Goal: Communication & Community: Answer question/provide support

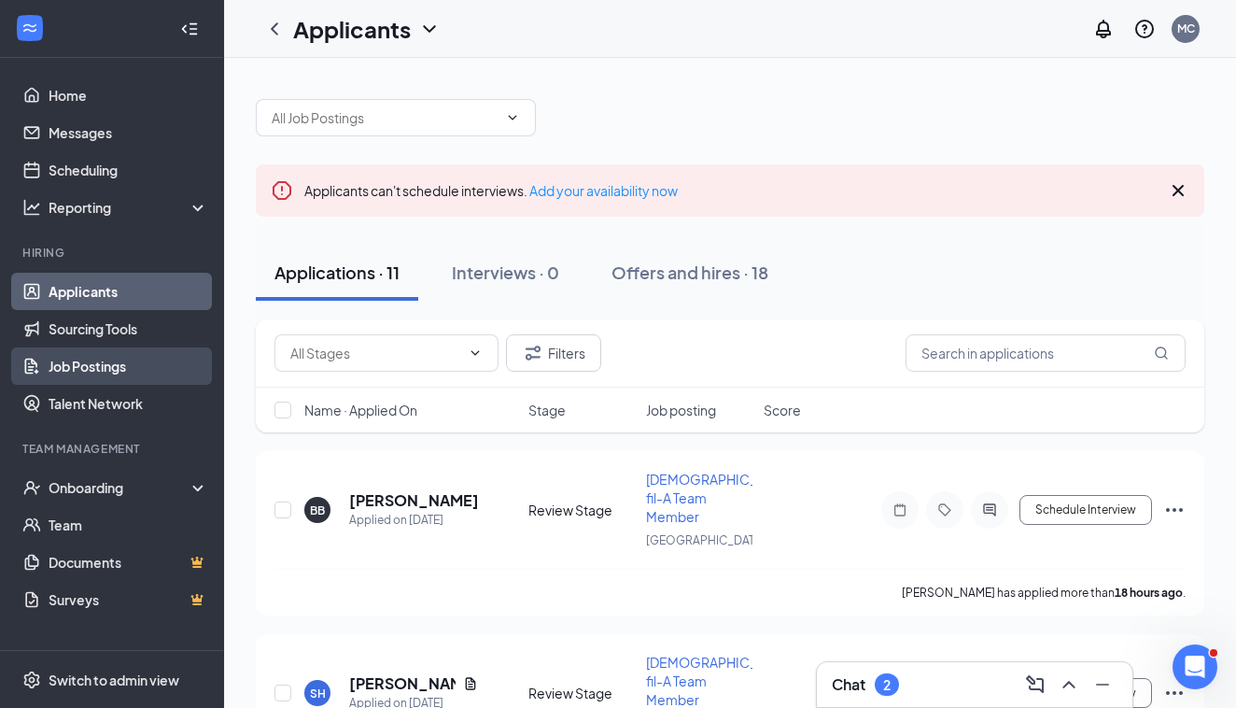
click at [90, 374] on link "Job Postings" at bounding box center [129, 365] width 160 height 37
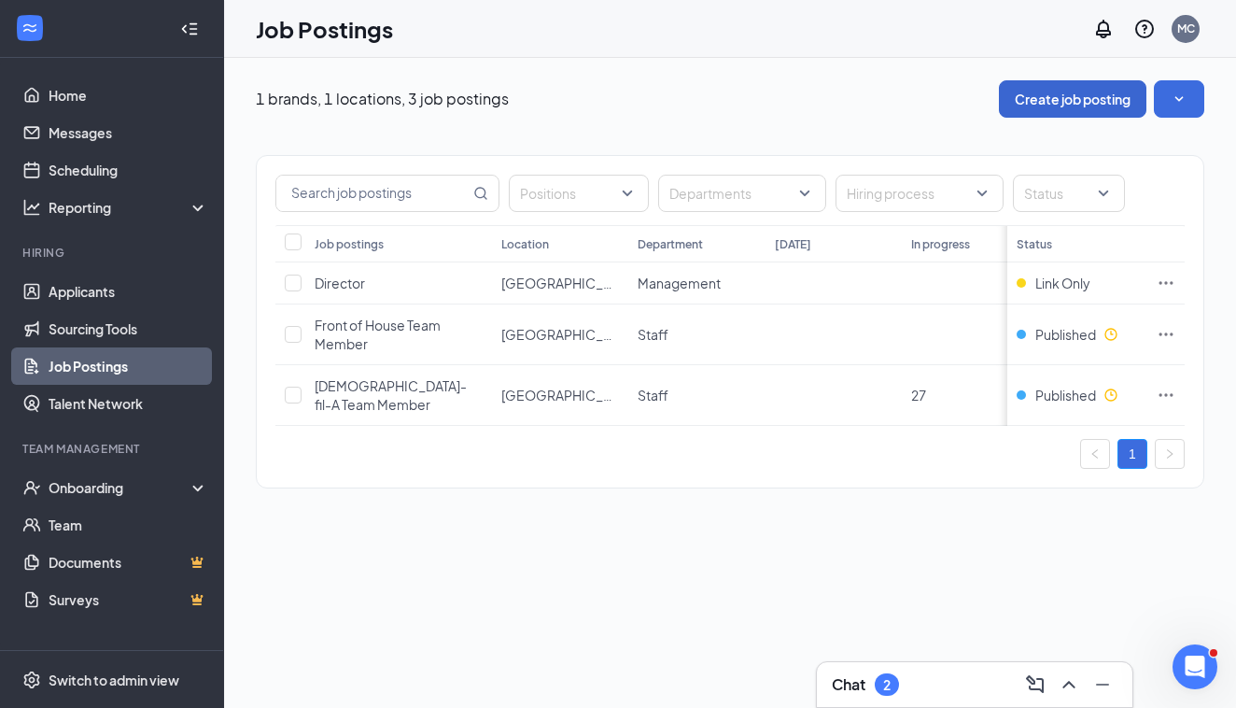
click at [1095, 98] on button "Create job posting" at bounding box center [1073, 98] width 148 height 37
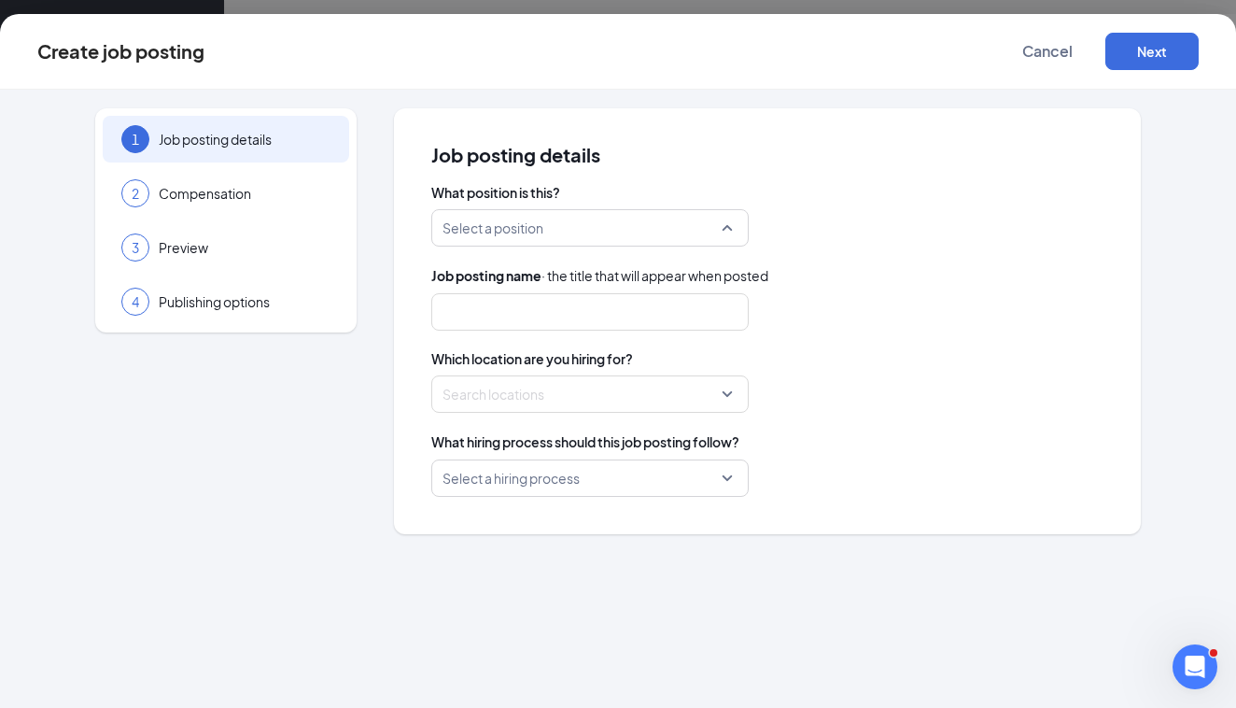
click at [727, 233] on div "Select a position" at bounding box center [589, 227] width 317 height 37
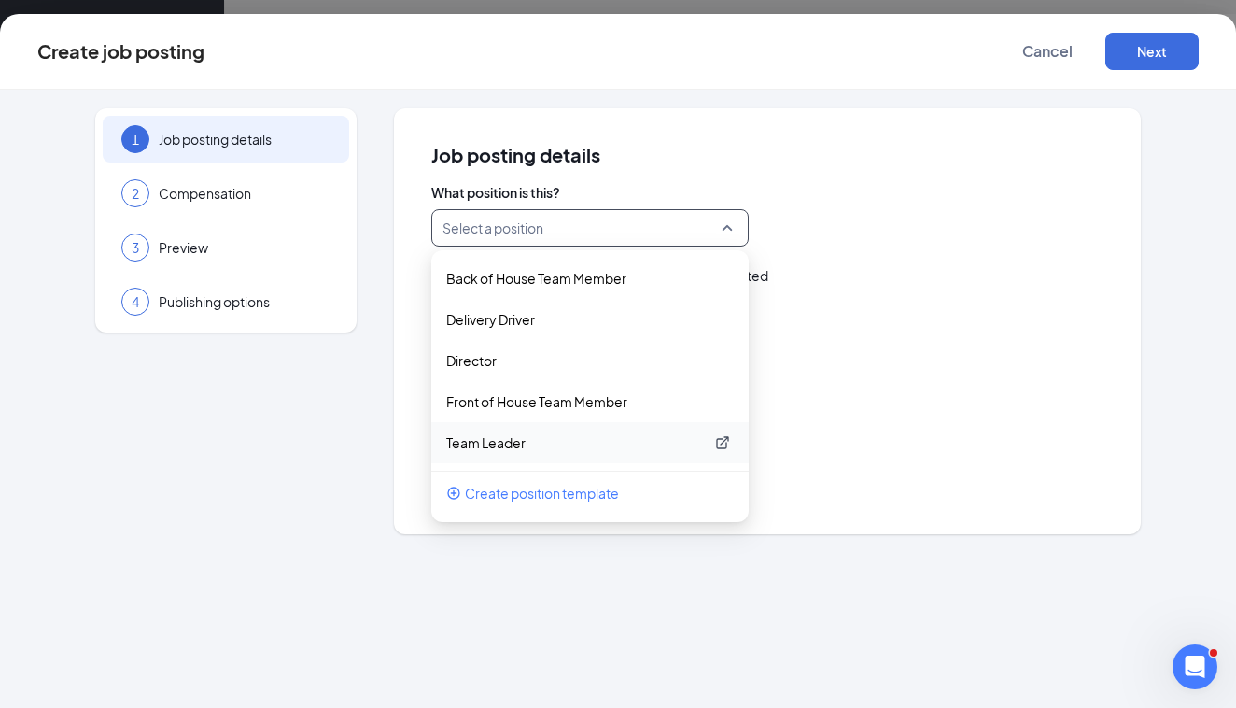
click at [492, 441] on p "Team Leader" at bounding box center [575, 442] width 258 height 19
type input "Team Leader"
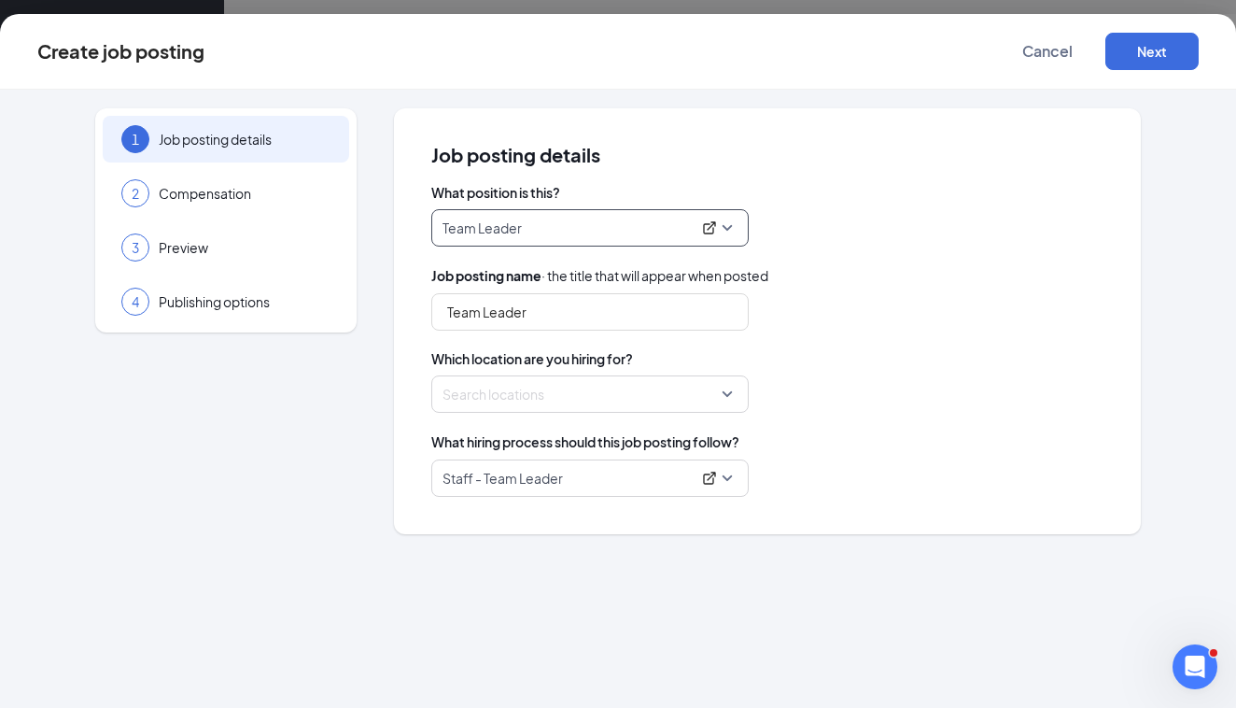
click at [727, 394] on div "Search locations" at bounding box center [589, 393] width 317 height 37
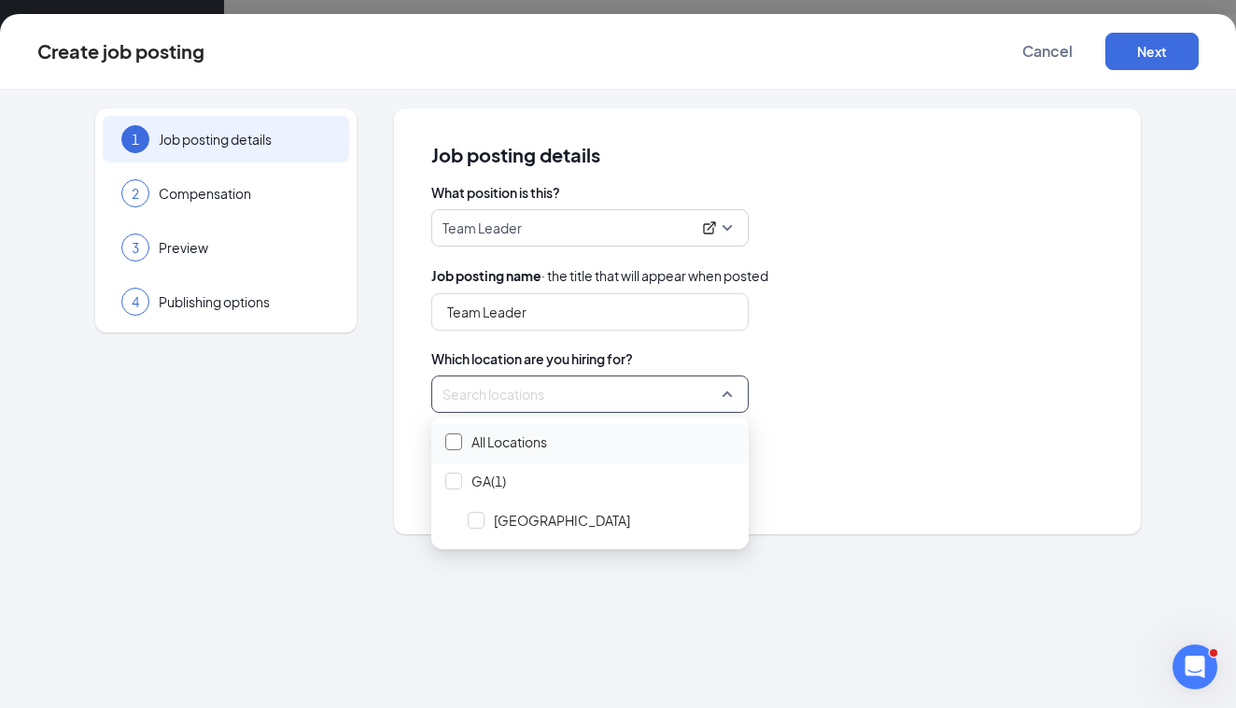
click at [451, 444] on div at bounding box center [453, 441] width 17 height 17
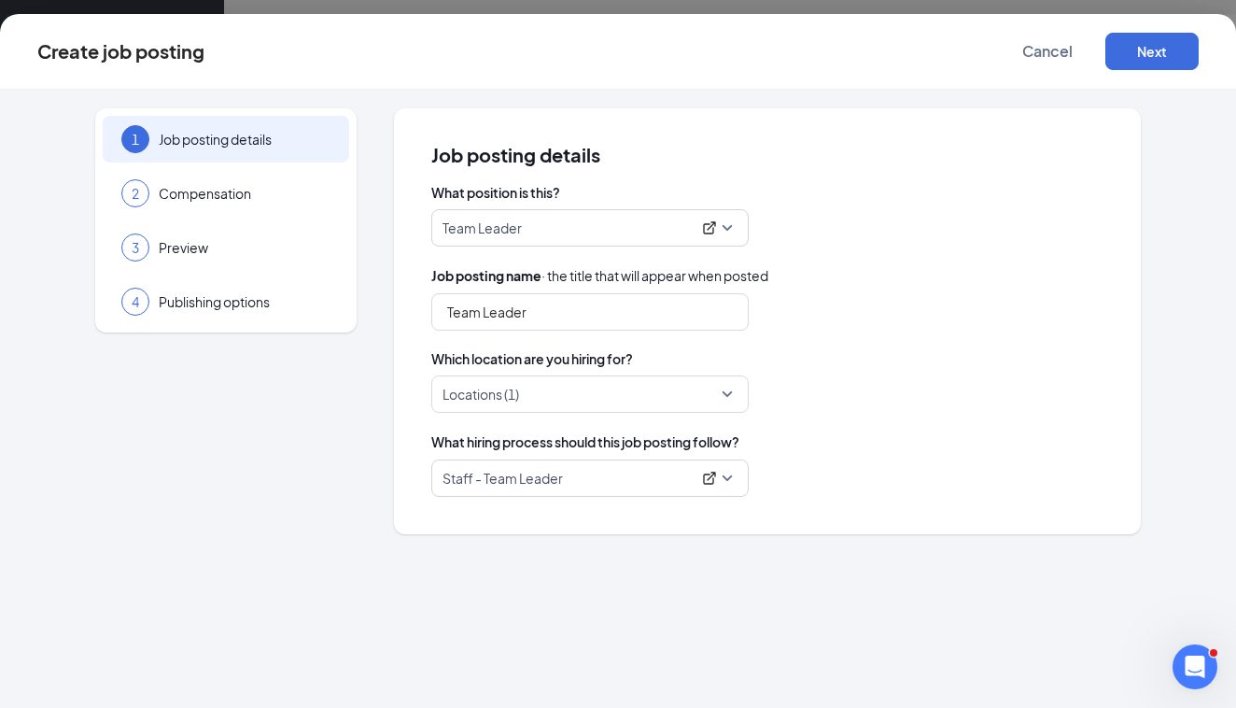
click at [472, 579] on div "1 Job posting details 2 Compensation 3 Preview 4 Publishing options Job posting…" at bounding box center [618, 399] width 1236 height 618
click at [1138, 49] on button "Next" at bounding box center [1152, 51] width 93 height 37
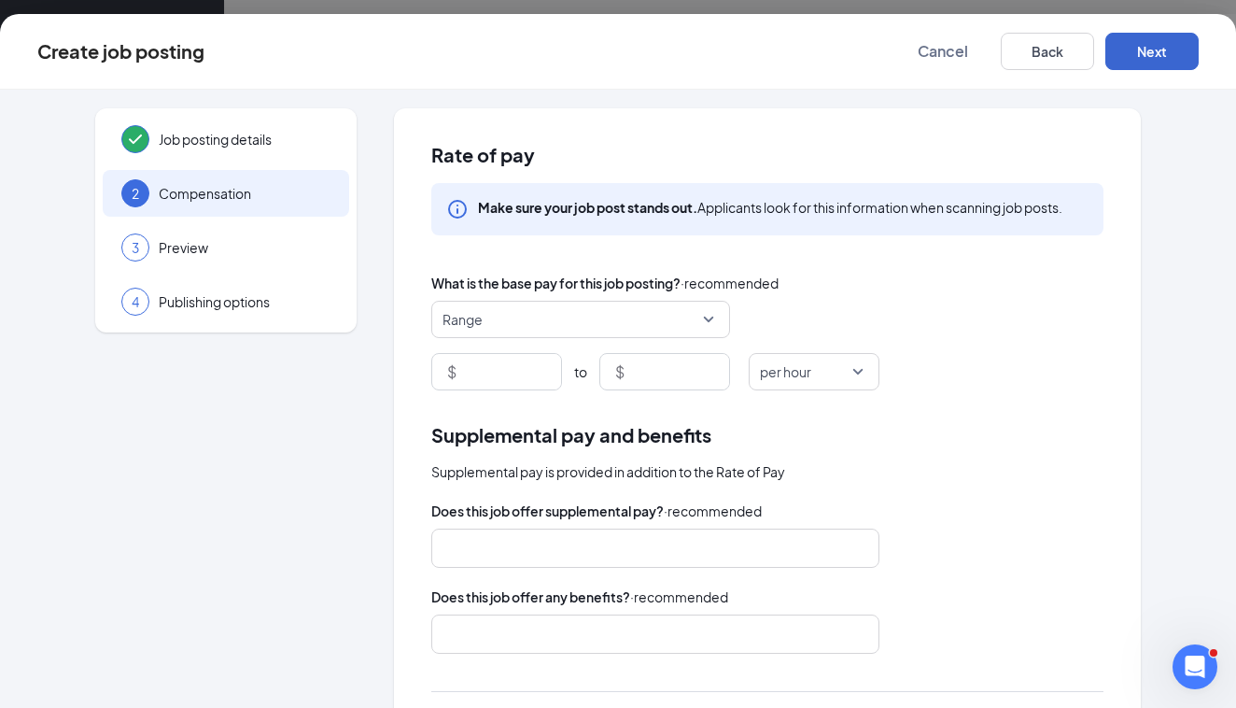
click at [1149, 54] on button "Next" at bounding box center [1152, 51] width 93 height 37
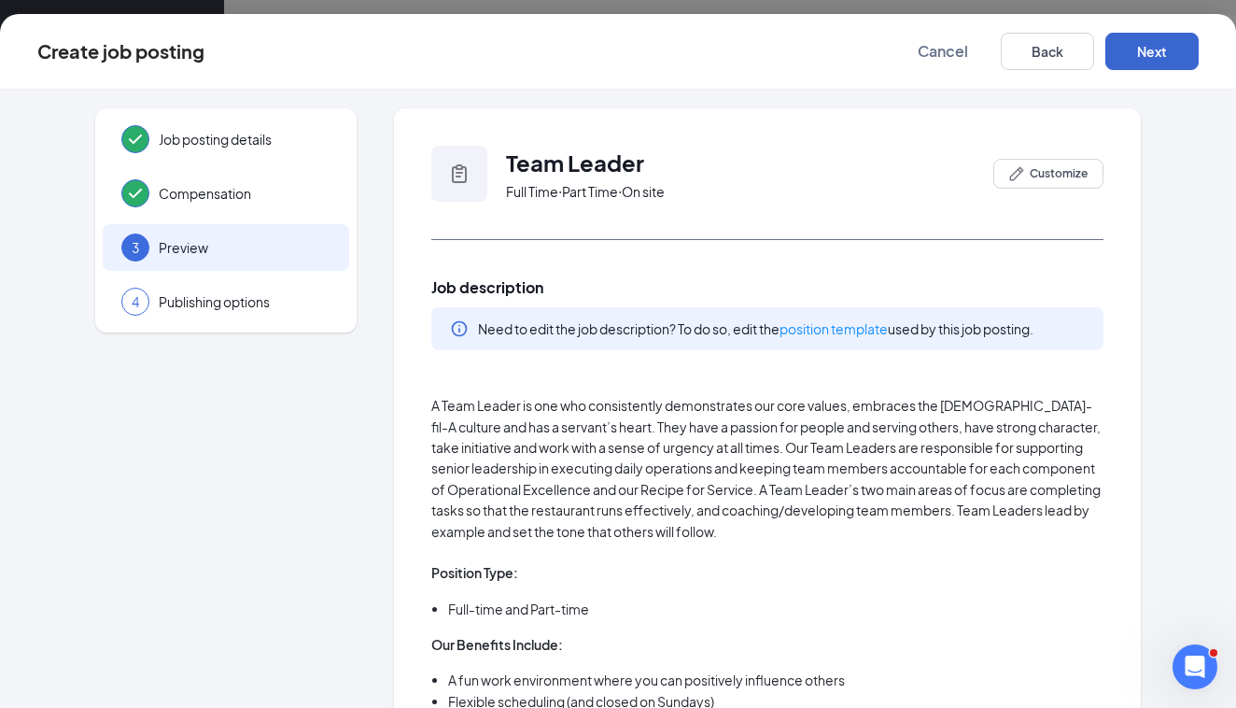
click at [1149, 54] on button "Next" at bounding box center [1152, 51] width 93 height 37
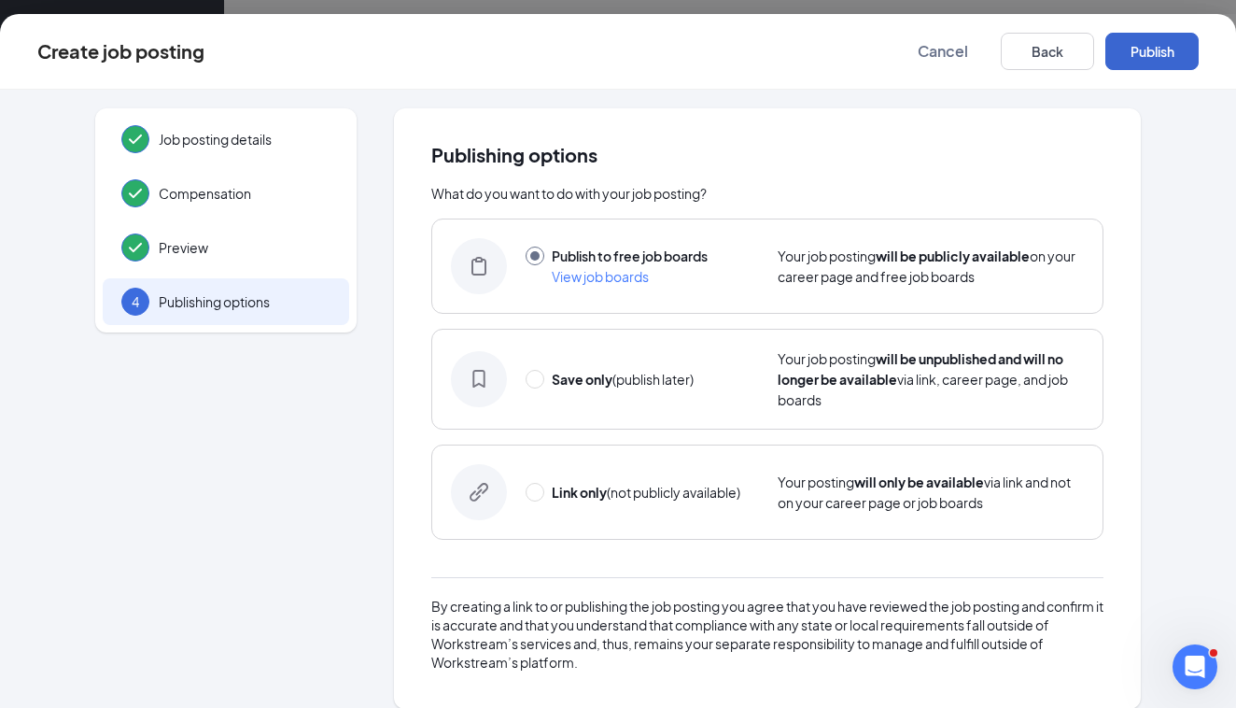
click at [1149, 55] on button "Publish" at bounding box center [1152, 51] width 93 height 37
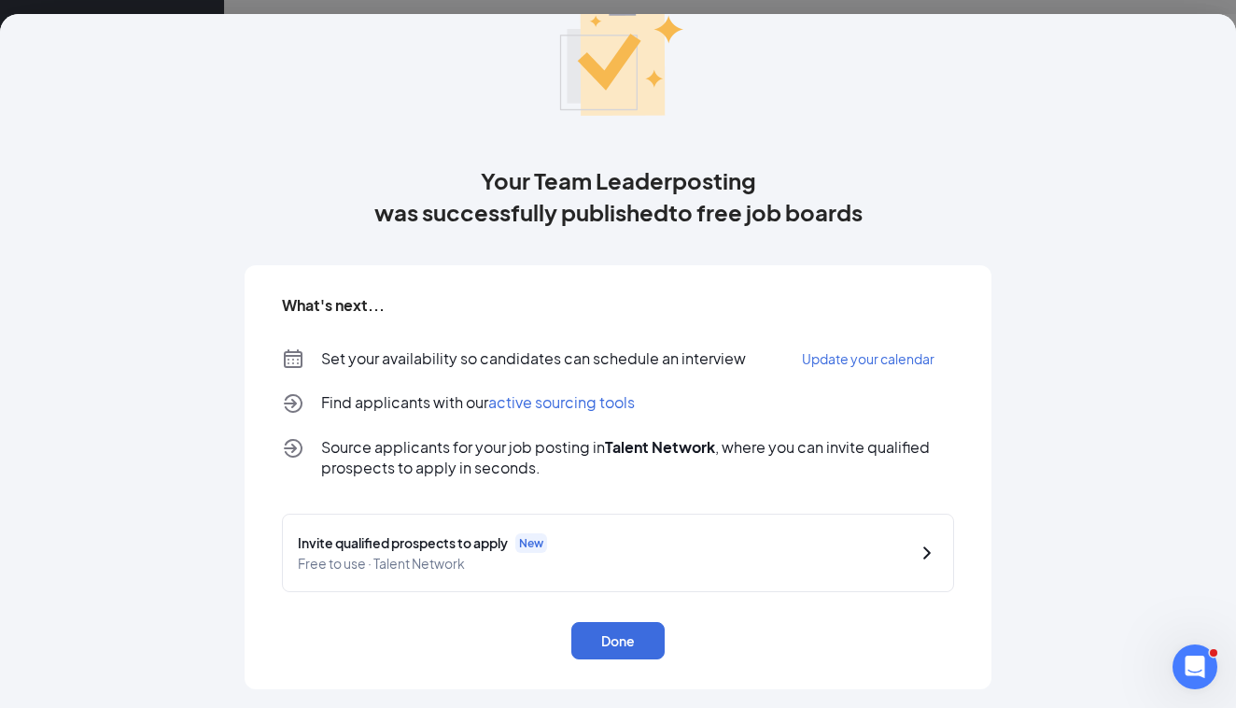
scroll to position [97, 0]
click at [625, 644] on button "Done" at bounding box center [617, 640] width 93 height 37
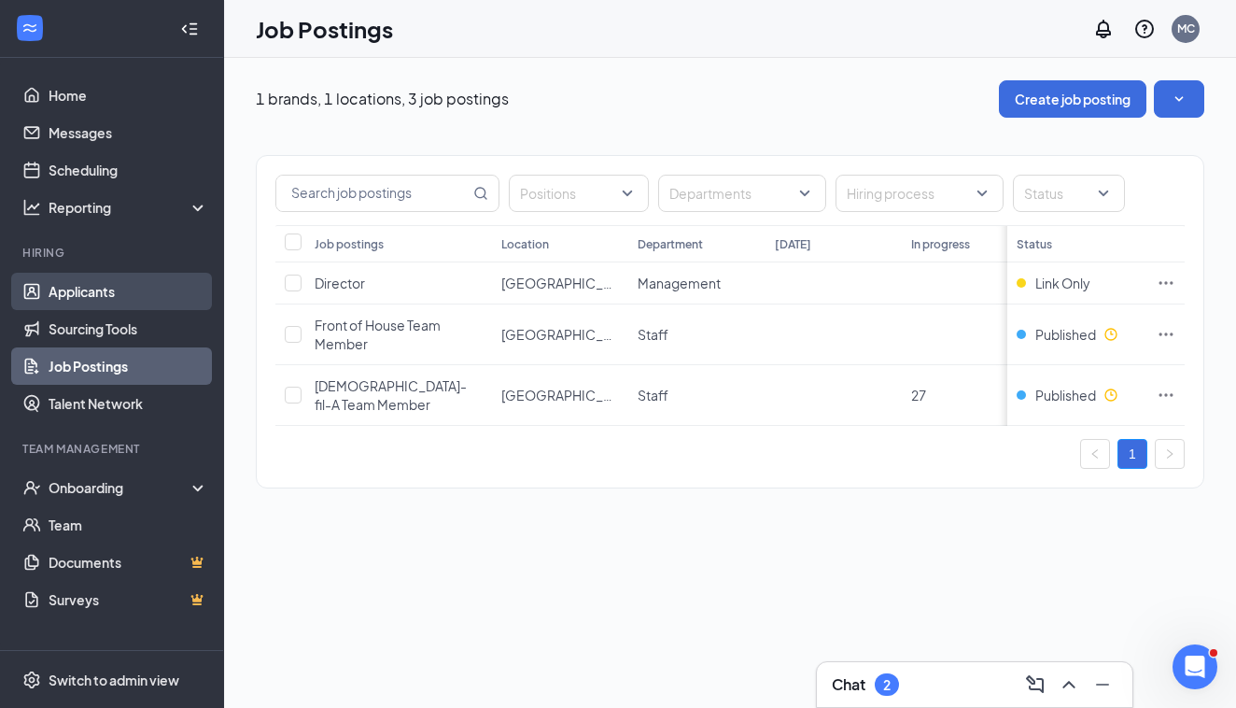
click at [92, 294] on link "Applicants" at bounding box center [129, 291] width 160 height 37
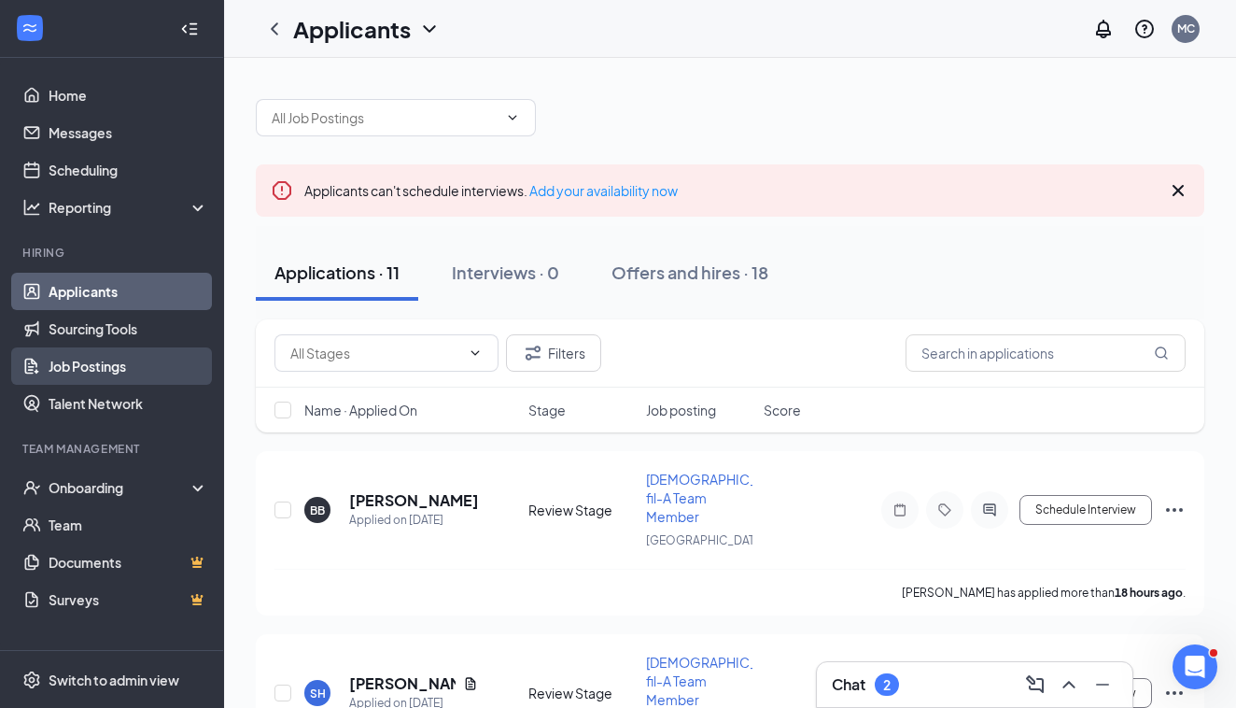
click at [117, 359] on link "Job Postings" at bounding box center [129, 365] width 160 height 37
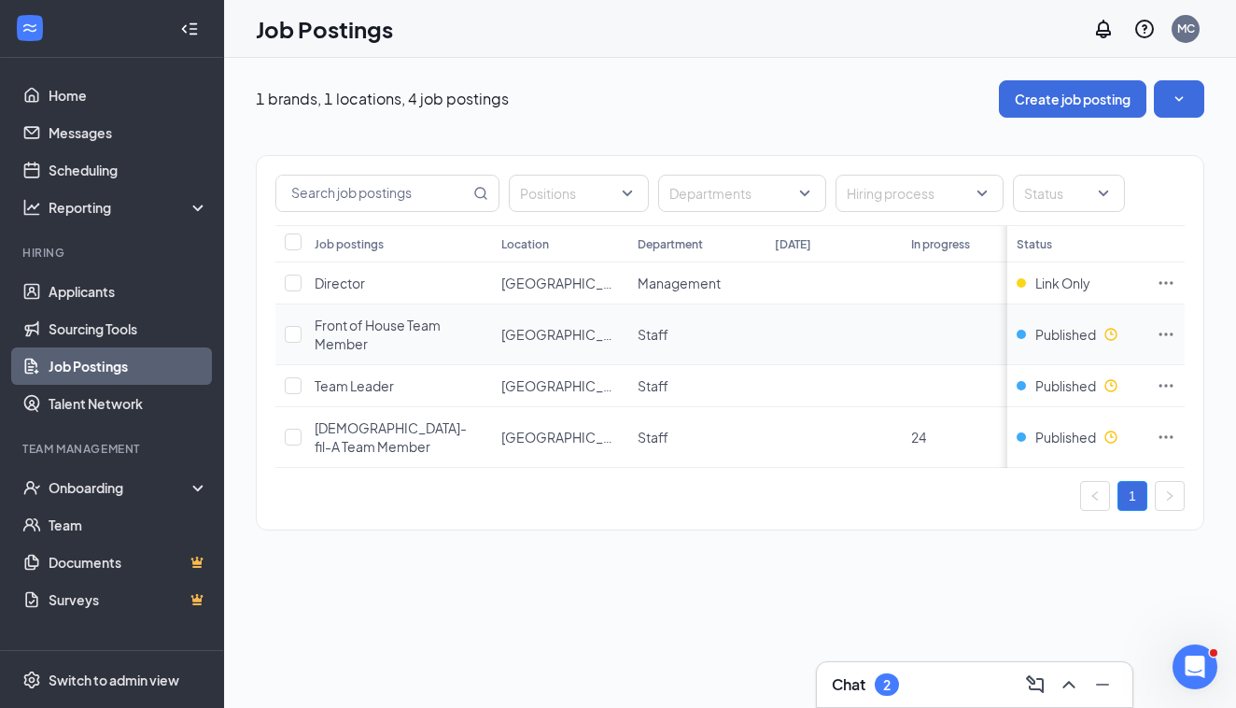
click at [1156, 332] on td at bounding box center [1166, 334] width 37 height 61
click at [1156, 330] on td at bounding box center [1166, 334] width 37 height 61
click at [76, 295] on link "Applicants" at bounding box center [129, 291] width 160 height 37
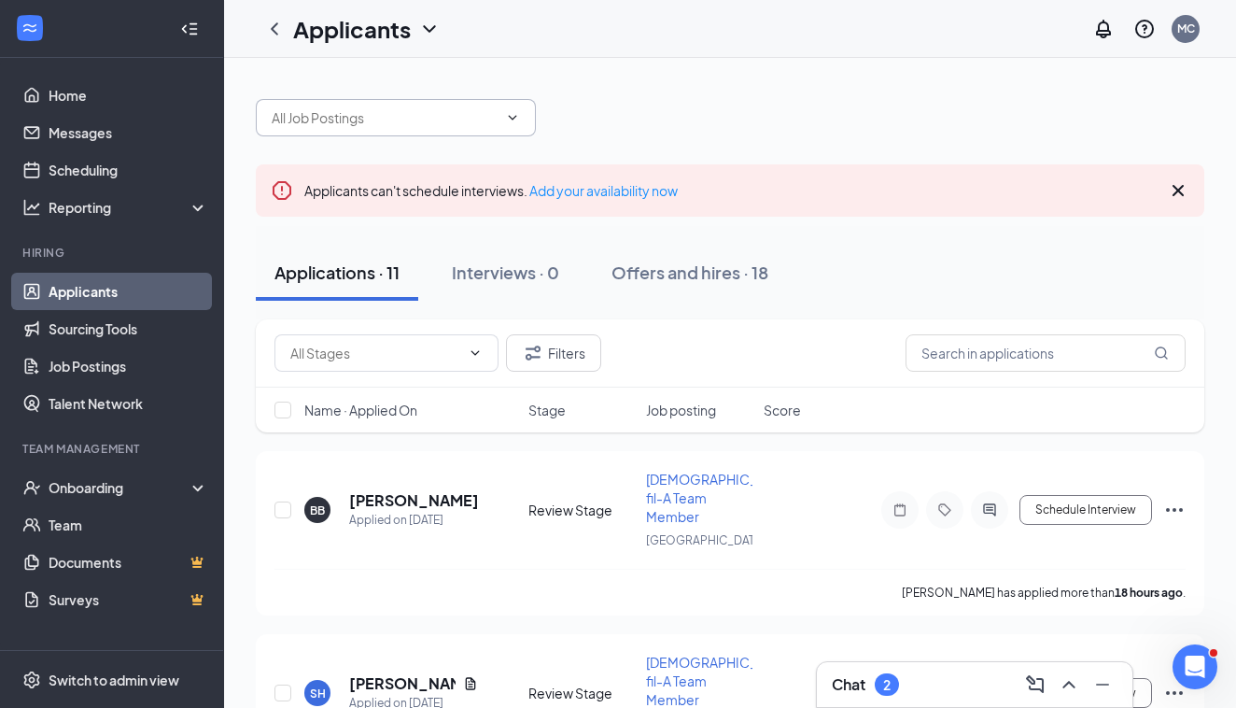
click at [509, 113] on icon "ChevronDown" at bounding box center [512, 117] width 15 height 15
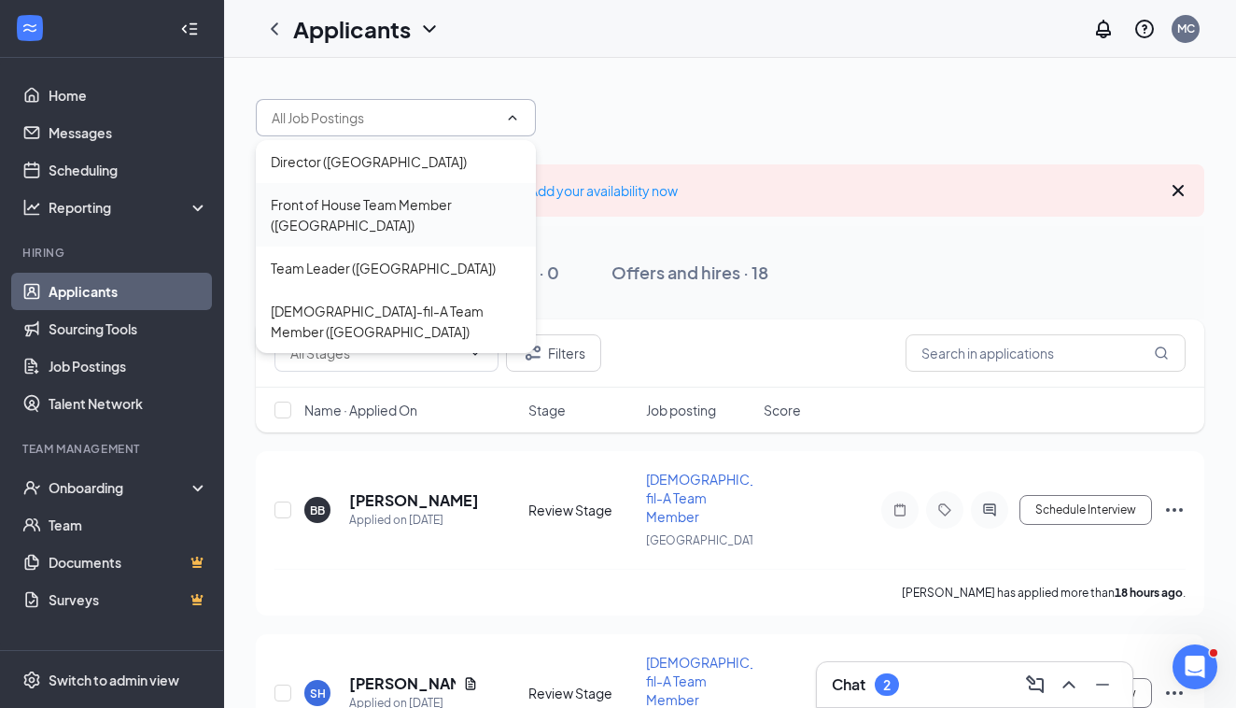
click at [392, 207] on div "Front of House Team Member ([GEOGRAPHIC_DATA])" at bounding box center [396, 214] width 250 height 41
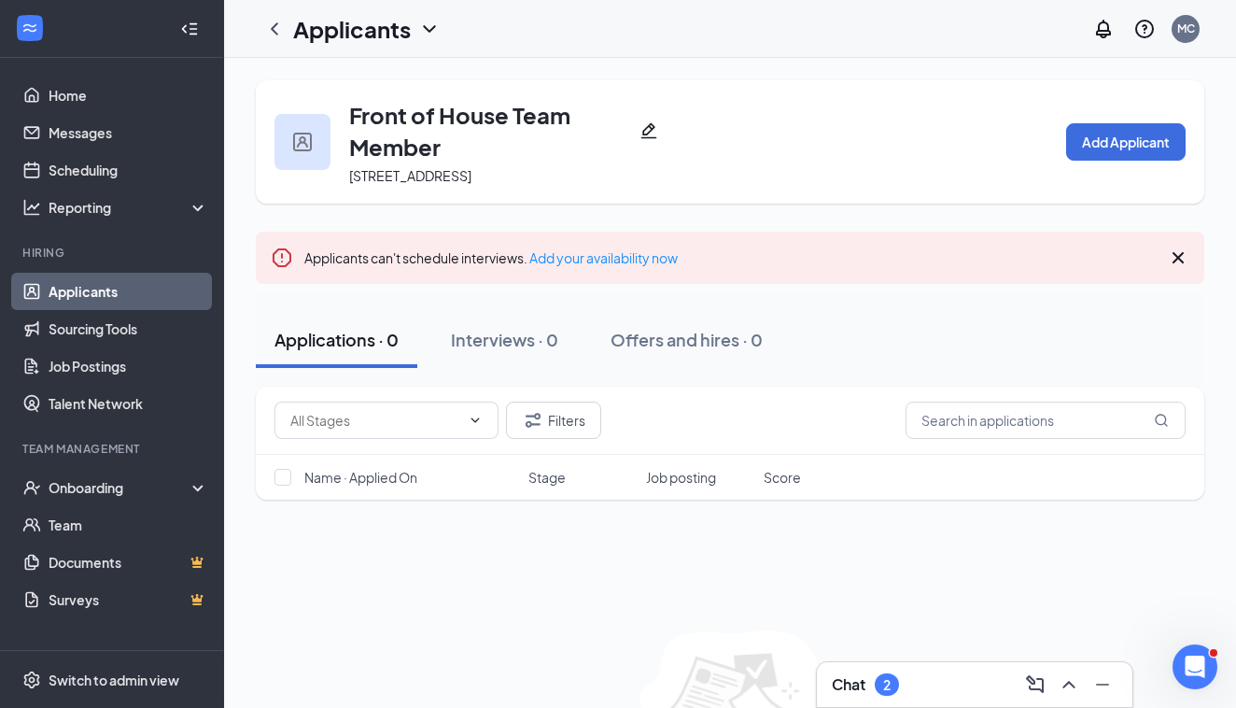
click at [303, 29] on h1 "Applicants" at bounding box center [352, 29] width 118 height 32
click at [352, 84] on link "Applicants" at bounding box center [405, 81] width 202 height 19
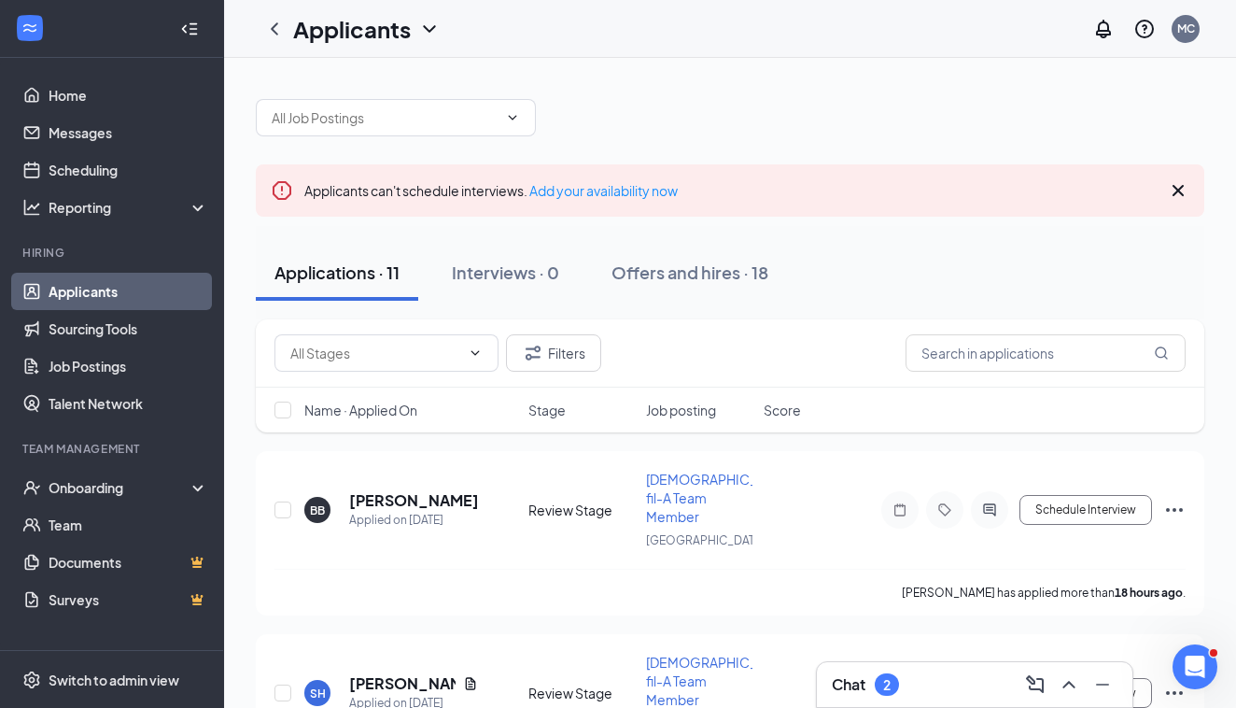
click at [418, 29] on icon "ChevronDown" at bounding box center [429, 29] width 22 height 22
click at [381, 113] on link "Archived applicants" at bounding box center [405, 122] width 202 height 19
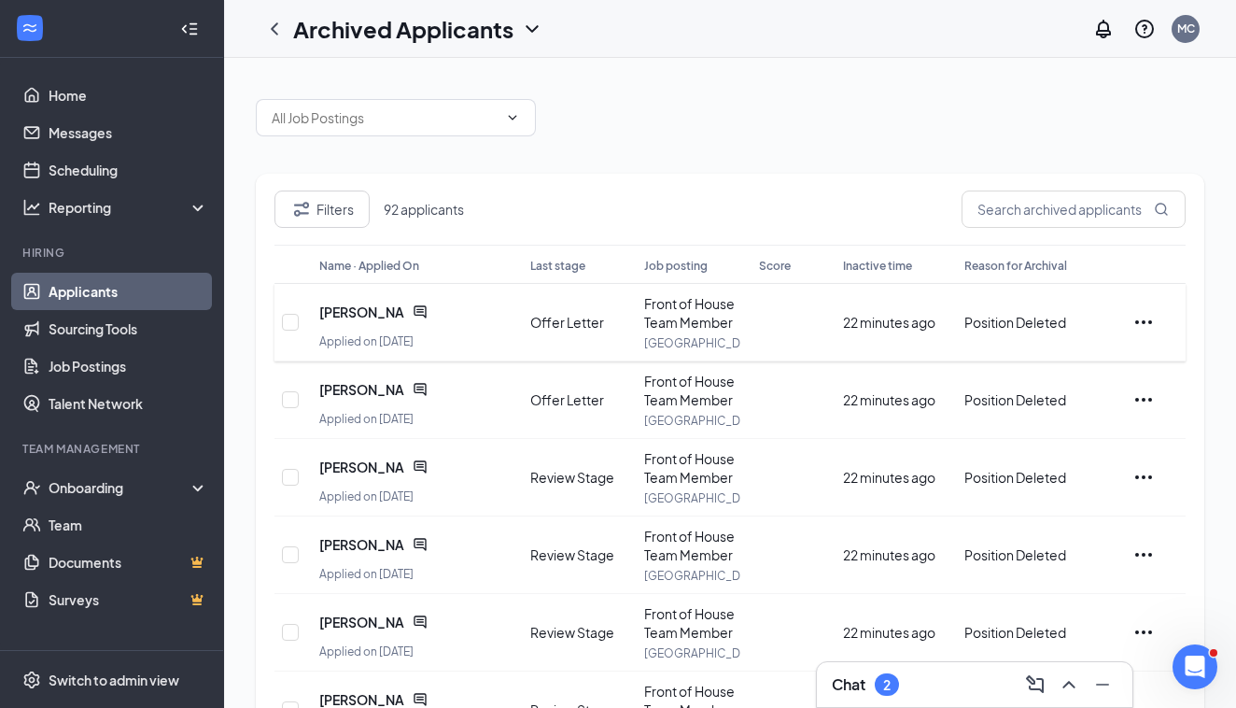
click at [1150, 318] on icon "Ellipses" at bounding box center [1144, 322] width 22 height 22
click at [286, 331] on div at bounding box center [291, 322] width 19 height 58
click at [286, 323] on input "checkbox" at bounding box center [290, 322] width 17 height 17
checkbox input "true"
click at [289, 399] on input "checkbox" at bounding box center [290, 399] width 17 height 17
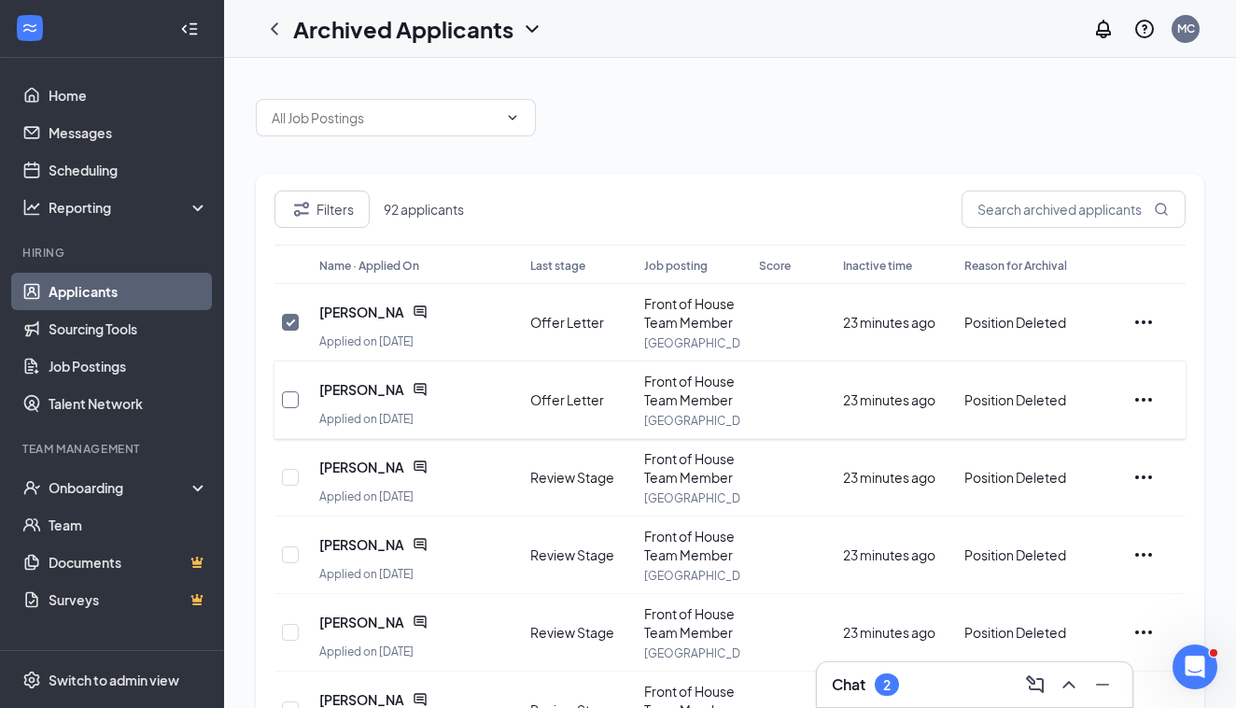
checkbox input "true"
click at [1140, 316] on icon "Ellipses" at bounding box center [1144, 322] width 22 height 22
click at [1007, 211] on div "Filters 2 applicants selected Send message" at bounding box center [730, 217] width 911 height 54
click at [529, 24] on icon "ChevronDown" at bounding box center [532, 29] width 22 height 22
click at [605, 100] on div at bounding box center [730, 108] width 949 height 56
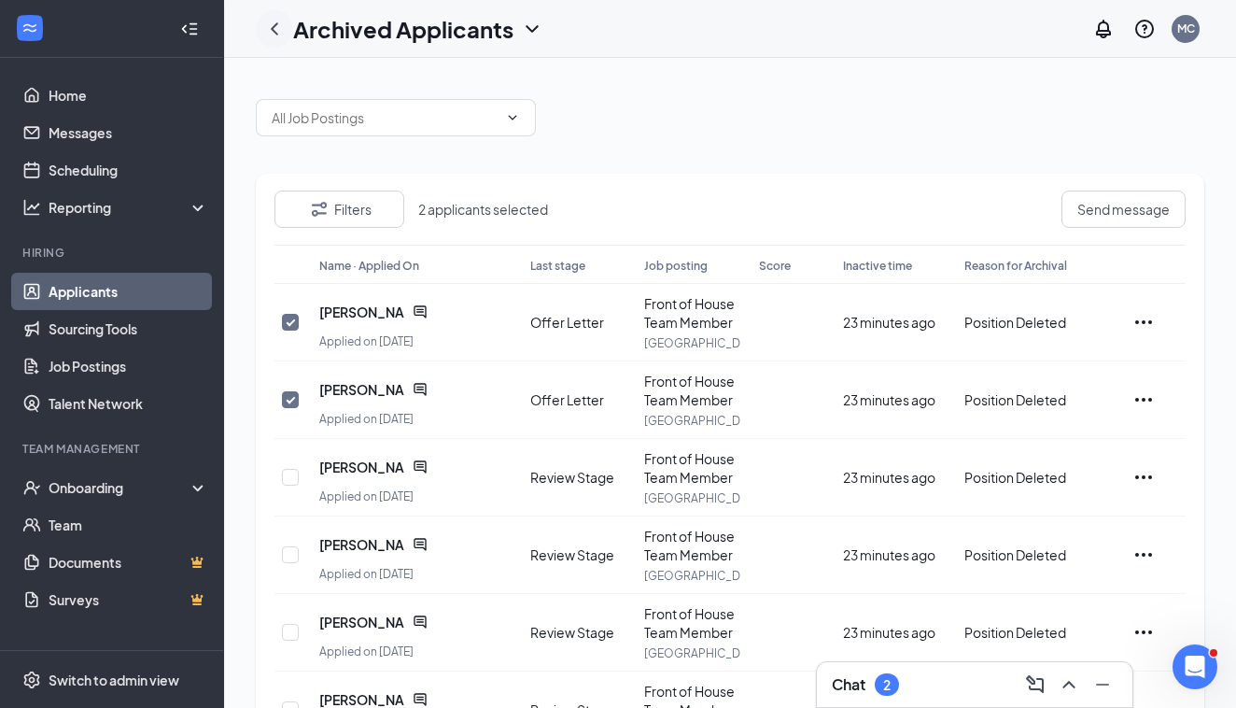
click at [274, 37] on icon "ChevronLeft" at bounding box center [274, 29] width 22 height 22
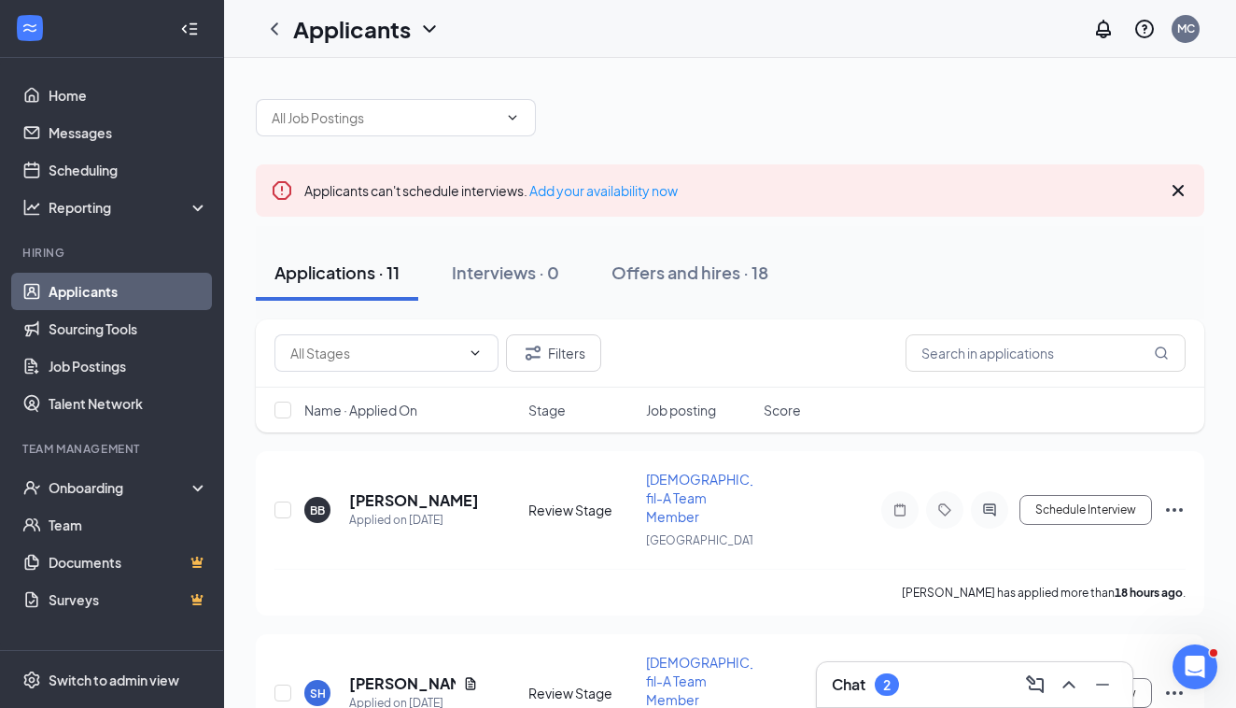
click at [430, 30] on icon "ChevronDown" at bounding box center [429, 28] width 12 height 7
click at [343, 120] on link "Archived applicants" at bounding box center [405, 122] width 202 height 19
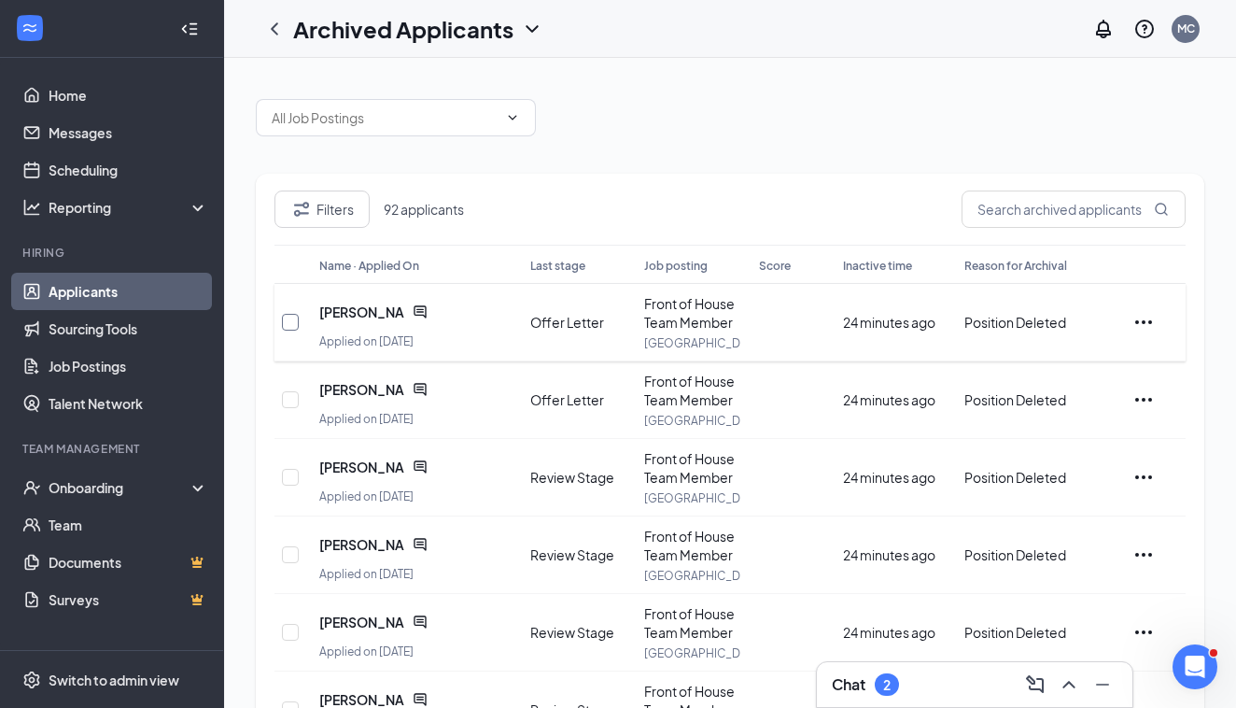
click at [292, 316] on input "checkbox" at bounding box center [290, 322] width 17 height 17
checkbox input "true"
click at [289, 403] on input "checkbox" at bounding box center [290, 399] width 17 height 17
checkbox input "true"
click at [292, 472] on input "checkbox" at bounding box center [290, 477] width 17 height 17
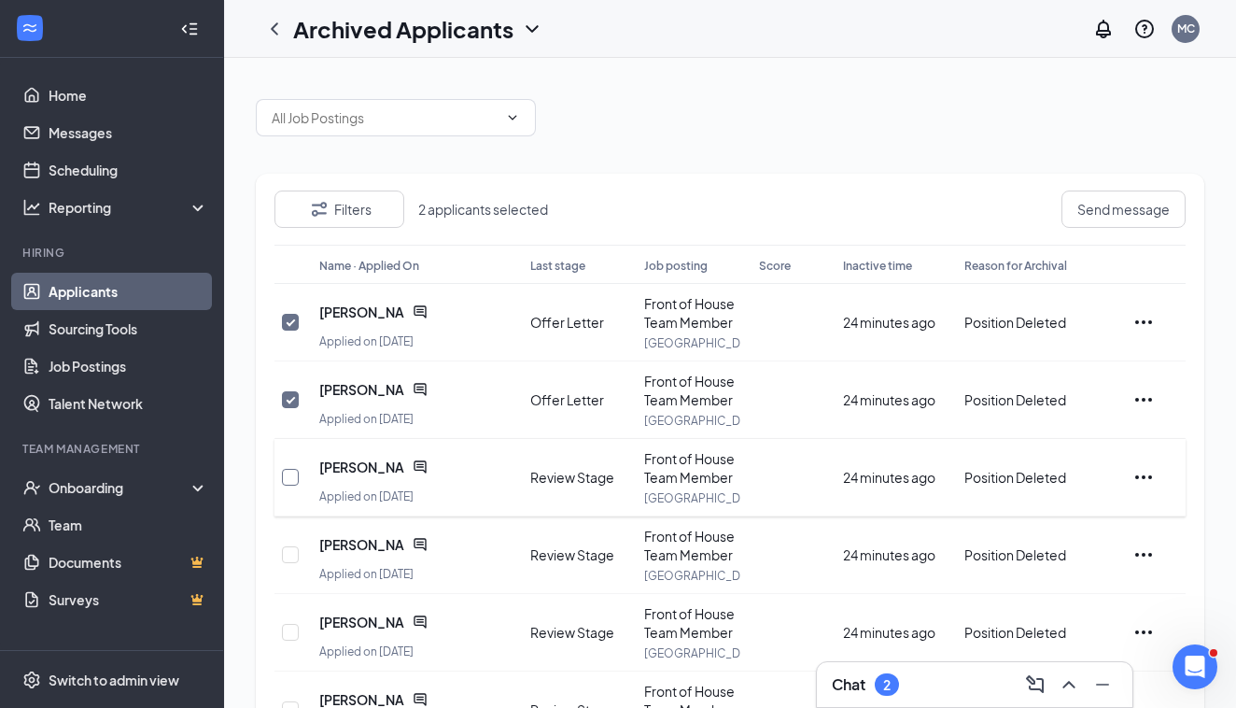
checkbox input "true"
click at [289, 548] on input "checkbox" at bounding box center [290, 554] width 17 height 17
checkbox input "true"
click at [1145, 322] on icon "Ellipses" at bounding box center [1143, 322] width 17 height 4
click at [357, 310] on span "[PERSON_NAME]" at bounding box center [362, 312] width 86 height 19
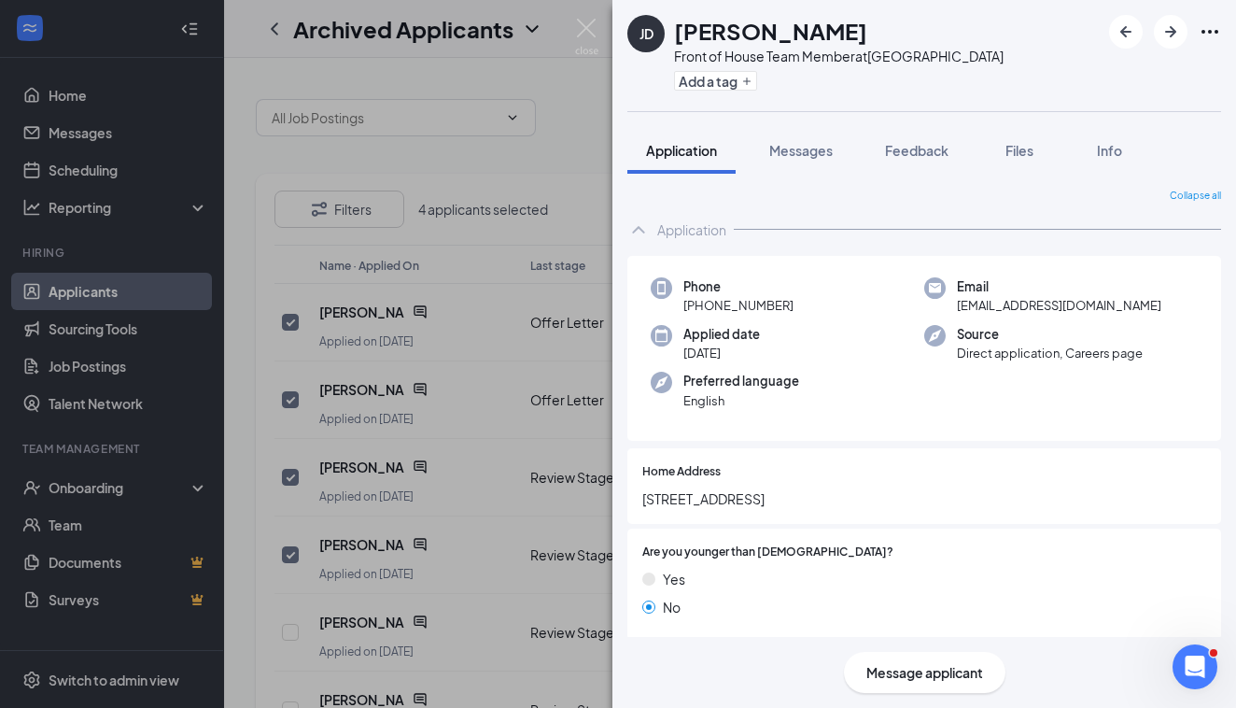
click at [1206, 35] on icon "Ellipses" at bounding box center [1210, 32] width 22 height 22
click at [1034, 147] on span "Files" at bounding box center [1020, 150] width 28 height 17
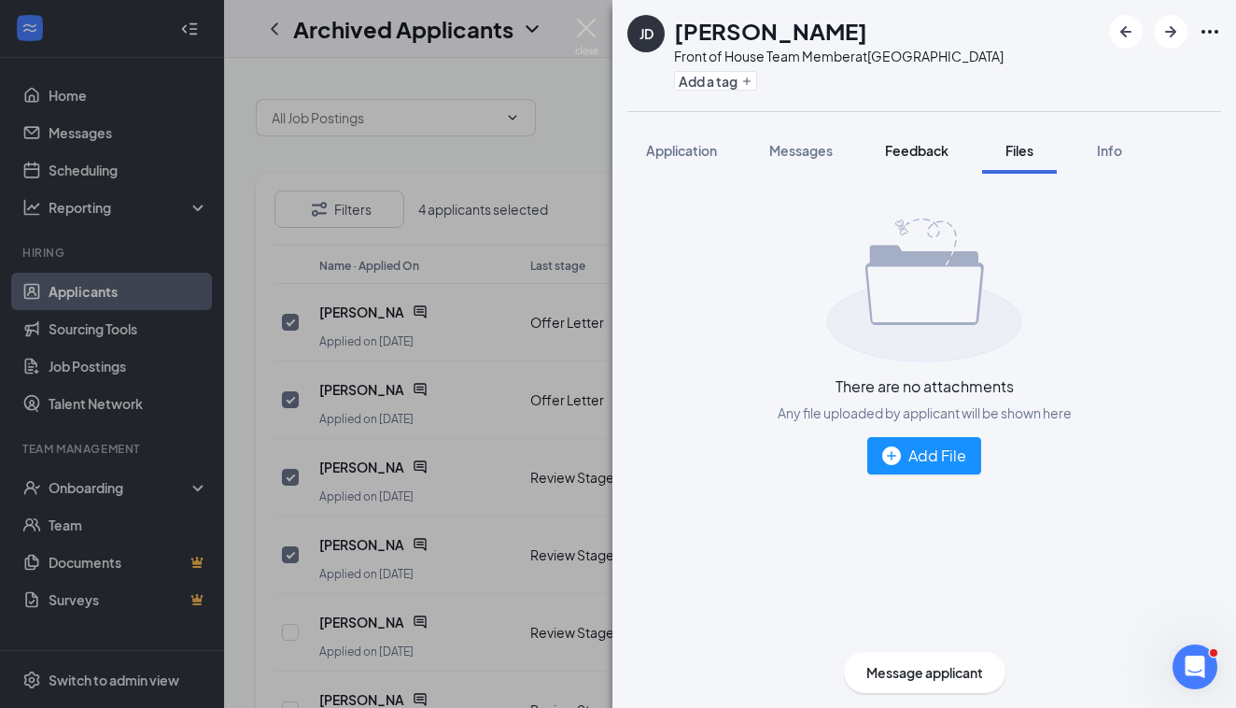
click at [937, 162] on button "Feedback" at bounding box center [917, 150] width 101 height 47
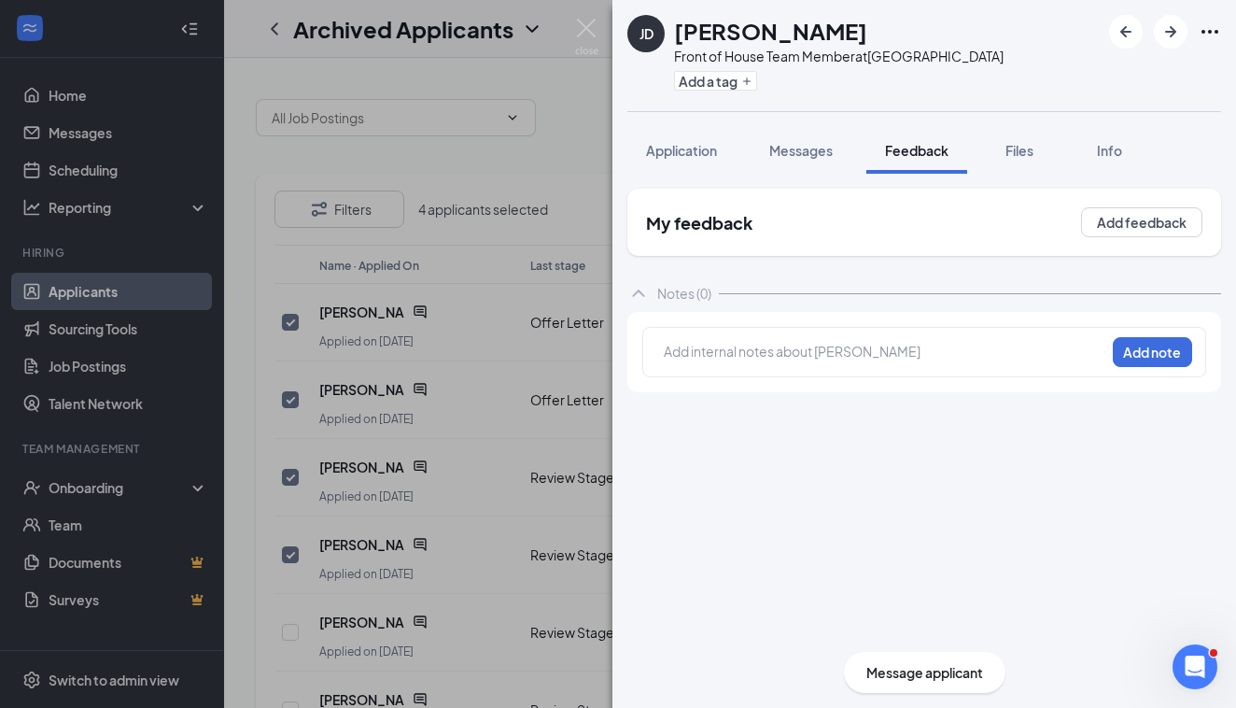
click at [821, 160] on button "Messages" at bounding box center [801, 150] width 101 height 47
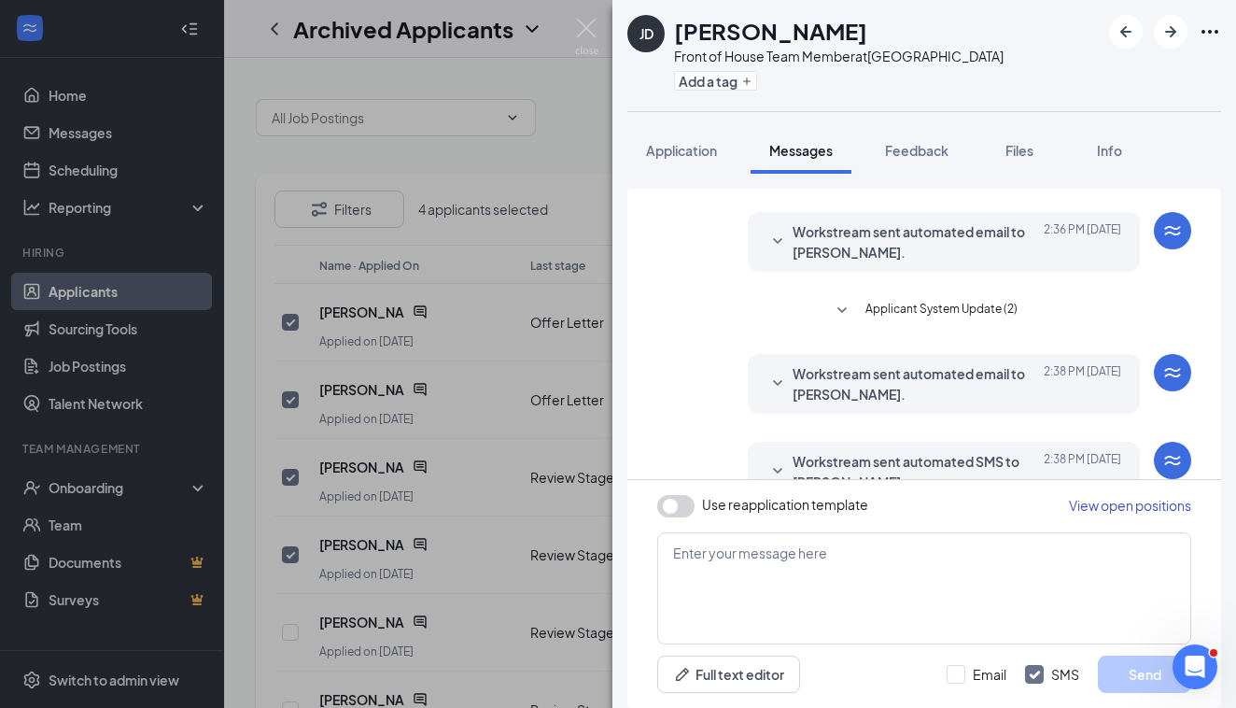
scroll to position [85, 0]
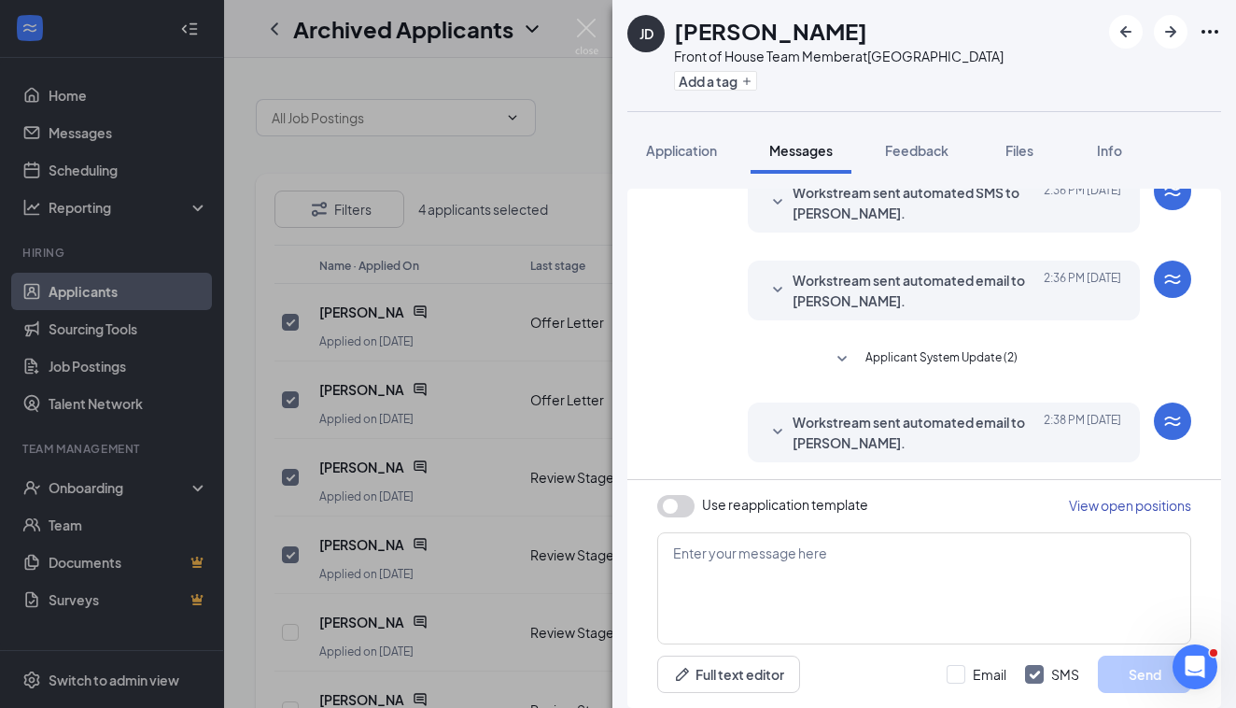
click at [596, 108] on div "JD Jacob Dunkel Front of House Team Member at Kedron Village Add a tag Applicat…" at bounding box center [618, 354] width 1236 height 708
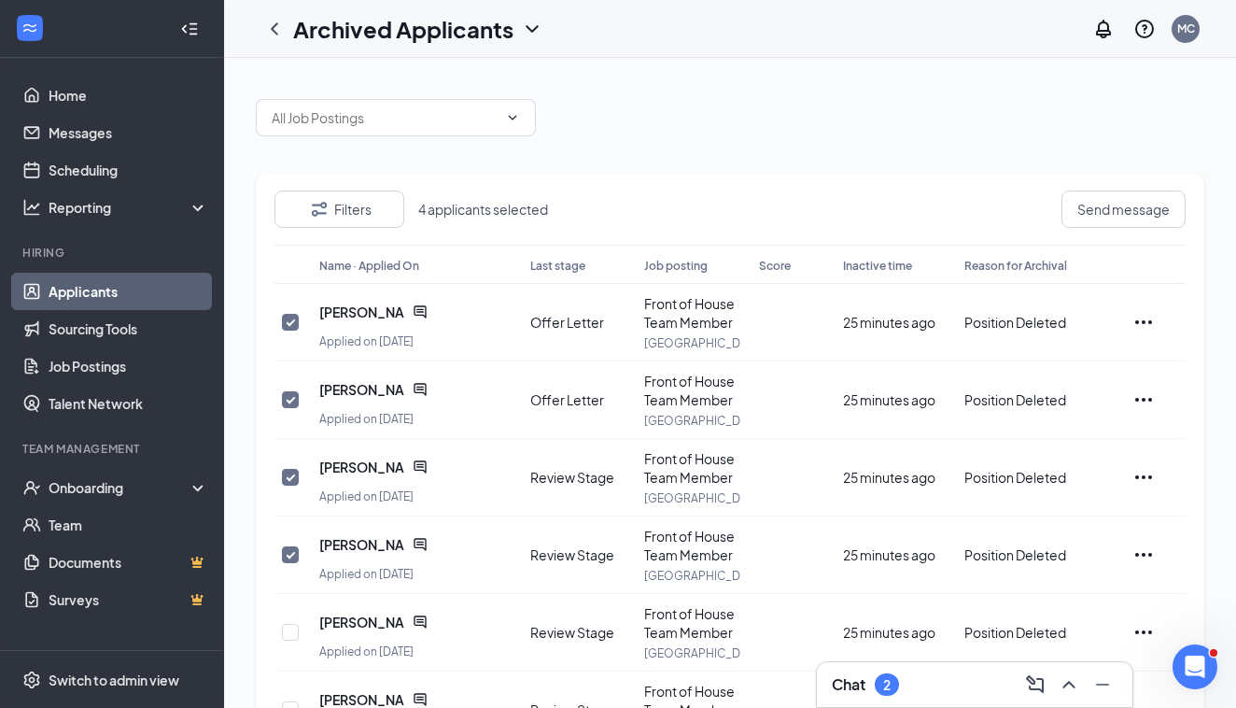
click at [590, 34] on div "Archived Applicants MC" at bounding box center [730, 29] width 1012 height 58
click at [1065, 685] on icon "ChevronUp" at bounding box center [1069, 684] width 12 height 7
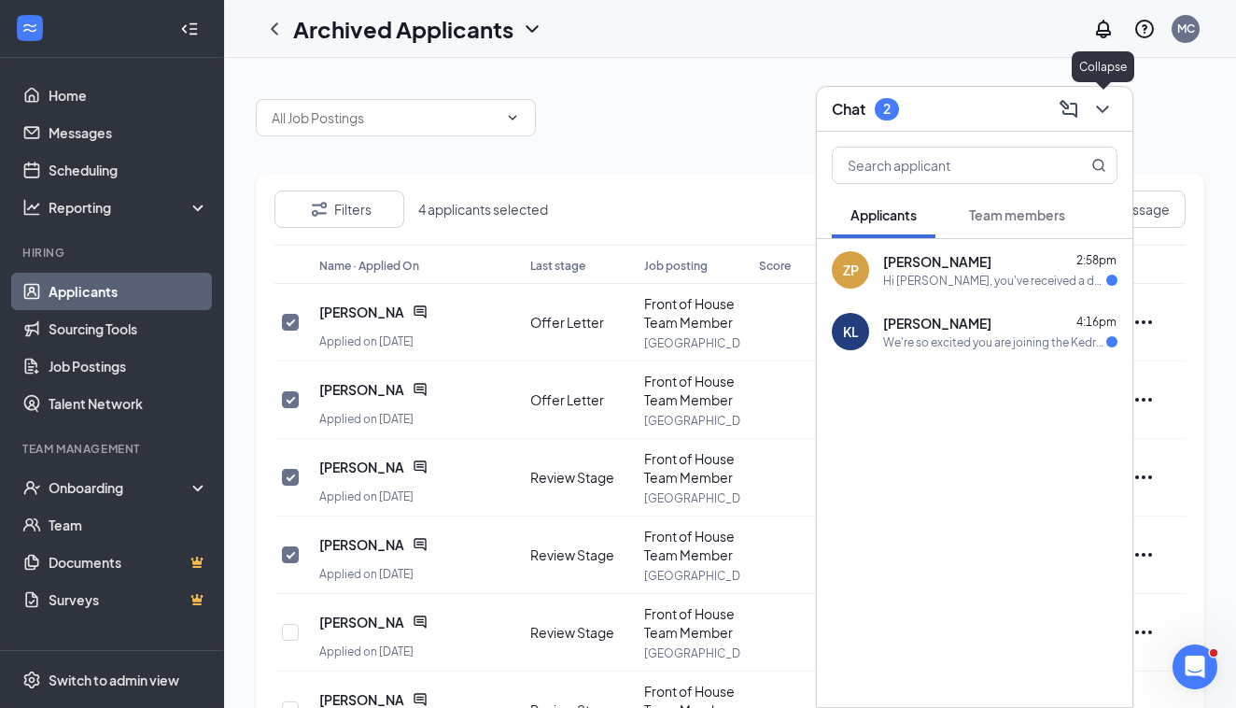
click at [1104, 105] on icon "ChevronDown" at bounding box center [1103, 109] width 22 height 22
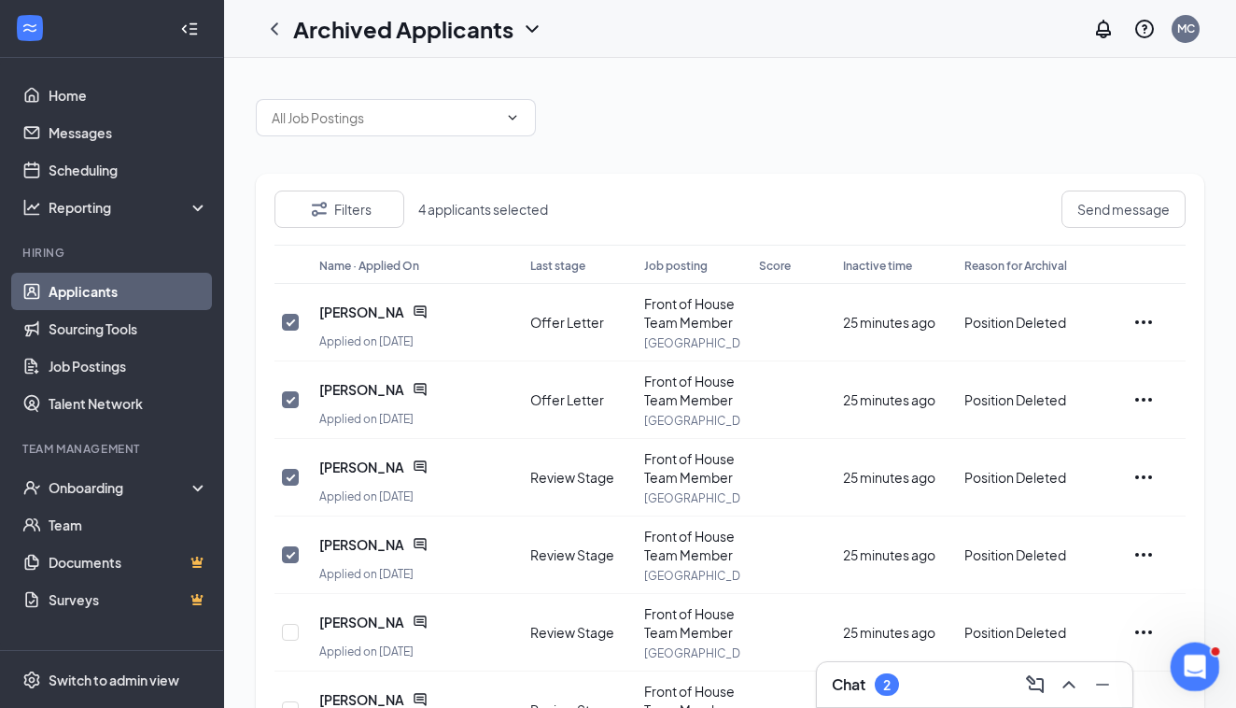
click at [1193, 652] on icon "Open Intercom Messenger" at bounding box center [1192, 664] width 31 height 31
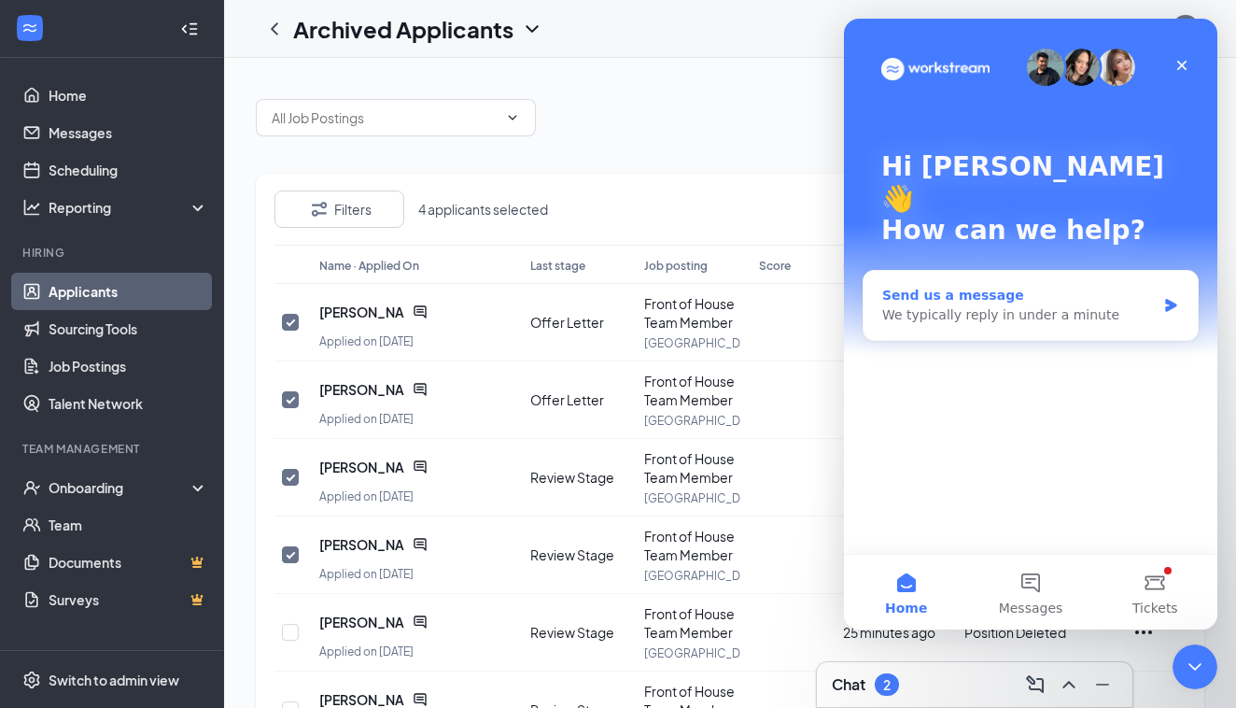
click at [1079, 296] on div "Send us a message We typically reply in under a minute" at bounding box center [1031, 305] width 334 height 69
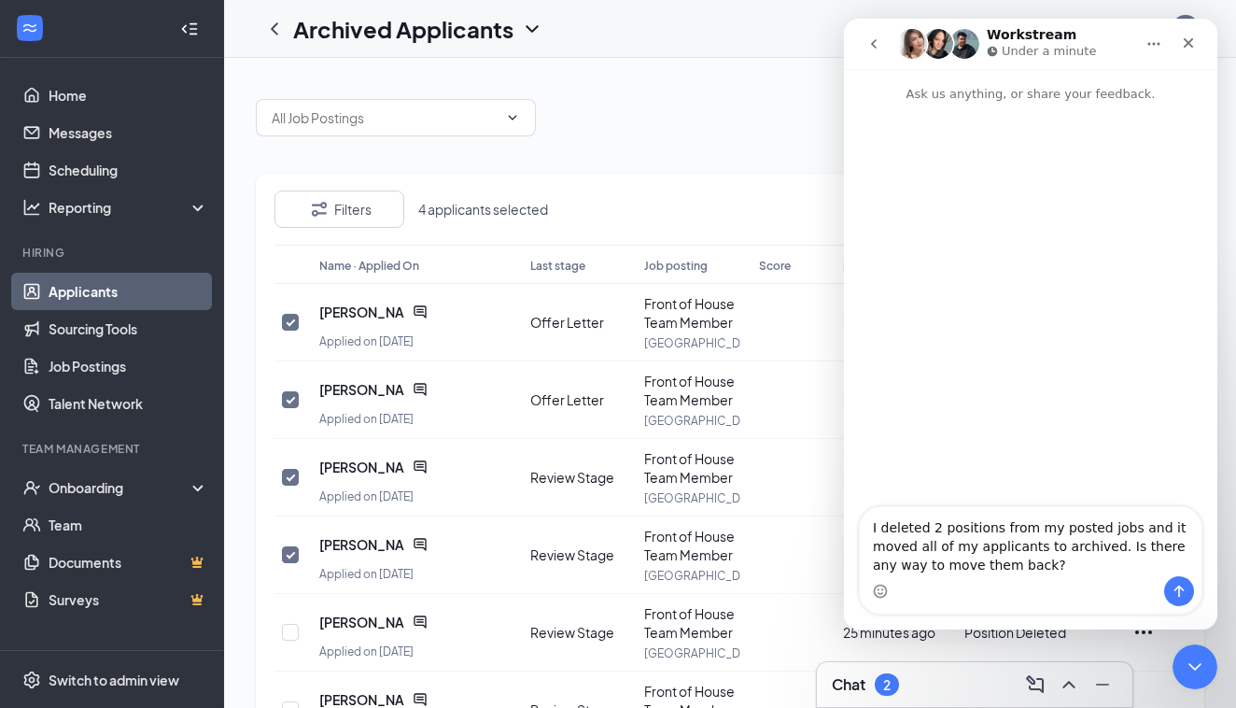
type textarea "I deleted 2 positions from my posted jobs and it moved all of my applicants to …"
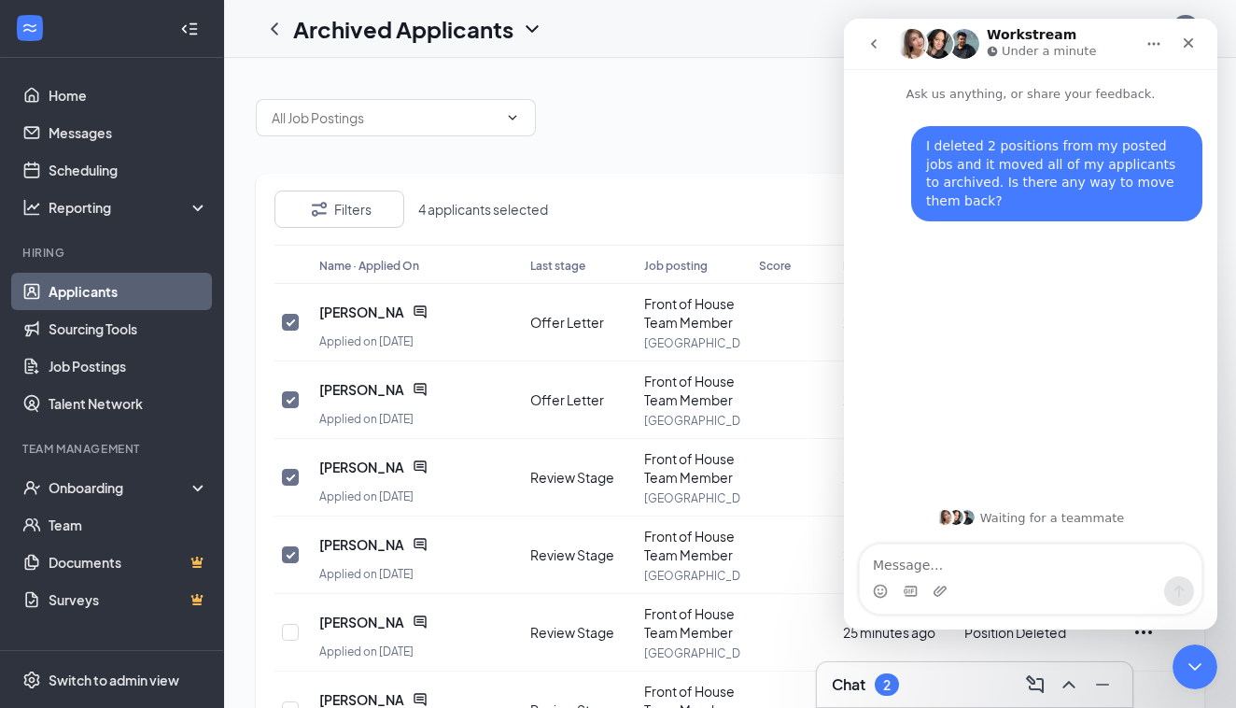
click at [751, 153] on div "Filters 4 applicants selected Send message Name · Applied On Last stage Job pos…" at bounding box center [730, 611] width 949 height 1062
click at [1185, 50] on div "Close" at bounding box center [1189, 43] width 34 height 34
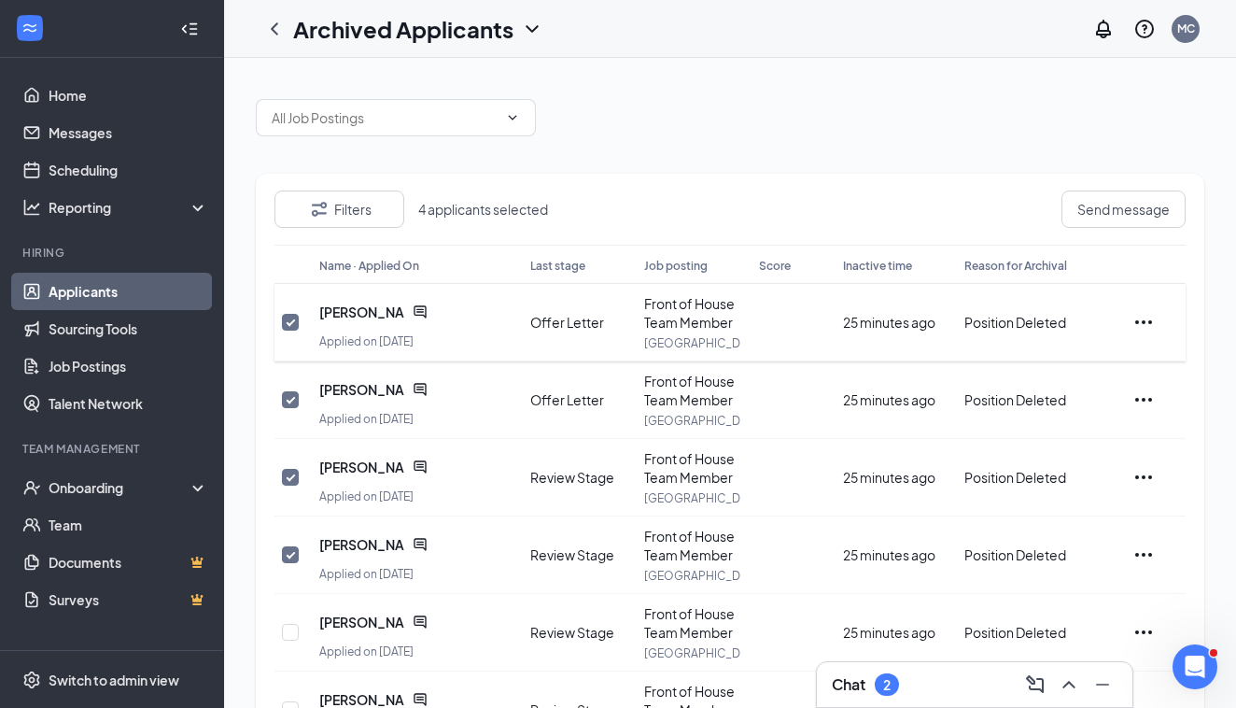
click at [292, 320] on input "checkbox" at bounding box center [290, 322] width 17 height 17
checkbox input "false"
click at [291, 416] on div at bounding box center [291, 400] width 19 height 58
click at [292, 398] on input "checkbox" at bounding box center [290, 399] width 17 height 17
checkbox input "false"
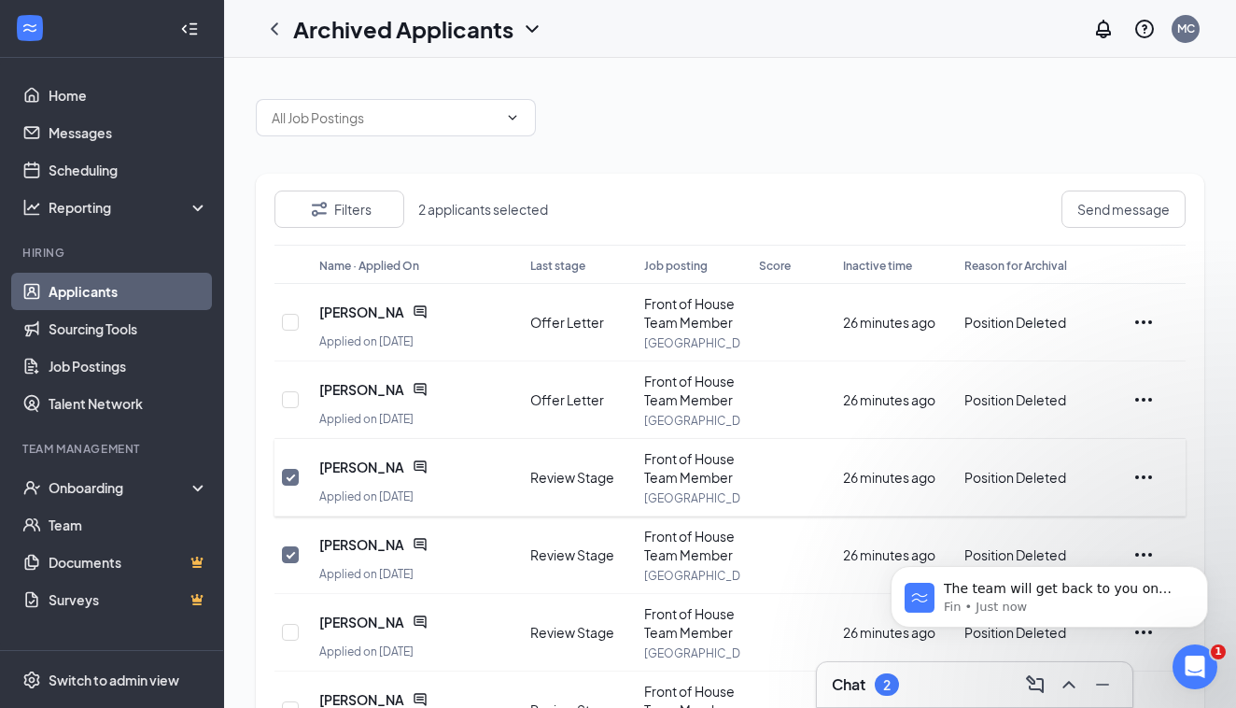
click at [294, 473] on input "checkbox" at bounding box center [290, 477] width 17 height 17
checkbox input "false"
click at [292, 551] on input "checkbox" at bounding box center [290, 554] width 17 height 17
checkbox input "false"
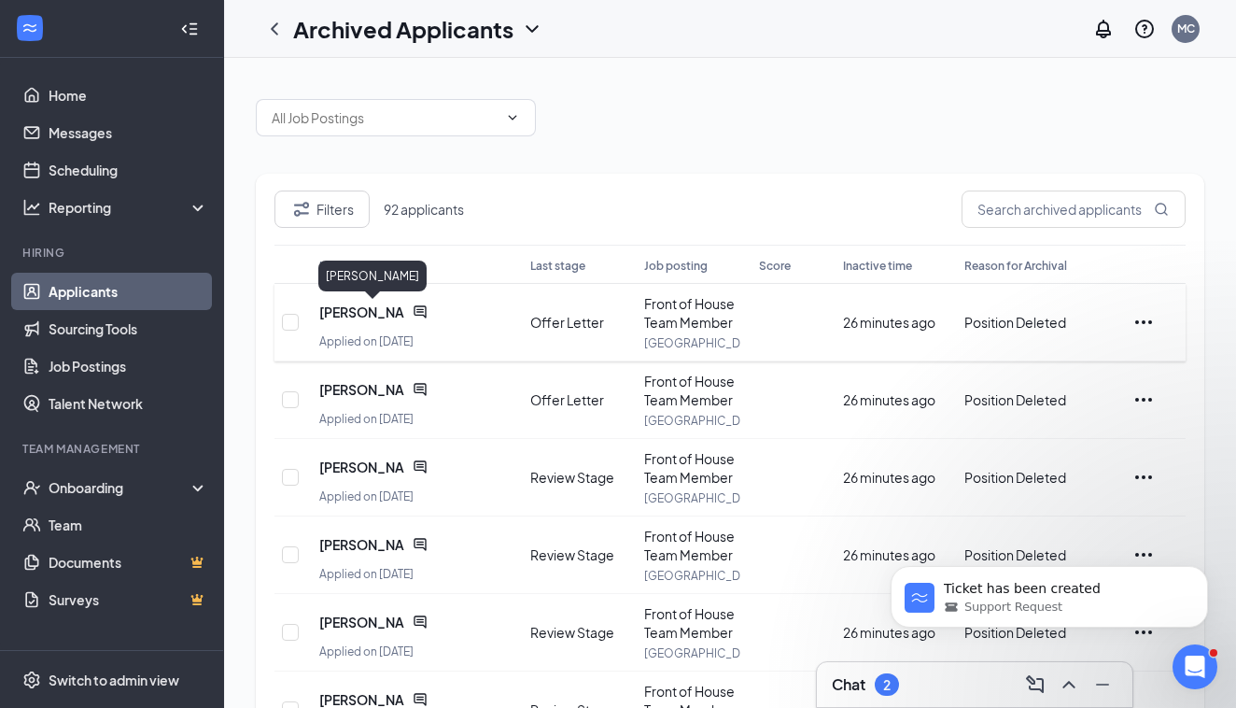
click at [395, 312] on span "[PERSON_NAME]" at bounding box center [362, 312] width 86 height 19
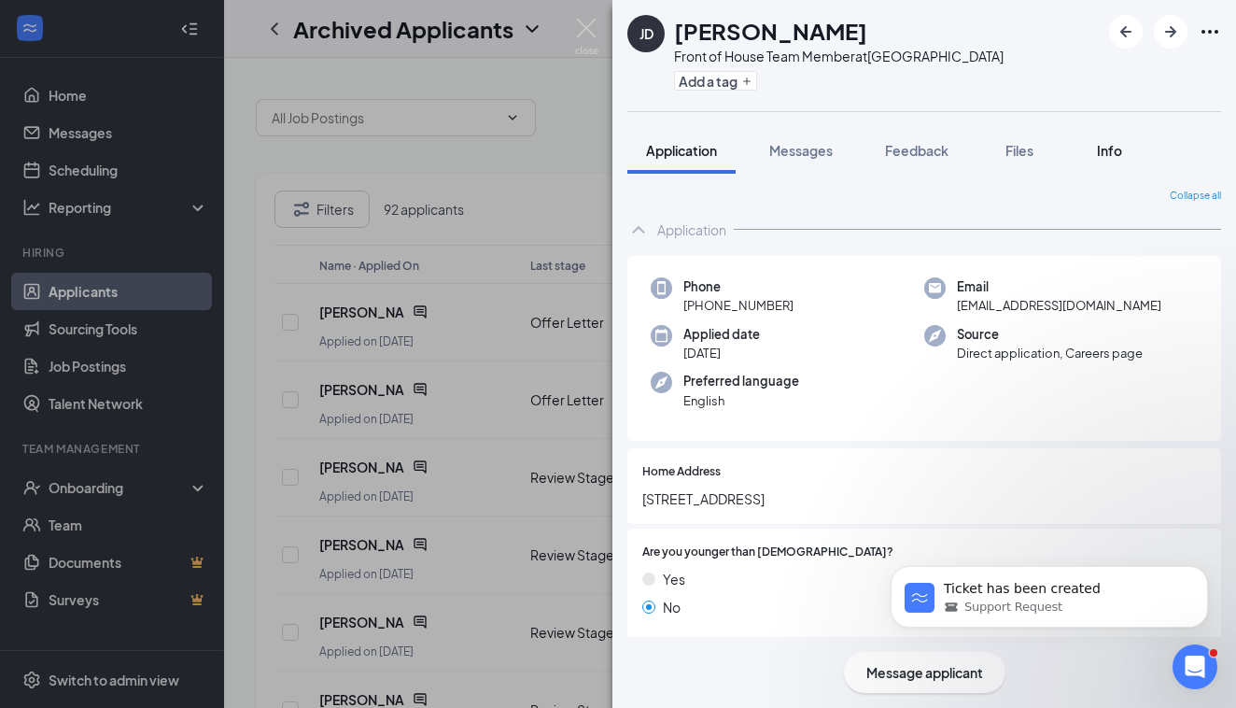
click at [1111, 144] on span "Info" at bounding box center [1109, 150] width 25 height 17
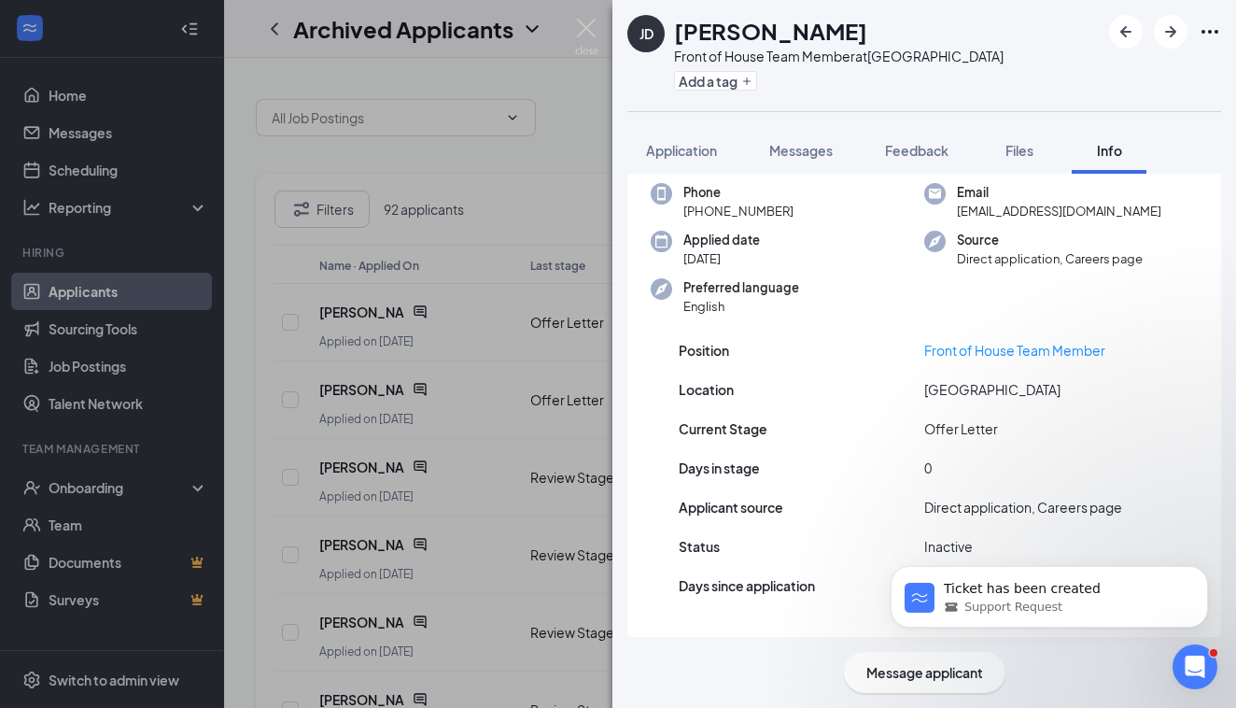
scroll to position [77, 0]
click at [683, 147] on span "Application" at bounding box center [681, 150] width 71 height 17
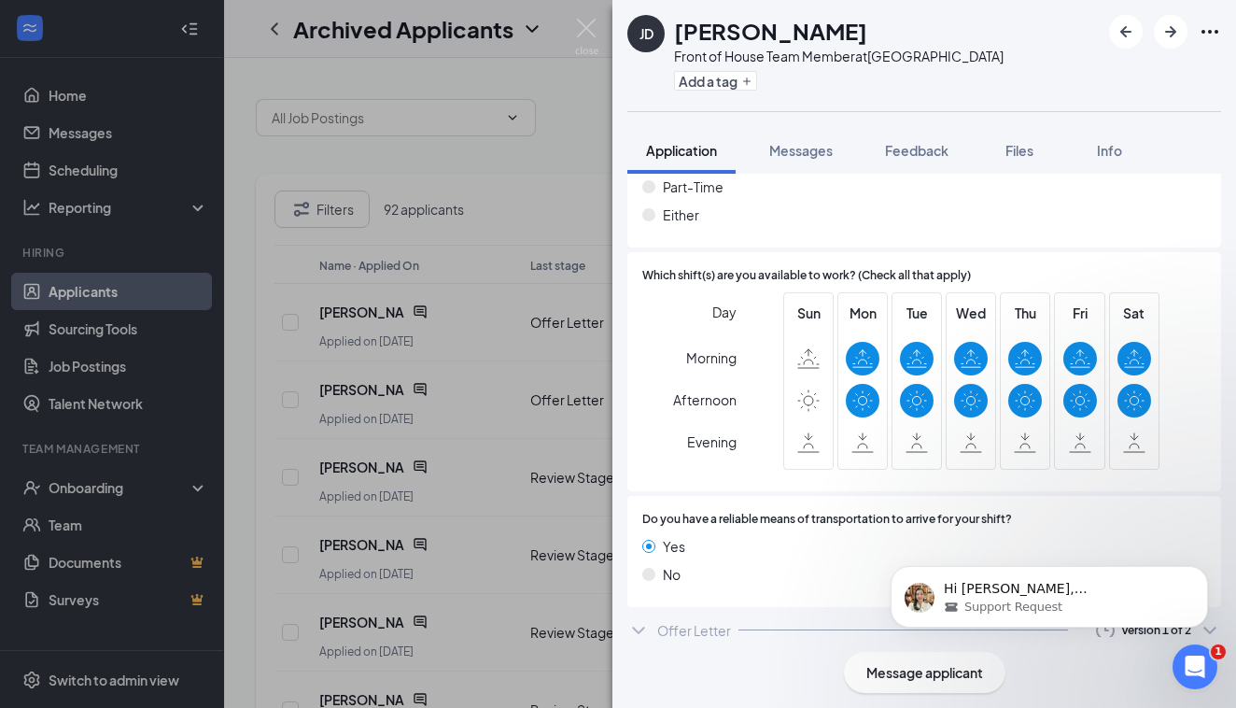
scroll to position [1184, 0]
click at [1104, 608] on div "Support Request" at bounding box center [1064, 607] width 241 height 17
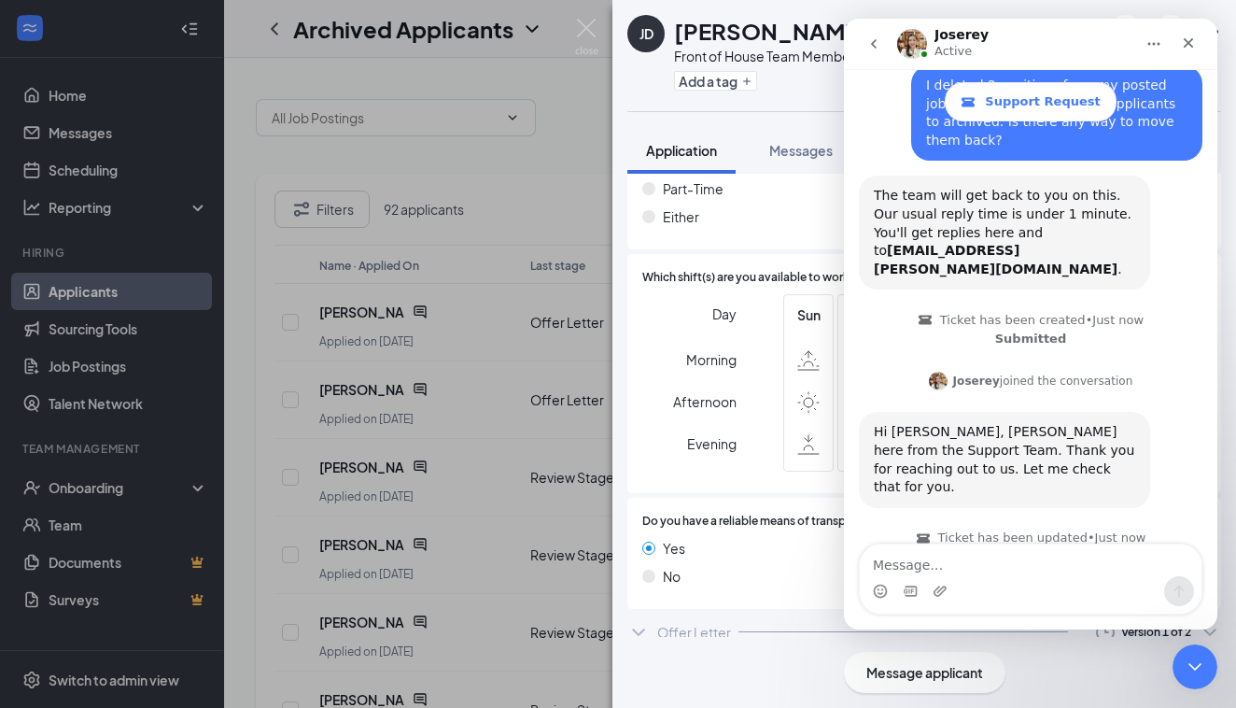
scroll to position [119, 0]
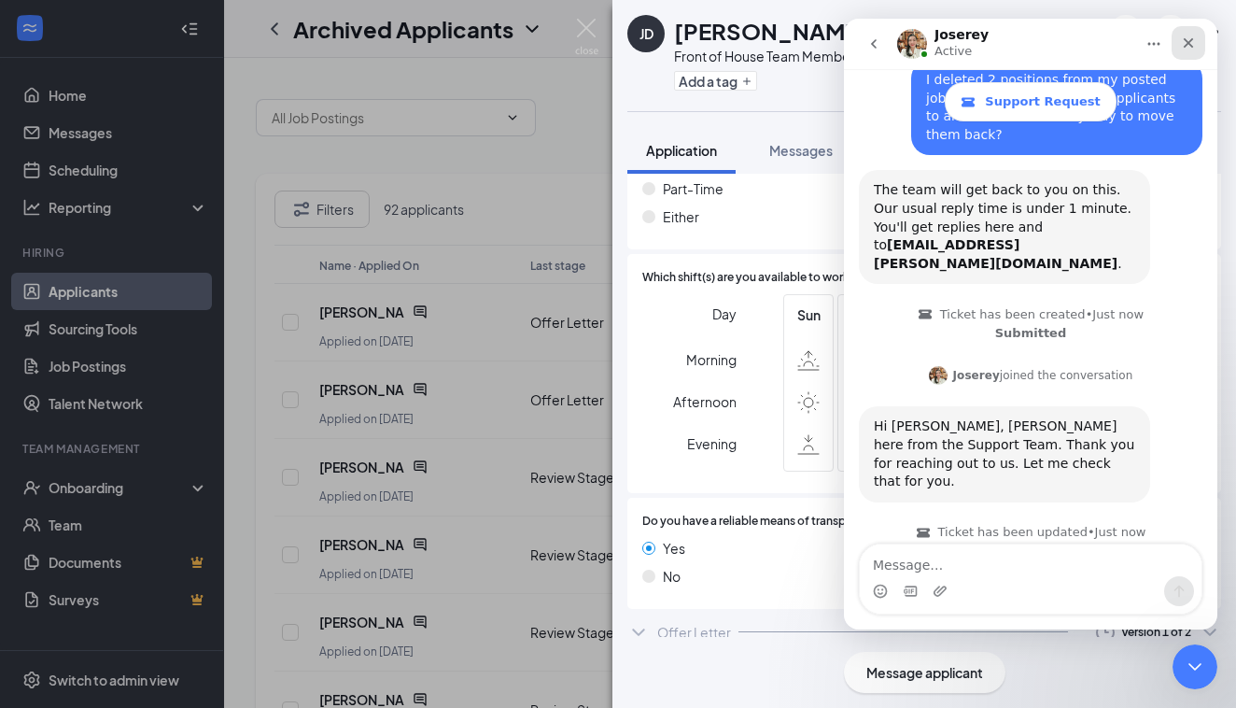
click at [1185, 41] on icon "Close" at bounding box center [1188, 42] width 15 height 15
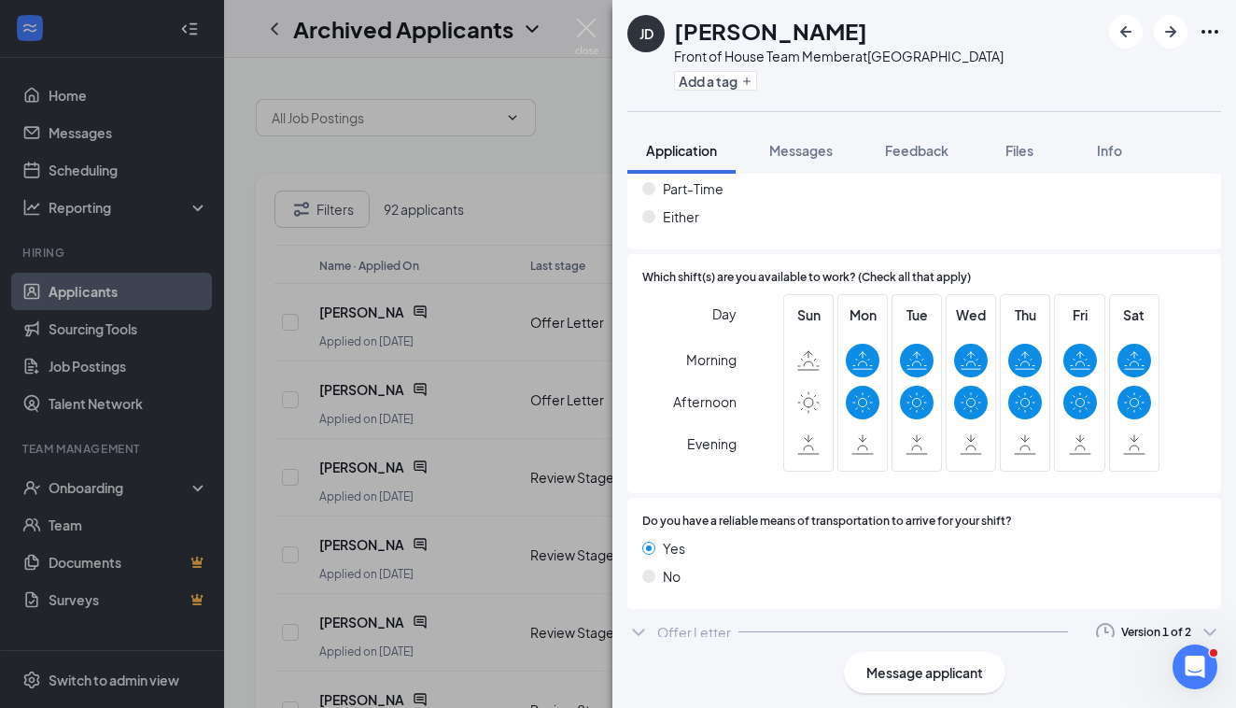
click at [1205, 621] on icon "ChevronDown" at bounding box center [1210, 632] width 22 height 22
click at [1193, 621] on div "Version 1 of 2" at bounding box center [1156, 632] width 131 height 22
click at [852, 614] on div "Offer Letter Version 1 of 2" at bounding box center [924, 631] width 594 height 37
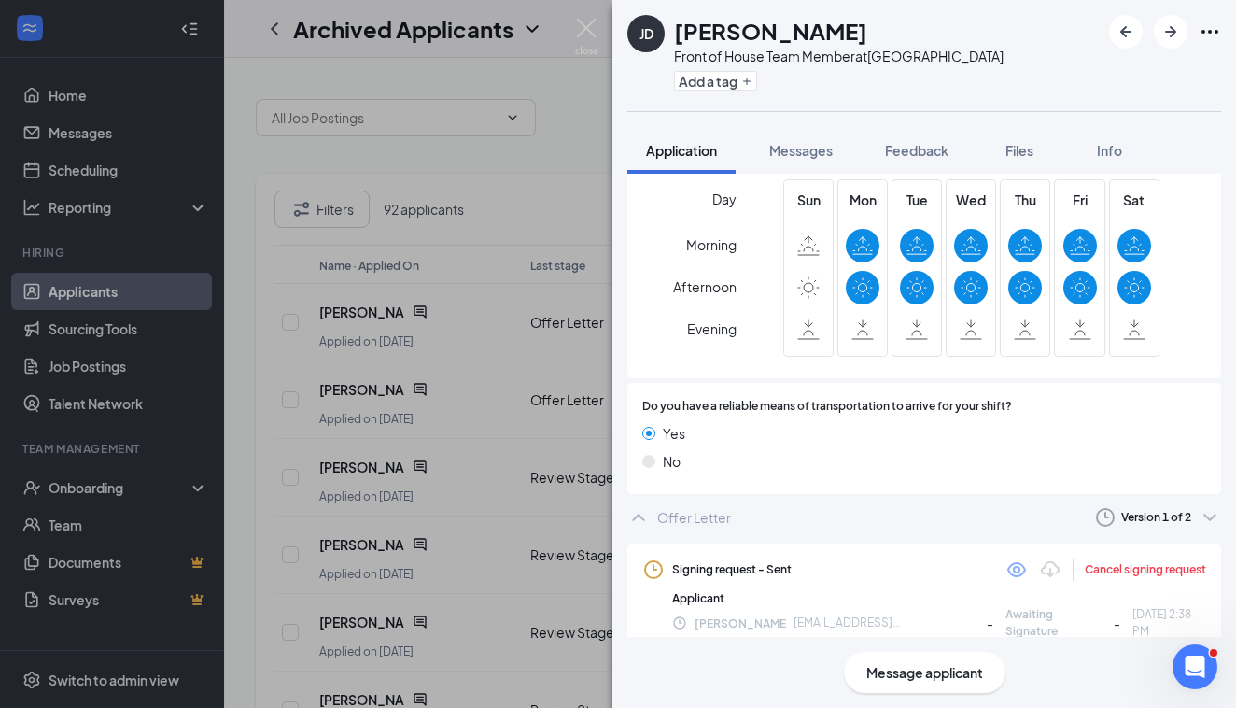
scroll to position [1297, 0]
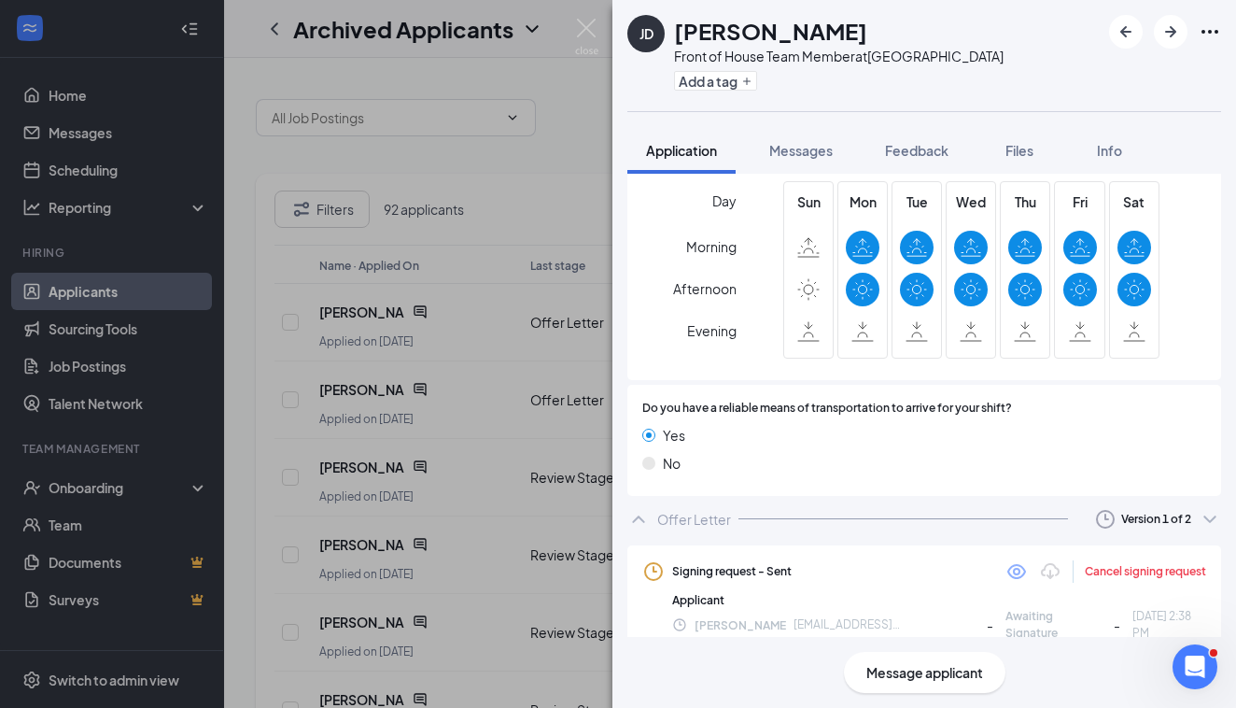
click at [1104, 563] on div "Cancel signing request" at bounding box center [1145, 571] width 121 height 16
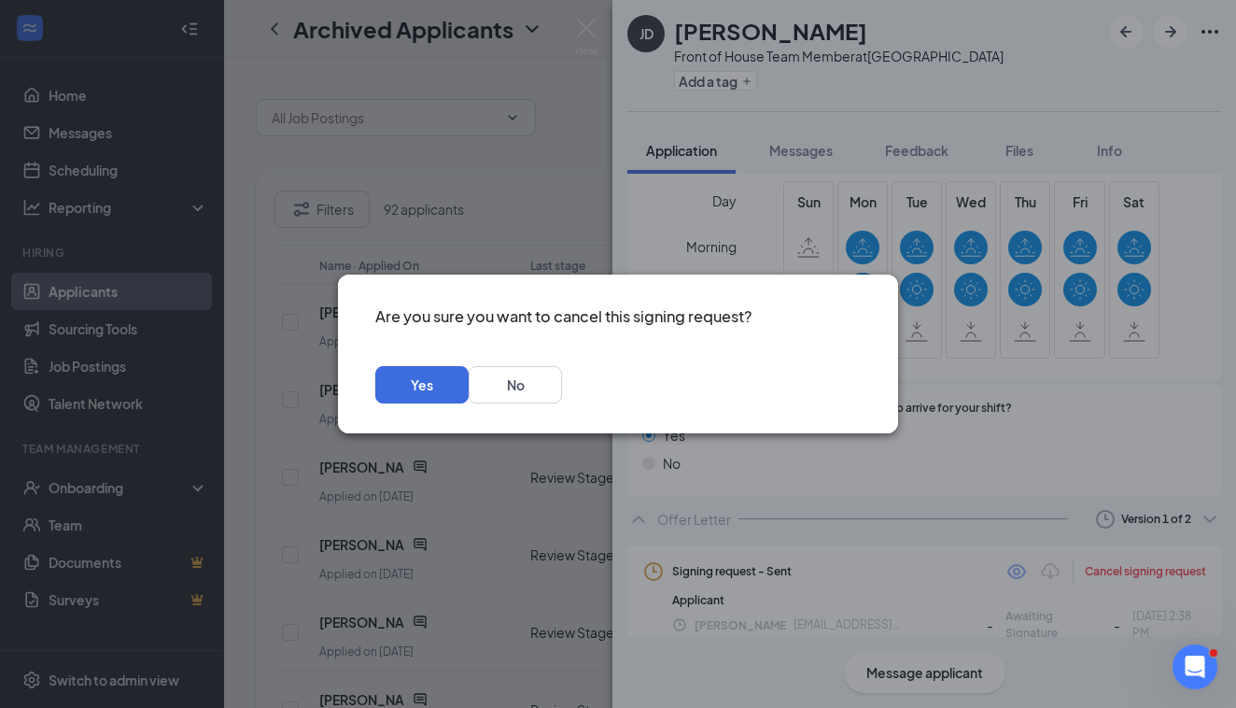
click at [867, 319] on icon "Cross" at bounding box center [872, 315] width 11 height 11
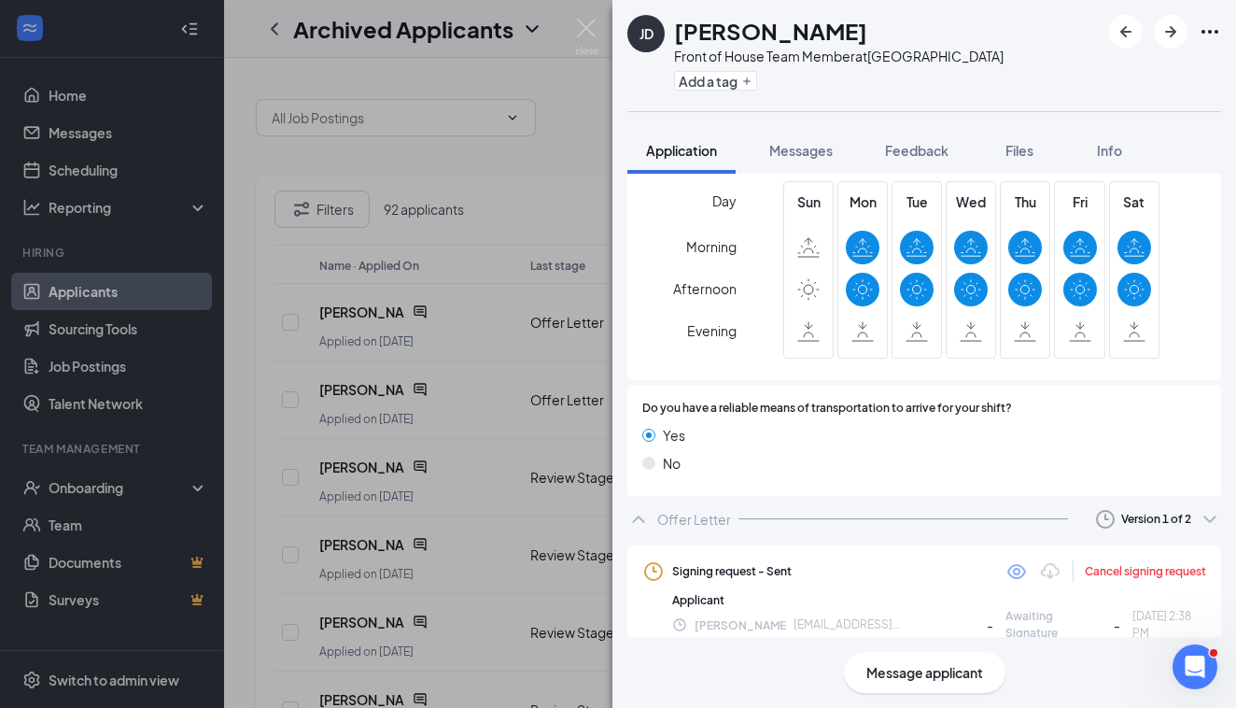
click at [1199, 28] on icon "Ellipses" at bounding box center [1210, 32] width 22 height 22
click at [902, 63] on div "Front of House Team Member at Kedron Village" at bounding box center [839, 56] width 330 height 19
click at [499, 215] on div "JD Jacob Dunkel Front of House Team Member at Kedron Village Add a tag Applicat…" at bounding box center [618, 354] width 1236 height 708
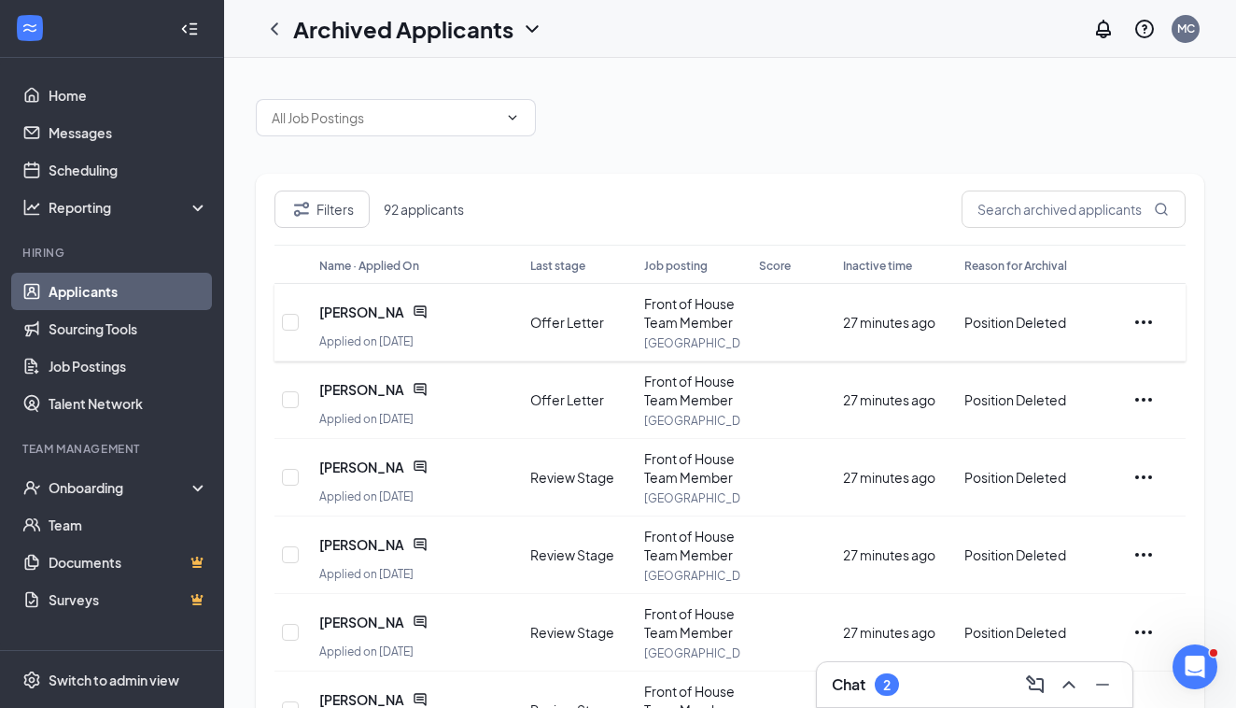
click at [1157, 321] on div at bounding box center [1158, 322] width 50 height 22
click at [390, 324] on div "[PERSON_NAME]" at bounding box center [373, 311] width 108 height 37
click at [388, 315] on span "[PERSON_NAME]" at bounding box center [362, 312] width 86 height 19
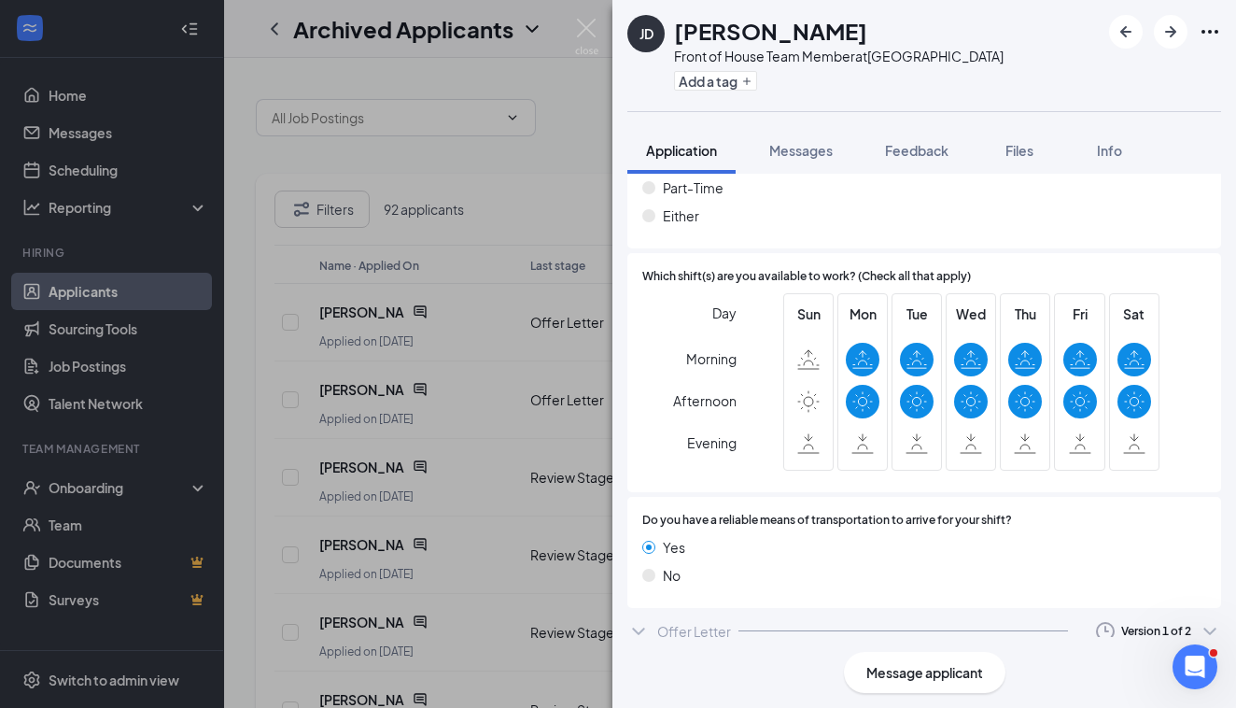
scroll to position [1184, 0]
click at [647, 621] on icon "ChevronDown" at bounding box center [638, 632] width 22 height 22
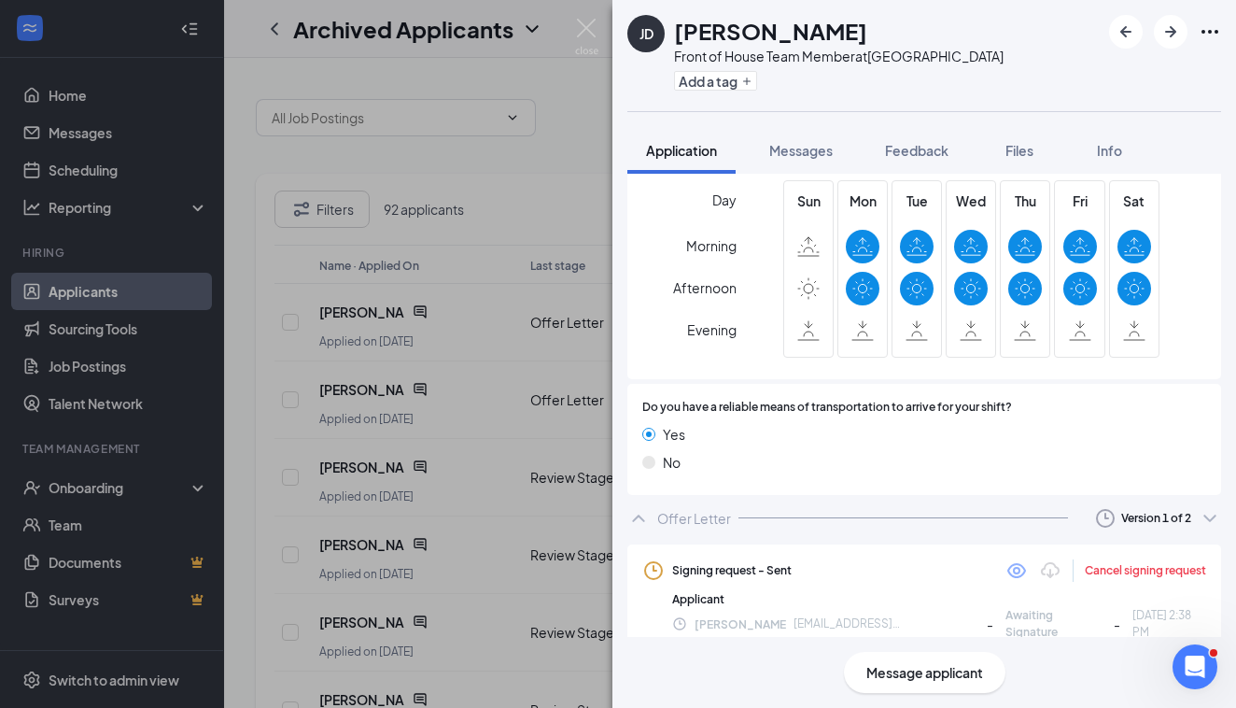
scroll to position [1297, 0]
click at [566, 127] on div "JD Jacob Dunkel Front of House Team Member at Kedron Village Add a tag Applicat…" at bounding box center [618, 354] width 1236 height 708
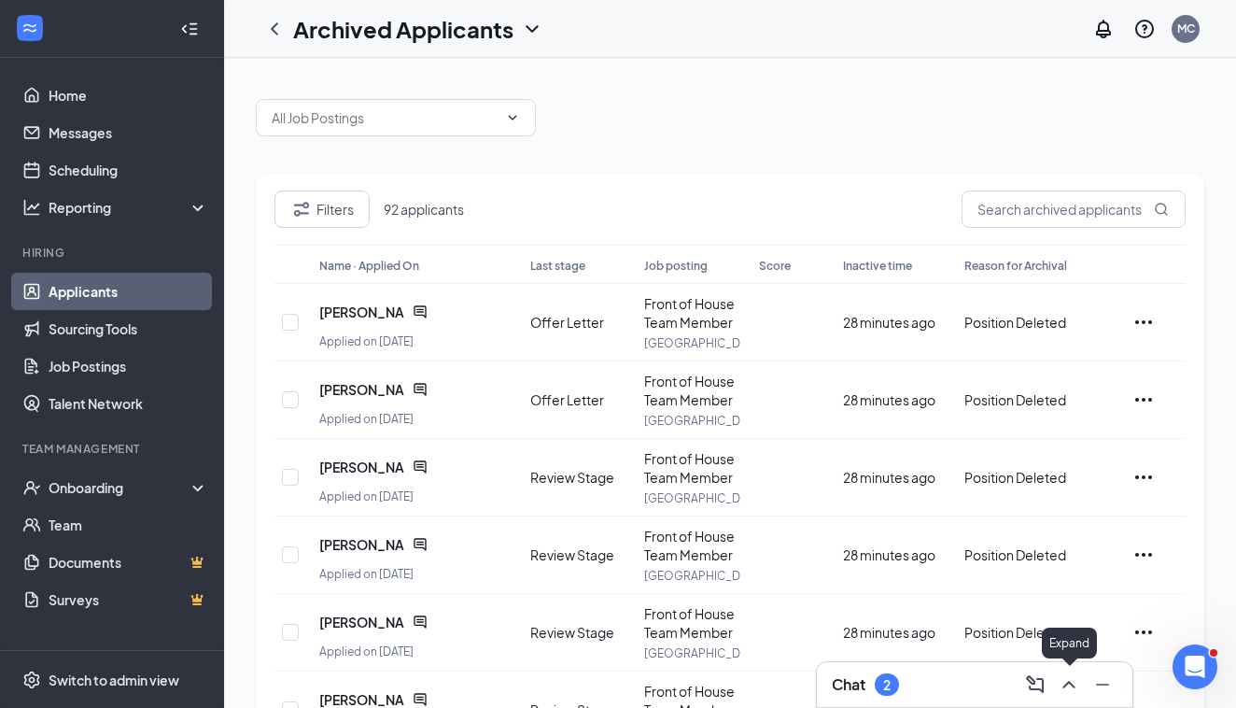
click at [1076, 679] on icon "ChevronUp" at bounding box center [1069, 684] width 22 height 22
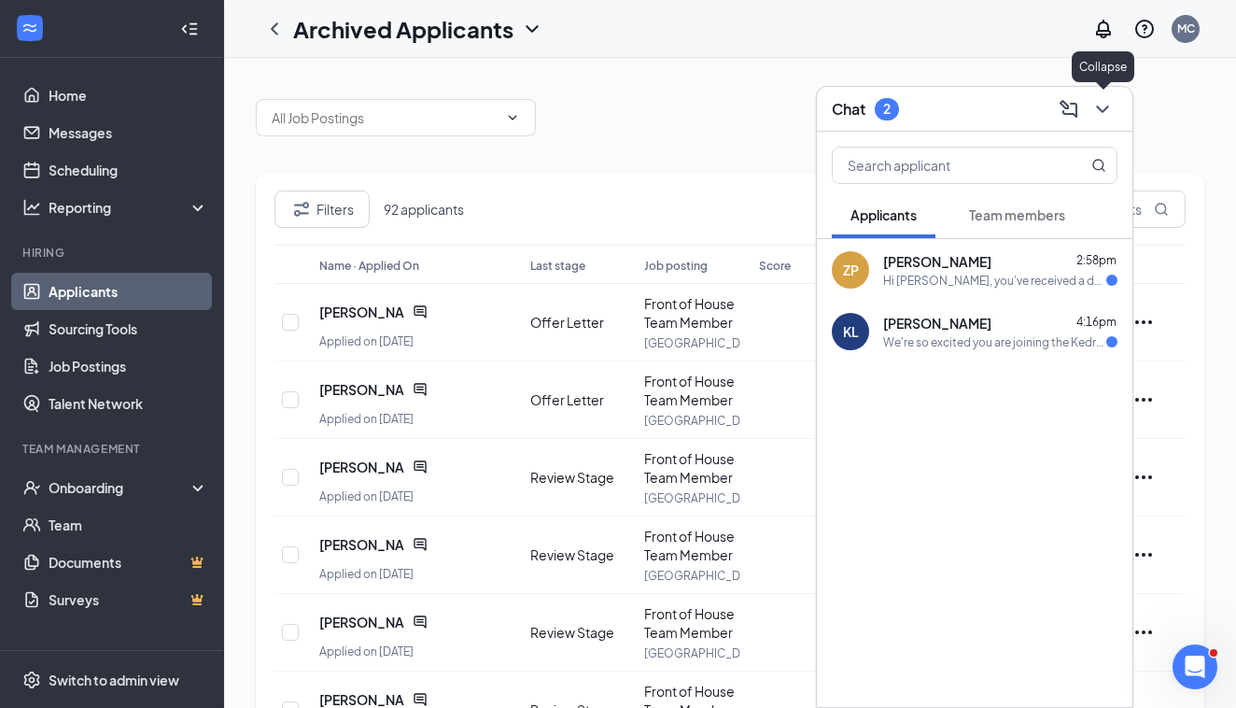
click at [1109, 111] on icon "ChevronDown" at bounding box center [1103, 109] width 22 height 22
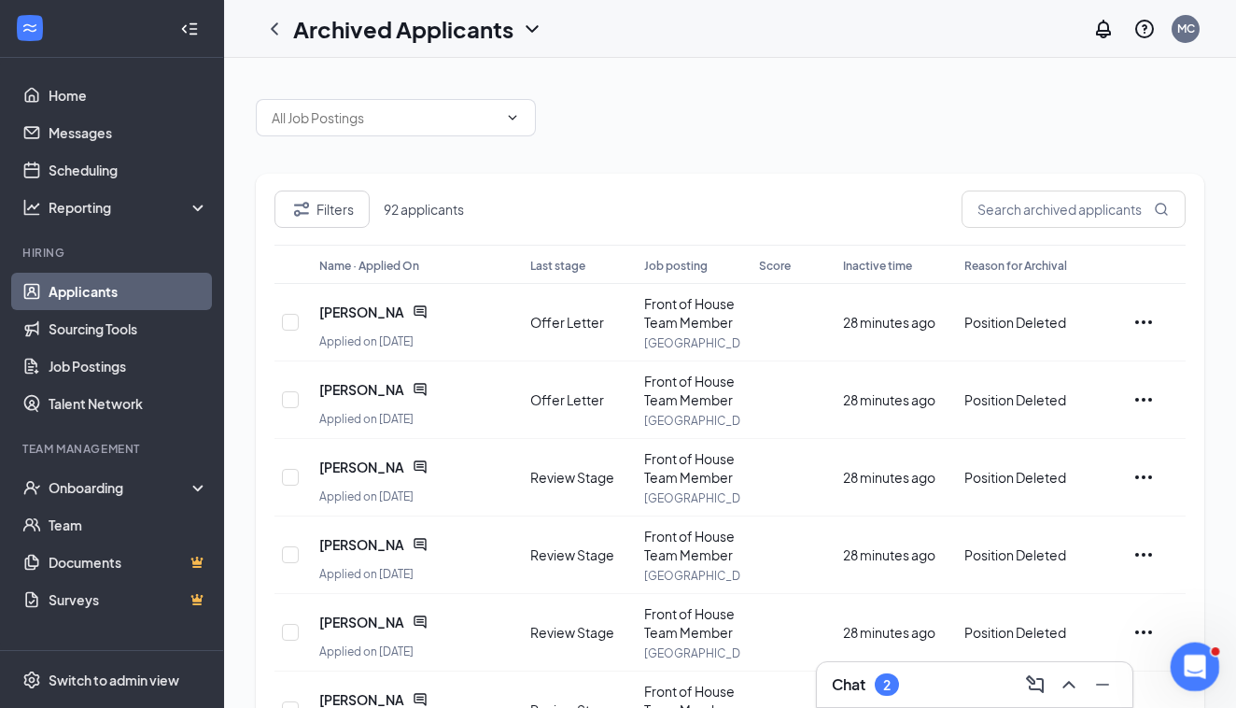
click at [1194, 655] on icon "Open Intercom Messenger" at bounding box center [1192, 664] width 31 height 31
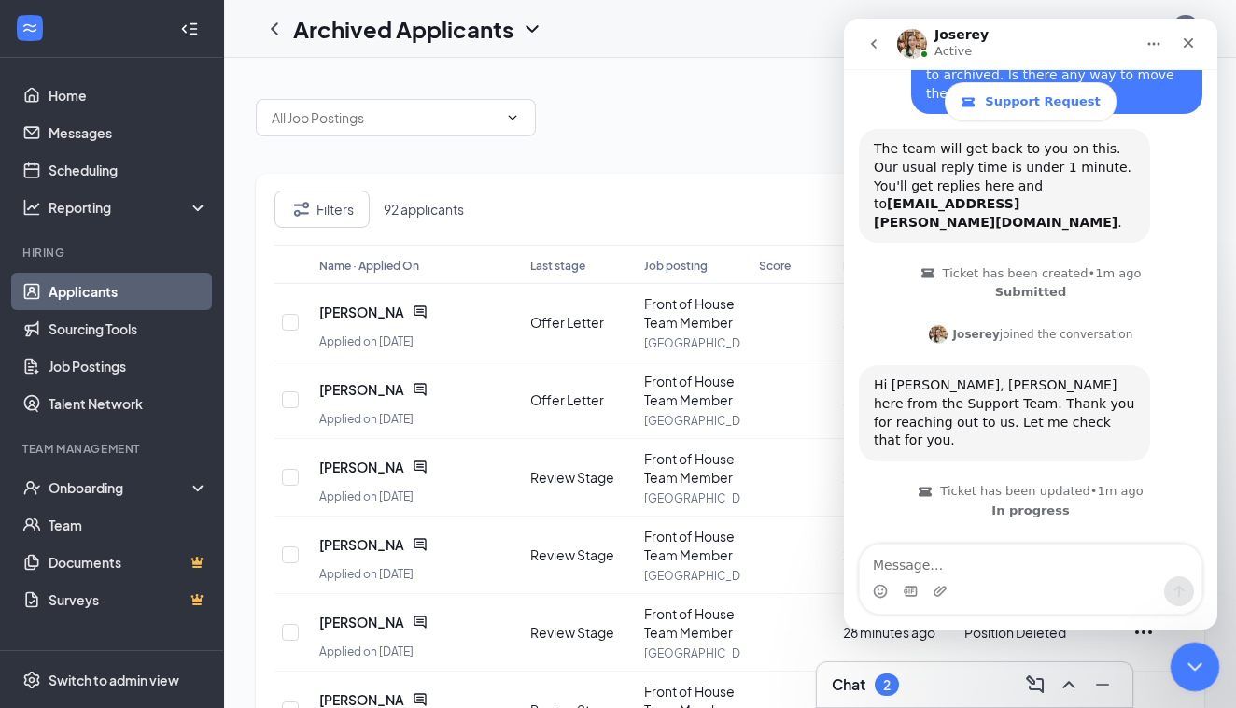
scroll to position [190, 0]
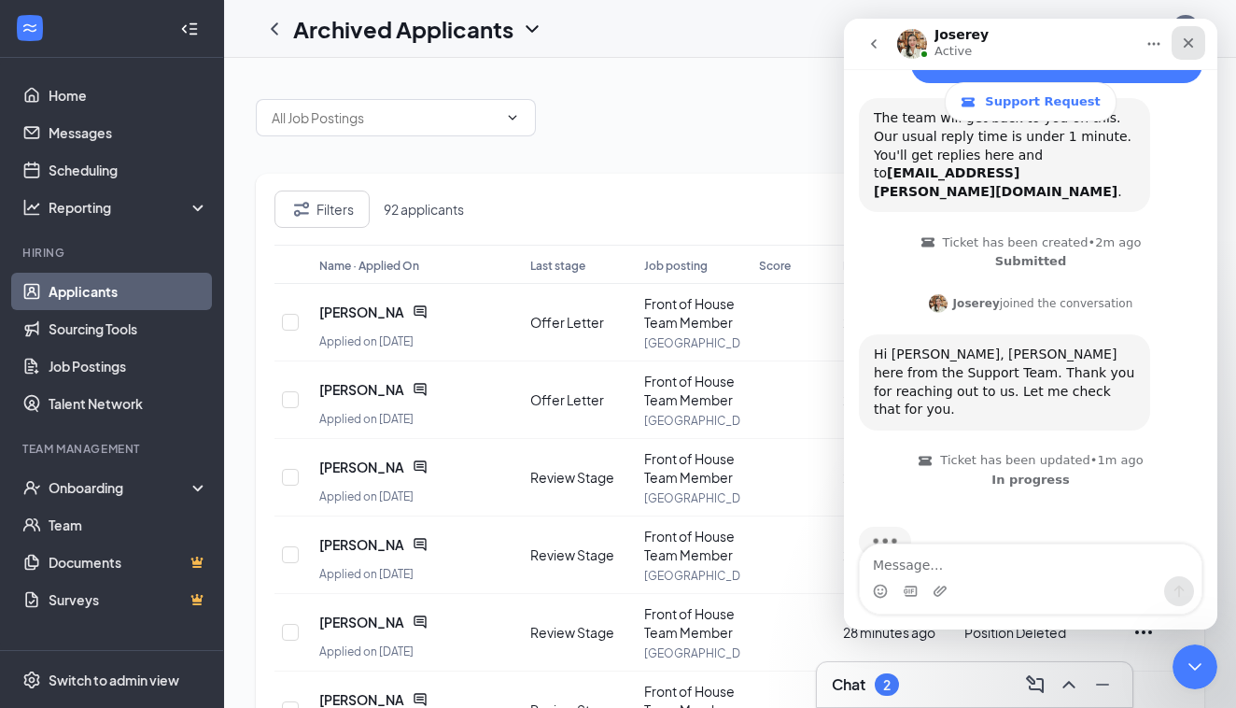
click at [1197, 47] on div "Close" at bounding box center [1189, 43] width 34 height 34
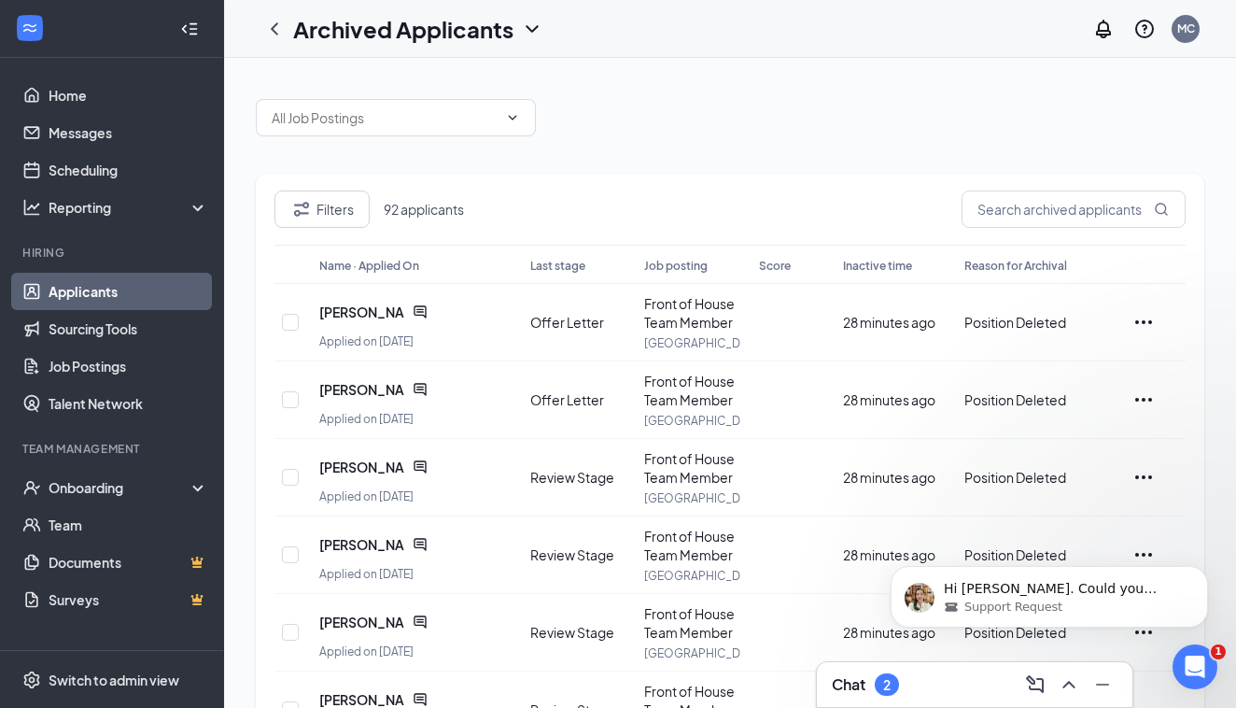
scroll to position [0, 0]
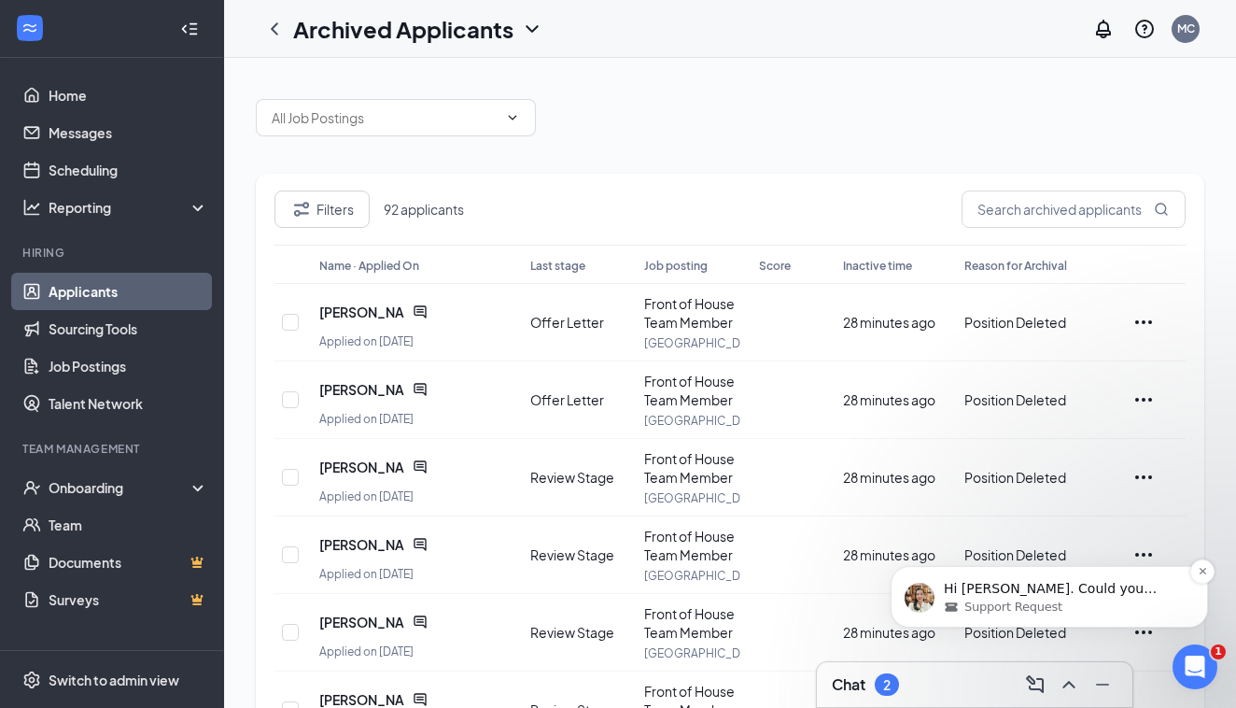
click at [1026, 607] on span "Support Request" at bounding box center [1014, 607] width 98 height 17
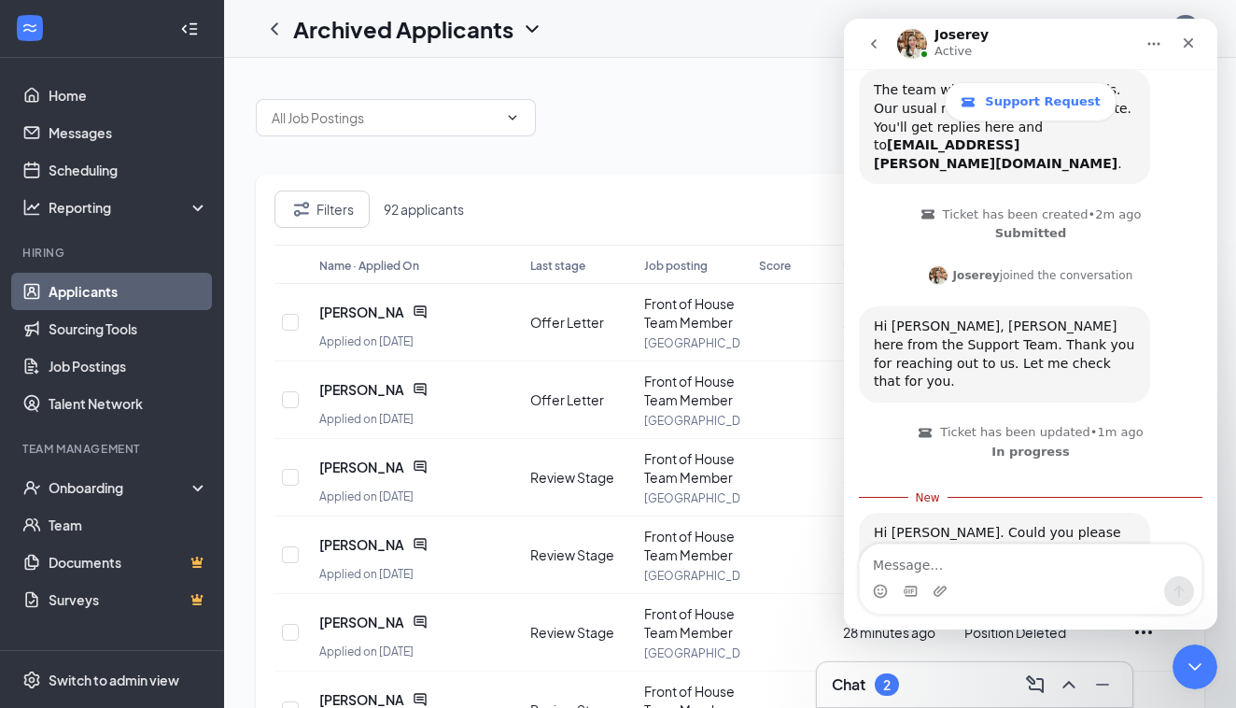
scroll to position [259, 0]
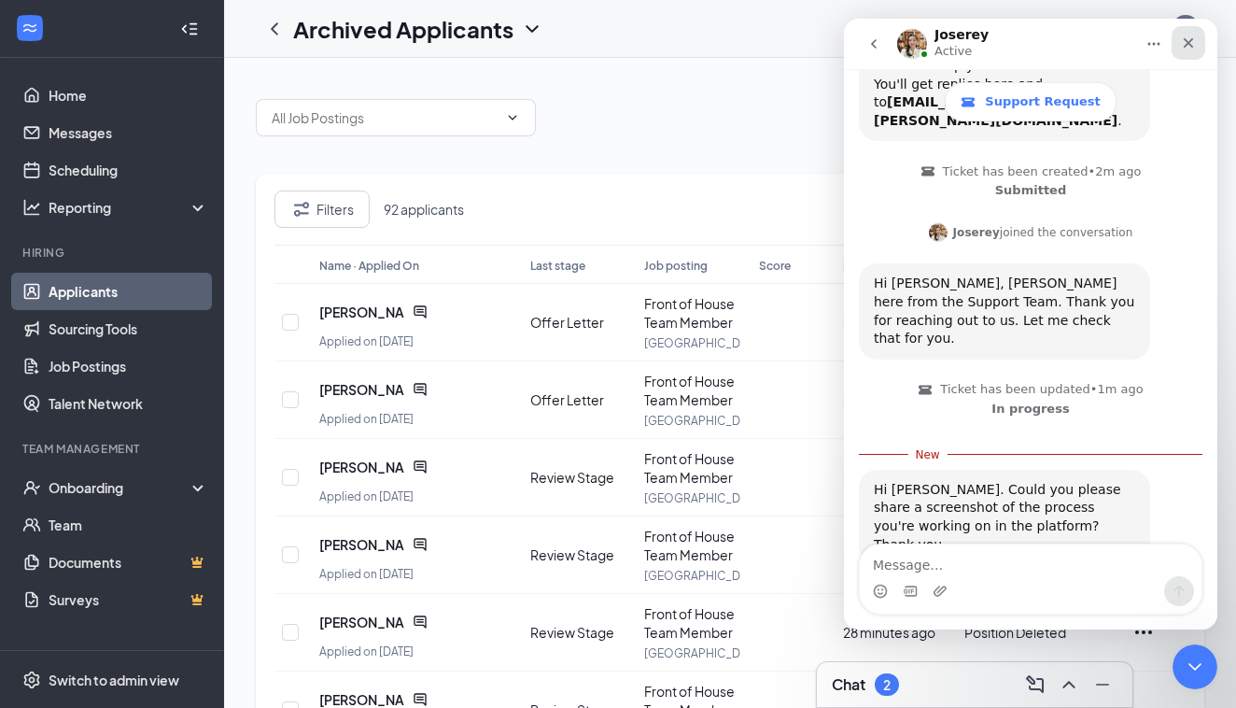
click at [1187, 49] on icon "Close" at bounding box center [1188, 42] width 15 height 15
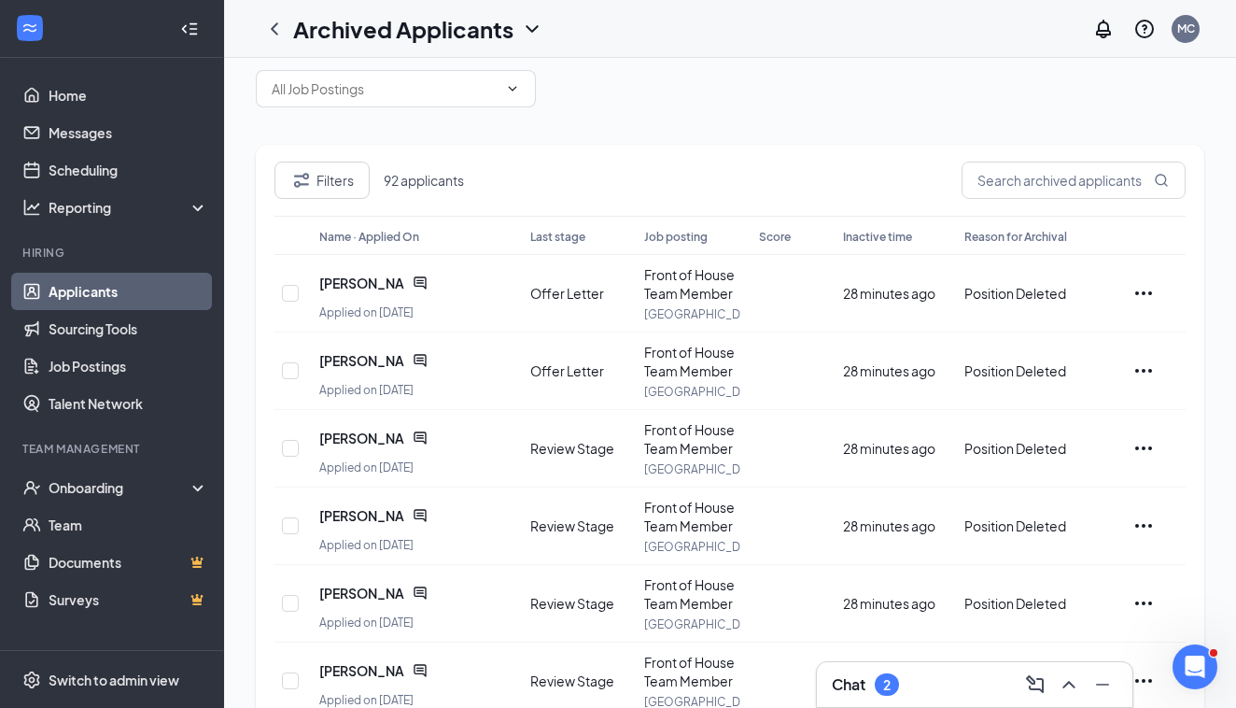
scroll to position [54, 0]
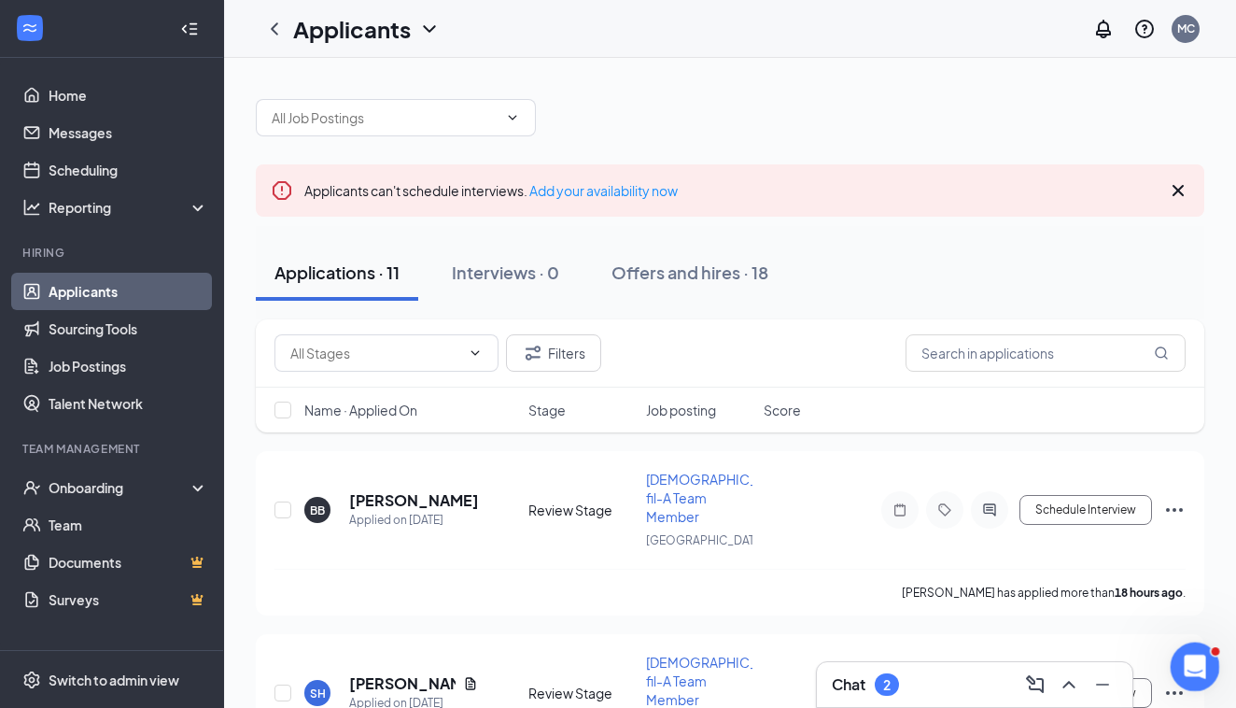
click at [1187, 651] on div "Open Intercom Messenger" at bounding box center [1193, 664] width 62 height 62
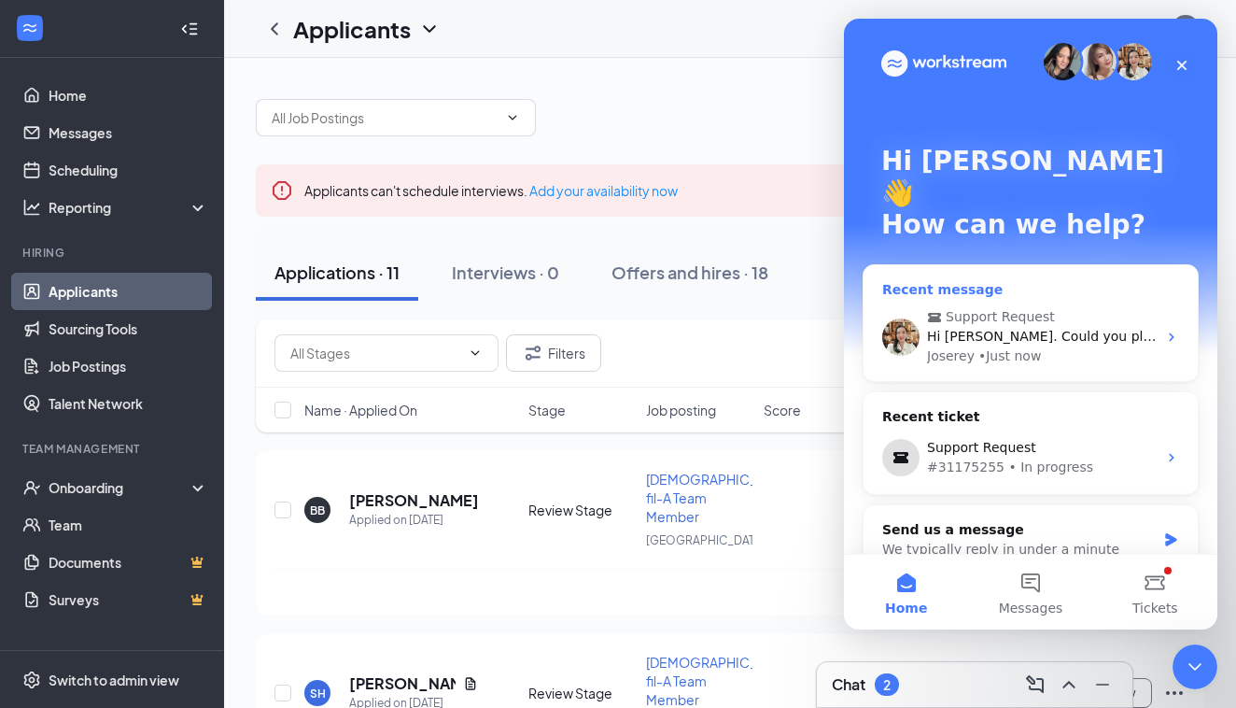
scroll to position [5, 0]
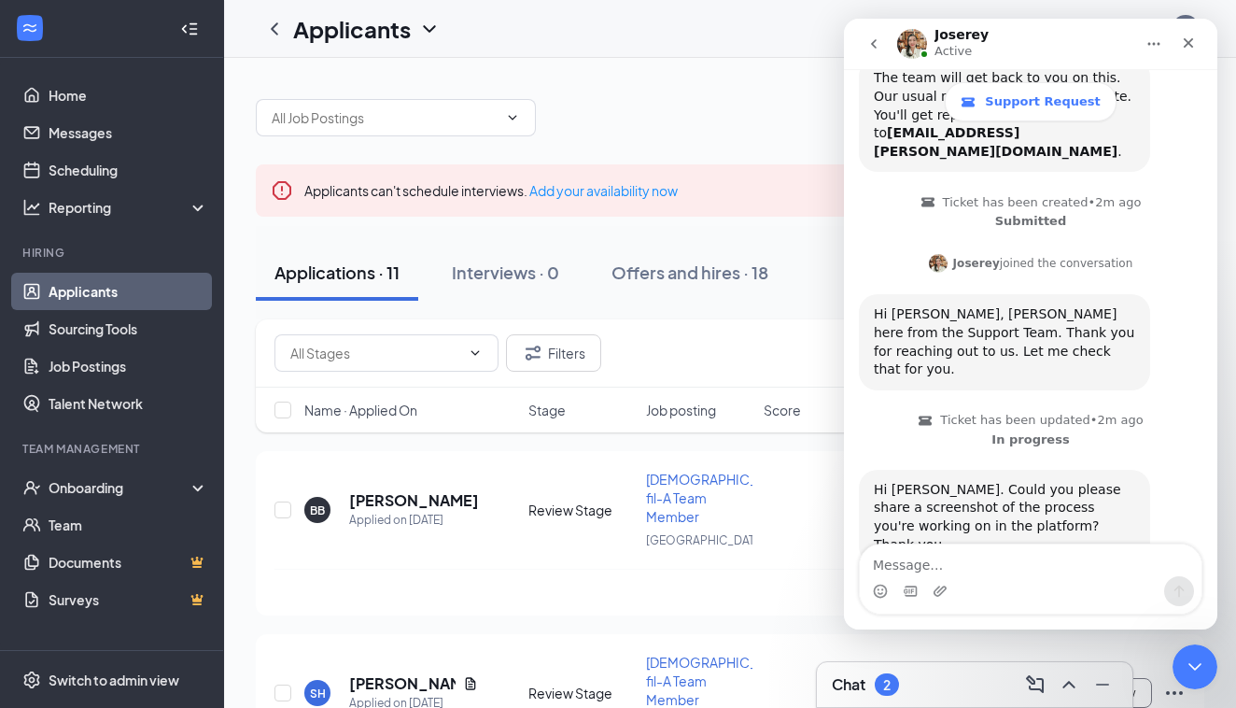
scroll to position [228, 0]
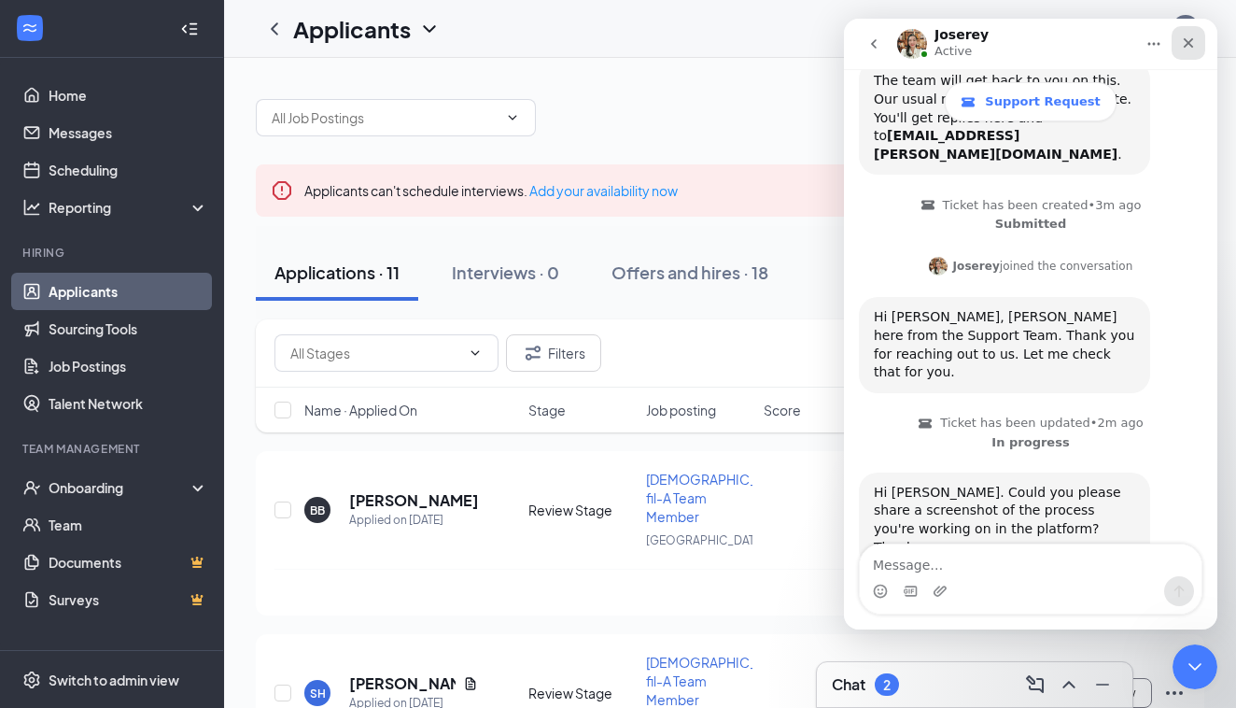
drag, startPoint x: 1194, startPoint y: 39, endPoint x: 2034, endPoint y: 58, distance: 839.7
click at [1194, 39] on icon "Close" at bounding box center [1188, 42] width 15 height 15
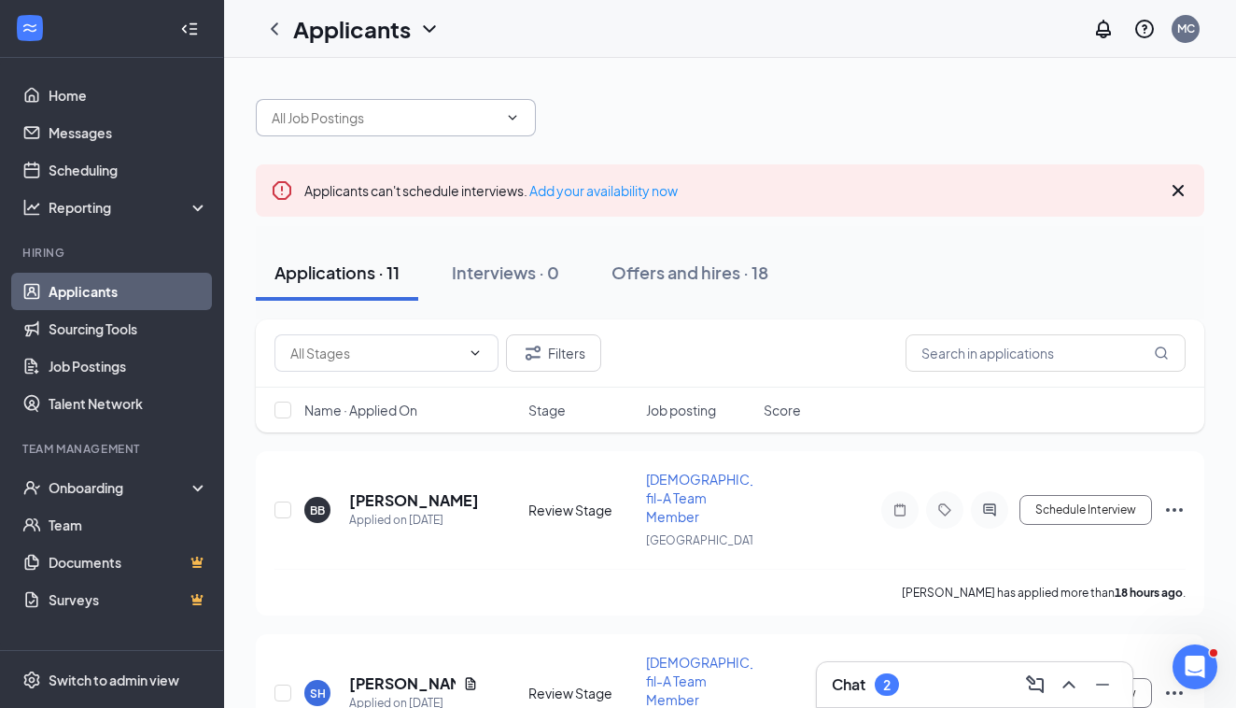
click at [512, 119] on icon "ChevronDown" at bounding box center [513, 117] width 8 height 5
click at [689, 100] on div at bounding box center [730, 108] width 949 height 56
click at [416, 17] on div "Applicants" at bounding box center [367, 29] width 148 height 32
click at [385, 114] on link "Archived applicants" at bounding box center [405, 122] width 202 height 19
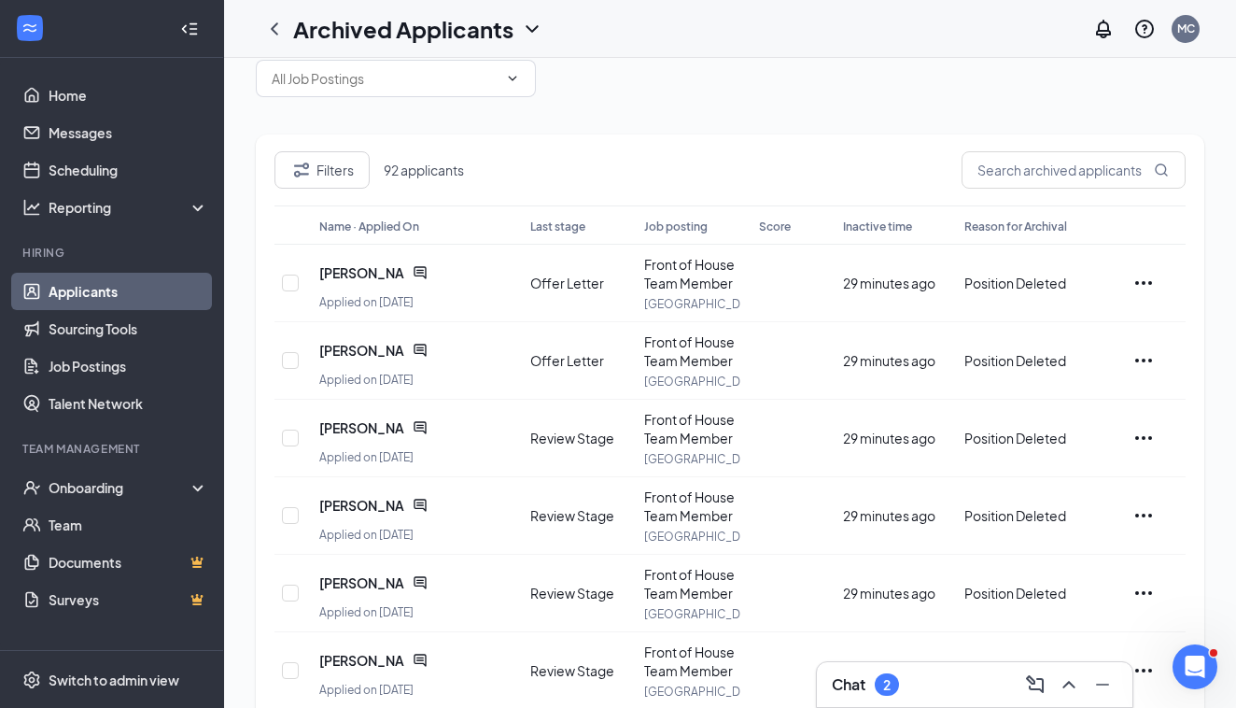
scroll to position [39, 0]
click at [1175, 661] on div "Open Intercom Messenger" at bounding box center [1193, 664] width 62 height 62
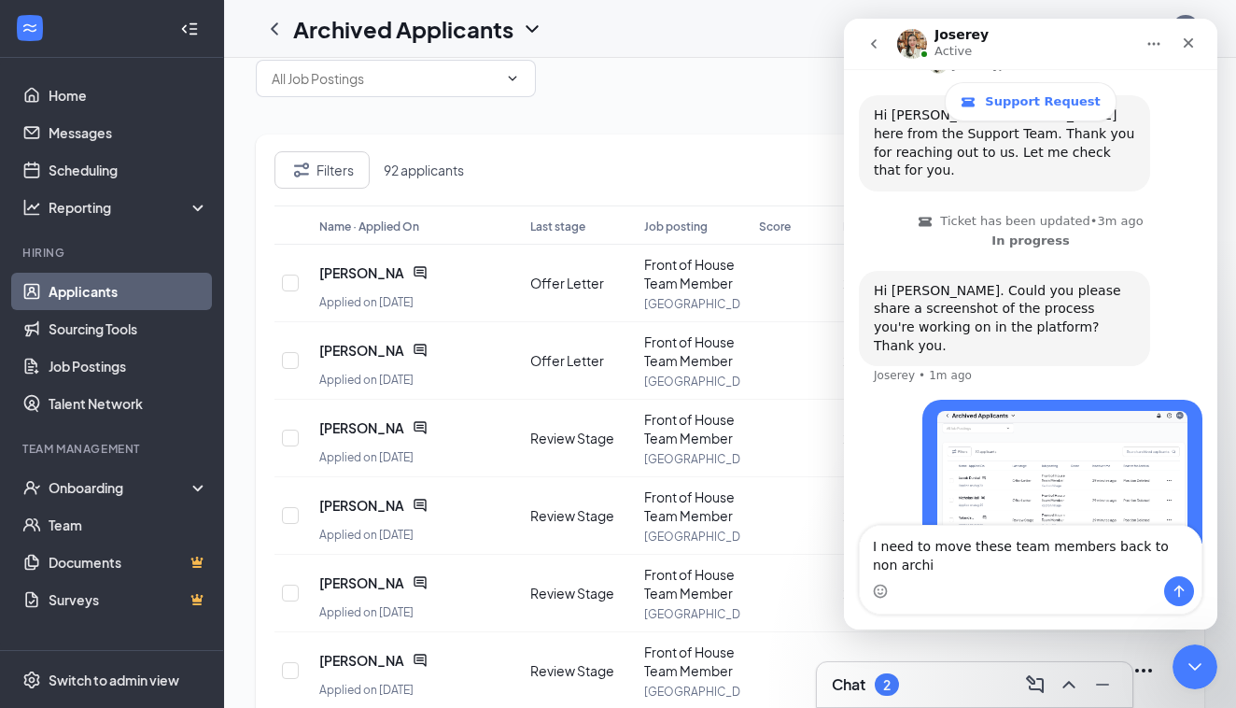
scroll to position [448, 0]
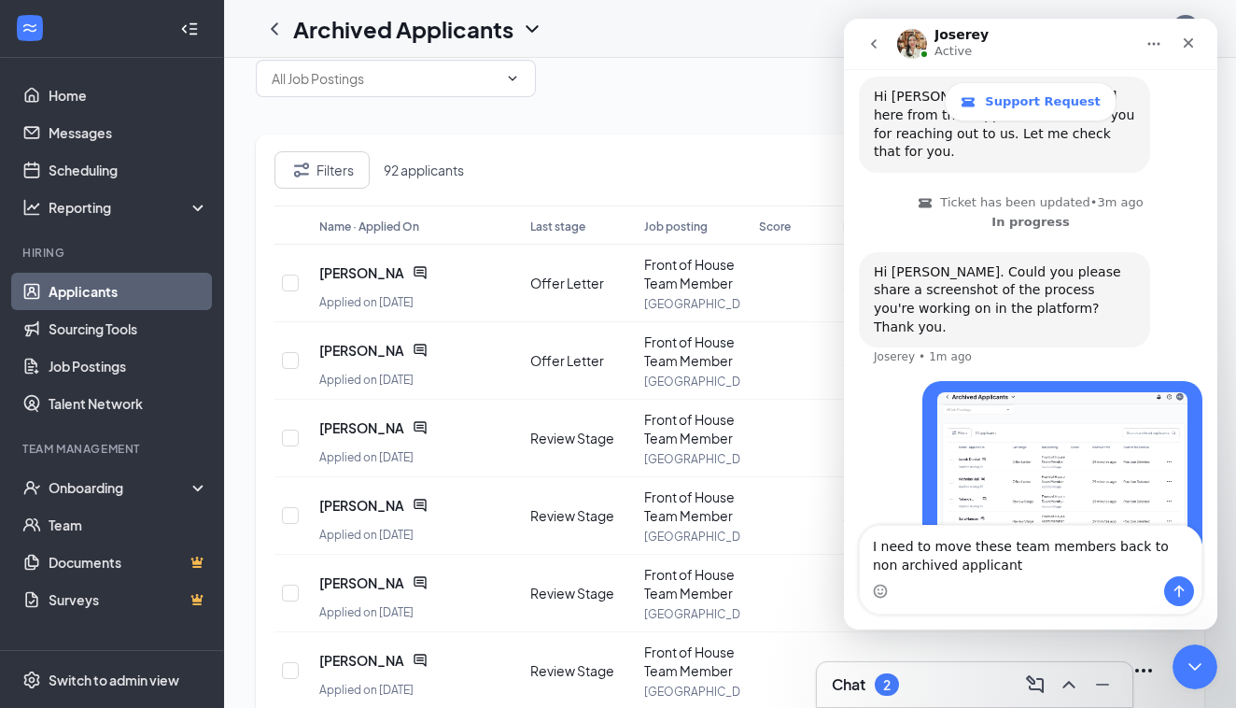
type textarea "I need to move these team members back to non archived applicants"
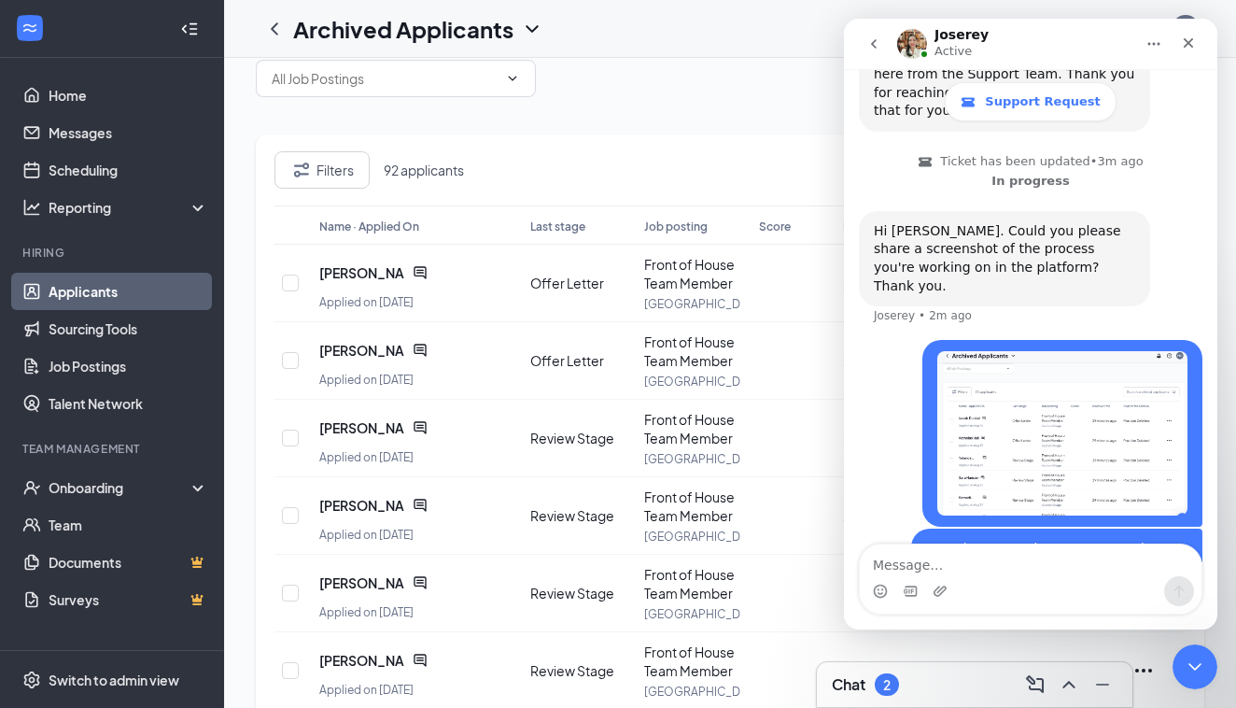
scroll to position [561, 0]
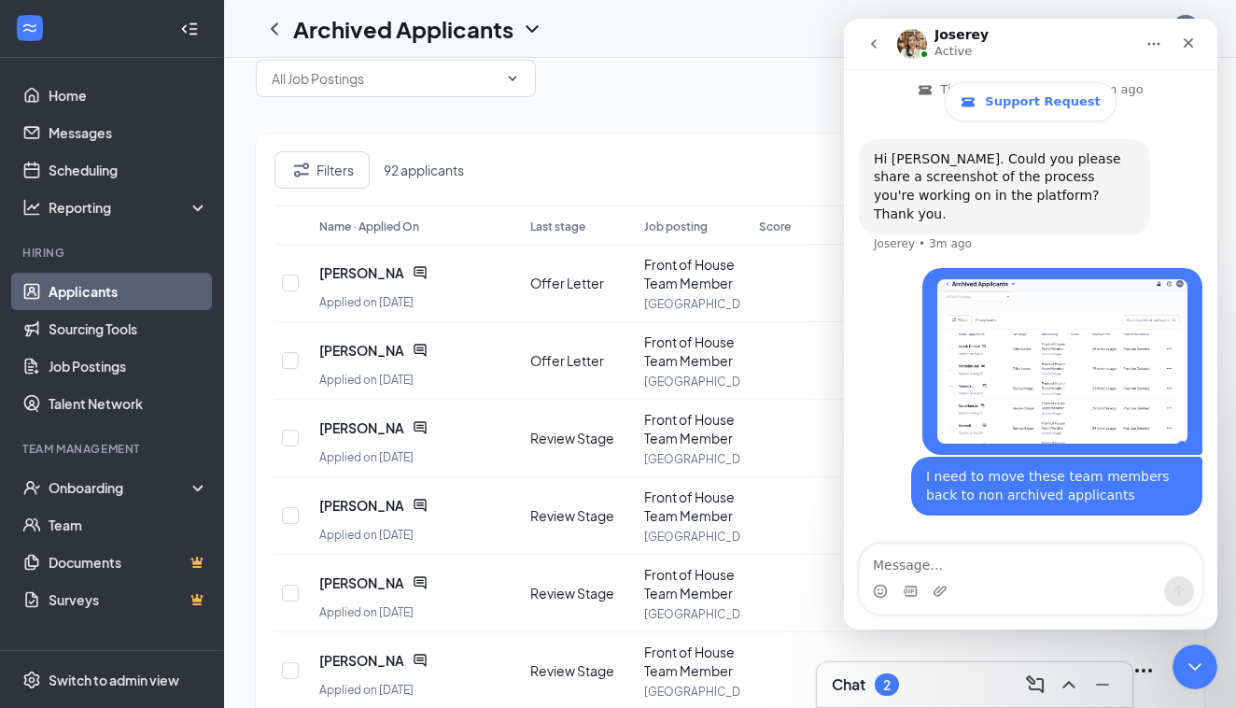
click at [709, 162] on div "Filters 92 applicants" at bounding box center [730, 178] width 911 height 54
click at [1190, 47] on icon "Close" at bounding box center [1188, 42] width 15 height 15
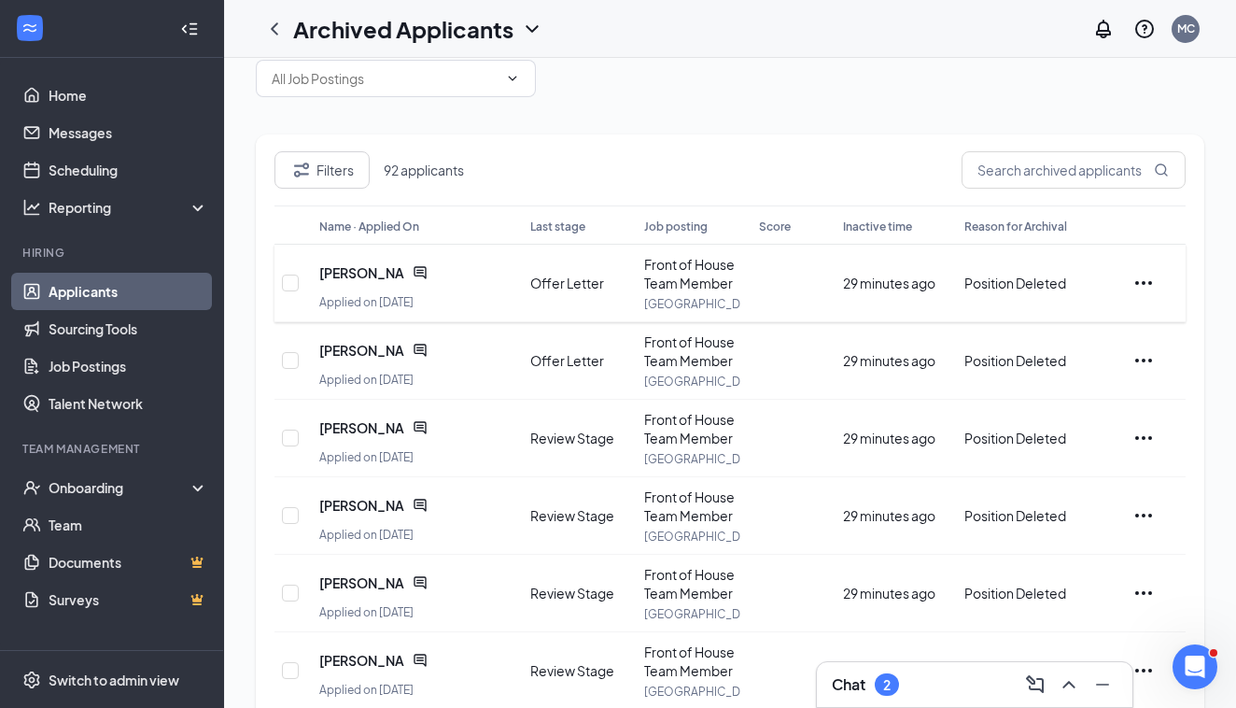
scroll to position [0, 0]
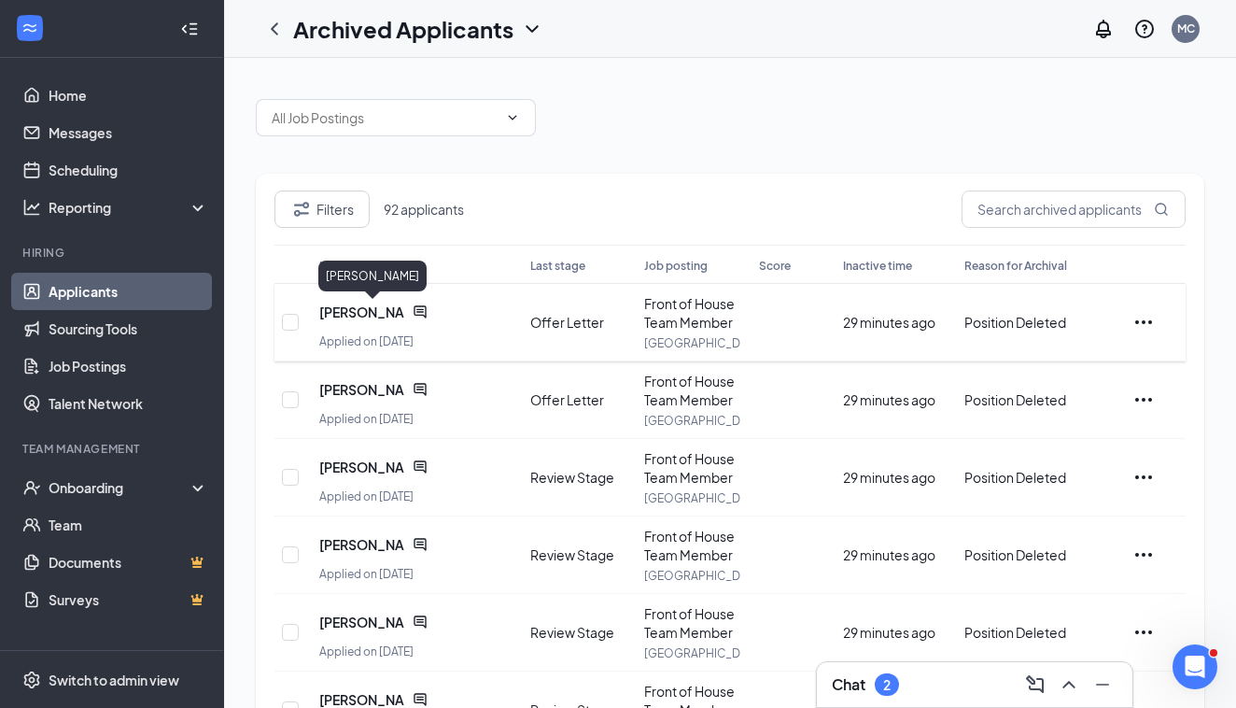
click at [325, 318] on span "[PERSON_NAME]" at bounding box center [362, 312] width 86 height 19
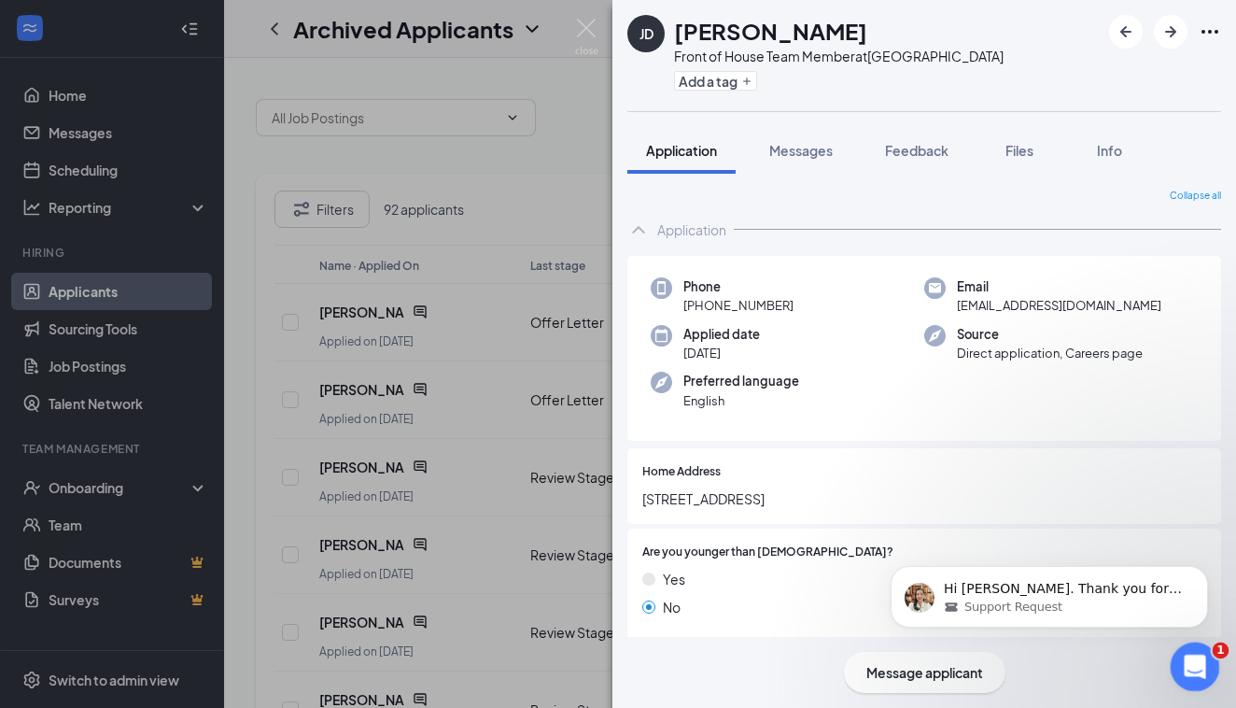
click at [1179, 662] on div "Open Intercom Messenger" at bounding box center [1193, 664] width 62 height 62
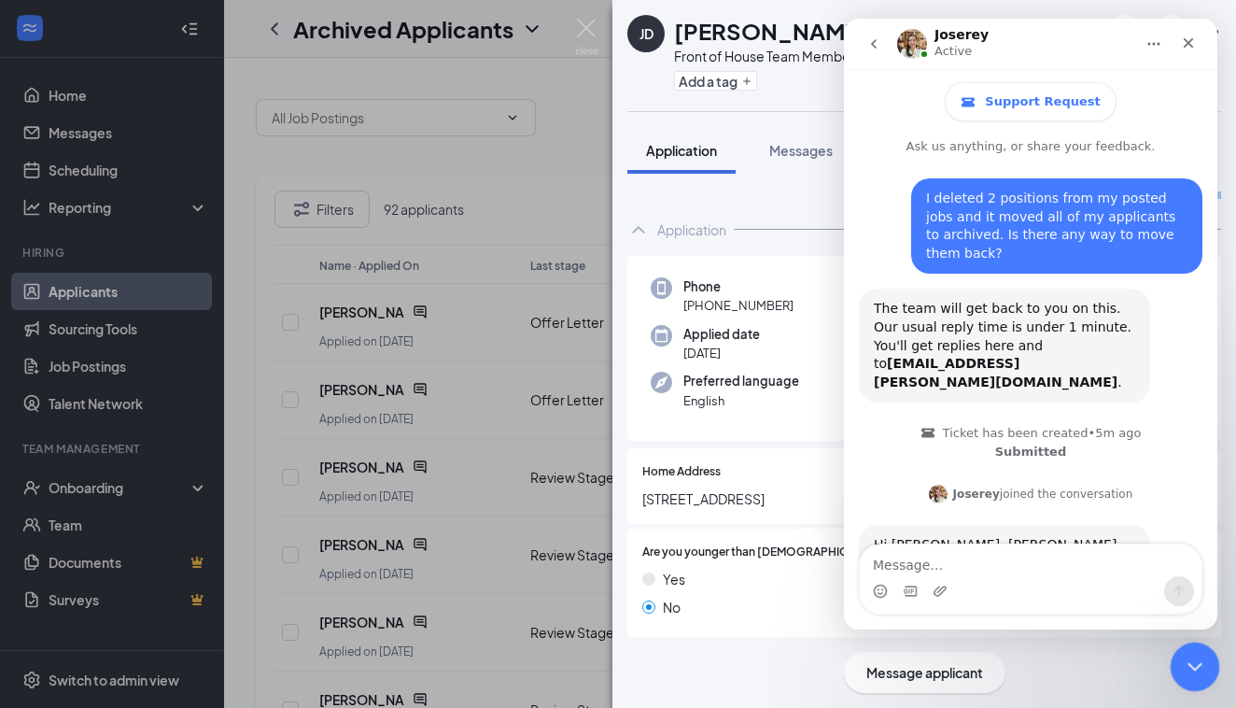
scroll to position [3, 0]
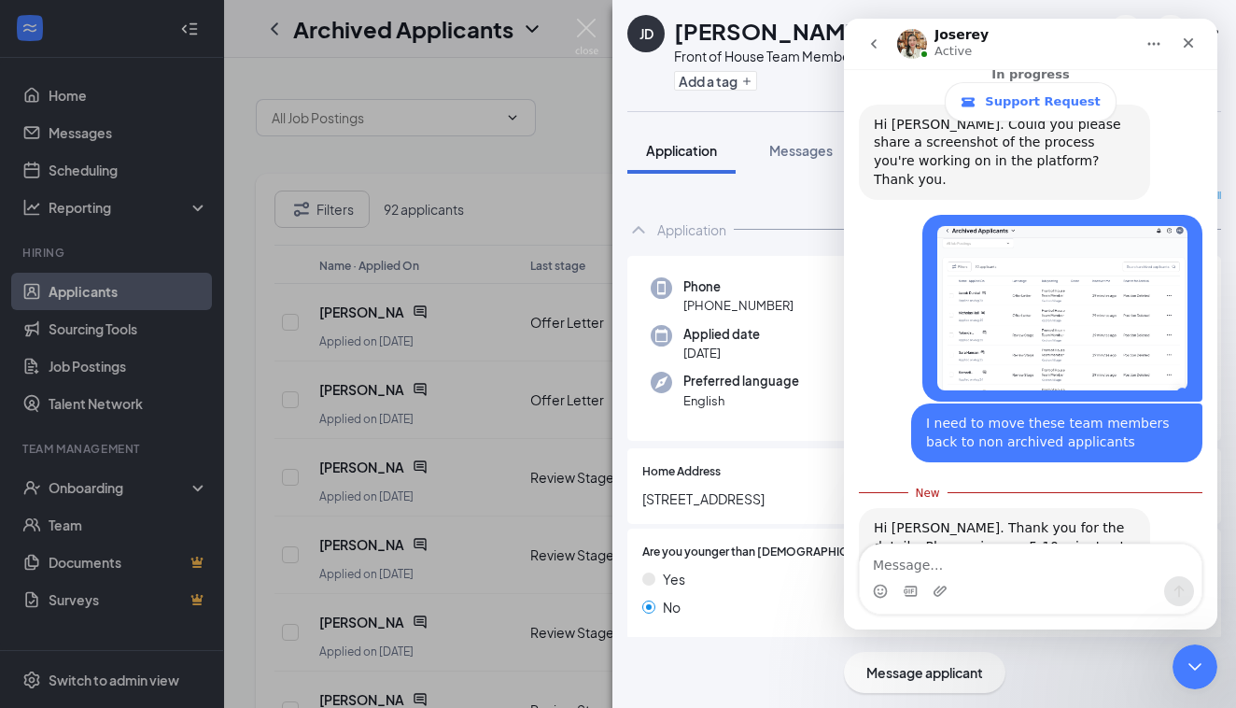
type textarea "R"
type textarea "t"
type textarea "Thank you!"
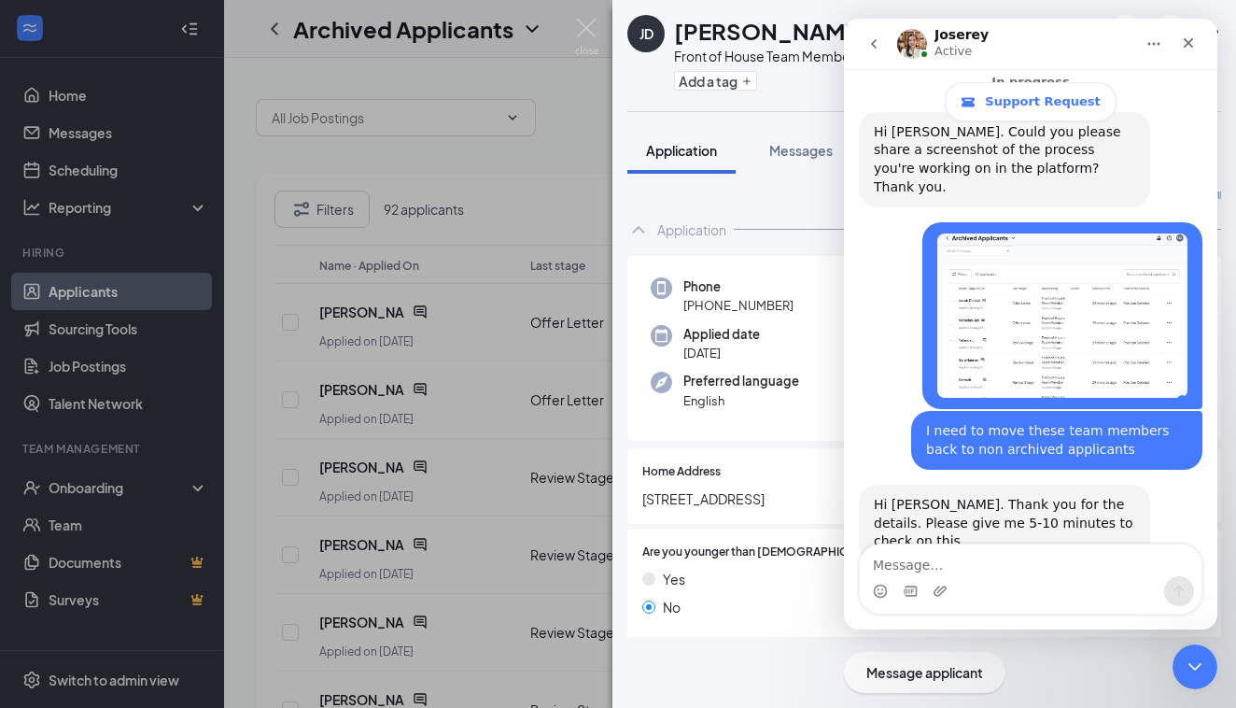
scroll to position [617, 0]
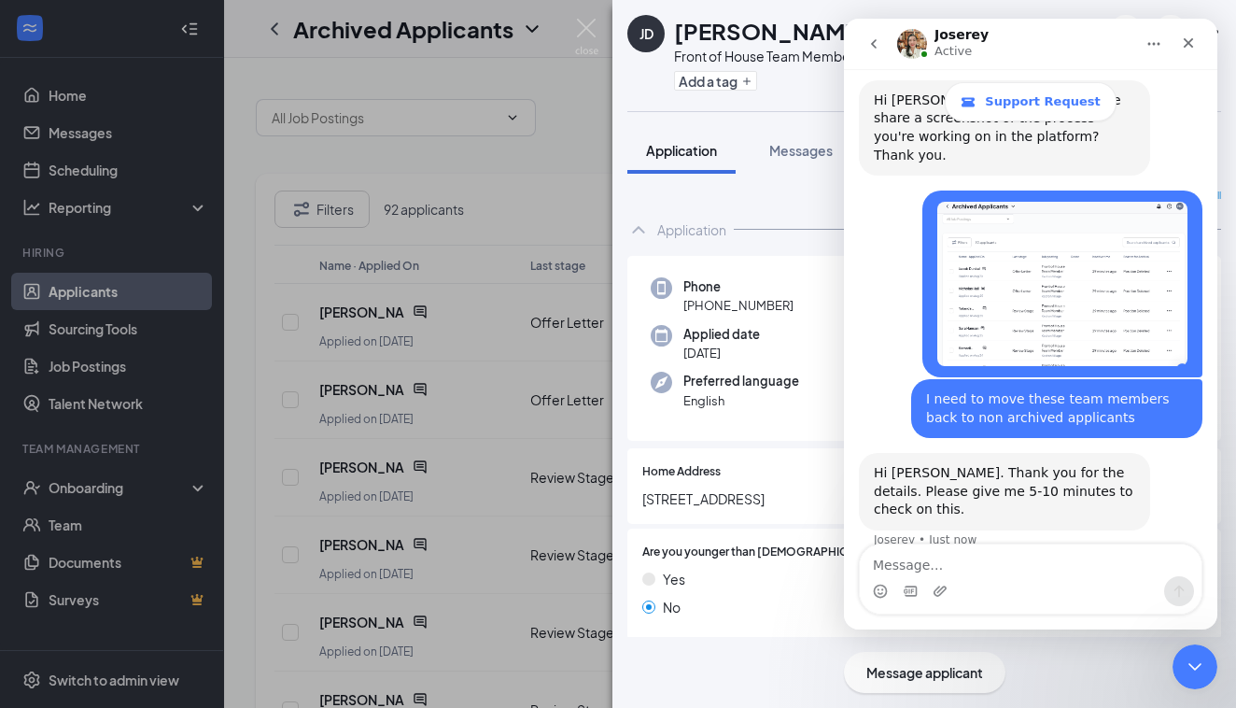
click at [786, 87] on div "Add a tag" at bounding box center [839, 80] width 330 height 31
click at [1196, 45] on div "Close" at bounding box center [1189, 43] width 34 height 34
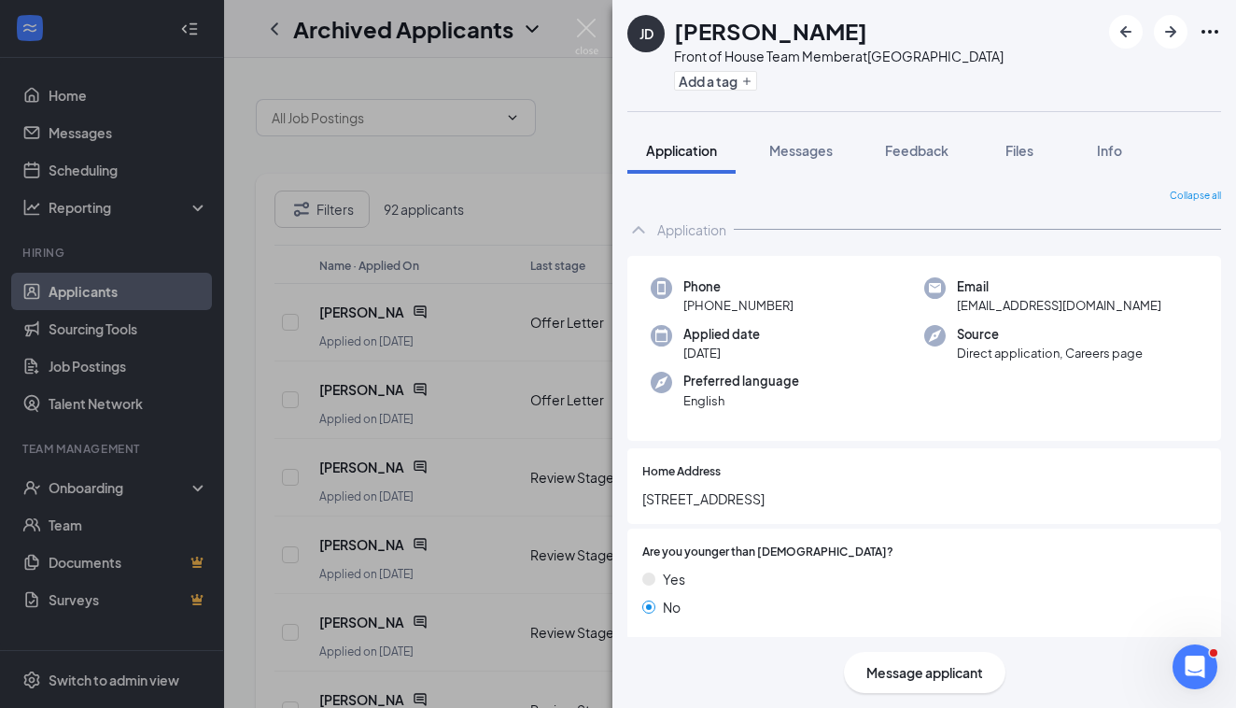
click at [551, 177] on div "JD Jacob Dunkel Front of House Team Member at Kedron Village Add a tag Applicat…" at bounding box center [618, 354] width 1236 height 708
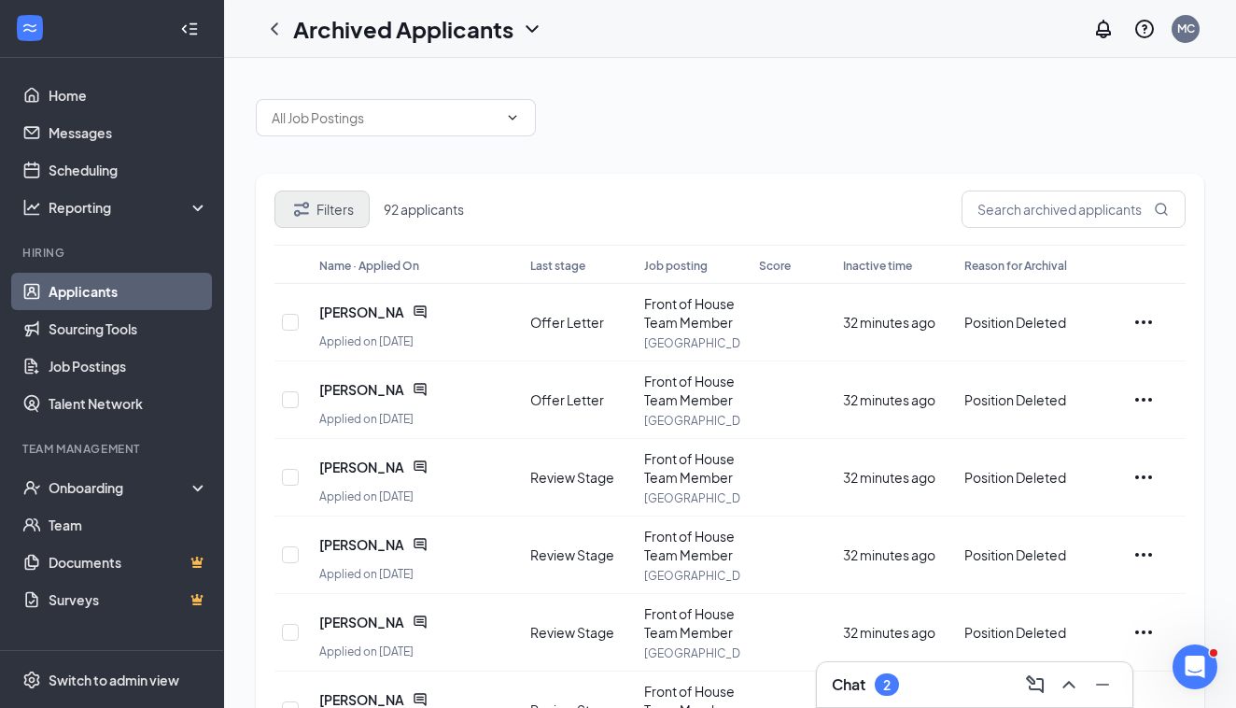
click at [339, 202] on button "Filters" at bounding box center [322, 208] width 95 height 37
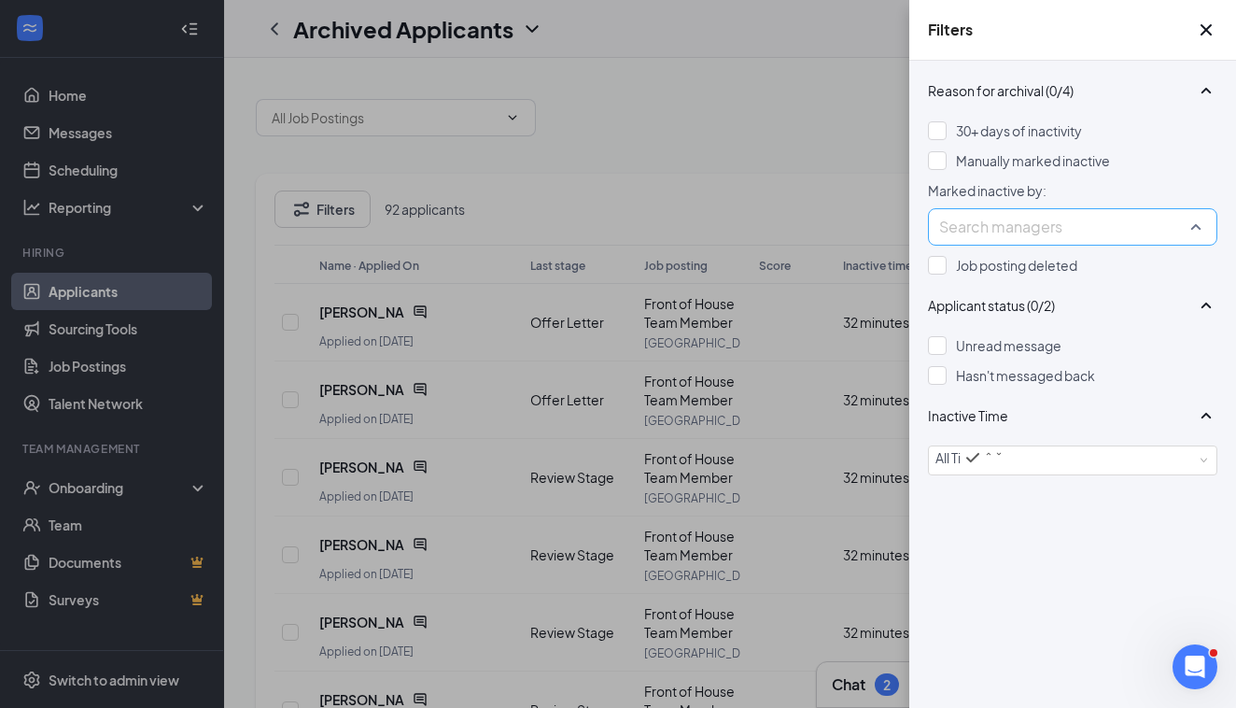
click at [1197, 246] on div "Search managers" at bounding box center [1072, 226] width 289 height 37
click at [1122, 61] on div "Filters" at bounding box center [1072, 30] width 327 height 61
click at [1072, 445] on div "Inactive Time" at bounding box center [1072, 424] width 289 height 41
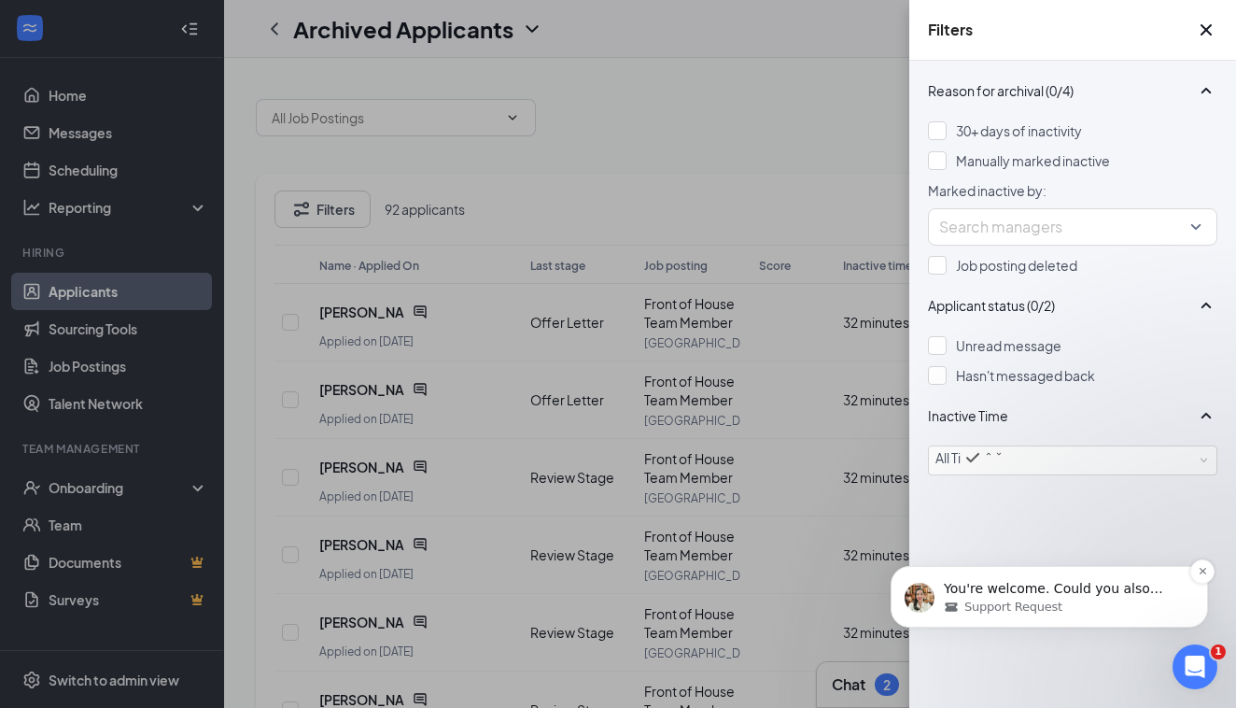
click at [1038, 591] on p "You're welcome. Could you also confirm to me what the jo posts that were delete…" at bounding box center [1064, 589] width 241 height 19
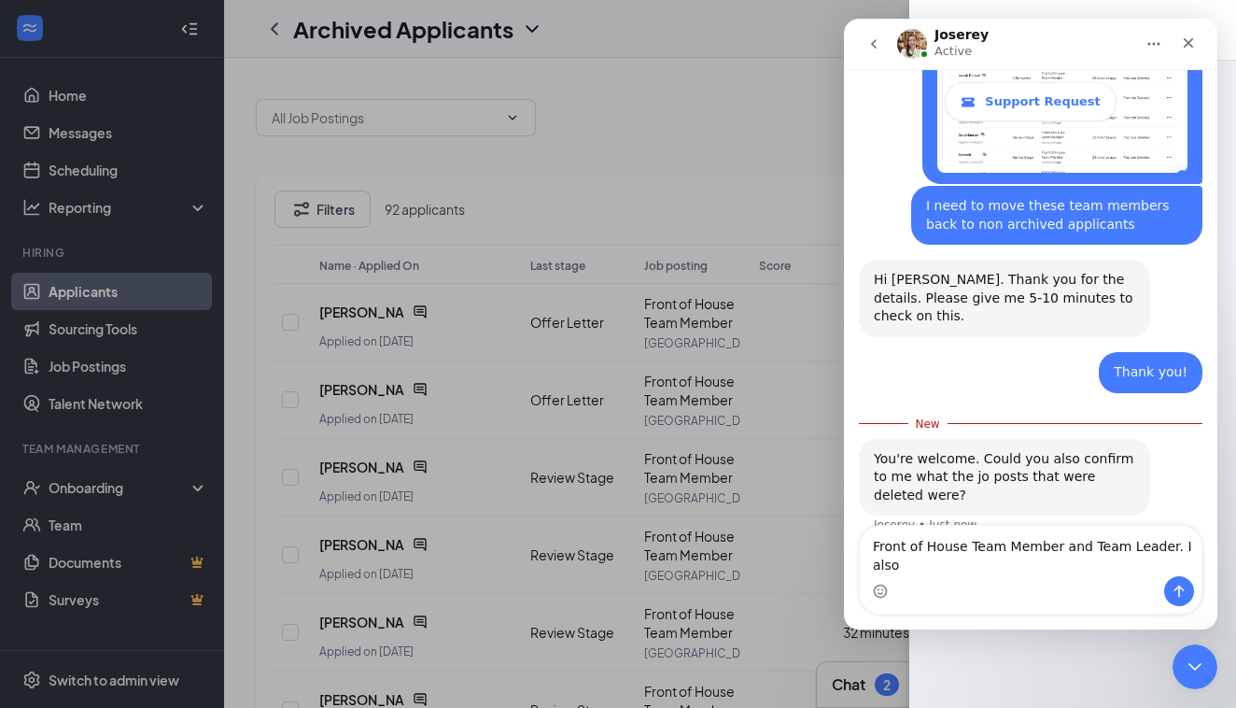
scroll to position [829, 0]
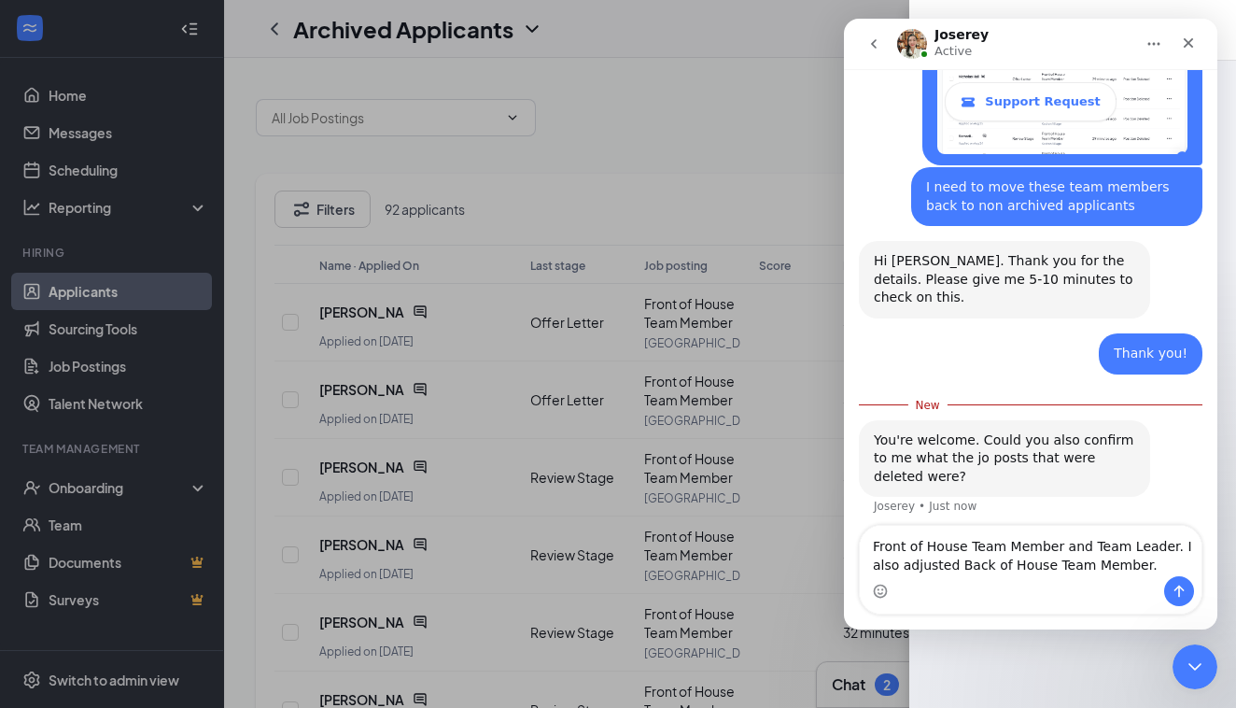
type textarea "Front of House Team Member and Team Leader. I also adjusted Back of House Team …"
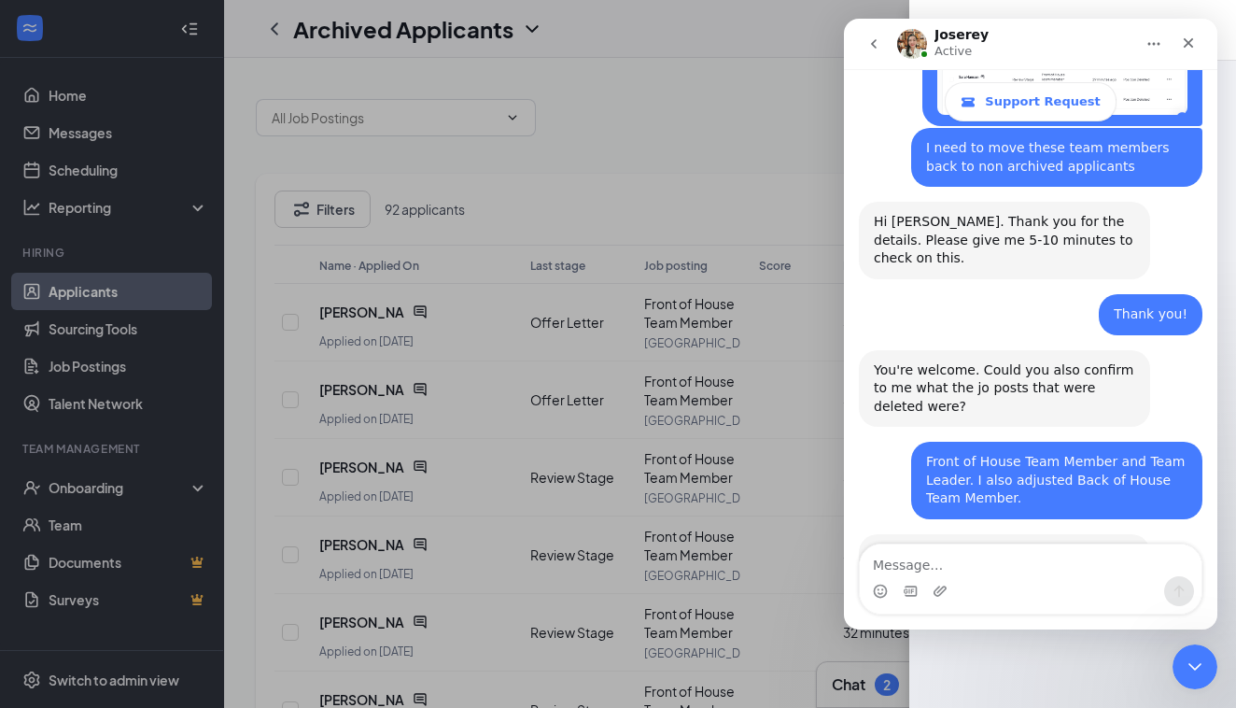
scroll to position [949, 0]
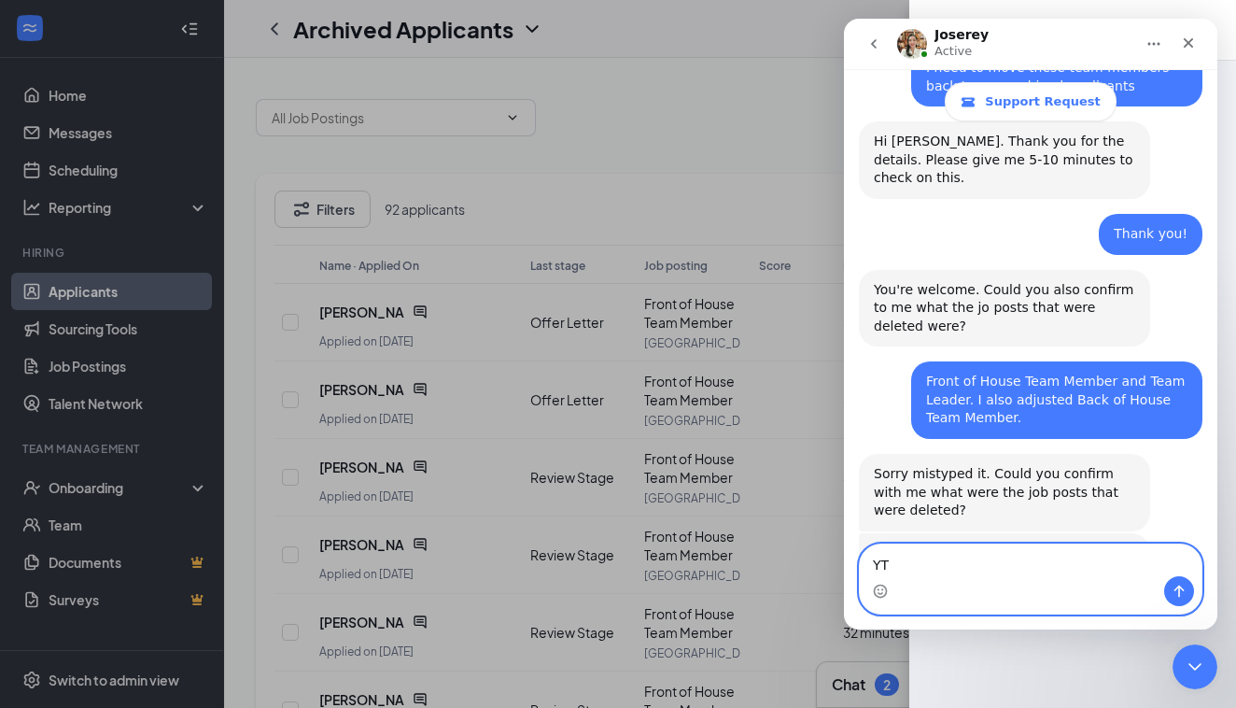
type textarea "Y"
type textarea "Thank you"
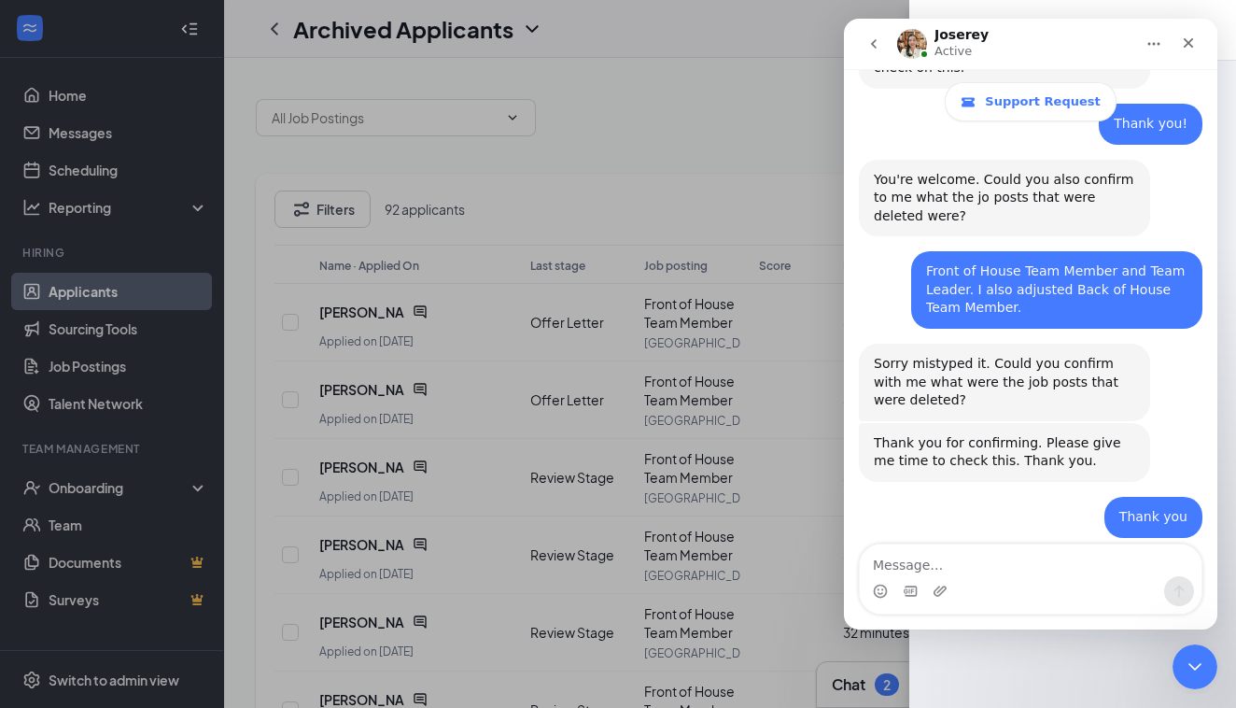
scroll to position [1131, 0]
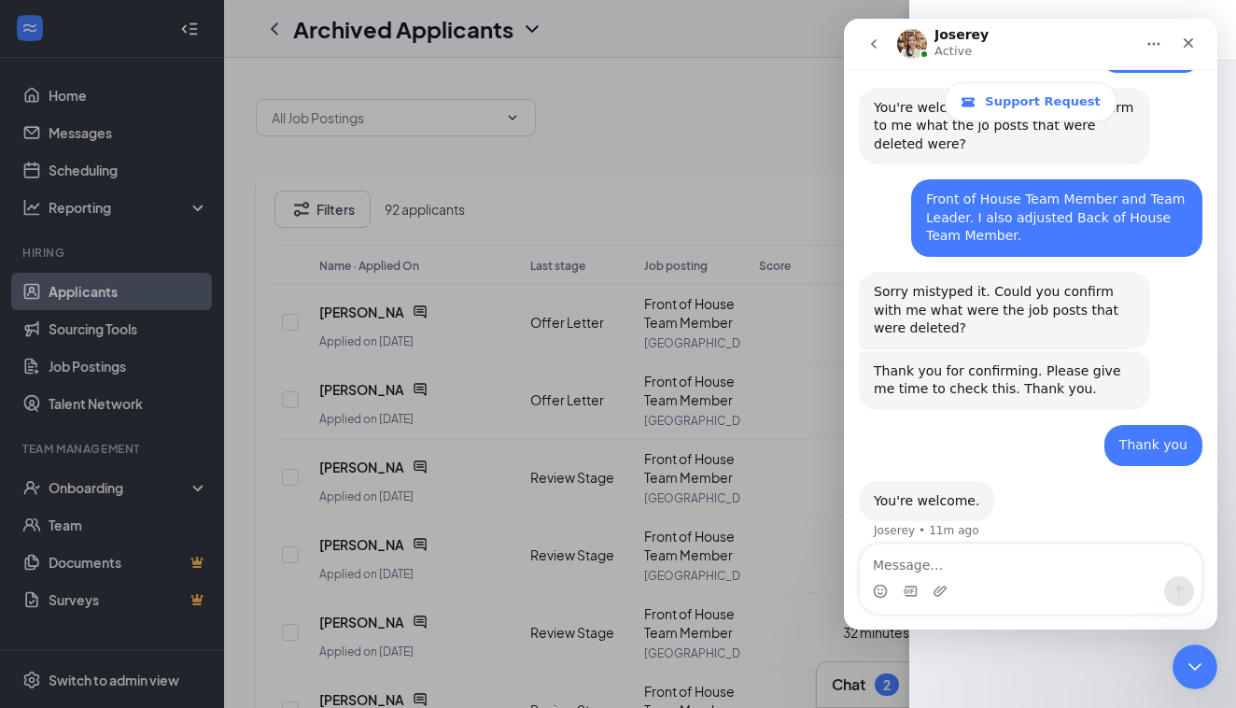
click at [78, 681] on div "Filters Reason for archival (0/4) 30+ days of inactivity Manually marked inacti…" at bounding box center [618, 354] width 1236 height 708
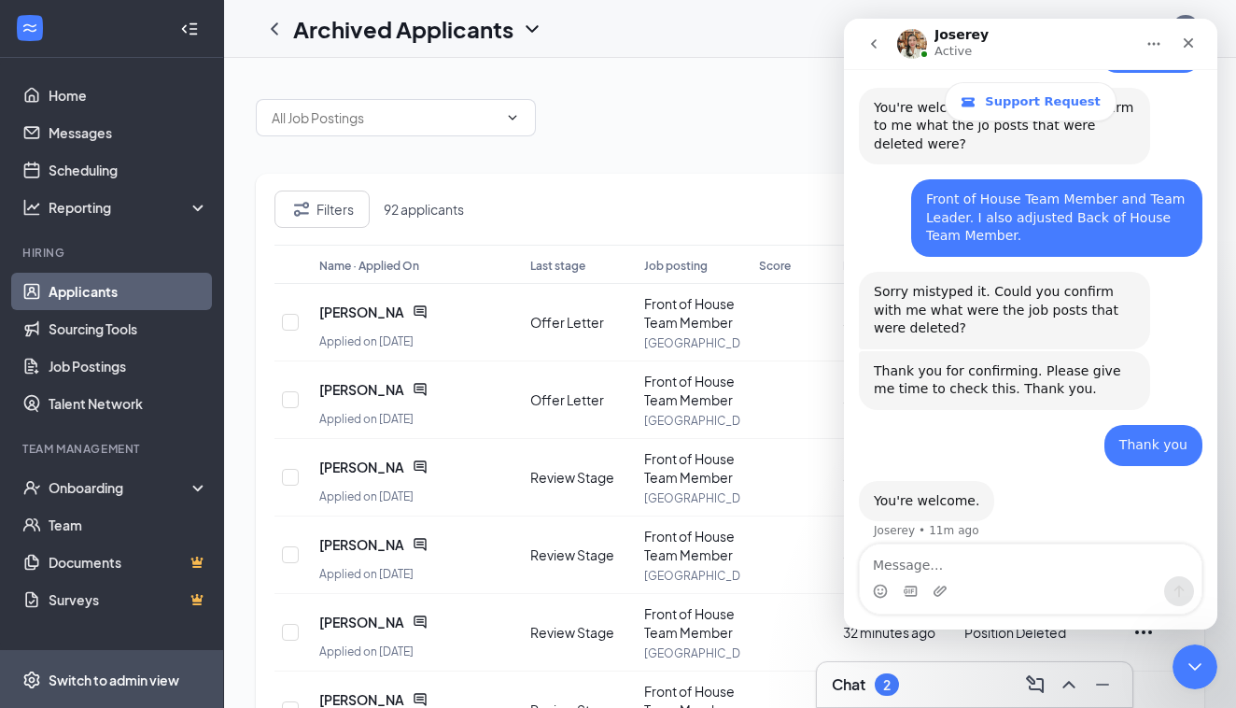
click at [78, 681] on div "Switch to admin view" at bounding box center [114, 679] width 131 height 19
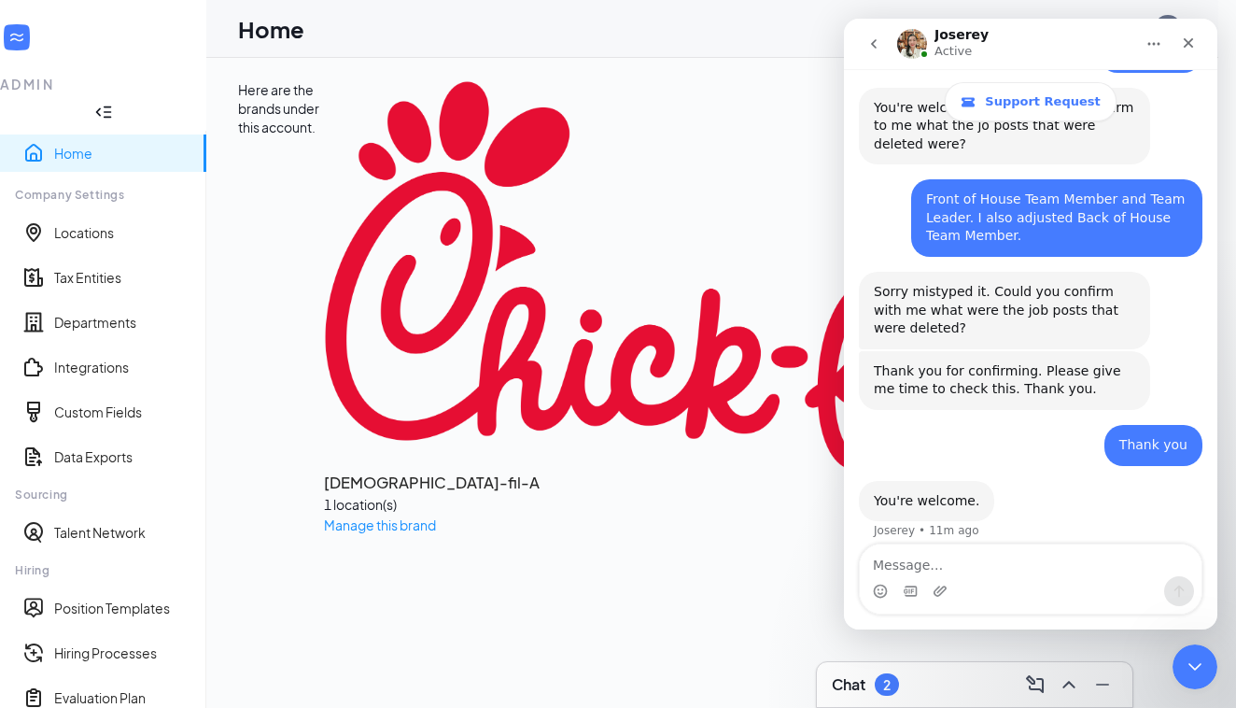
scroll to position [228, 0]
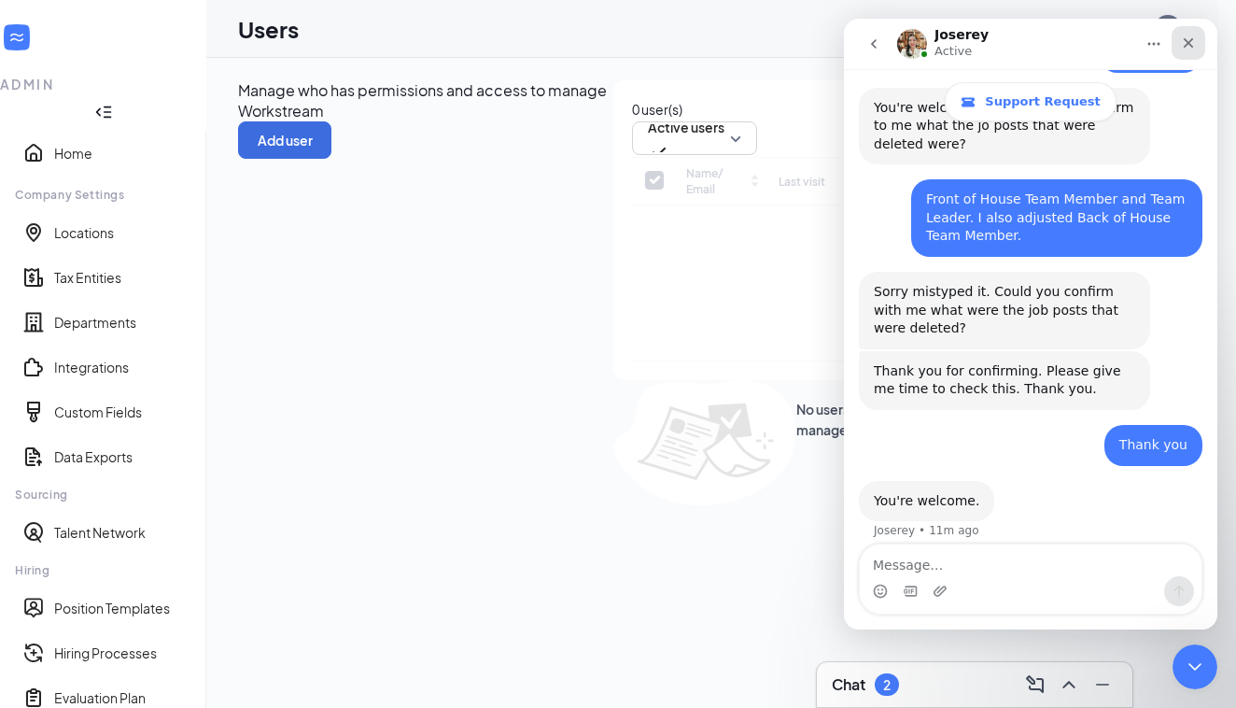
checkbox input "false"
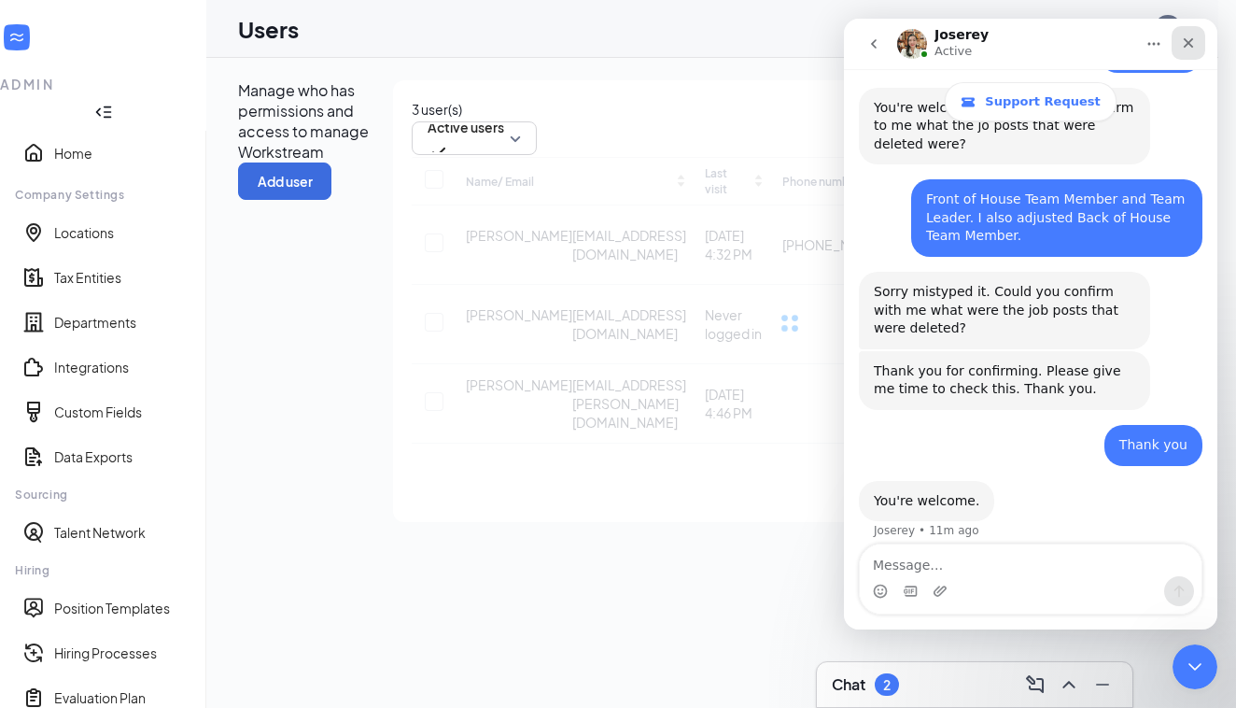
click at [1195, 43] on icon "Close" at bounding box center [1188, 42] width 15 height 15
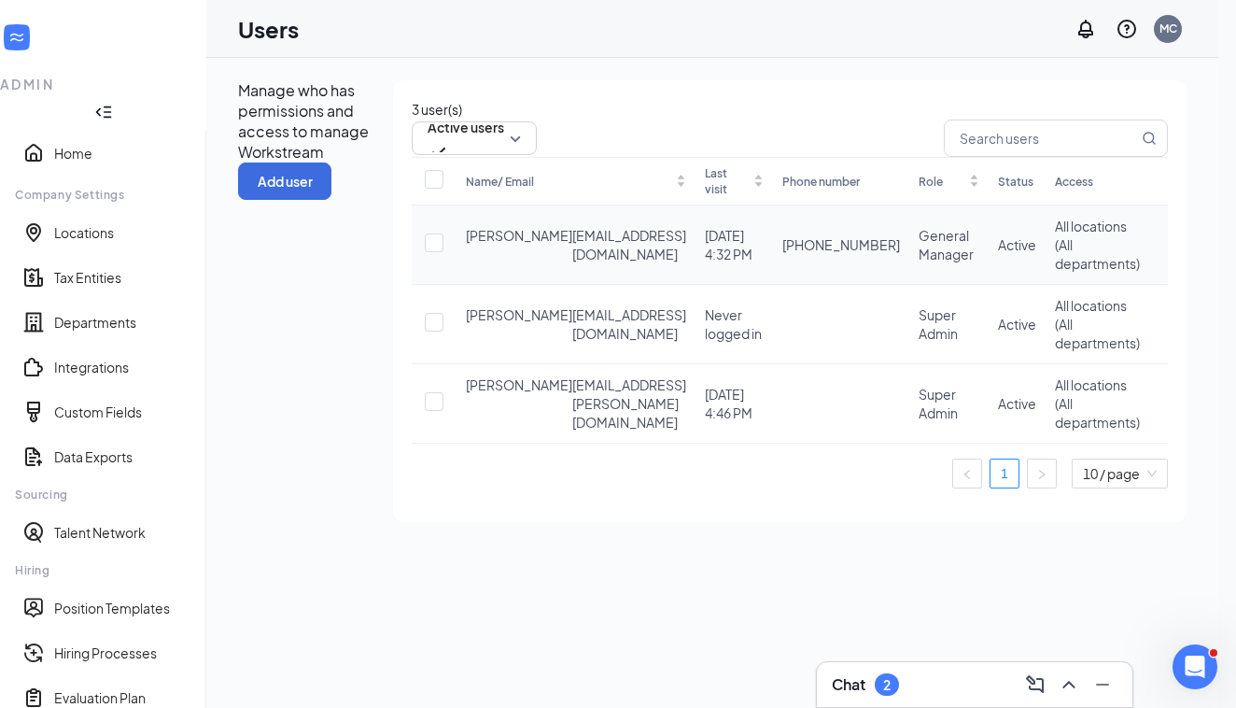
click at [1159, 249] on icon "ActionsIcon" at bounding box center [1167, 248] width 17 height 4
click at [1065, 344] on span "Edit user" at bounding box center [1094, 334] width 116 height 21
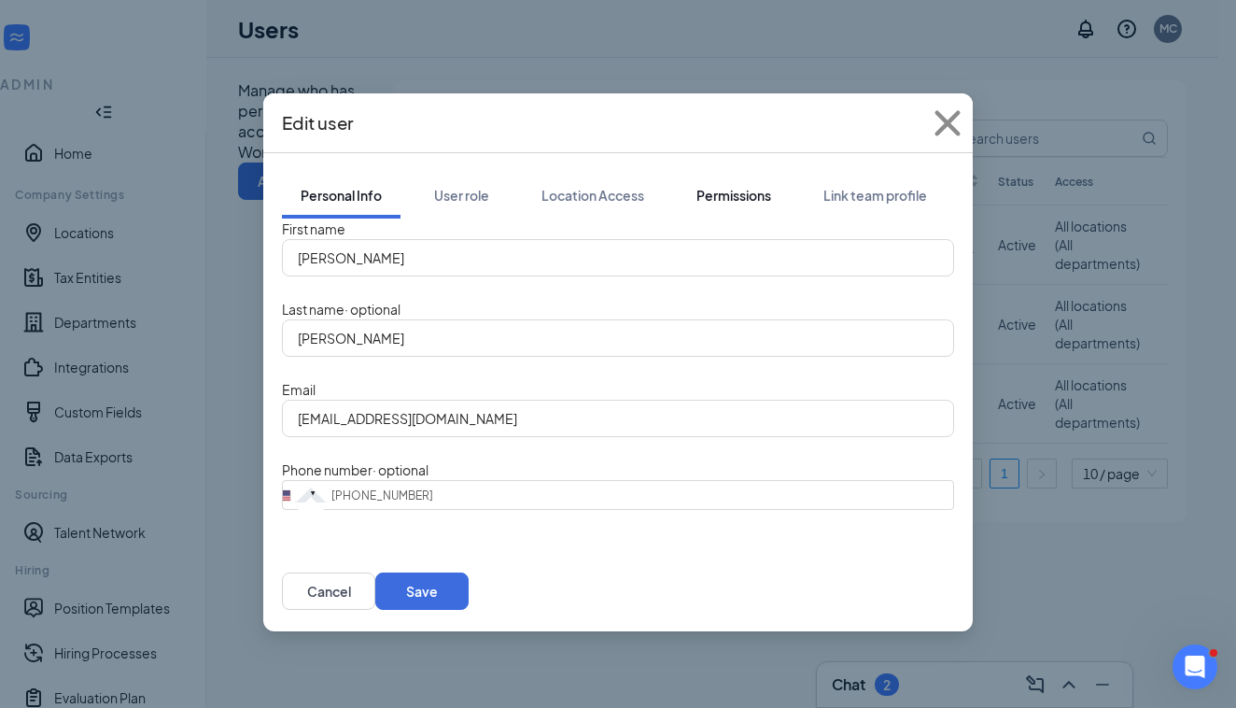
click at [744, 172] on button "Permissions" at bounding box center [734, 195] width 112 height 47
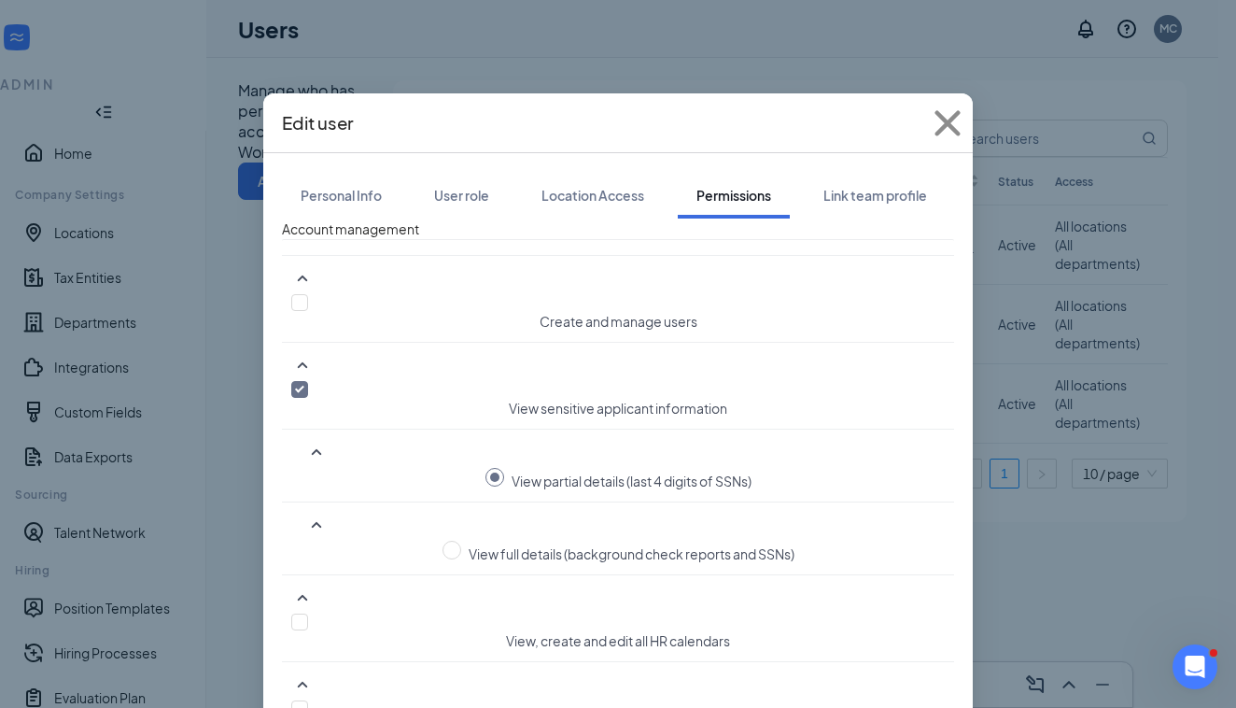
scroll to position [143, 0]
click at [308, 613] on input "checkbox" at bounding box center [299, 621] width 17 height 17
checkbox input "true"
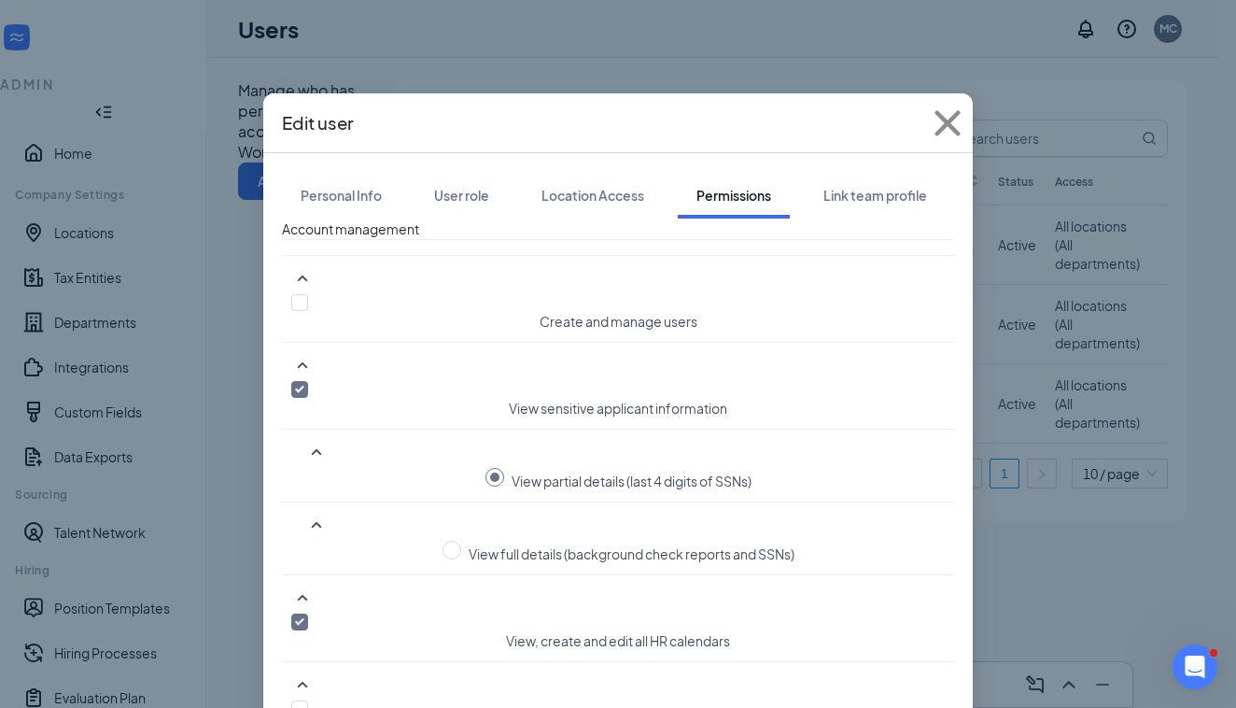
checkbox input "true"
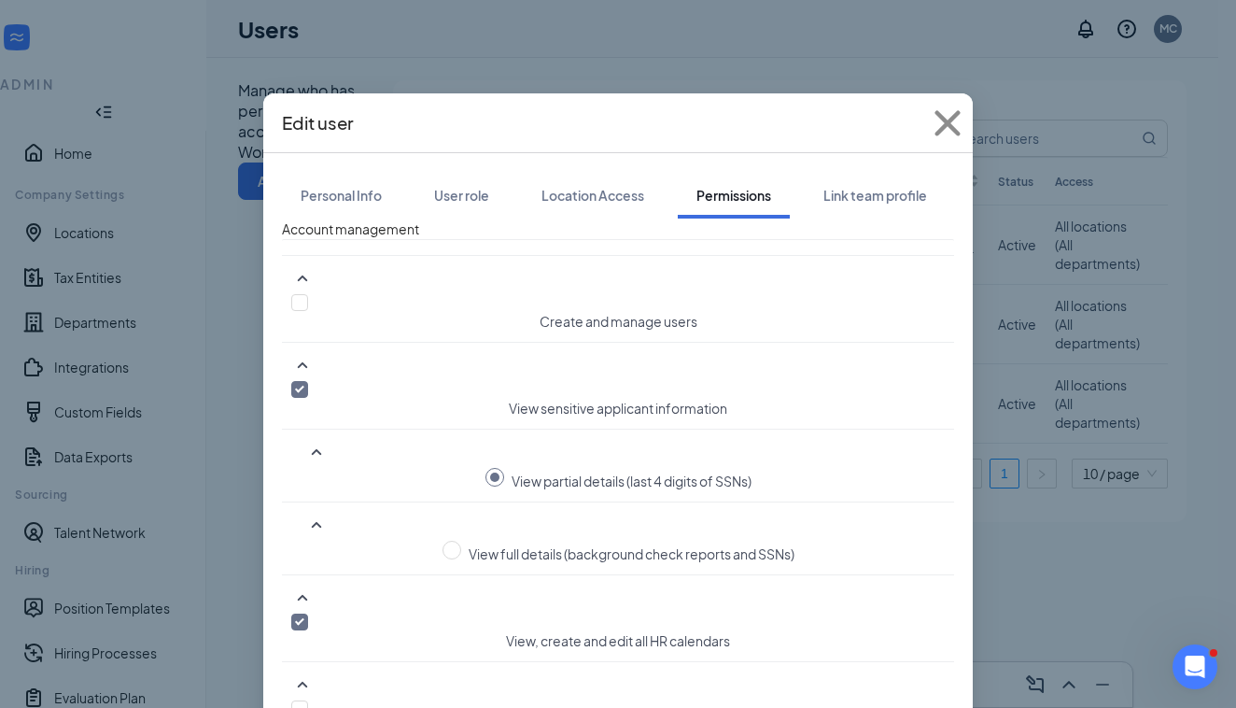
checkbox input "true"
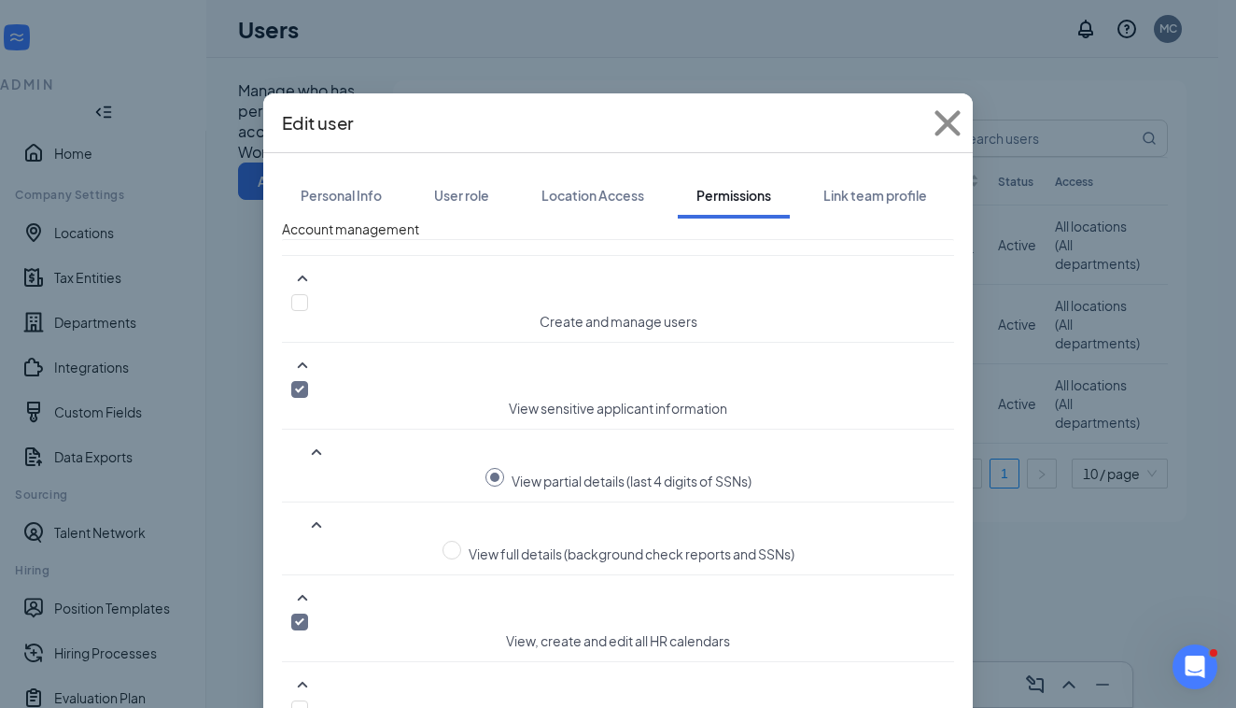
checkbox input "true"
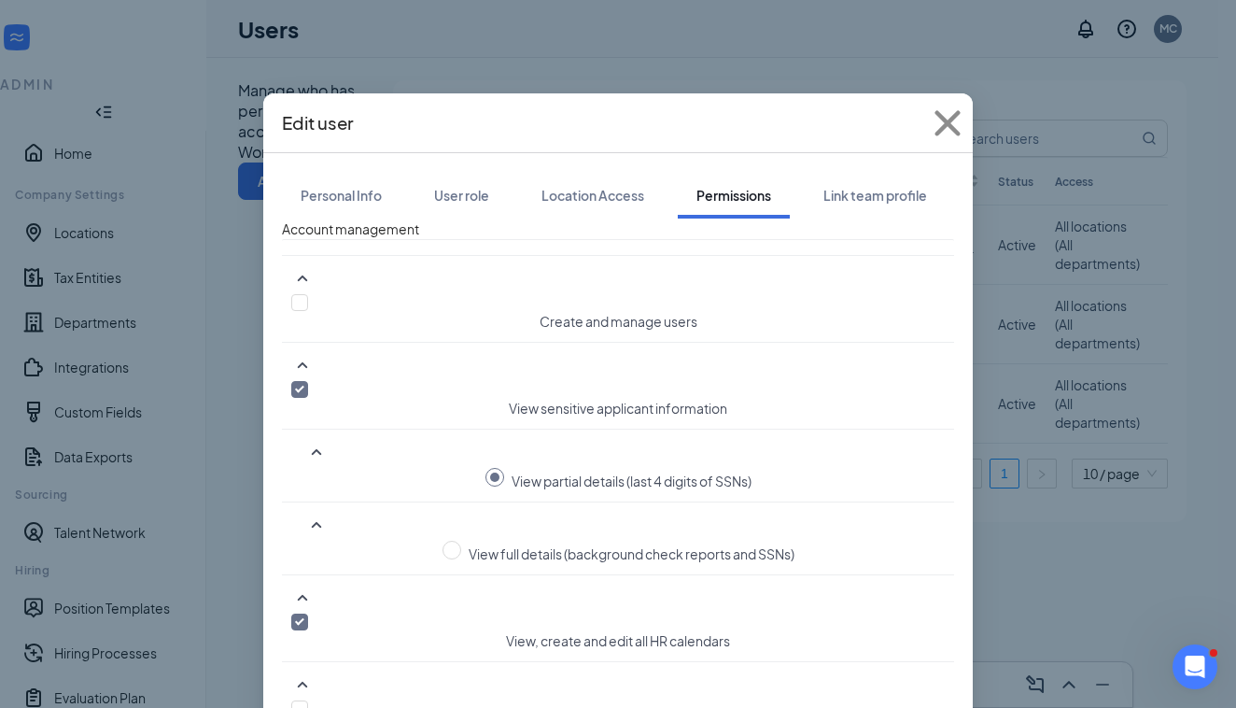
scroll to position [691, 0]
checkbox input "true"
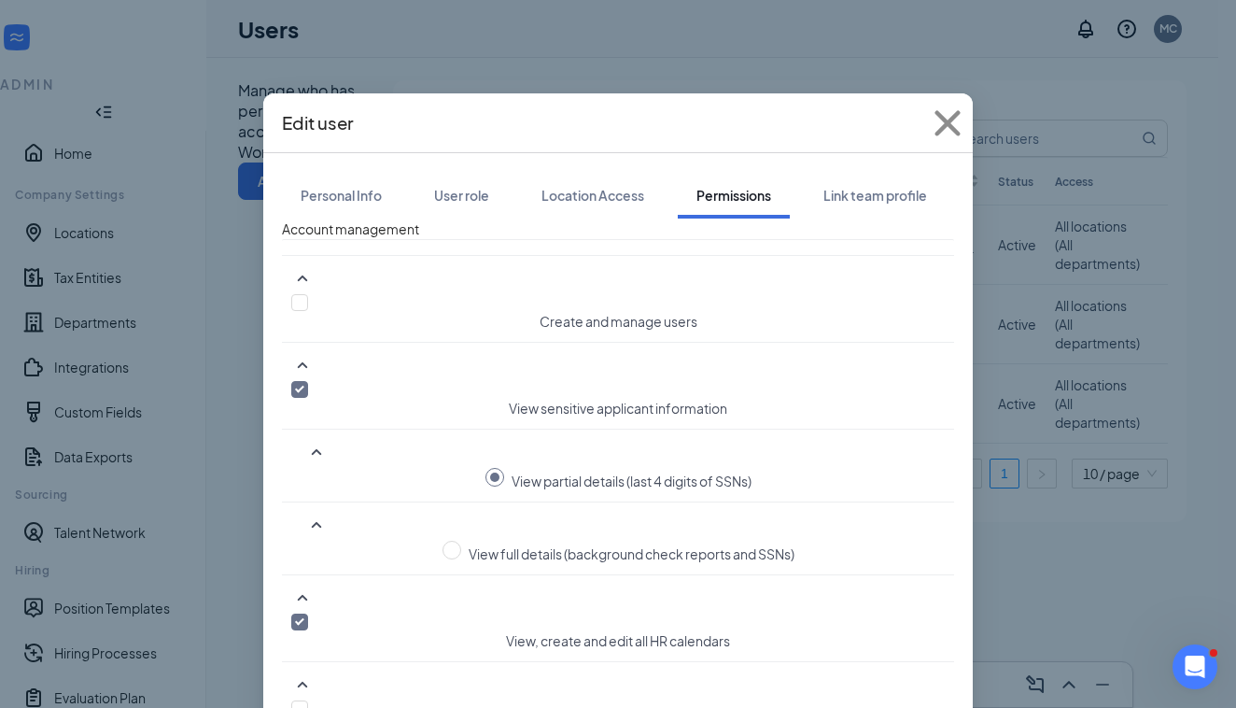
scroll to position [1409, 0]
checkbox input "true"
click at [870, 186] on div "Link team profile" at bounding box center [876, 195] width 104 height 19
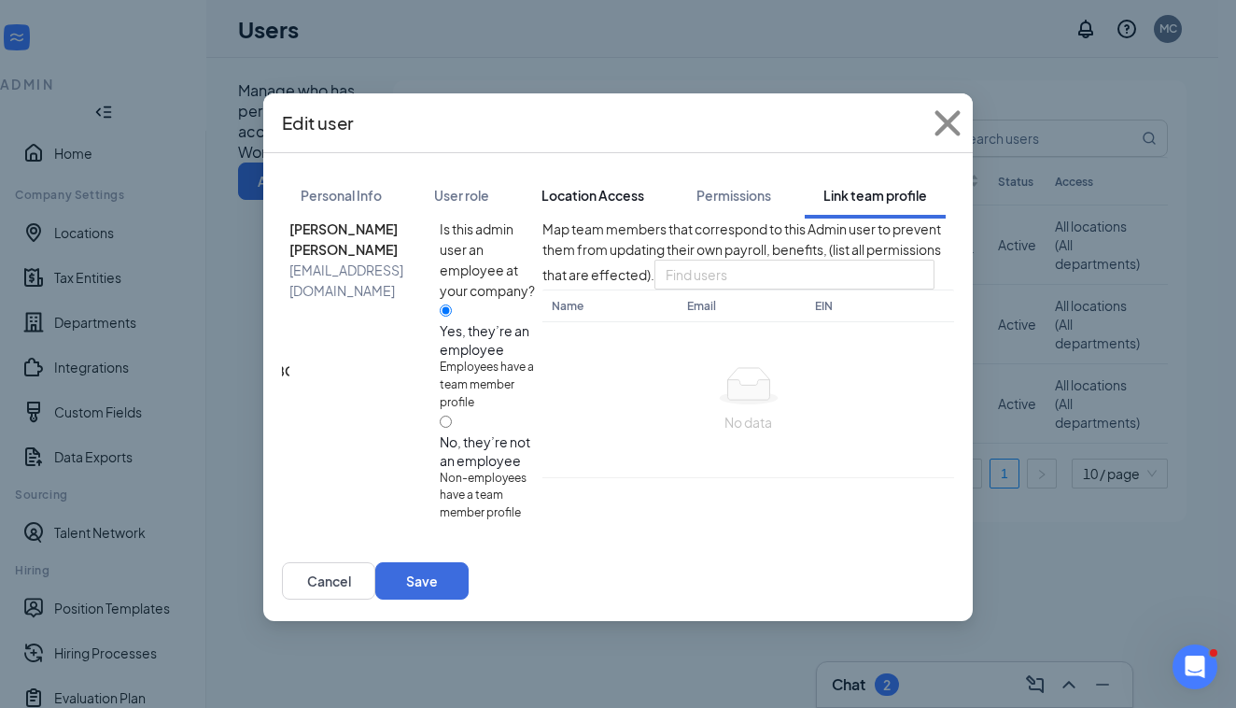
click at [628, 187] on button "Location Access" at bounding box center [593, 195] width 140 height 47
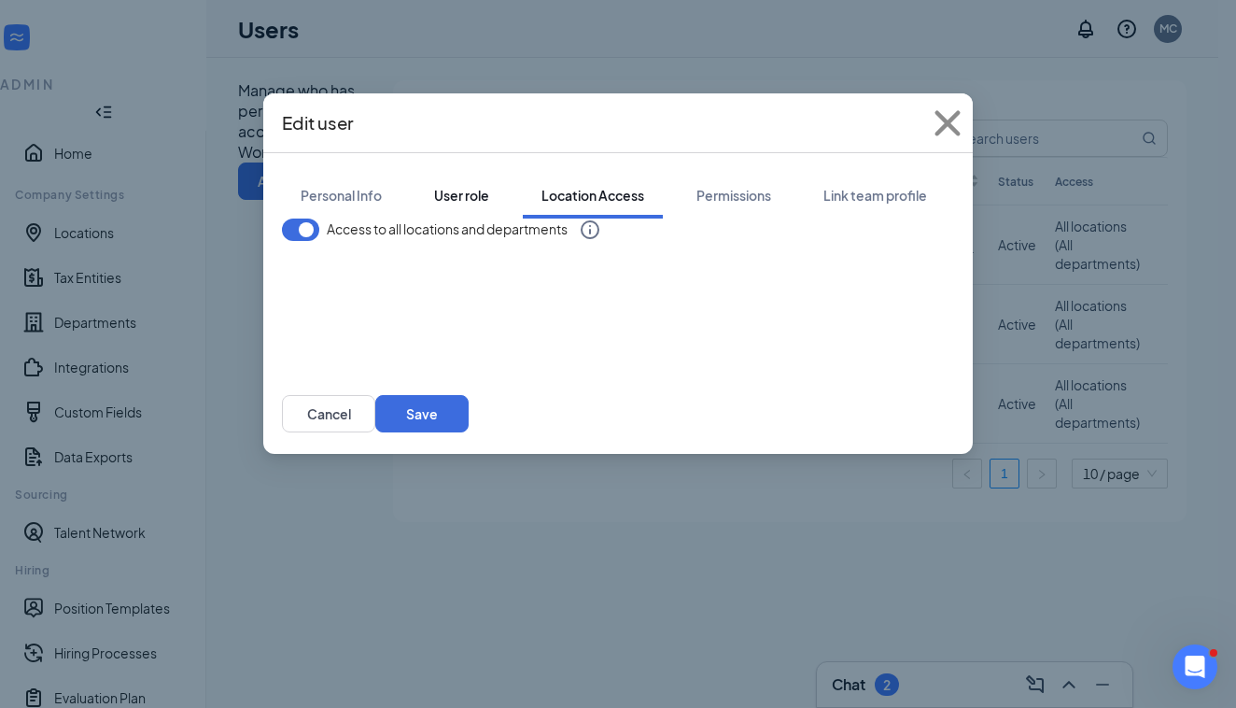
click at [470, 186] on div "User role" at bounding box center [461, 195] width 55 height 19
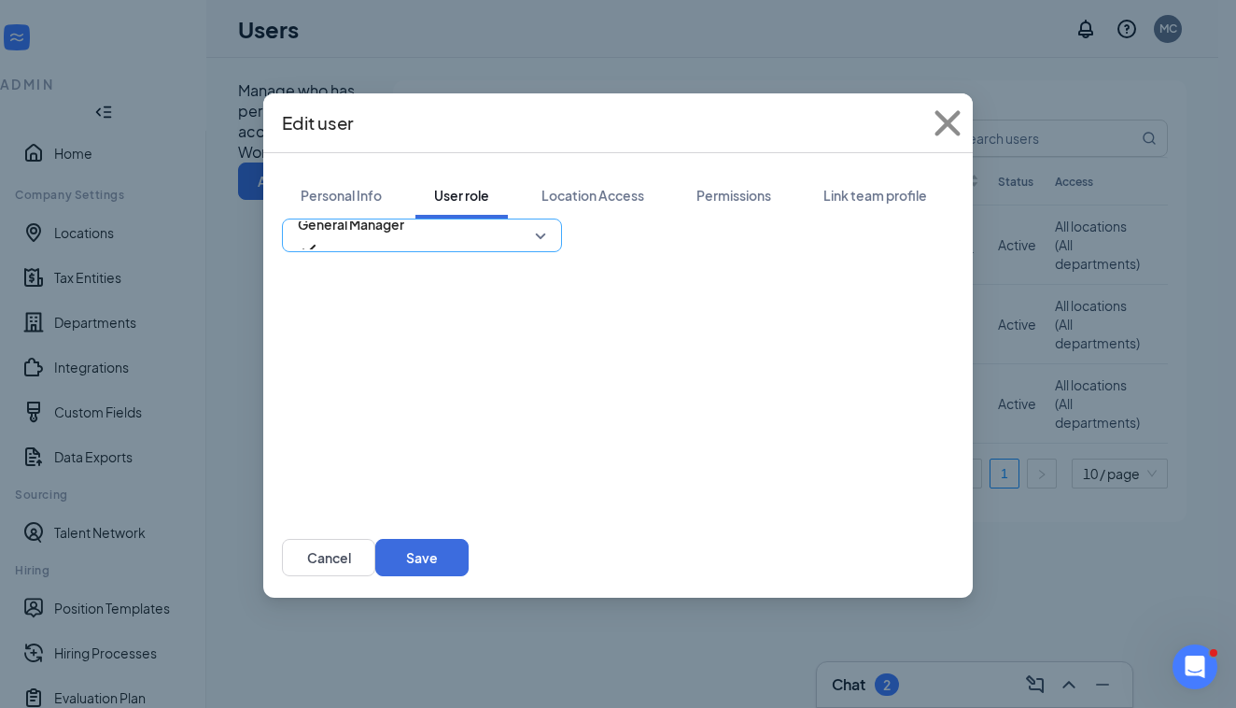
click at [393, 238] on span "General Manager" at bounding box center [351, 224] width 106 height 28
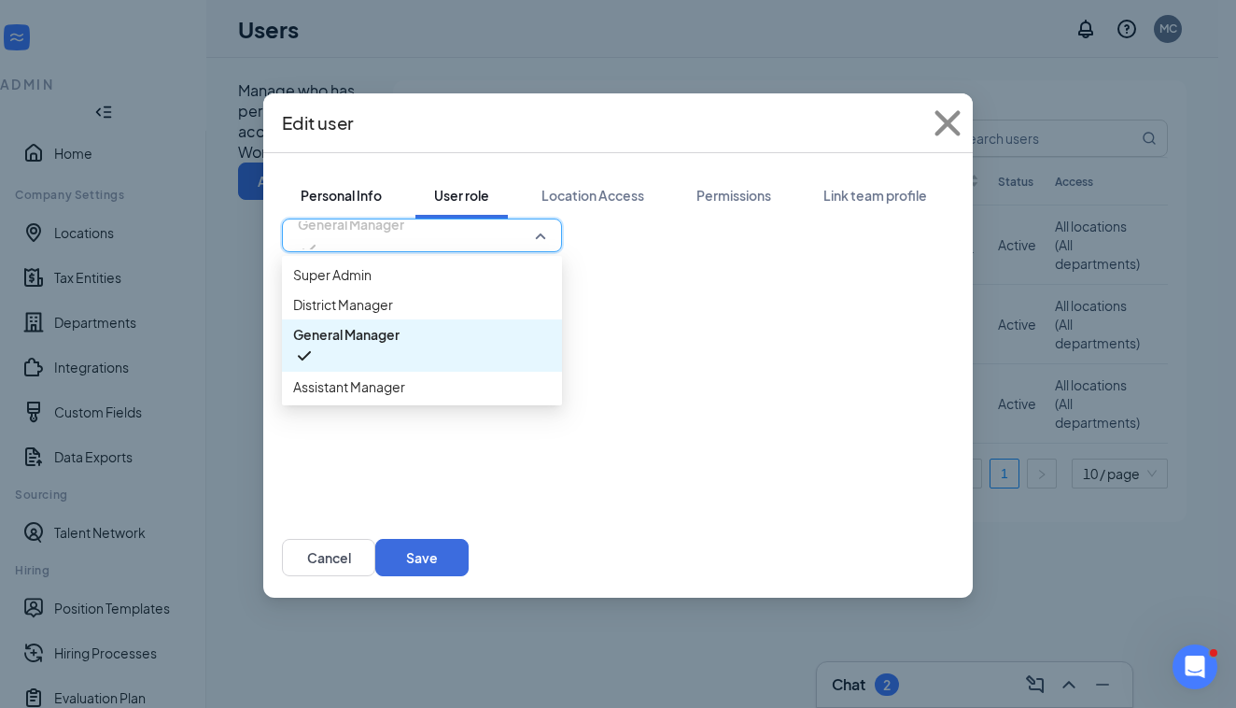
click at [356, 188] on button "Personal Info" at bounding box center [341, 195] width 119 height 47
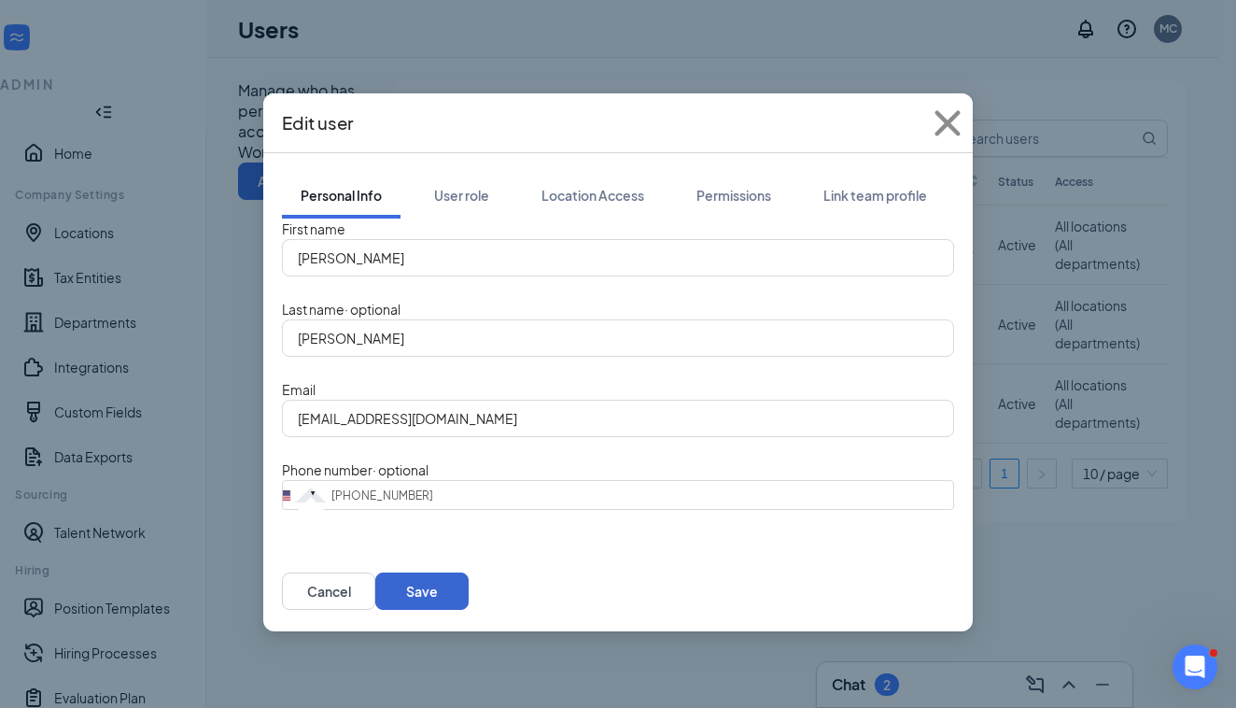
click at [469, 600] on button "Save" at bounding box center [421, 590] width 93 height 37
type input "7705439001"
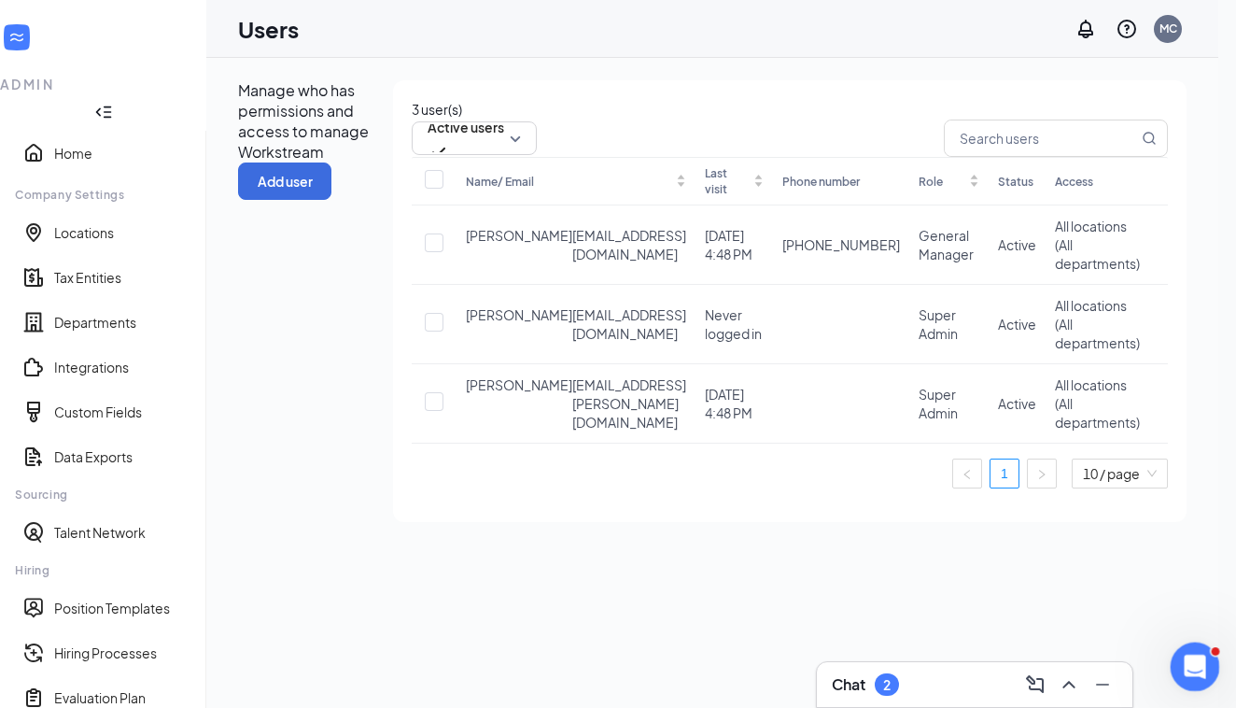
click at [1190, 663] on icon "Open Intercom Messenger" at bounding box center [1192, 664] width 31 height 31
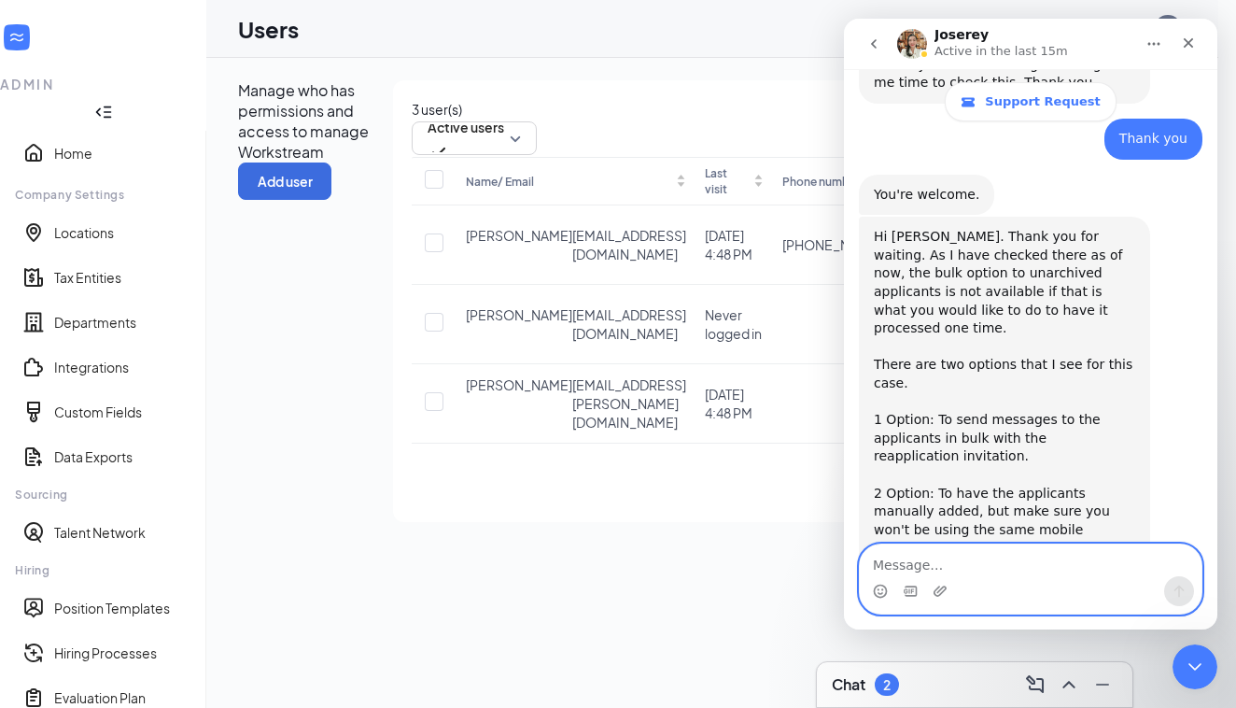
scroll to position [1438, 0]
type textarea "I"
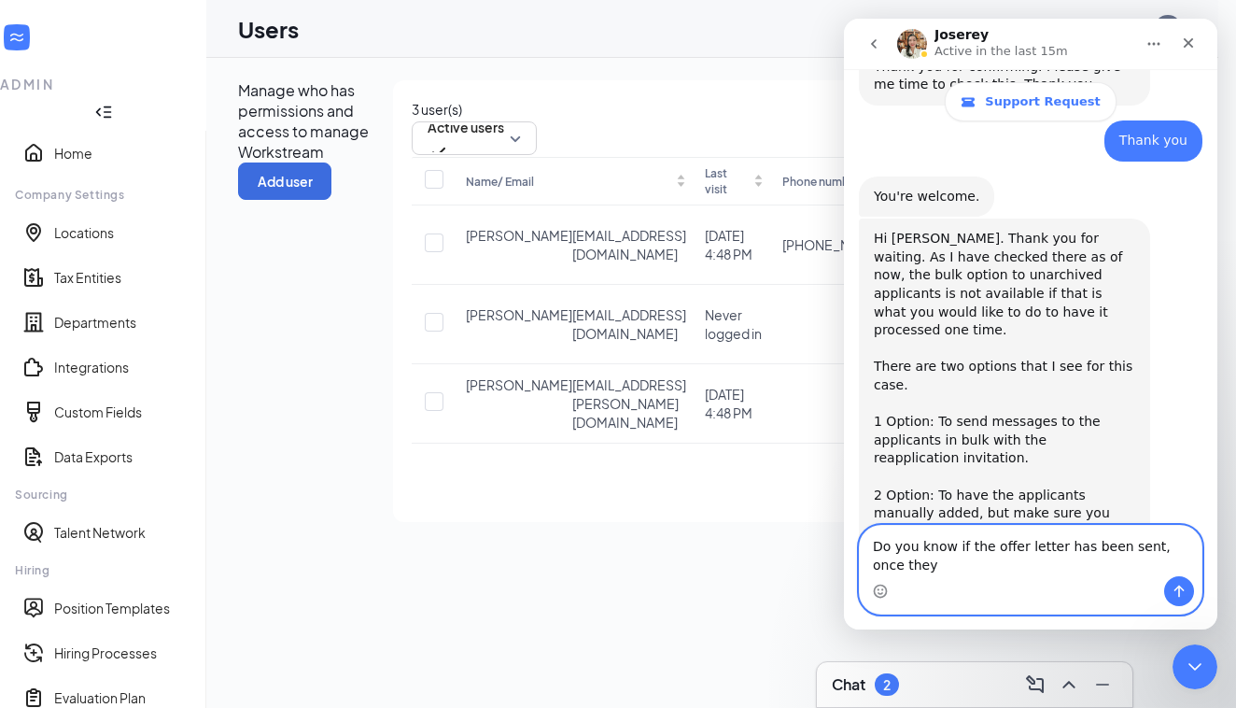
scroll to position [1457, 0]
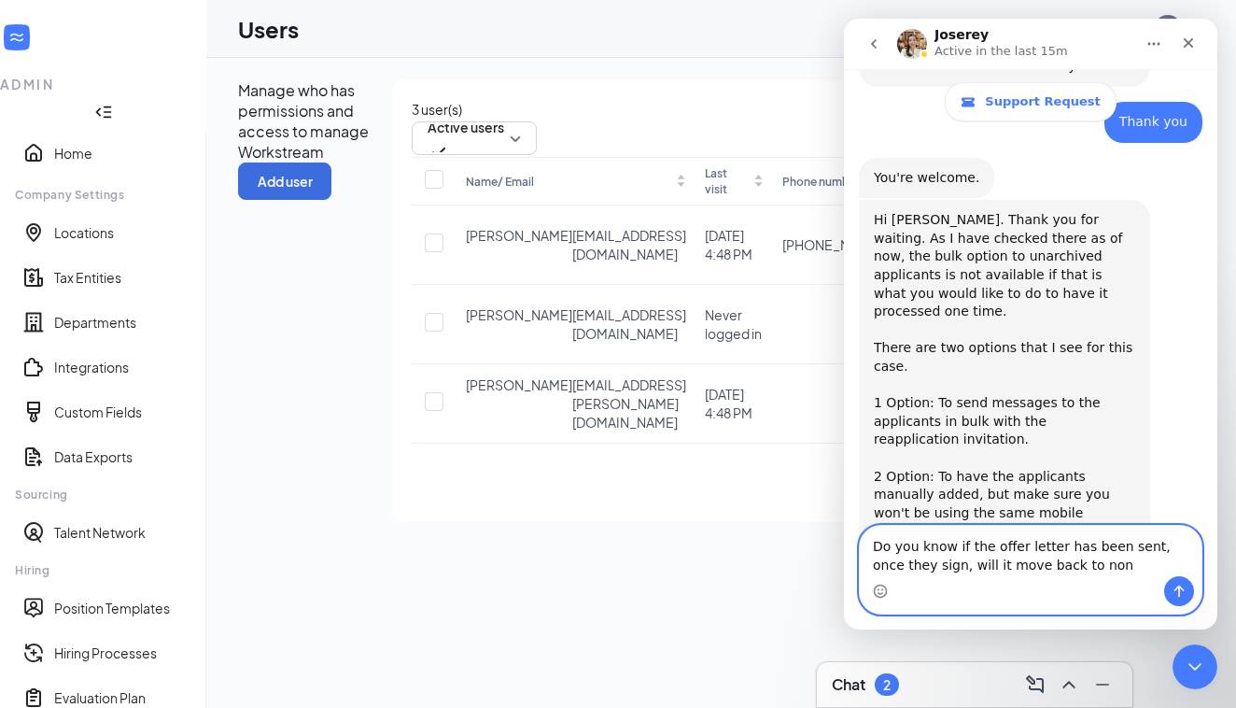
type textarea "Do you know if the offer letter has been sent, once they sign, will it move bac…"
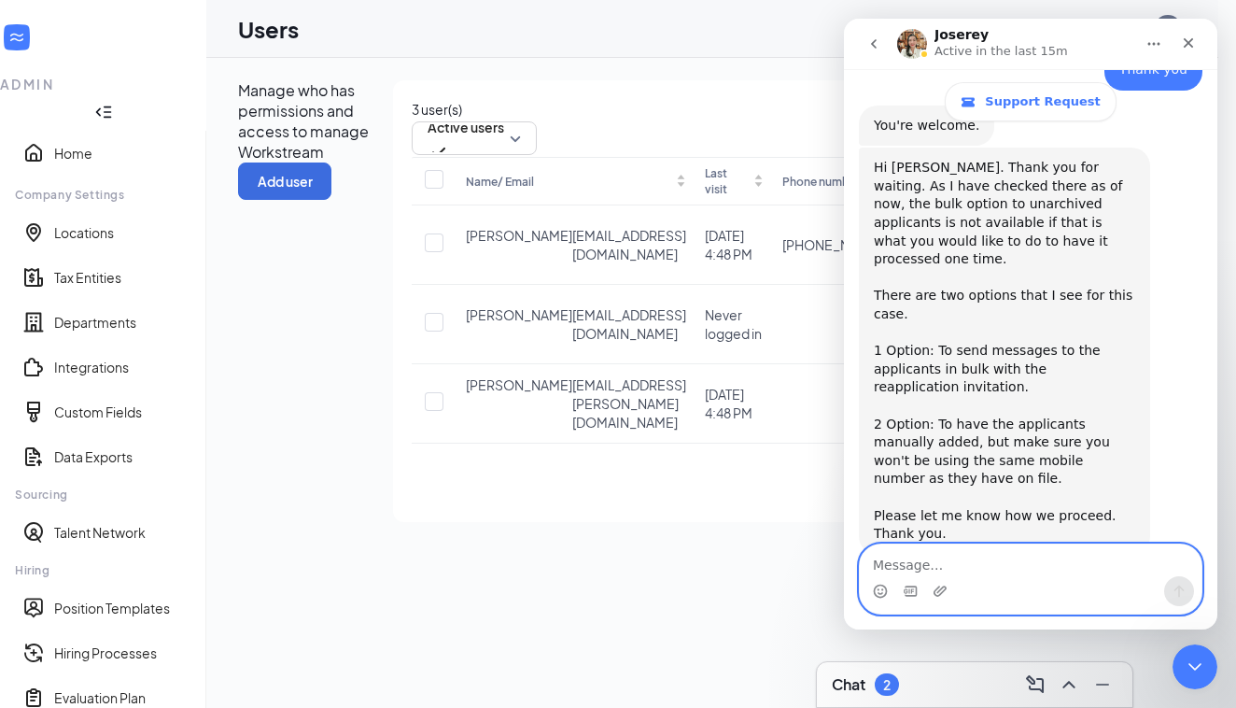
scroll to position [1529, 0]
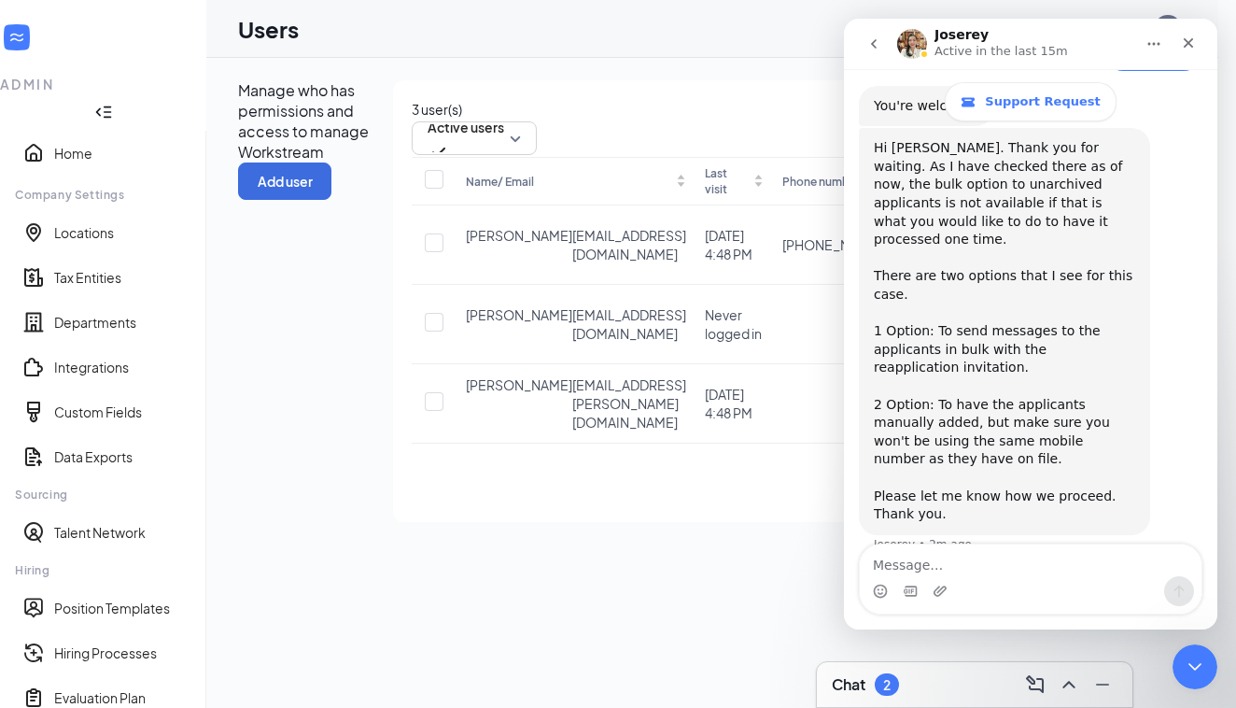
click at [393, 96] on p "Manage who has permissions and access to manage Workstream" at bounding box center [315, 121] width 155 height 82
click at [73, 75] on div "ADMIN" at bounding box center [103, 84] width 206 height 19
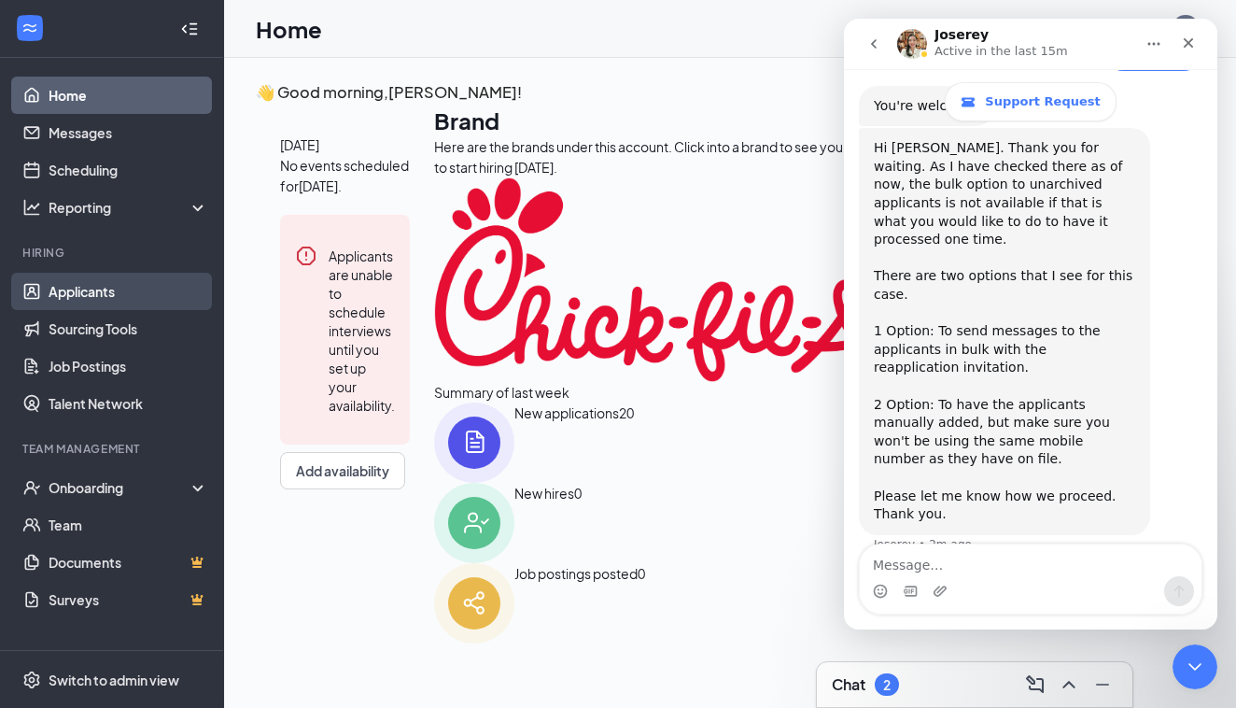
click at [98, 289] on link "Applicants" at bounding box center [129, 291] width 160 height 37
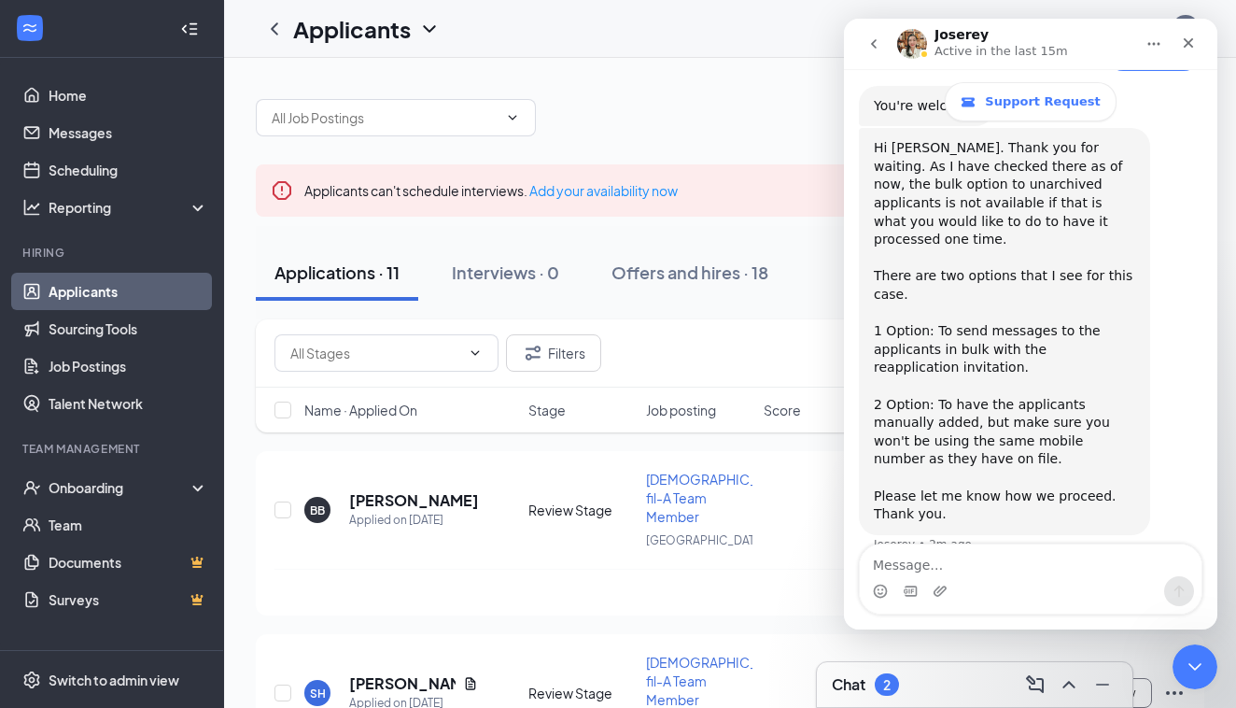
click at [431, 30] on icon "ChevronDown" at bounding box center [429, 28] width 12 height 7
click at [401, 83] on link "Applicants" at bounding box center [405, 81] width 202 height 19
click at [409, 45] on div "Applicants" at bounding box center [348, 28] width 185 height 37
click at [393, 27] on h1 "Applicants" at bounding box center [352, 29] width 118 height 32
click at [358, 122] on link "Archived applicants" at bounding box center [405, 122] width 202 height 19
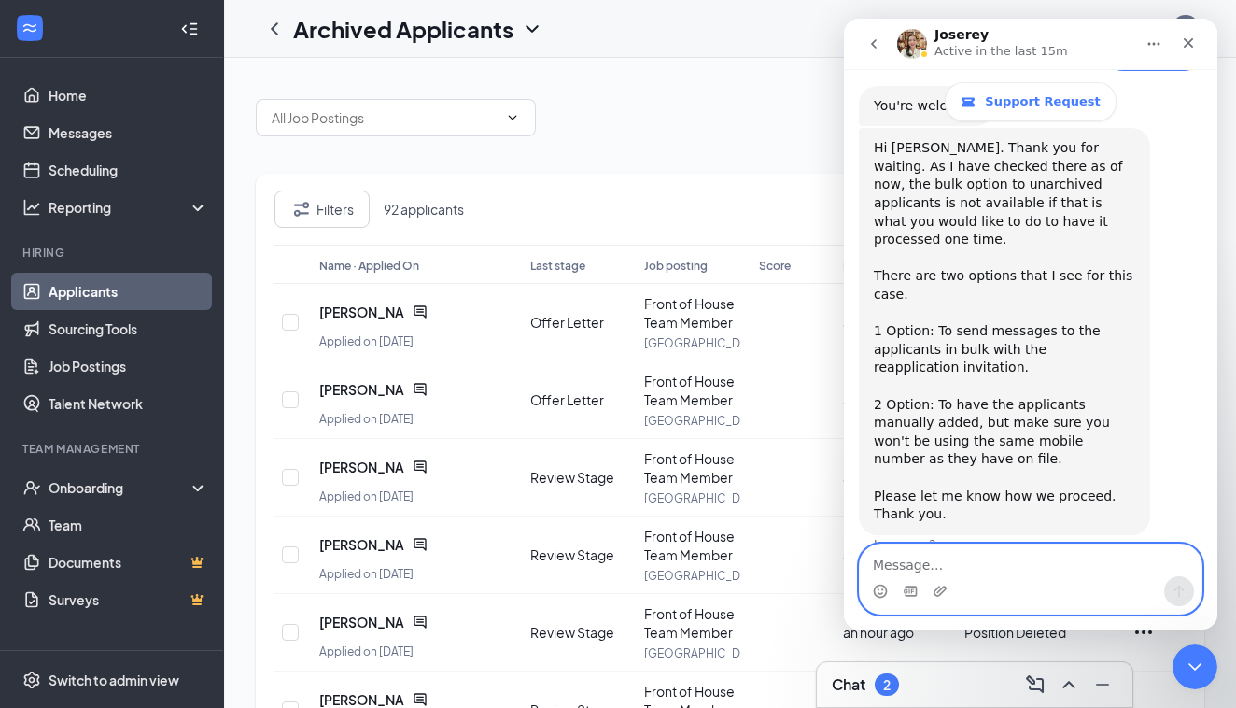
click at [947, 557] on textarea "Message…" at bounding box center [1031, 560] width 342 height 32
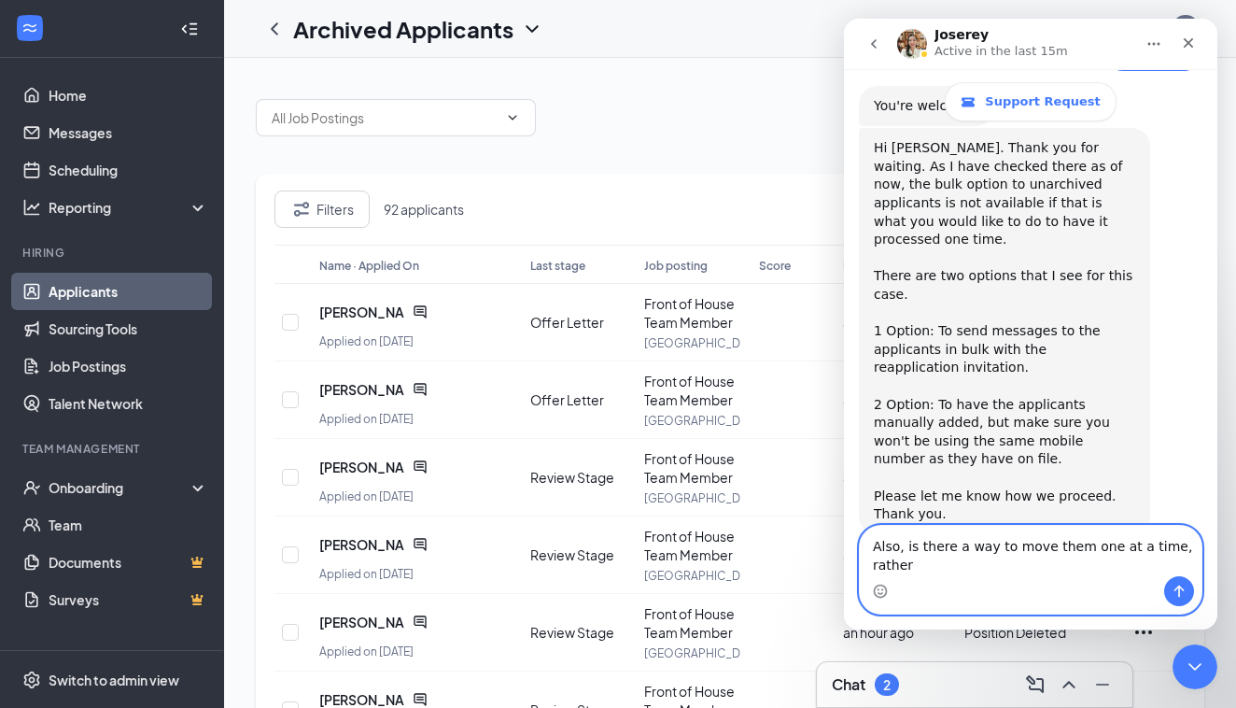
scroll to position [1547, 0]
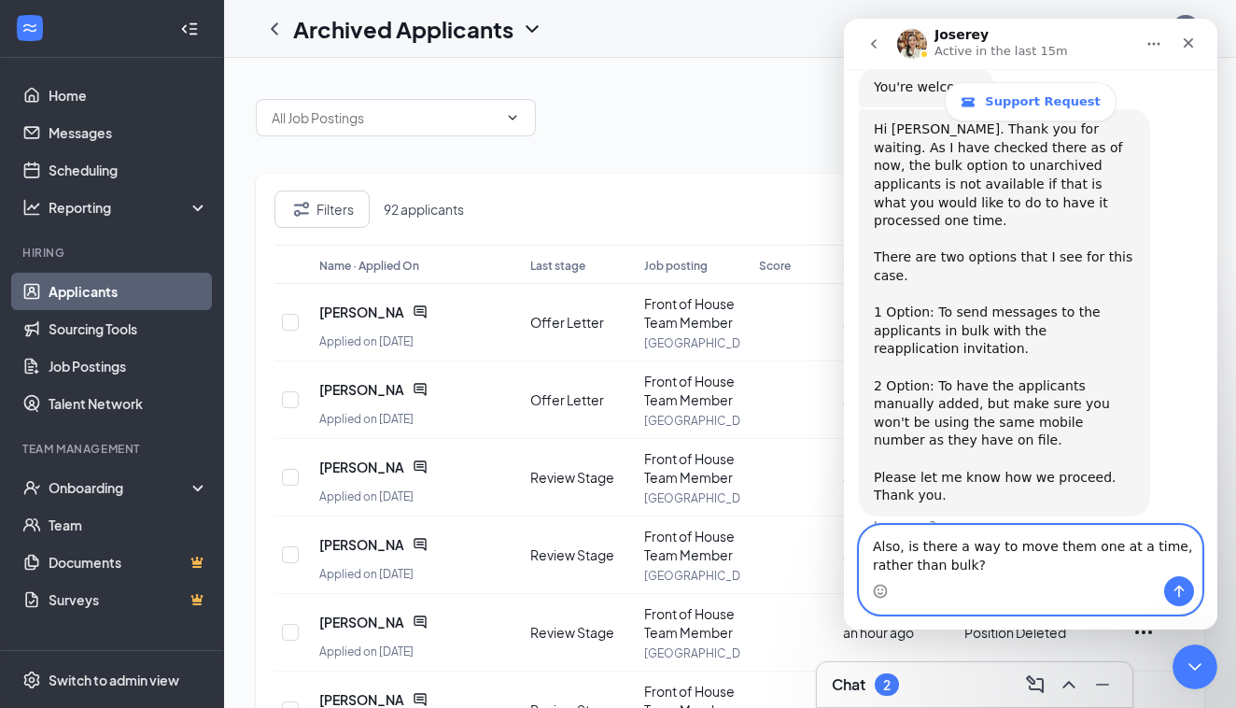
type textarea "Also, is there a way to move them one at a time, rather than bulk?"
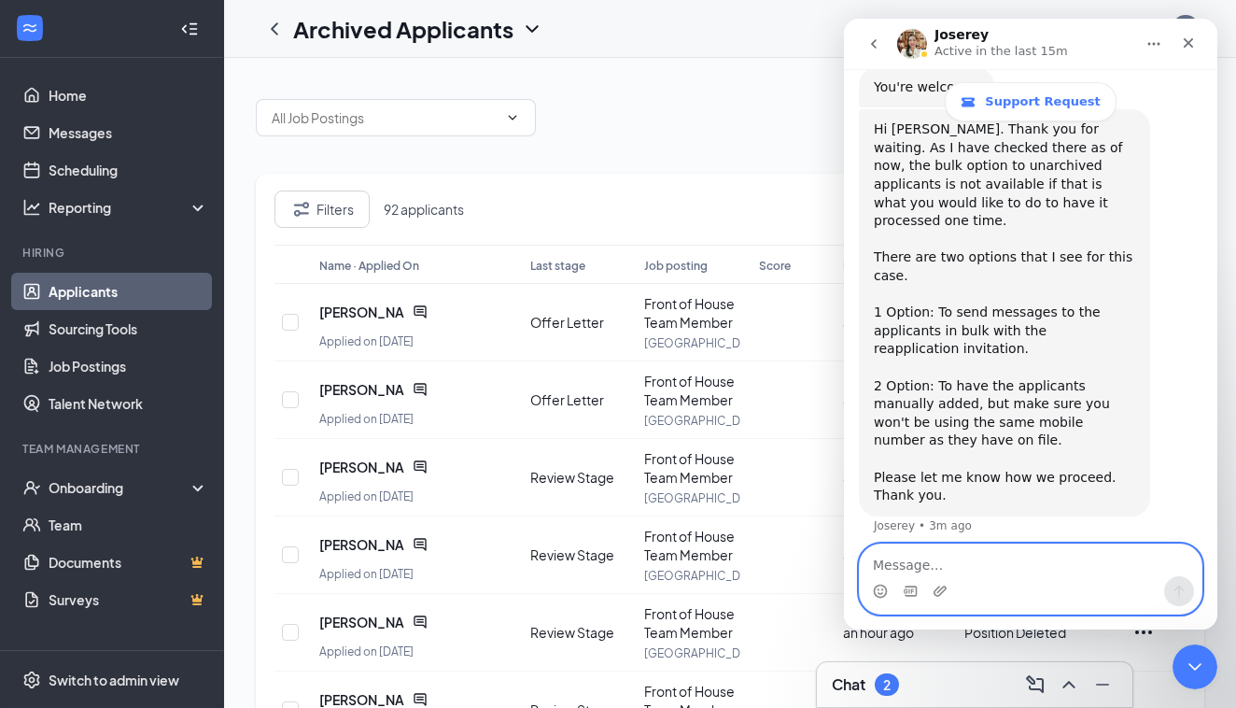
scroll to position [1588, 0]
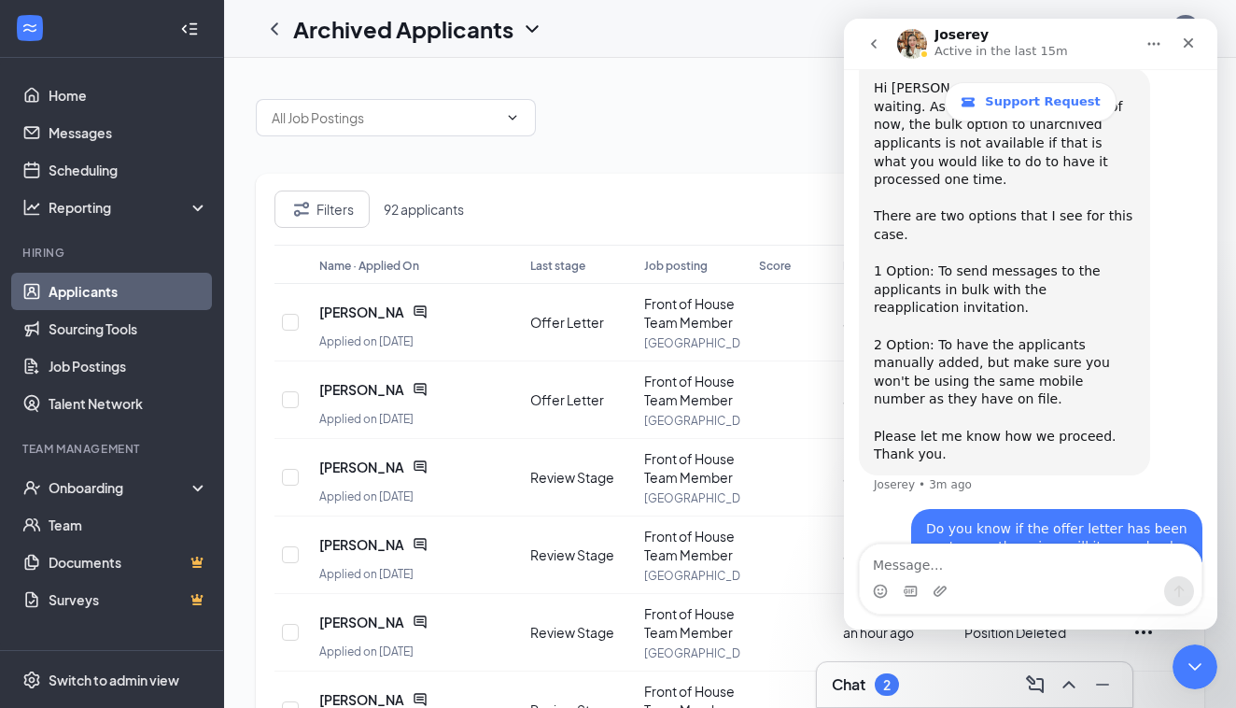
click at [606, 117] on div at bounding box center [730, 108] width 949 height 56
click at [1189, 47] on icon "Close" at bounding box center [1188, 42] width 15 height 15
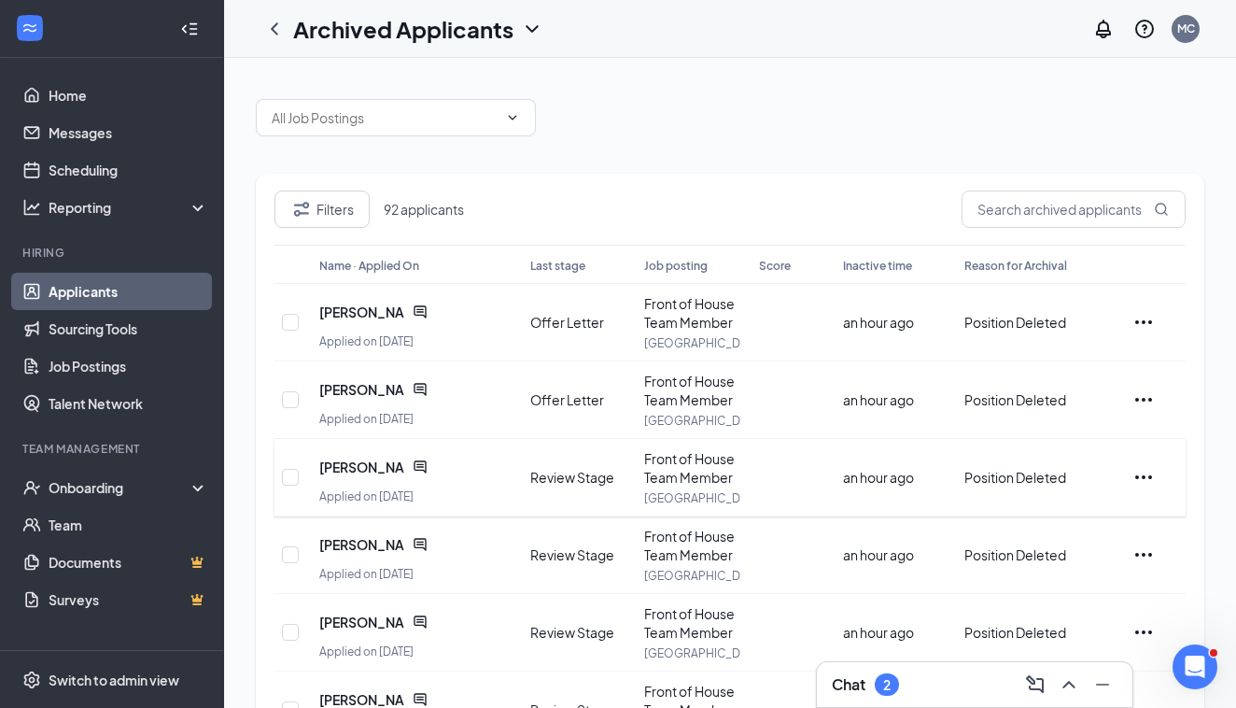
scroll to position [134, 0]
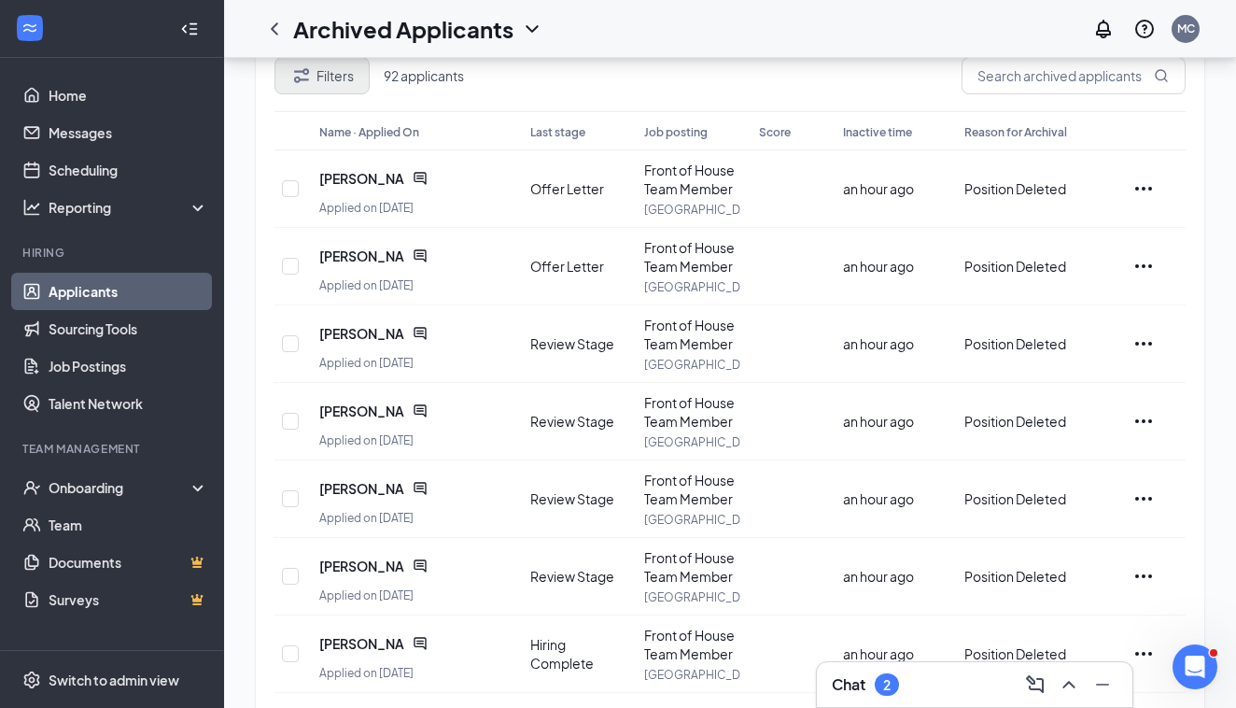
click at [304, 85] on icon "Filter" at bounding box center [301, 75] width 22 height 22
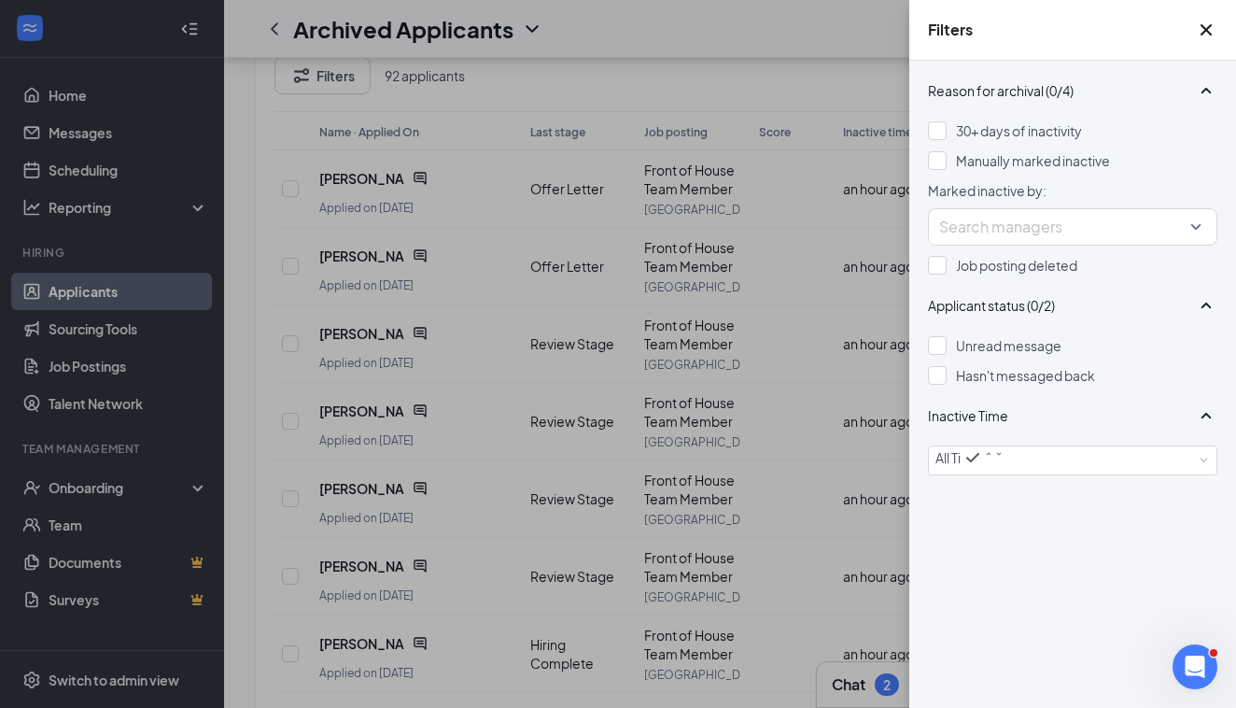
scroll to position [55, 0]
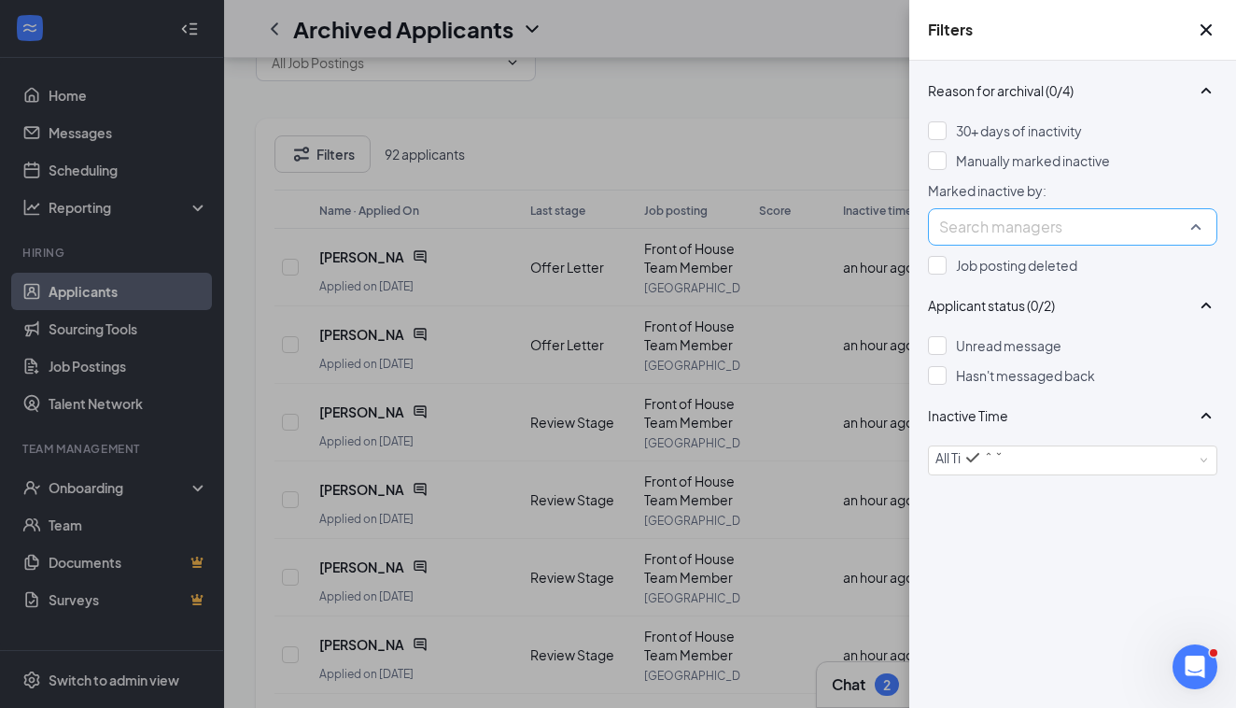
click at [998, 242] on div at bounding box center [1063, 227] width 261 height 30
click at [916, 316] on div "Reason for archival (0/4) 30+ days of inactivity Manually marked inactive Marke…" at bounding box center [1072, 384] width 327 height 647
click at [939, 275] on div "Job posting deleted" at bounding box center [1072, 265] width 289 height 21
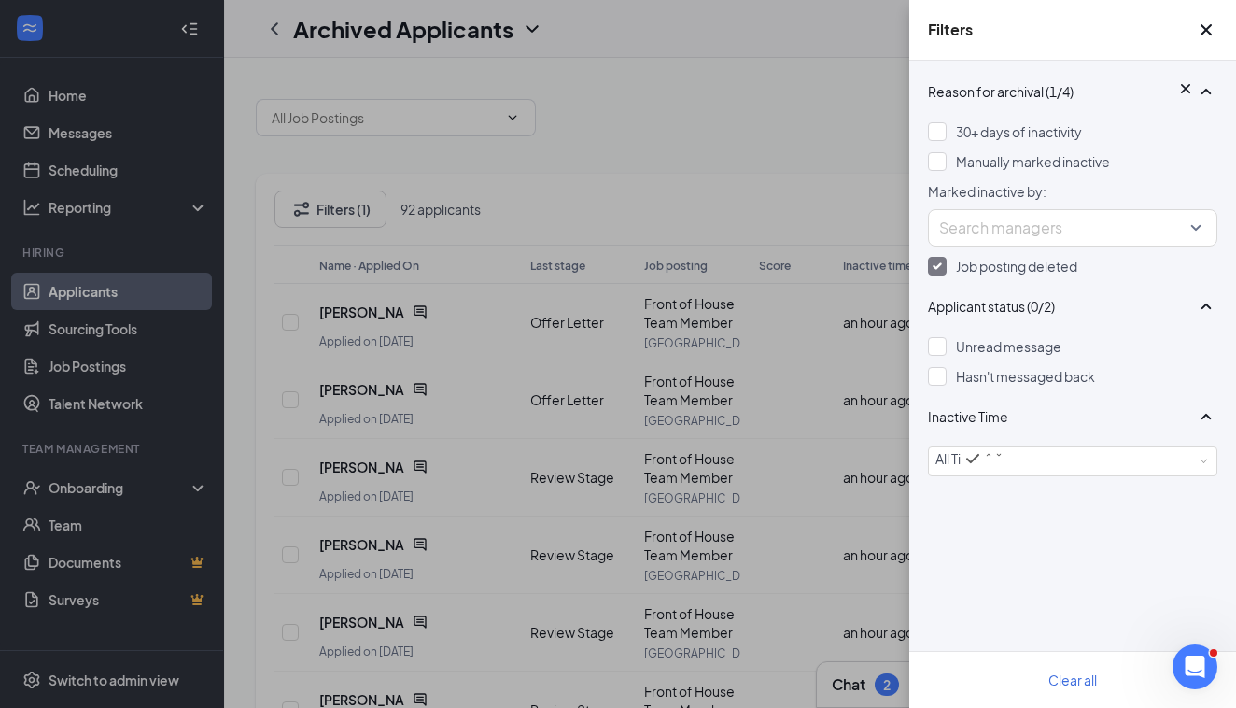
click at [938, 275] on div at bounding box center [937, 266] width 19 height 19
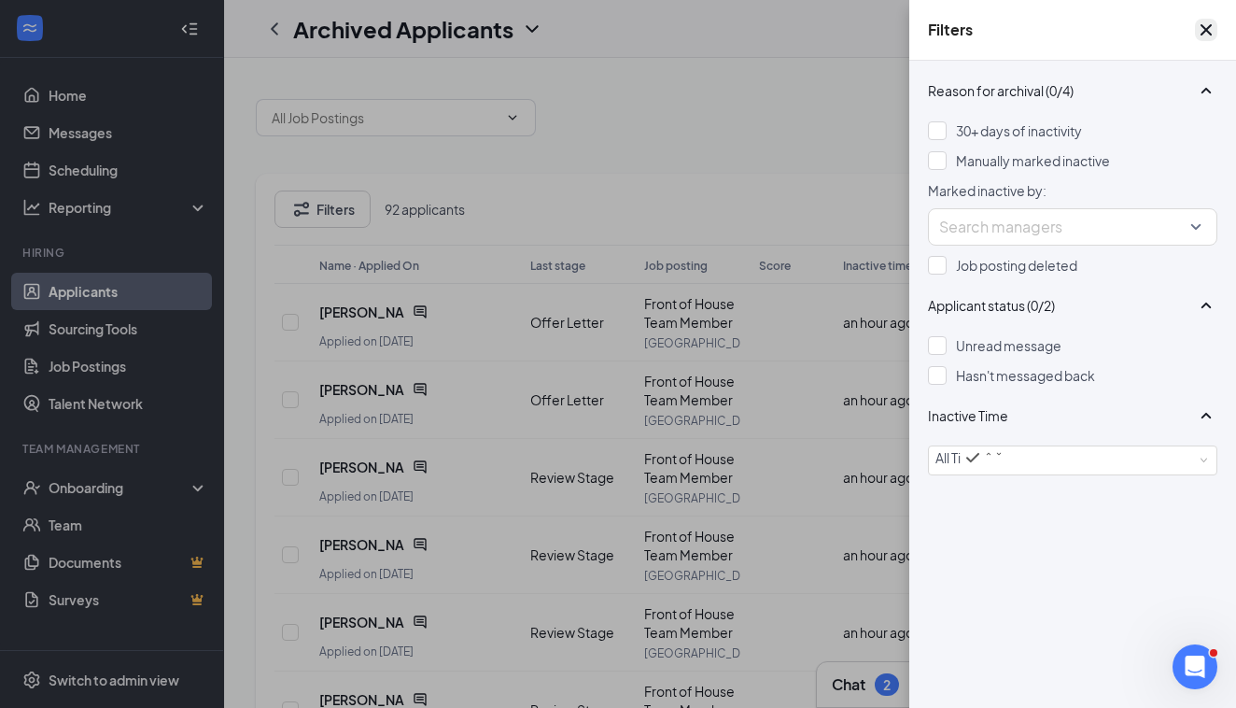
click at [1198, 40] on icon "Cross" at bounding box center [1206, 30] width 22 height 22
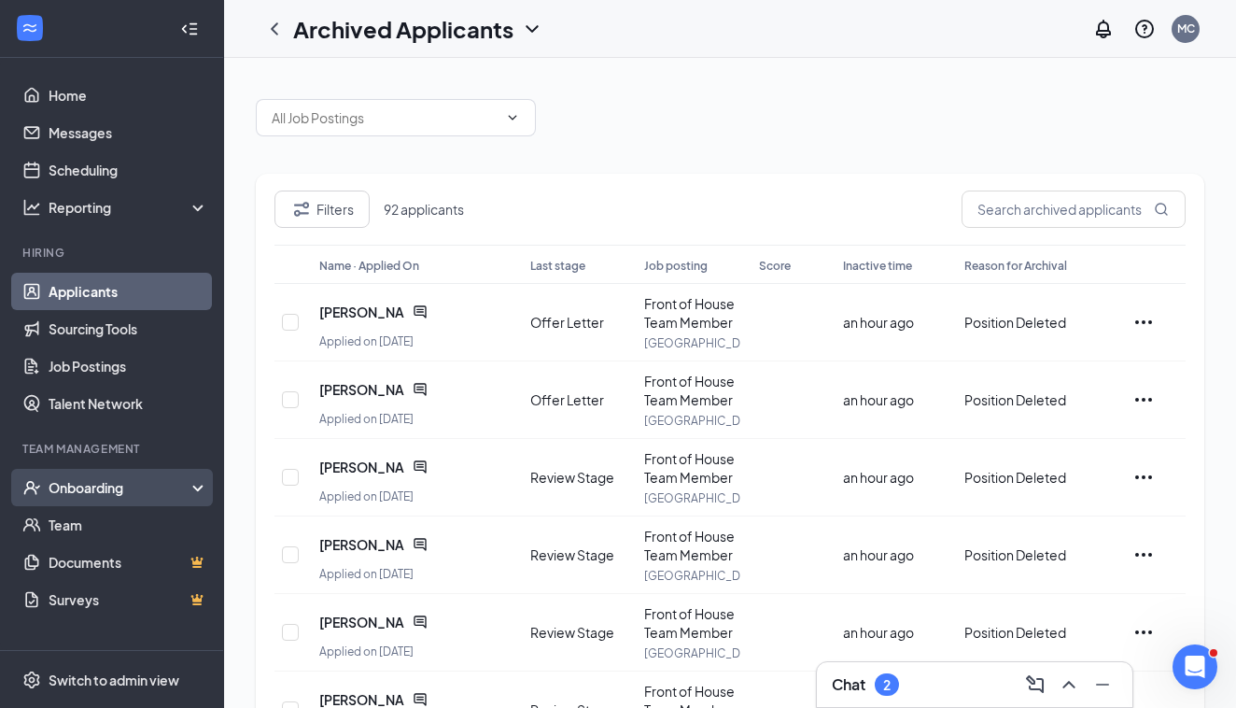
click at [66, 494] on div "Onboarding" at bounding box center [121, 487] width 144 height 19
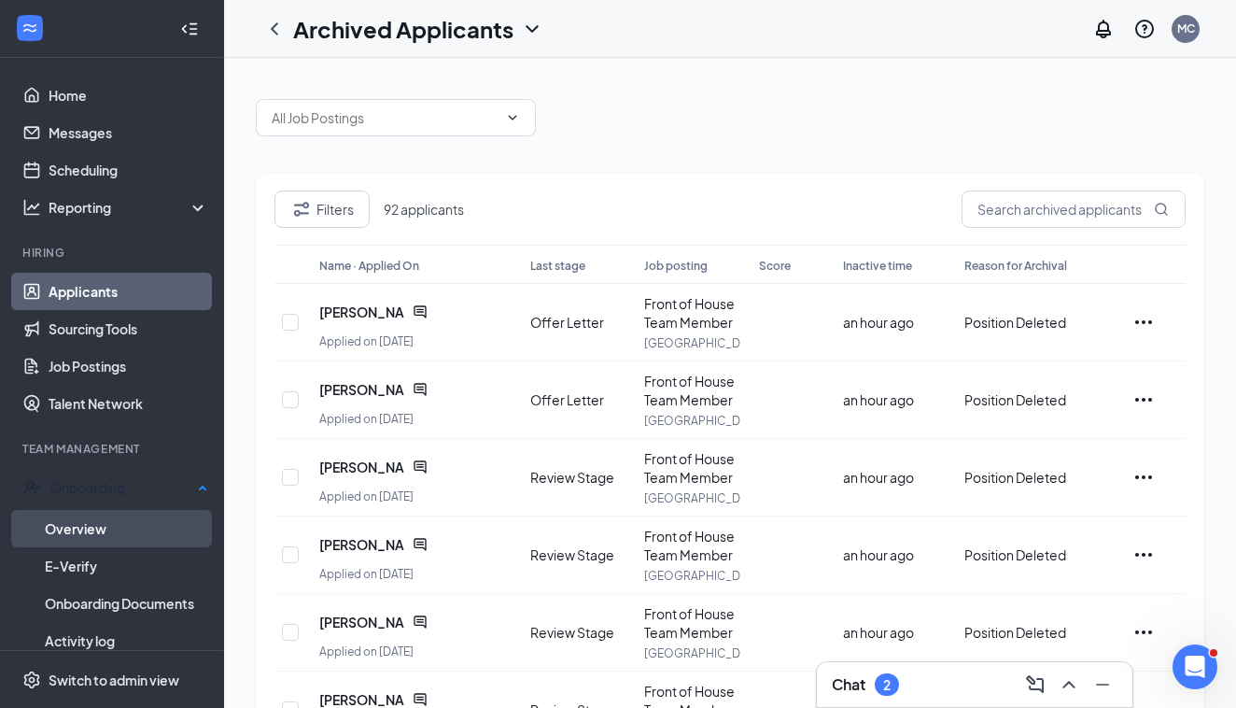
click at [99, 529] on link "Overview" at bounding box center [126, 528] width 163 height 37
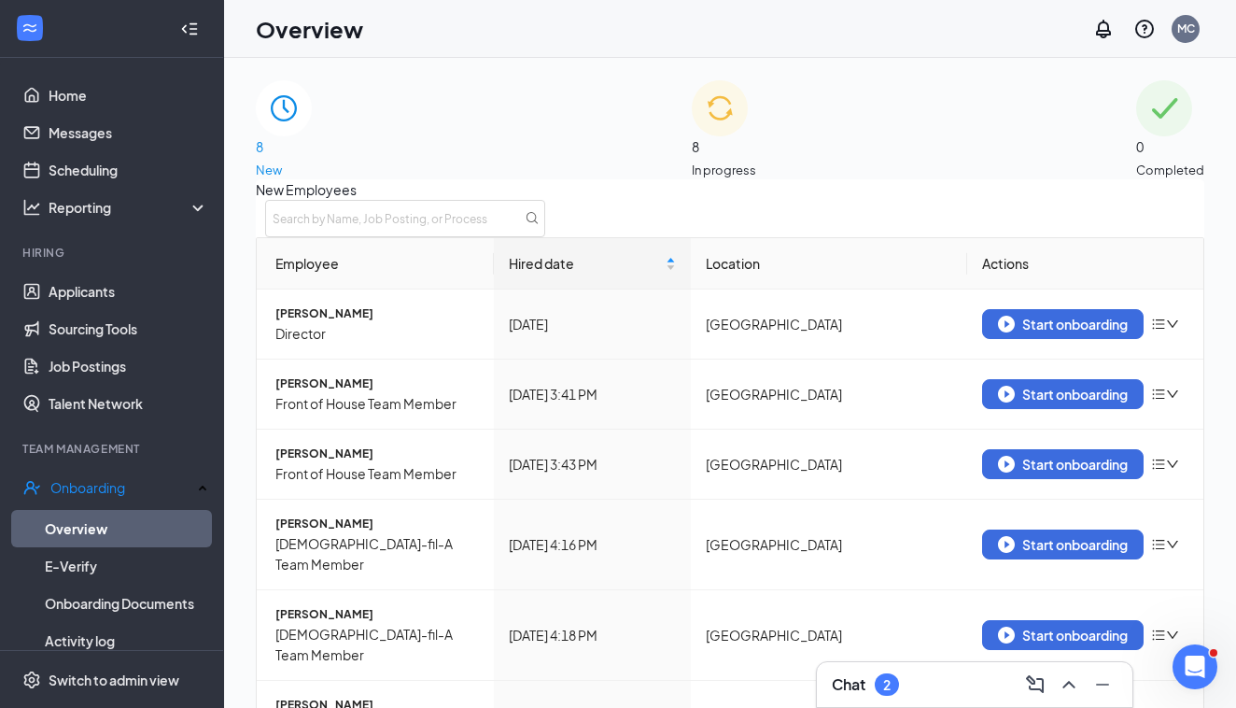
click at [756, 161] on span "In progress" at bounding box center [724, 170] width 64 height 19
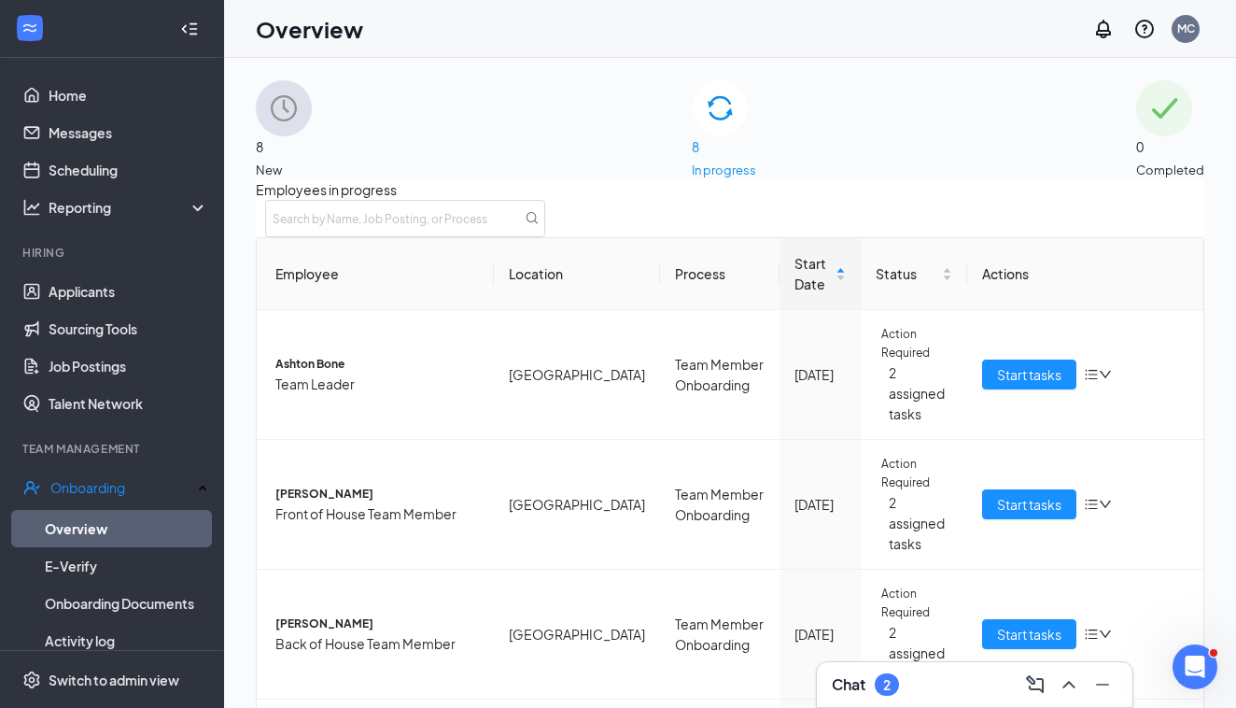
click at [312, 123] on div "8 New" at bounding box center [284, 129] width 56 height 99
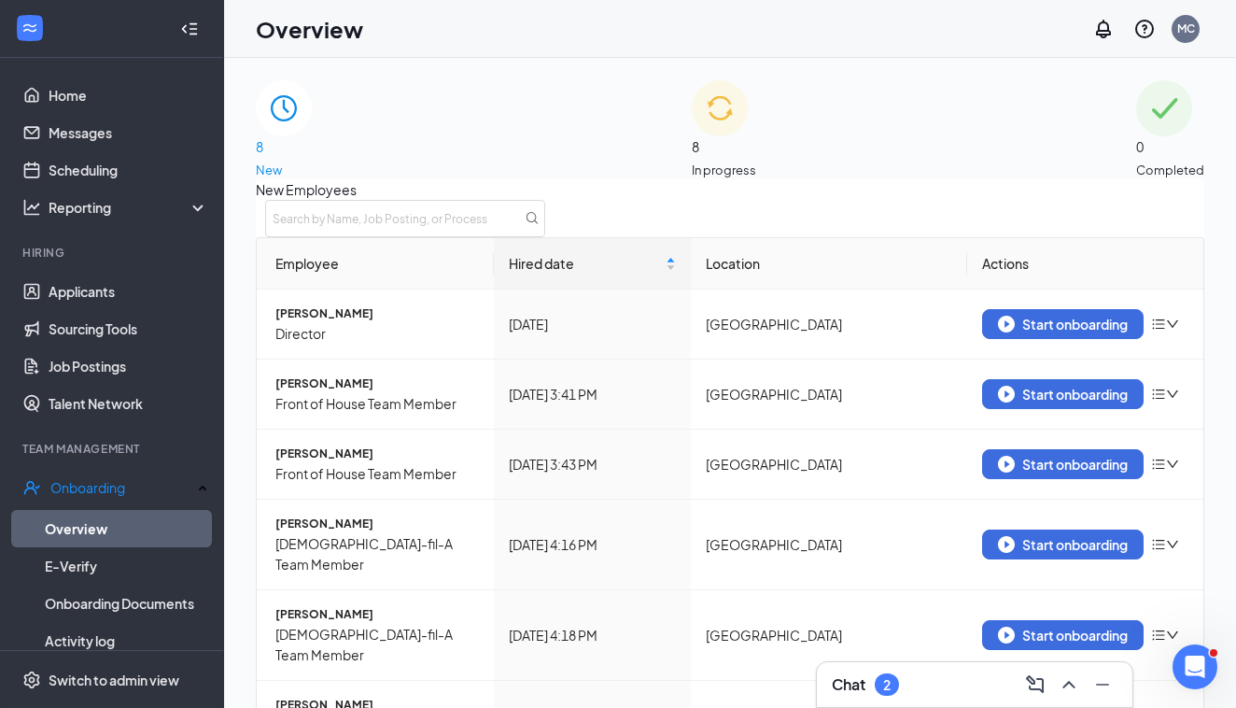
click at [716, 150] on span "8" at bounding box center [724, 146] width 64 height 21
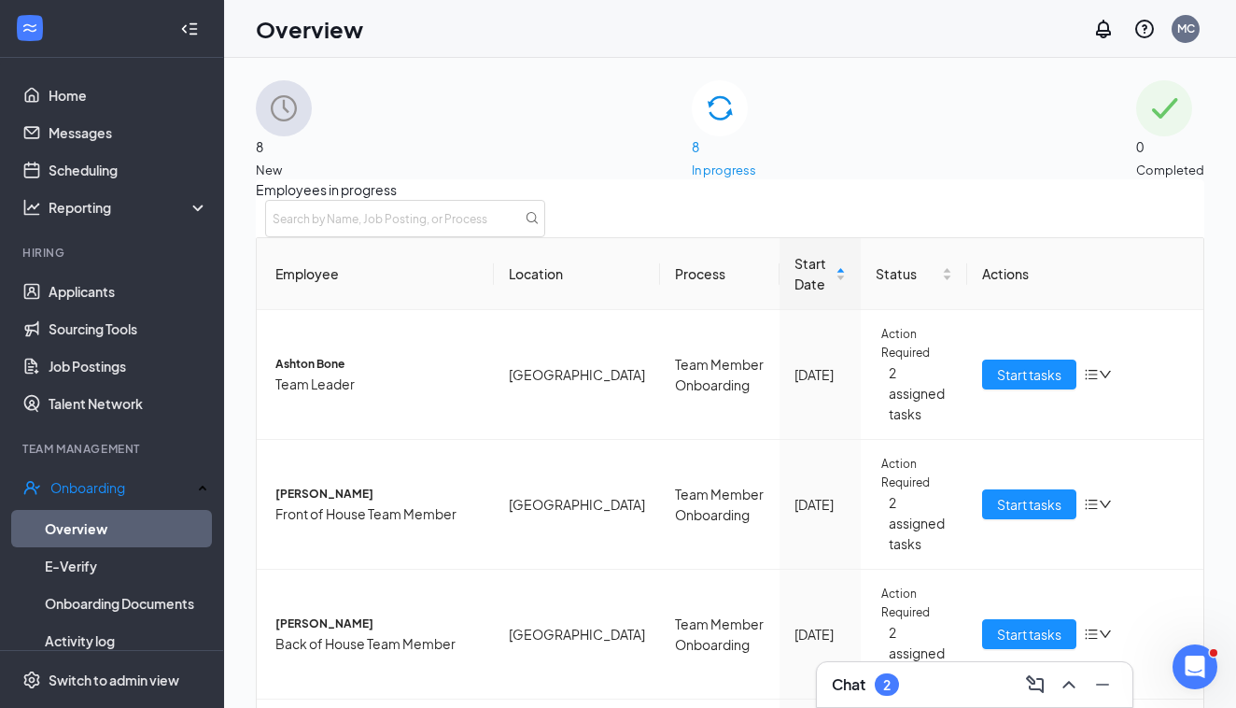
scroll to position [-1, 0]
click at [312, 157] on span "8" at bounding box center [284, 146] width 56 height 21
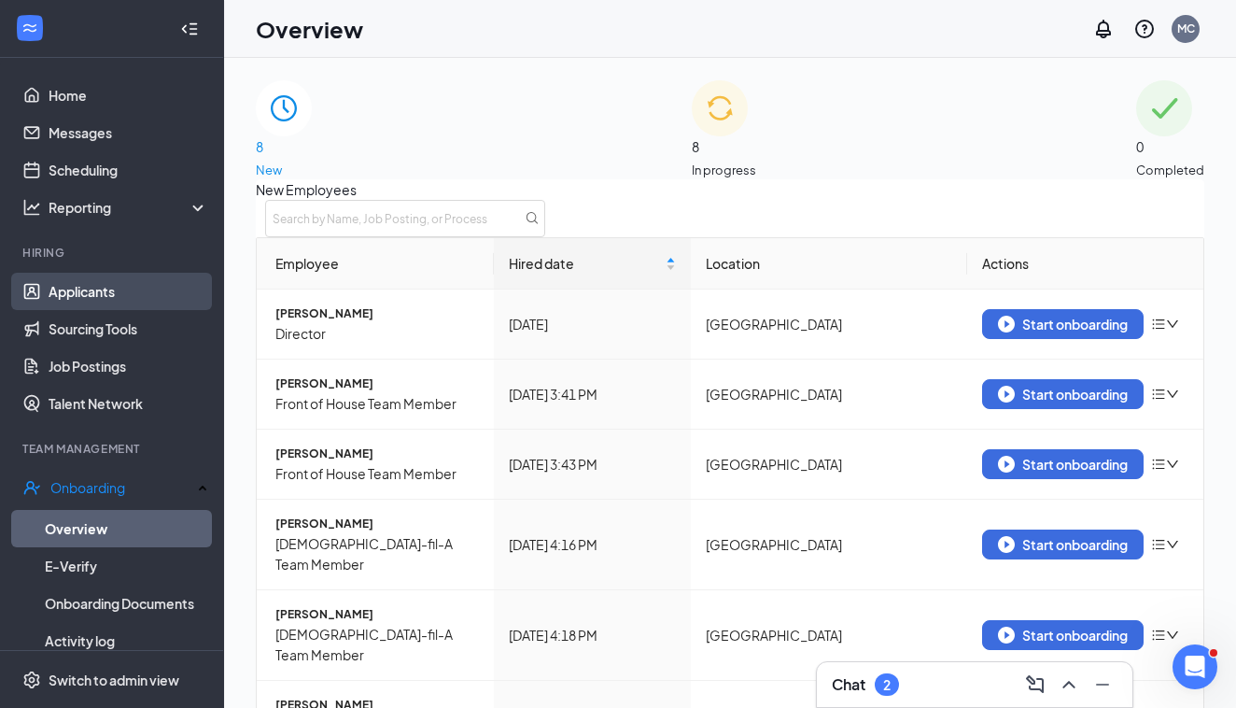
click at [125, 302] on link "Applicants" at bounding box center [129, 291] width 160 height 37
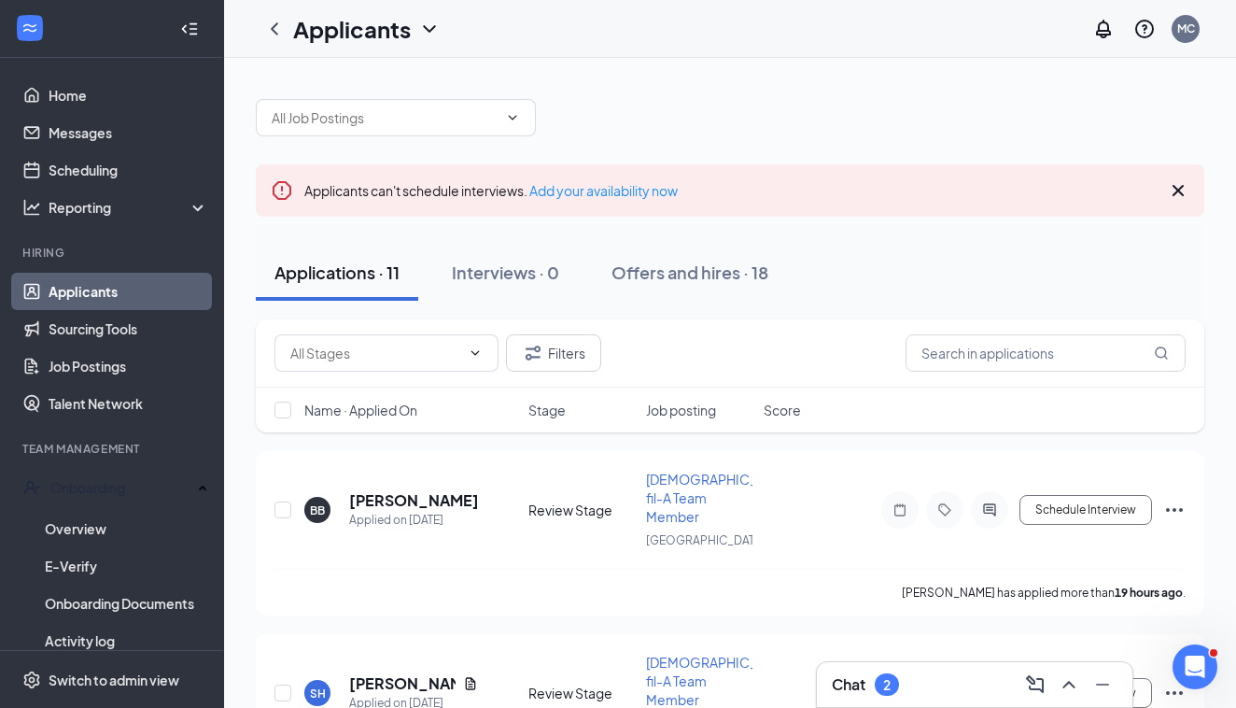
click at [428, 31] on icon "ChevronDown" at bounding box center [429, 29] width 22 height 22
click at [400, 117] on link "Archived applicants" at bounding box center [405, 122] width 202 height 19
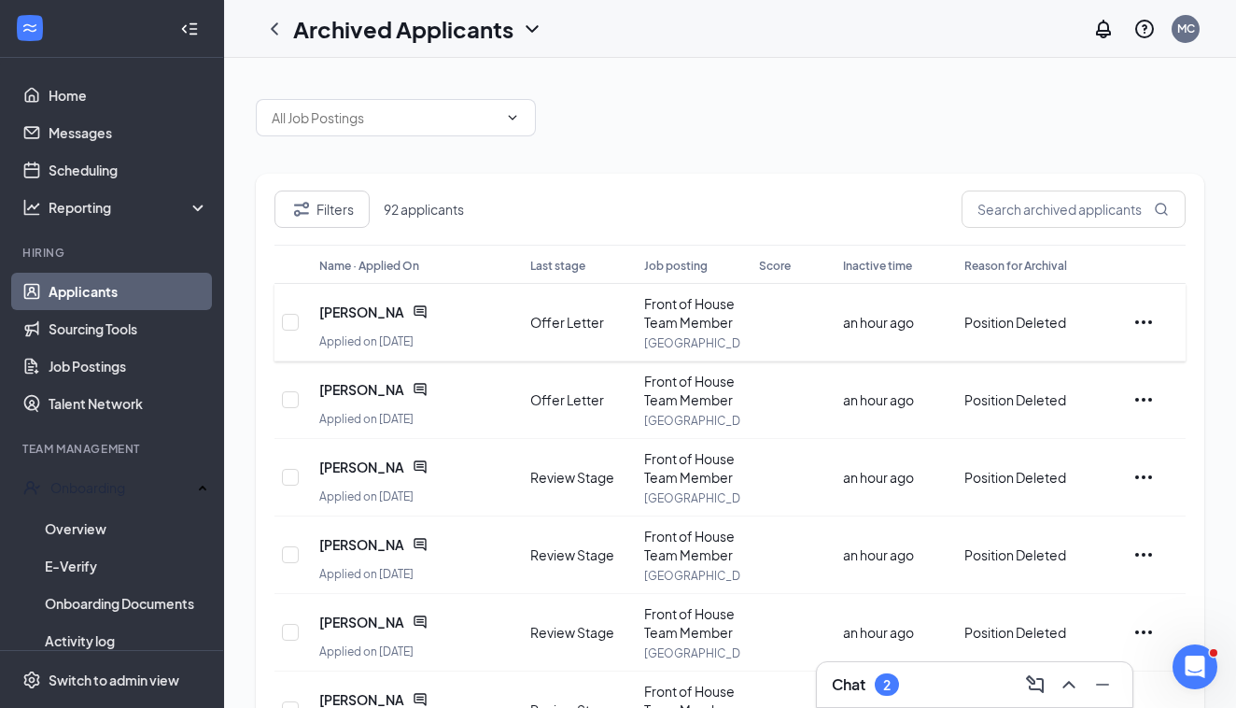
click at [1150, 320] on icon "Ellipses" at bounding box center [1143, 322] width 17 height 4
click at [1084, 445] on p "Send email" at bounding box center [1088, 443] width 161 height 19
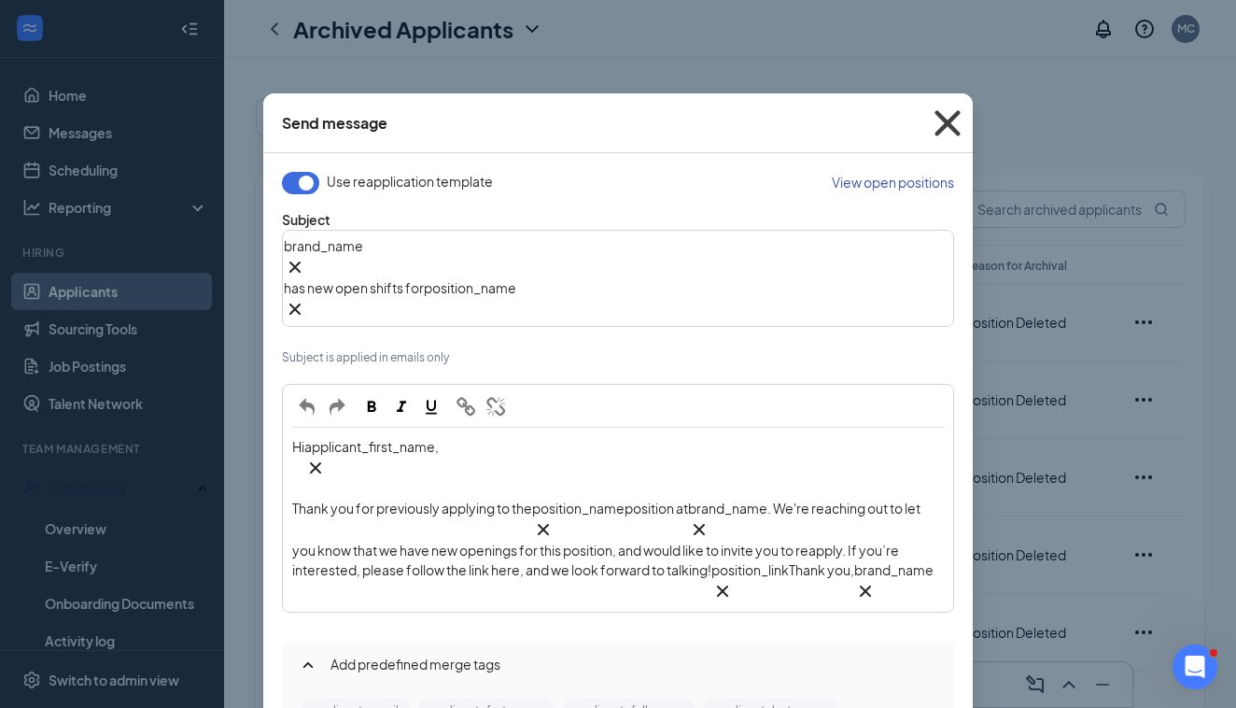
click at [952, 127] on icon "Cross" at bounding box center [947, 122] width 25 height 25
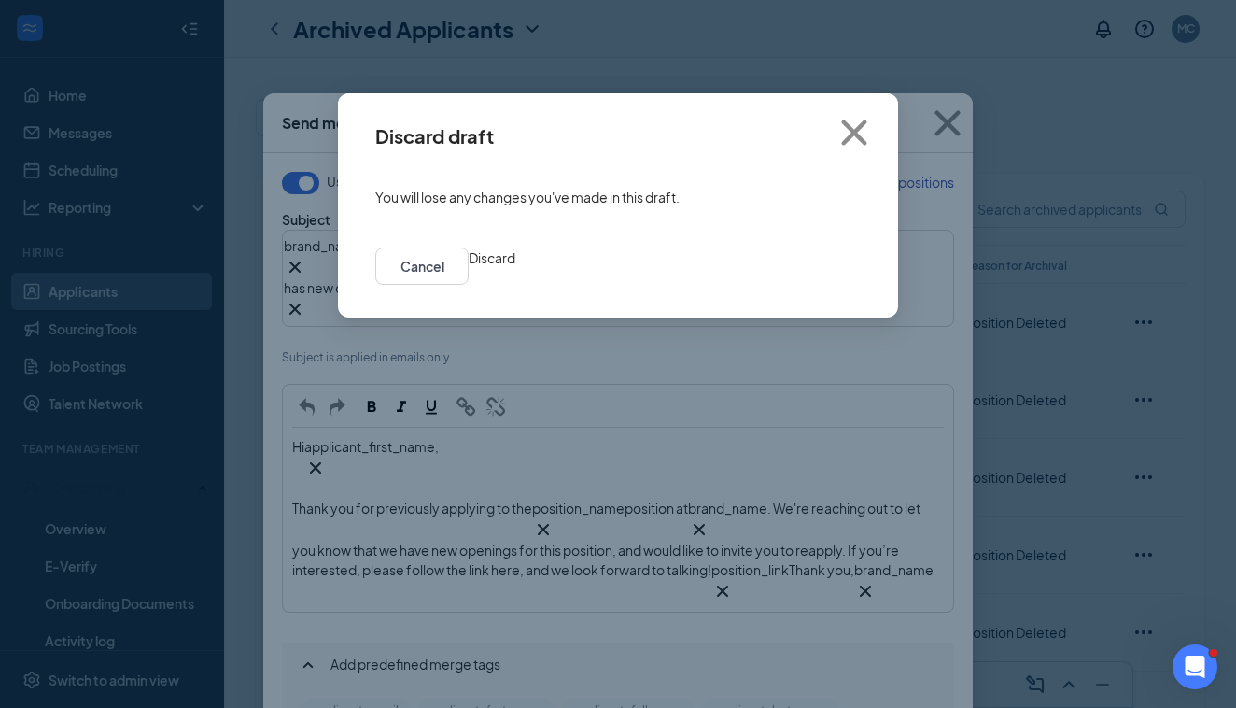
click at [515, 263] on button "Discard" at bounding box center [492, 257] width 47 height 21
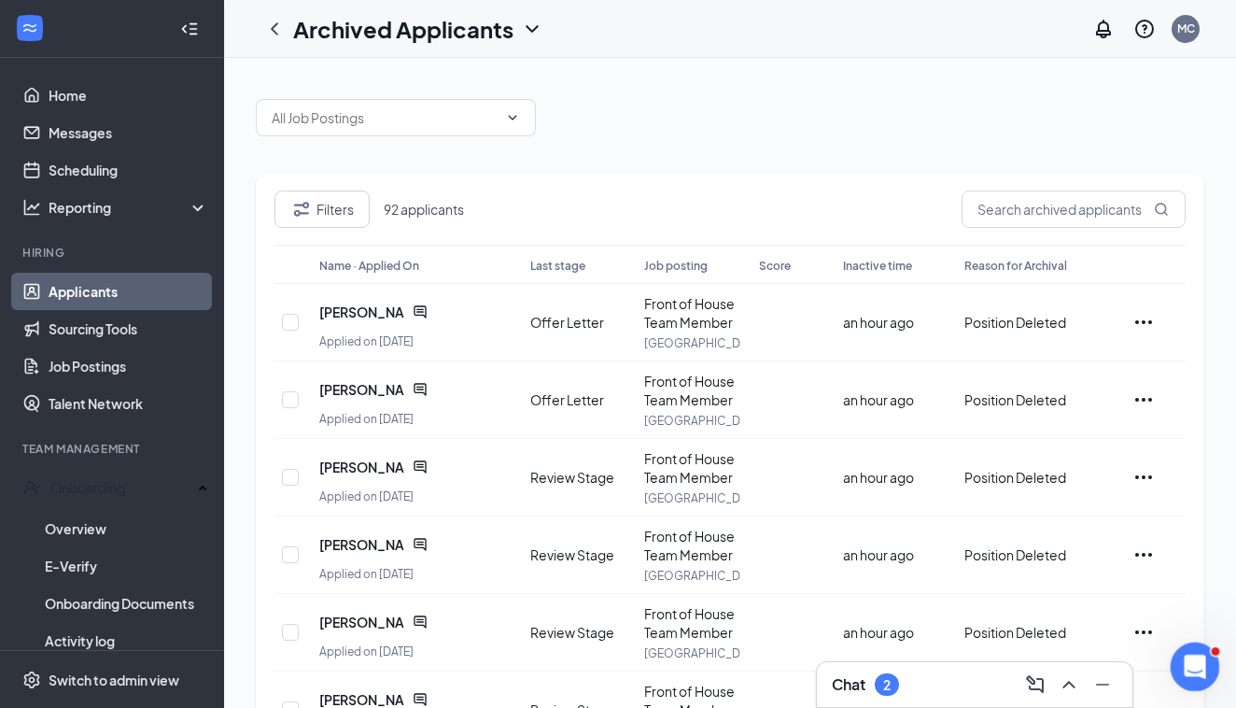
click at [1191, 655] on icon "Open Intercom Messenger" at bounding box center [1192, 664] width 31 height 31
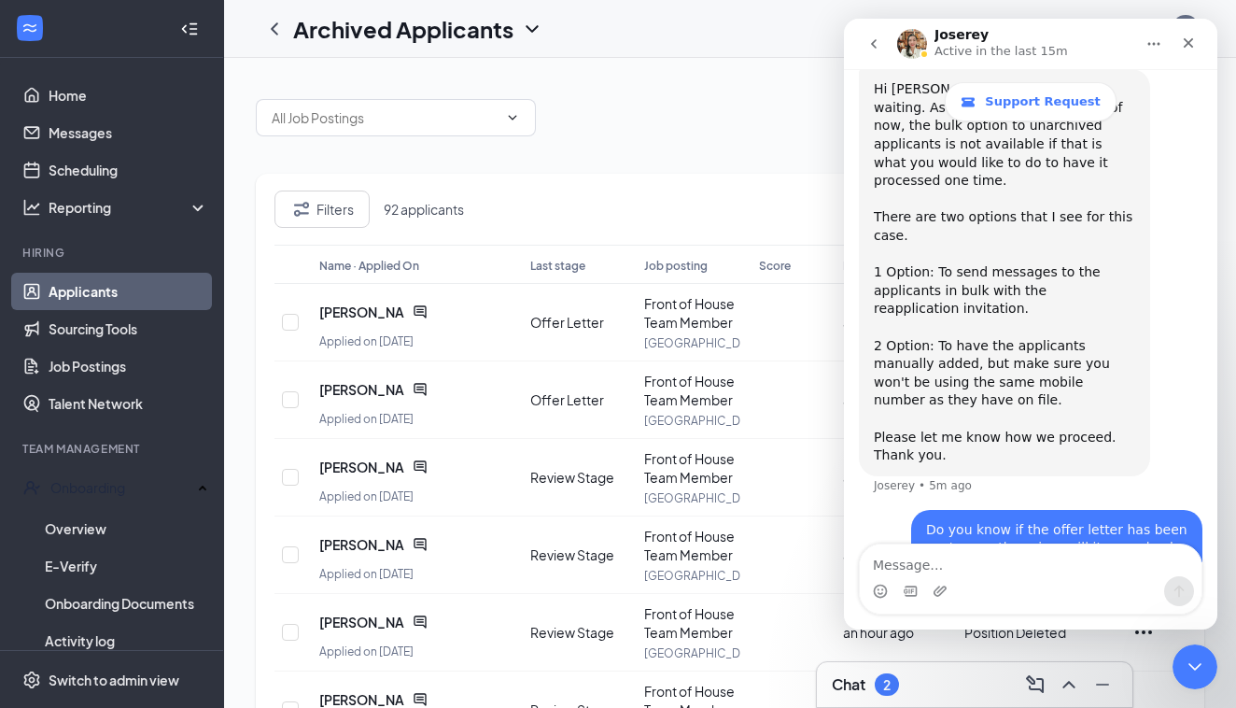
scroll to position [1588, 0]
click at [1184, 44] on icon "Close" at bounding box center [1188, 42] width 15 height 15
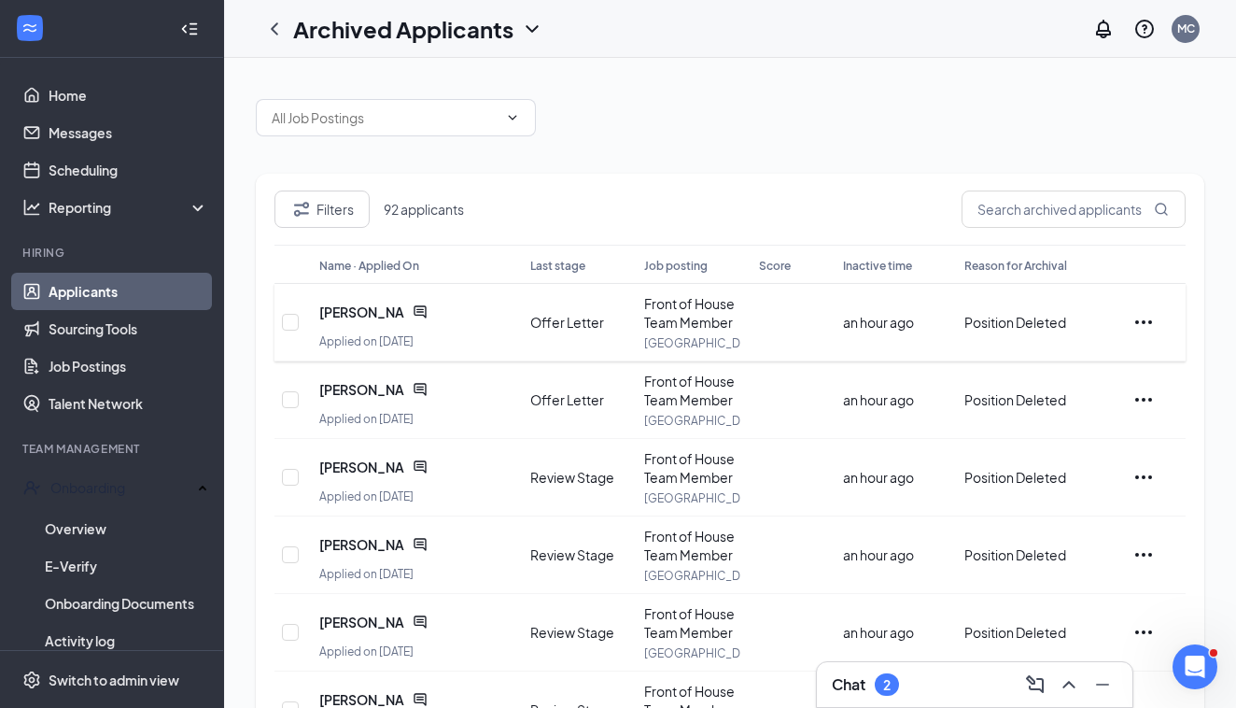
click at [289, 332] on div at bounding box center [291, 322] width 19 height 58
click at [286, 331] on div at bounding box center [291, 322] width 19 height 58
click at [294, 317] on input "checkbox" at bounding box center [290, 322] width 17 height 17
checkbox input "true"
click at [294, 408] on div at bounding box center [291, 400] width 19 height 58
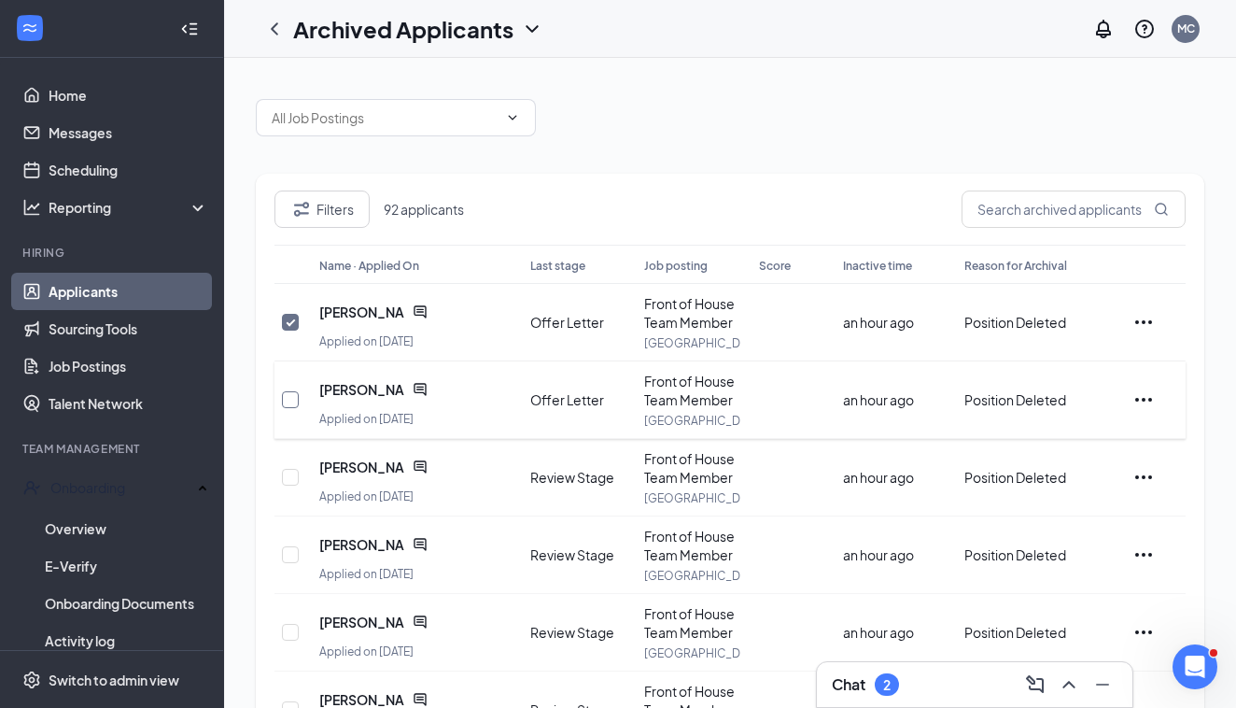
click at [291, 401] on input "checkbox" at bounding box center [290, 399] width 17 height 17
click at [1136, 322] on icon "Ellipses" at bounding box center [1143, 322] width 17 height 4
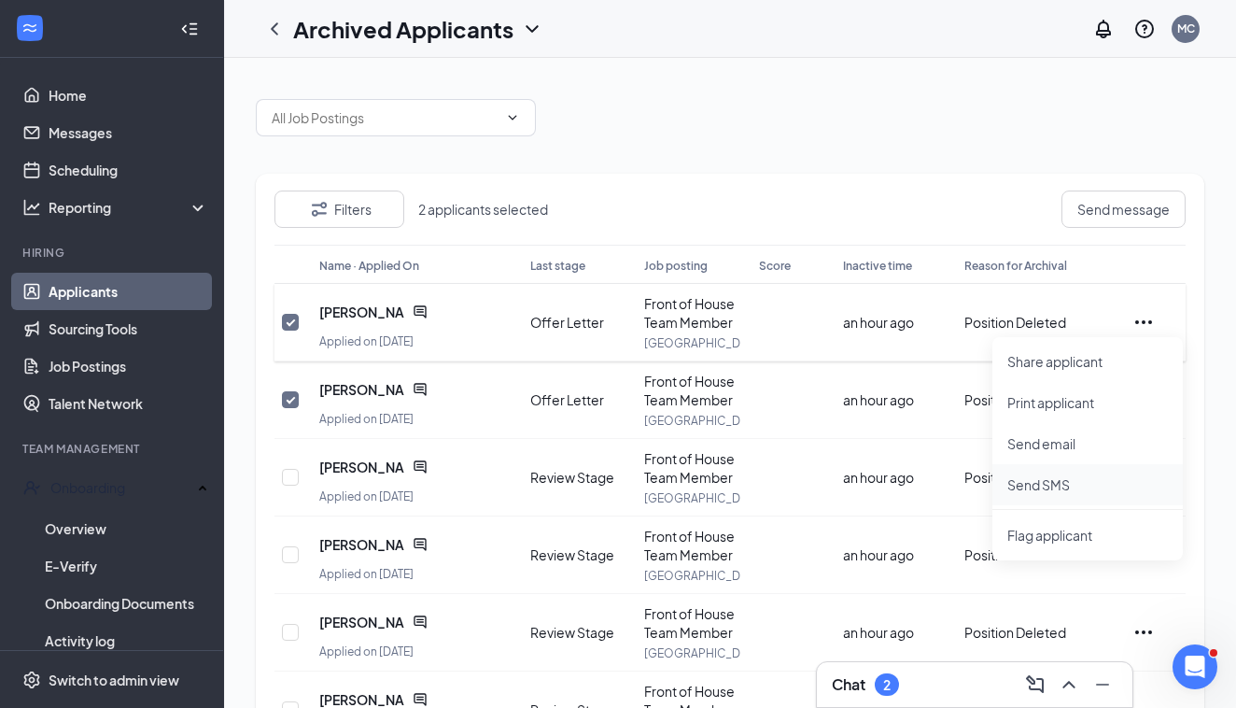
click at [1033, 486] on p "Send SMS" at bounding box center [1088, 484] width 161 height 19
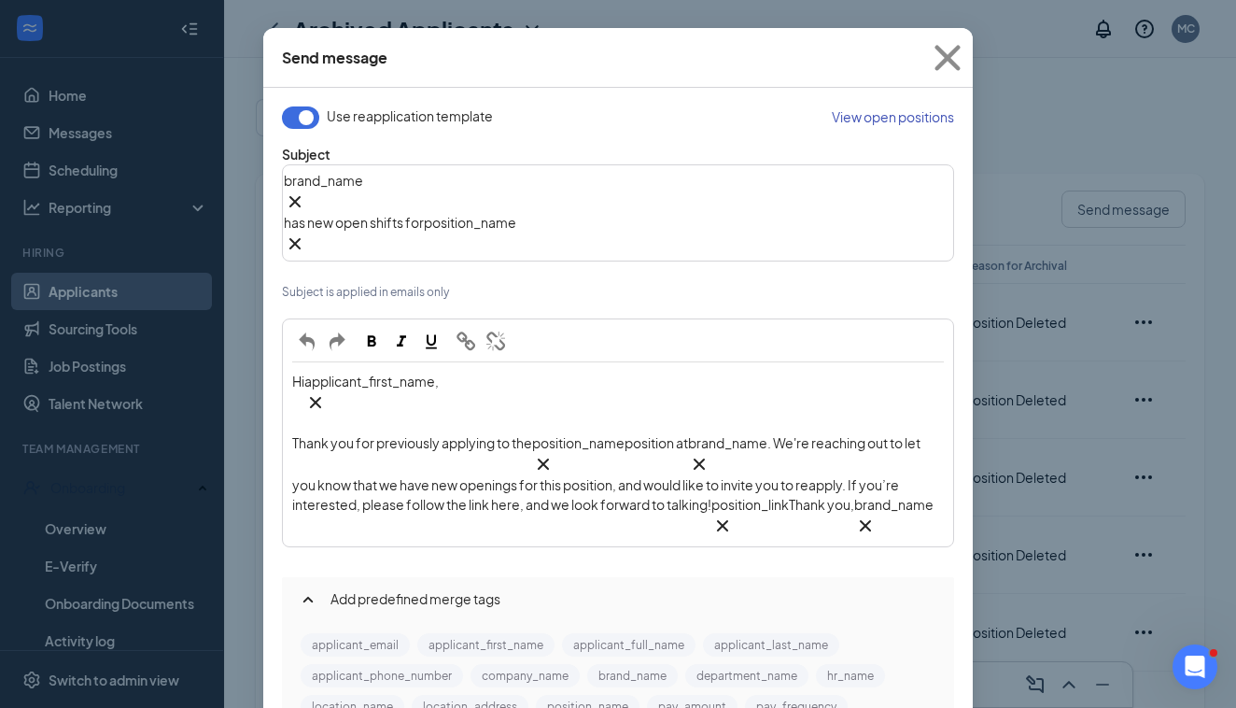
scroll to position [113, 0]
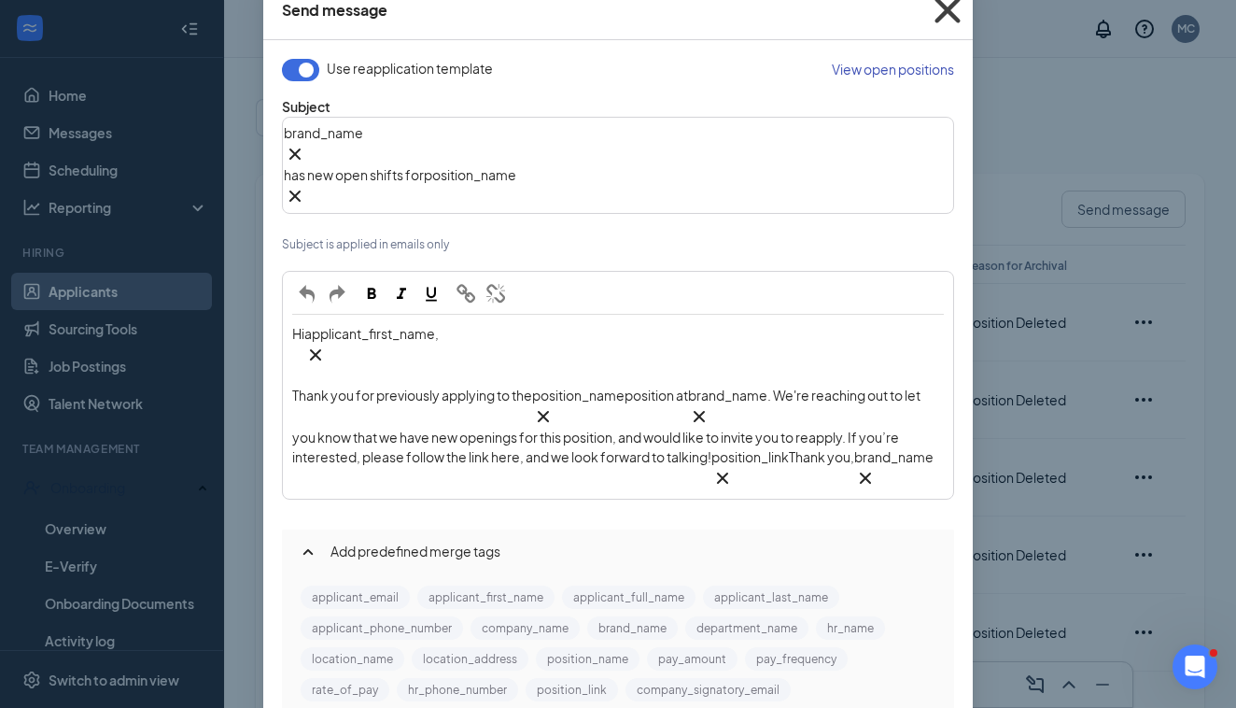
click at [949, 15] on icon "Cross" at bounding box center [948, 10] width 50 height 50
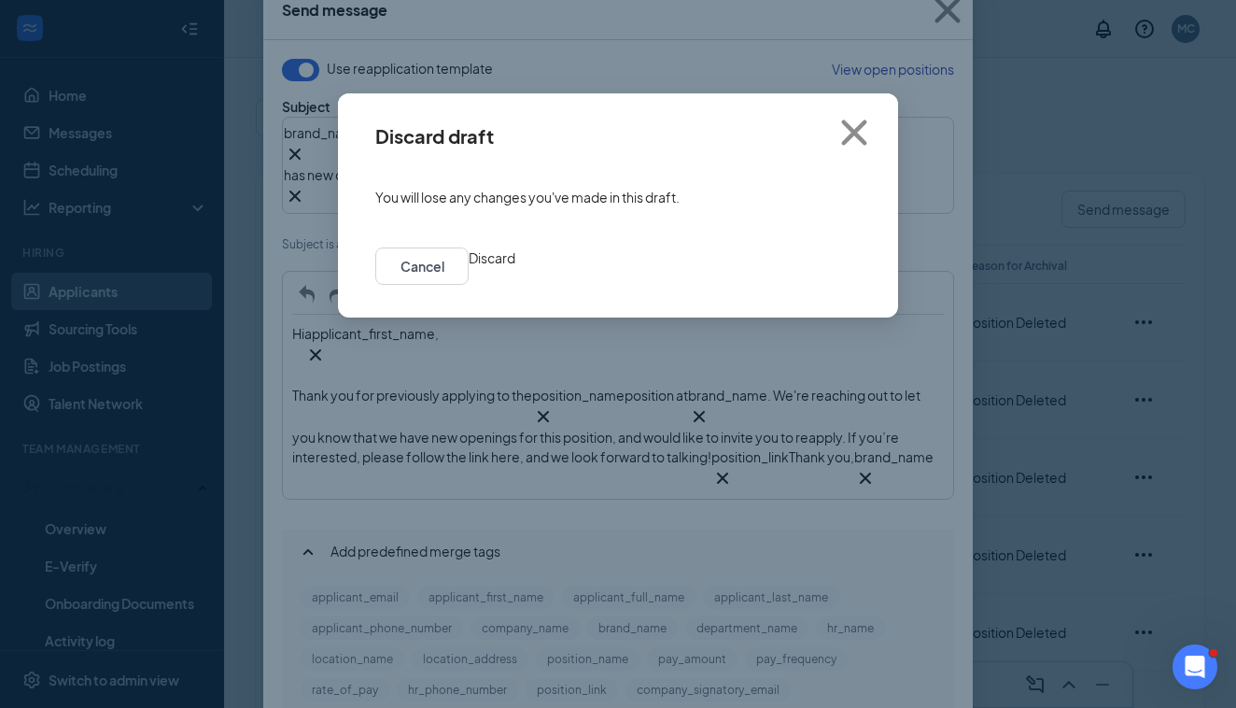
click at [515, 250] on button "Discard" at bounding box center [492, 257] width 47 height 21
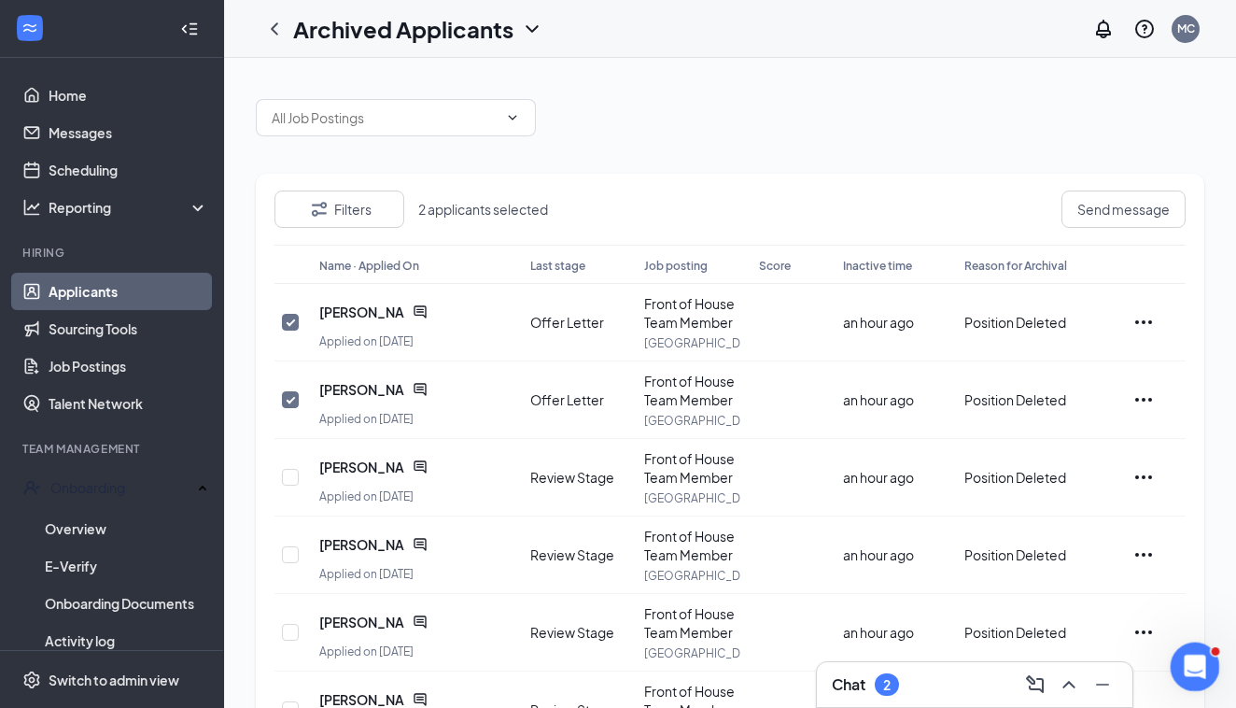
click at [1208, 659] on div "Open Intercom Messenger" at bounding box center [1193, 664] width 62 height 62
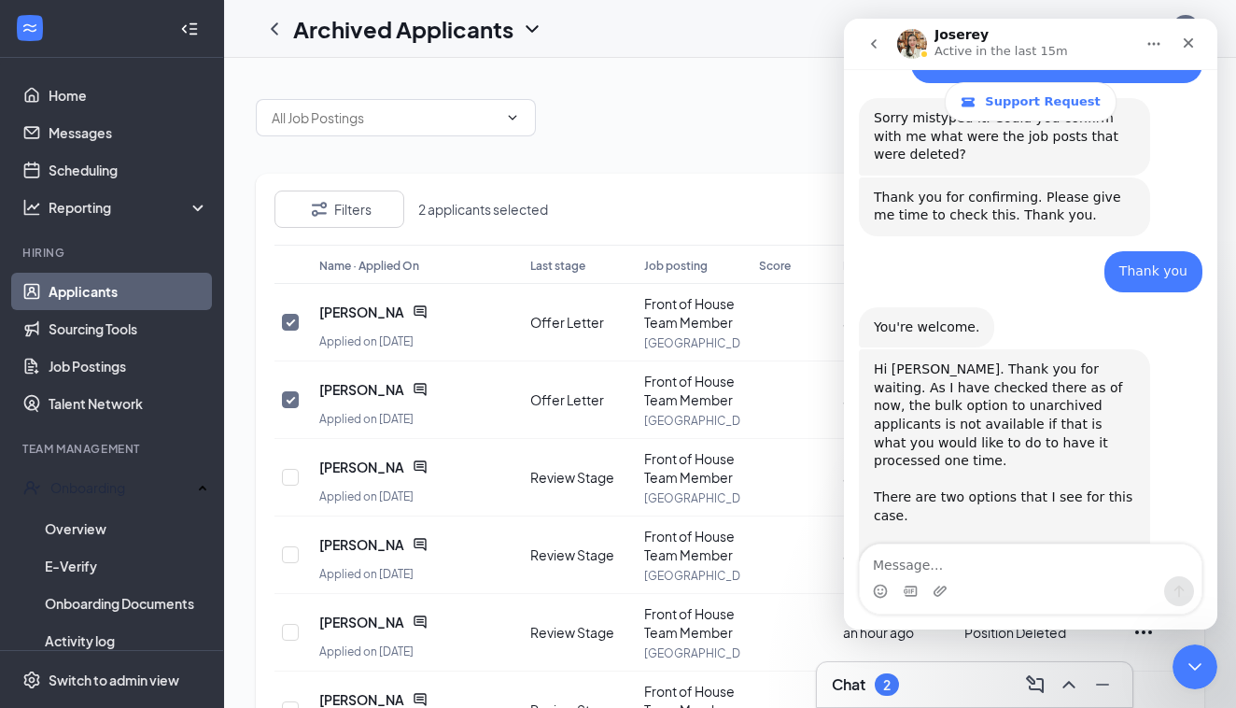
scroll to position [1588, 0]
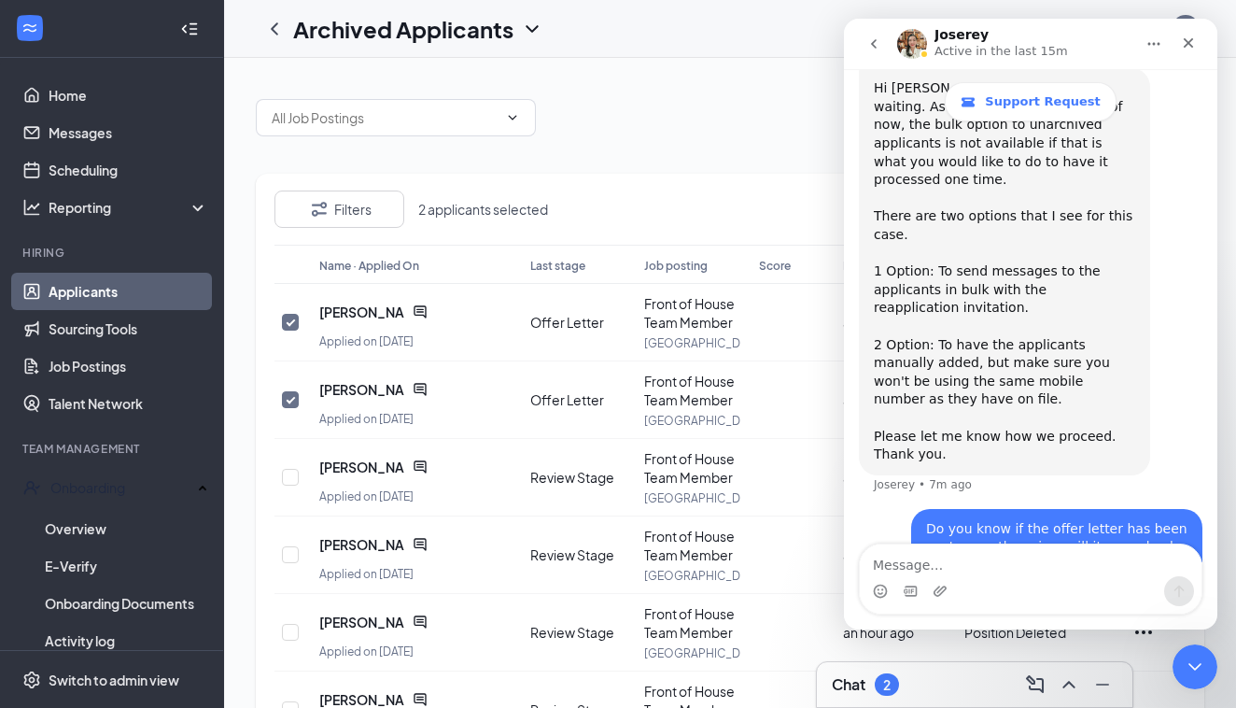
click at [682, 172] on div "Filters 2 applicants selected Send message Name · Applied On Last stage Job pos…" at bounding box center [730, 611] width 949 height 1062
click at [296, 393] on input "checkbox" at bounding box center [290, 399] width 17 height 17
checkbox input "false"
click at [293, 325] on input "checkbox" at bounding box center [290, 322] width 17 height 17
checkbox input "false"
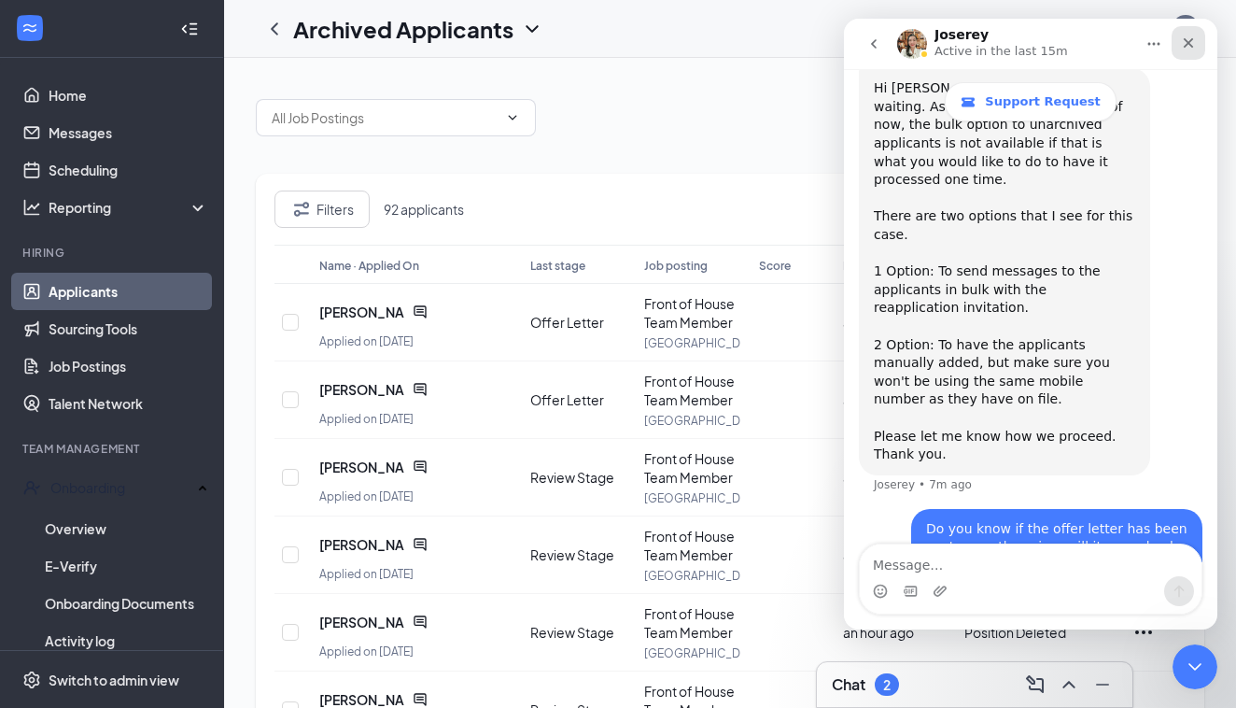
click at [1203, 42] on div "Close" at bounding box center [1189, 43] width 34 height 34
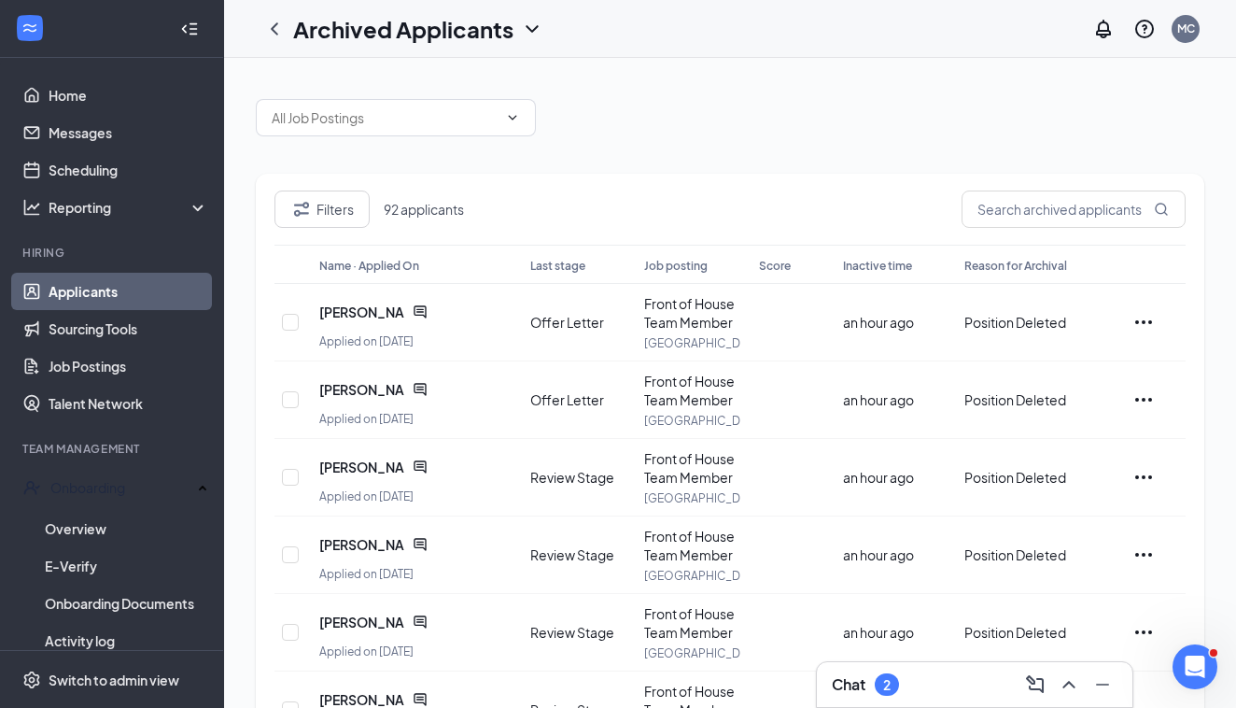
scroll to position [0, 0]
click at [574, 256] on button "Last stage" at bounding box center [557, 264] width 55 height 21
click at [589, 269] on icon "ArrowDown" at bounding box center [595, 264] width 22 height 22
click at [568, 261] on span "Last stage" at bounding box center [557, 266] width 55 height 14
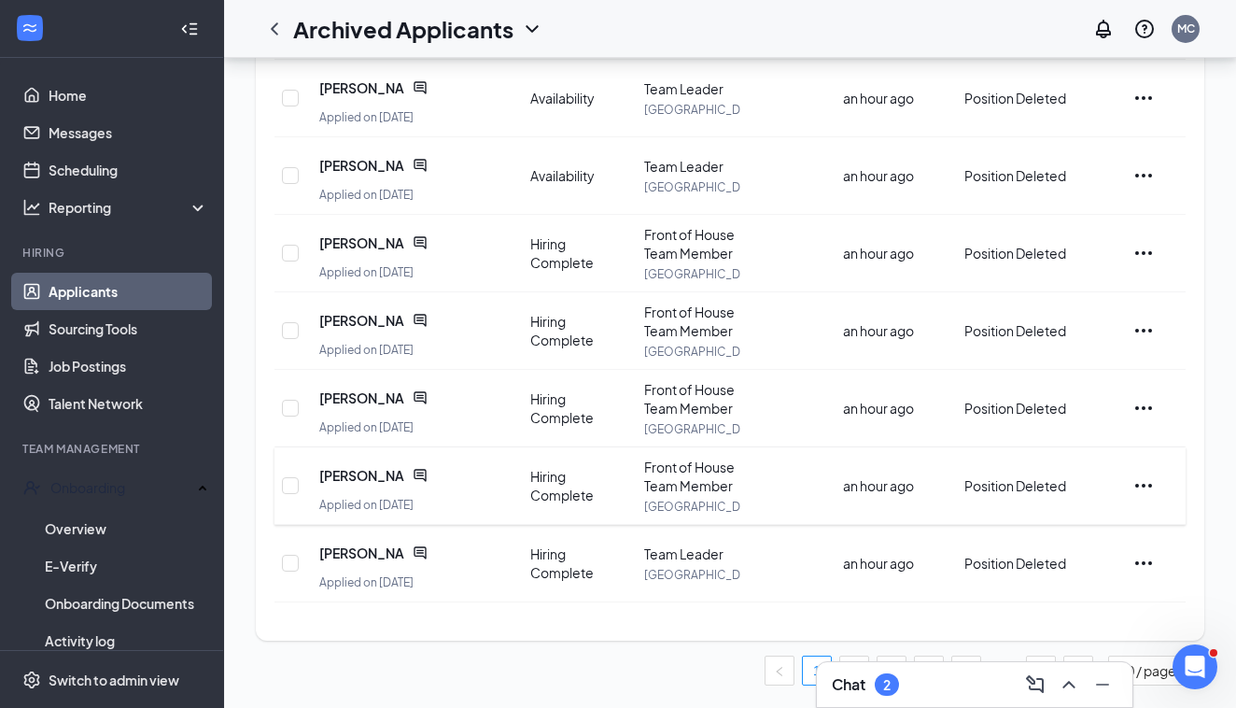
scroll to position [457, 0]
click at [1109, 687] on icon "Minimize" at bounding box center [1103, 684] width 22 height 22
click at [848, 667] on link "2" at bounding box center [854, 670] width 28 height 28
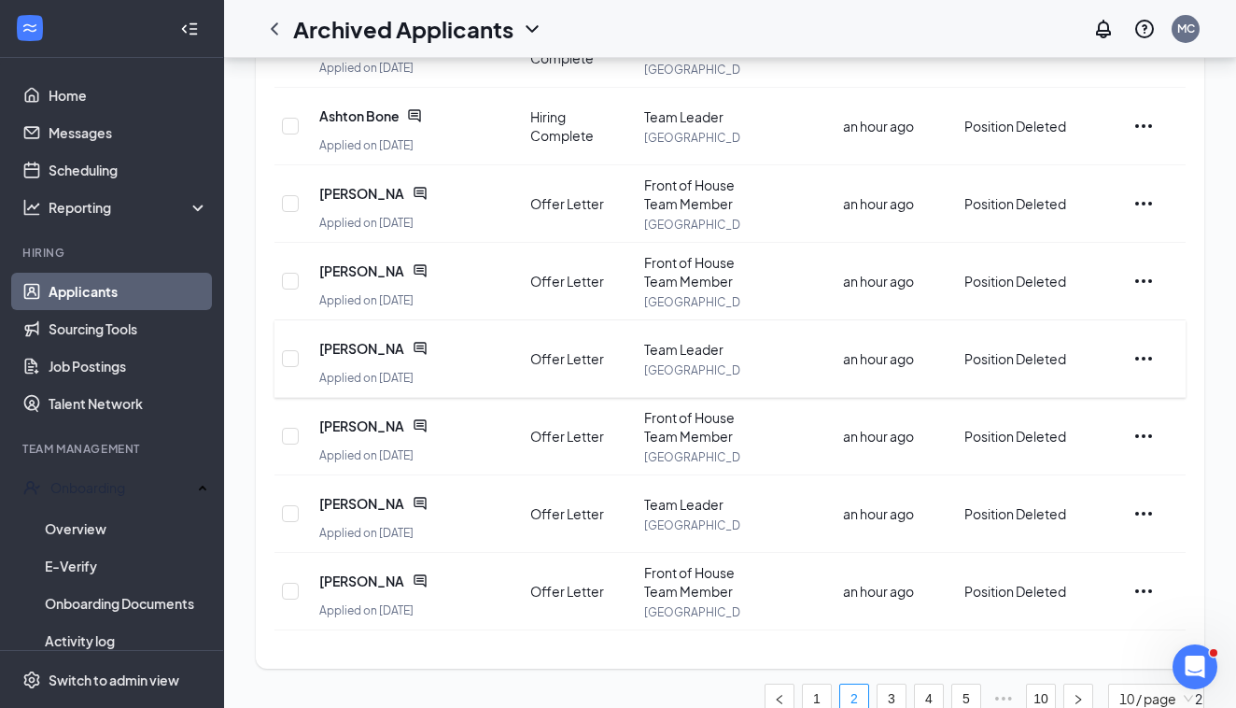
scroll to position [444, 0]
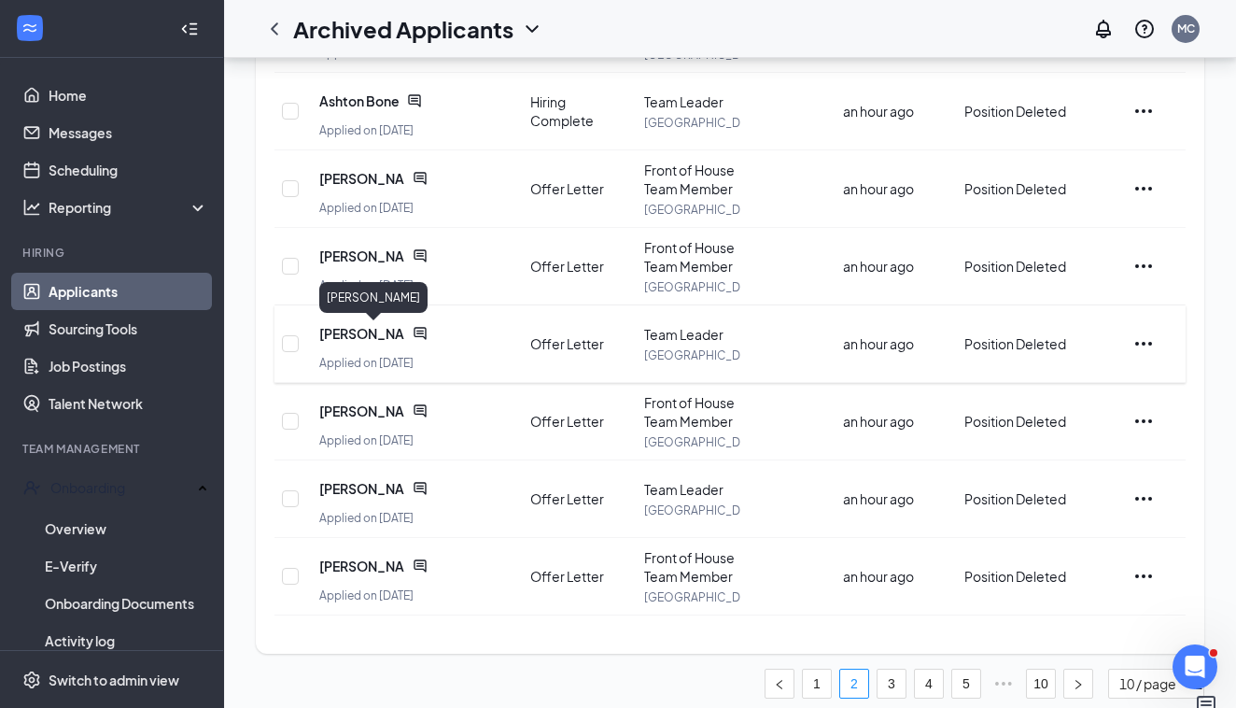
click at [343, 332] on span "Sofia Merkley" at bounding box center [362, 333] width 86 height 19
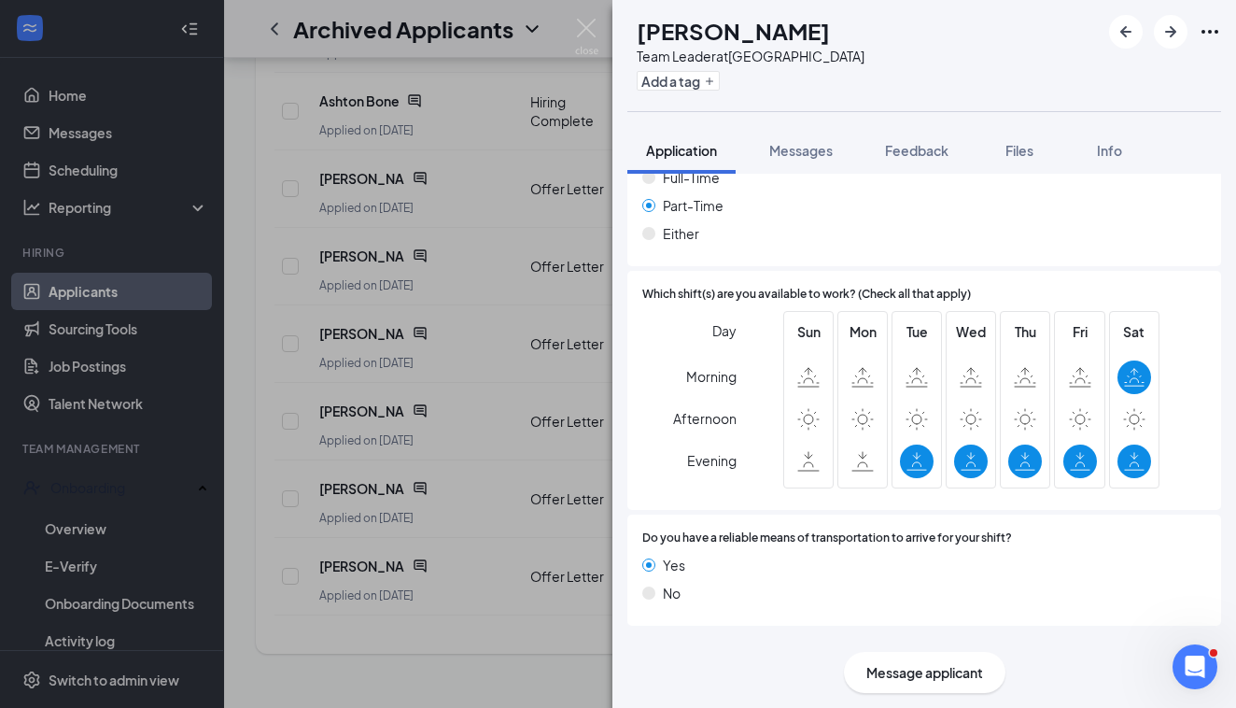
scroll to position [1184, 0]
click at [1008, 632] on div "Offer Letter Version 1 of 1" at bounding box center [924, 650] width 594 height 37
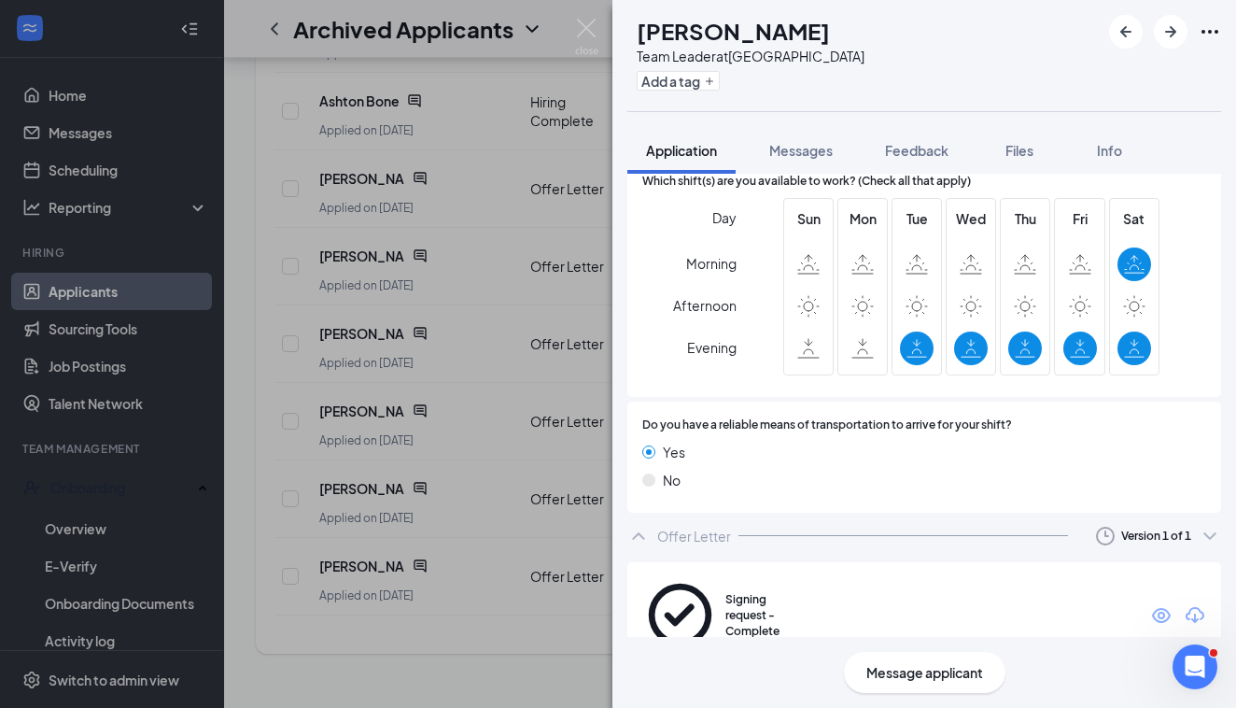
scroll to position [1297, 0]
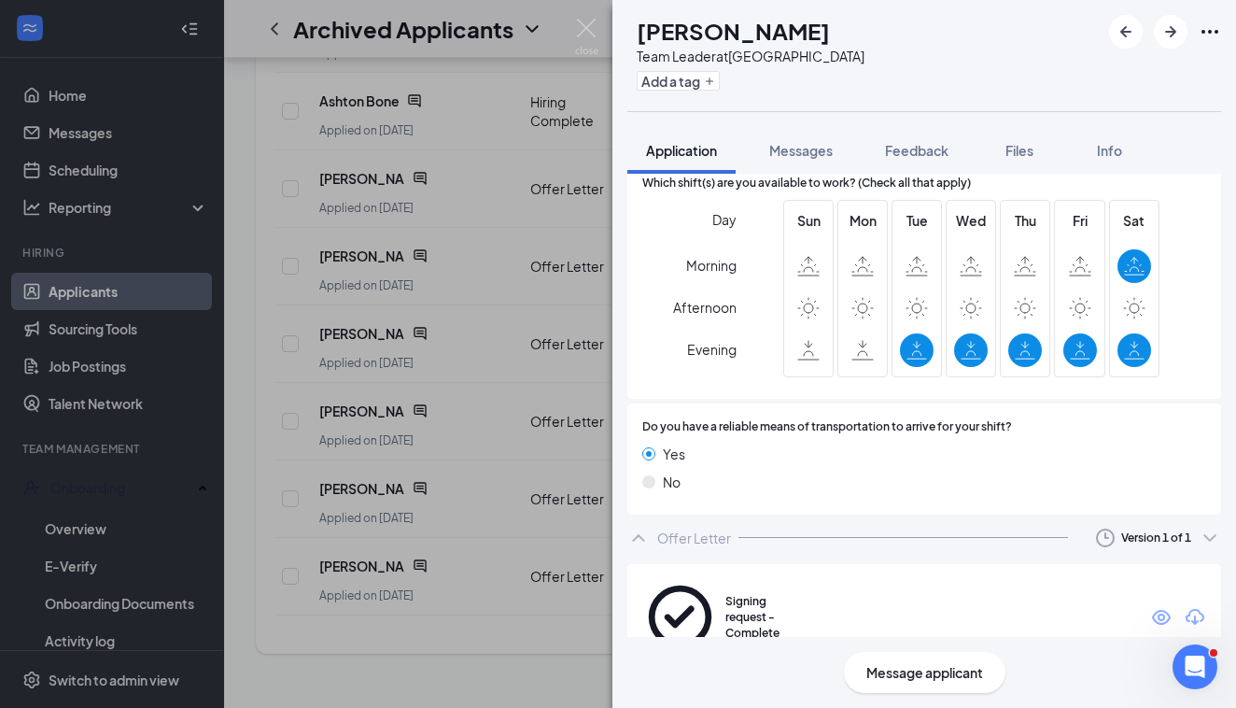
click at [118, 479] on div "SM Sofia Merkley Team Leader at Kedron Village Add a tag Application Messages F…" at bounding box center [618, 354] width 1236 height 708
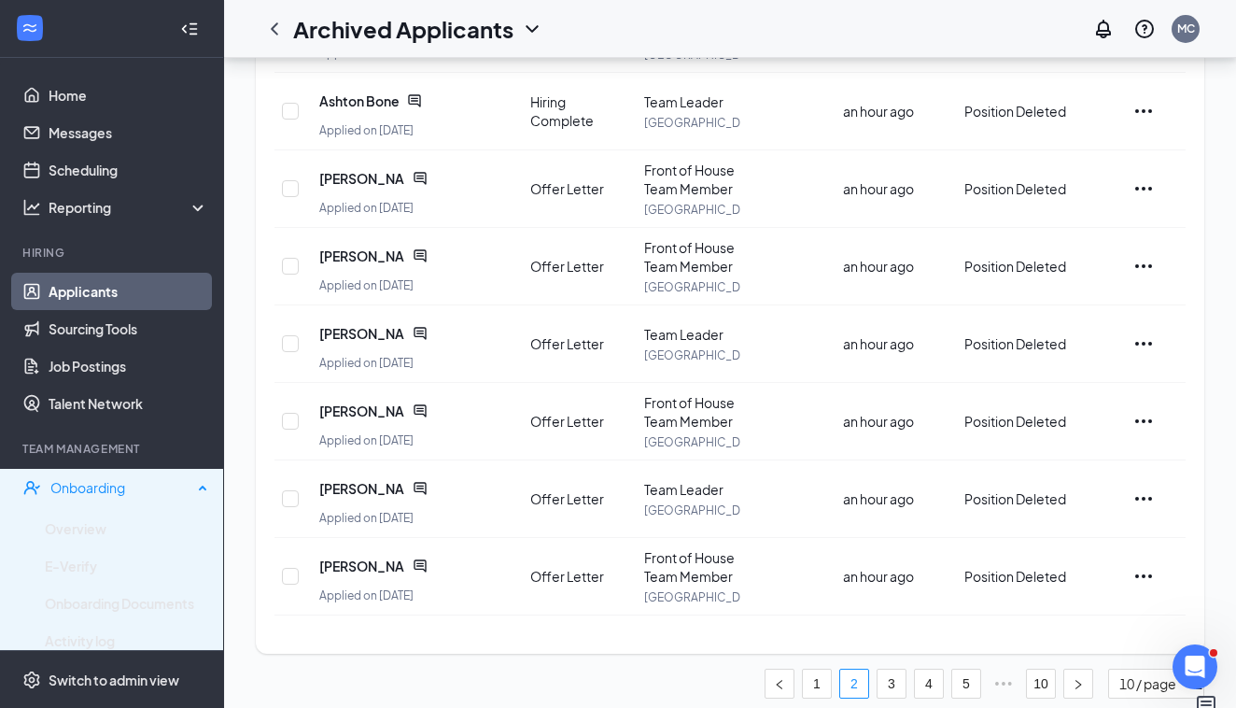
click at [121, 490] on div "Onboarding" at bounding box center [121, 487] width 142 height 19
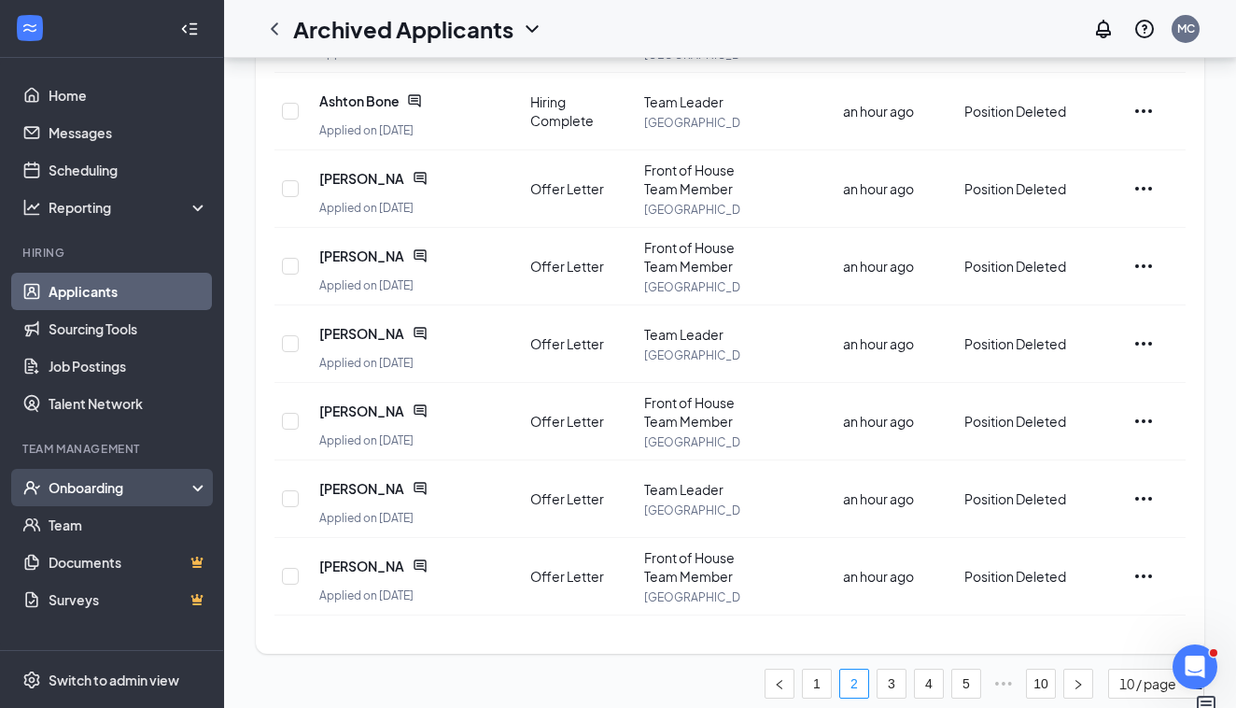
click at [112, 493] on div "Onboarding" at bounding box center [121, 487] width 144 height 19
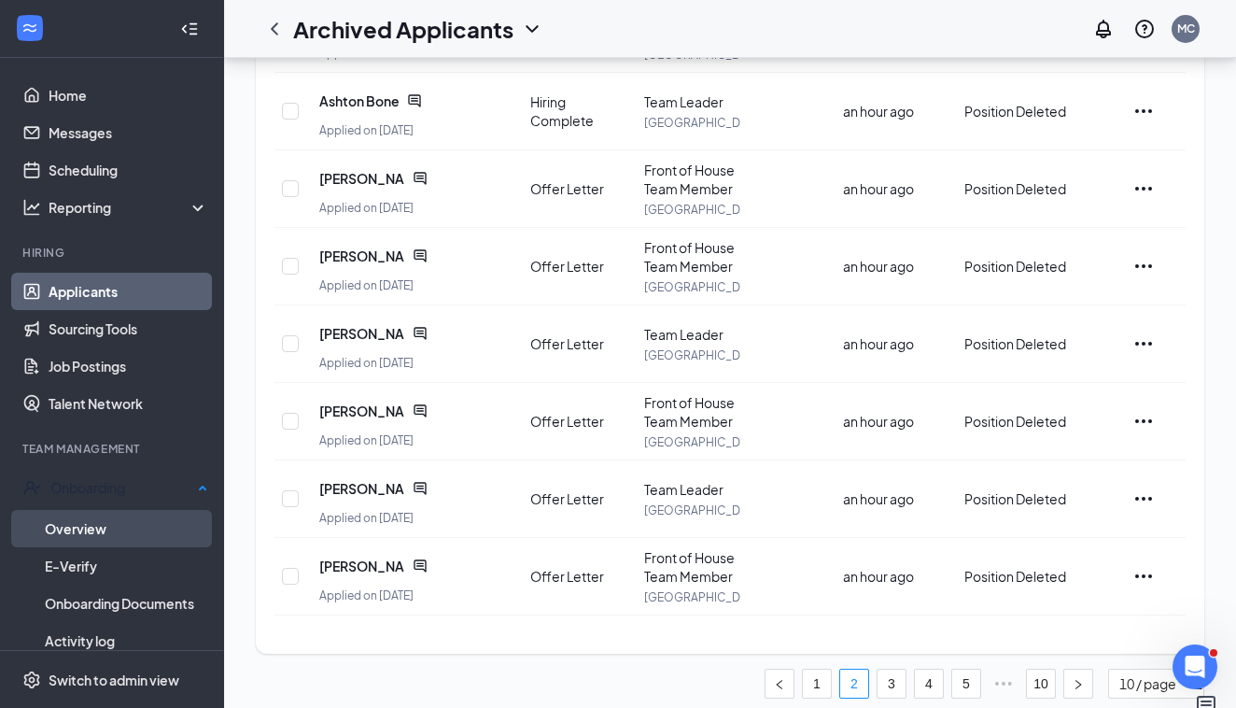
click at [94, 526] on link "Overview" at bounding box center [126, 528] width 163 height 37
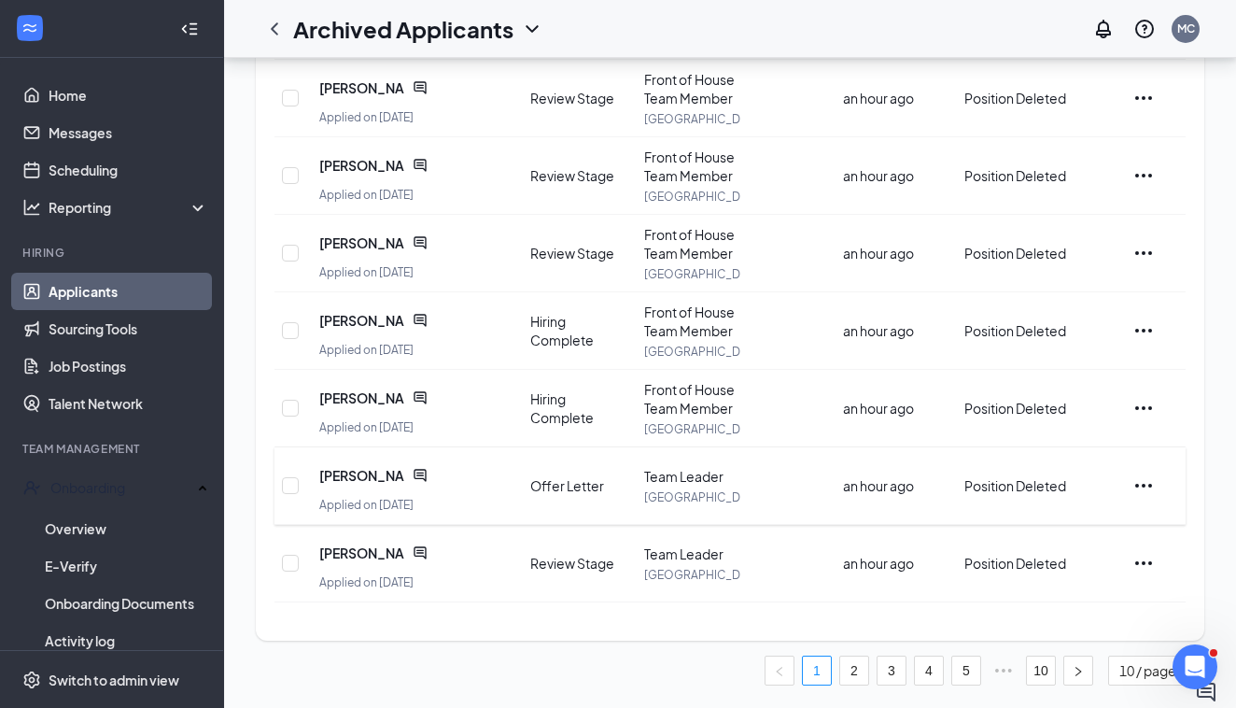
scroll to position [457, 0]
click at [368, 482] on span "Sofia Merkley" at bounding box center [362, 475] width 86 height 19
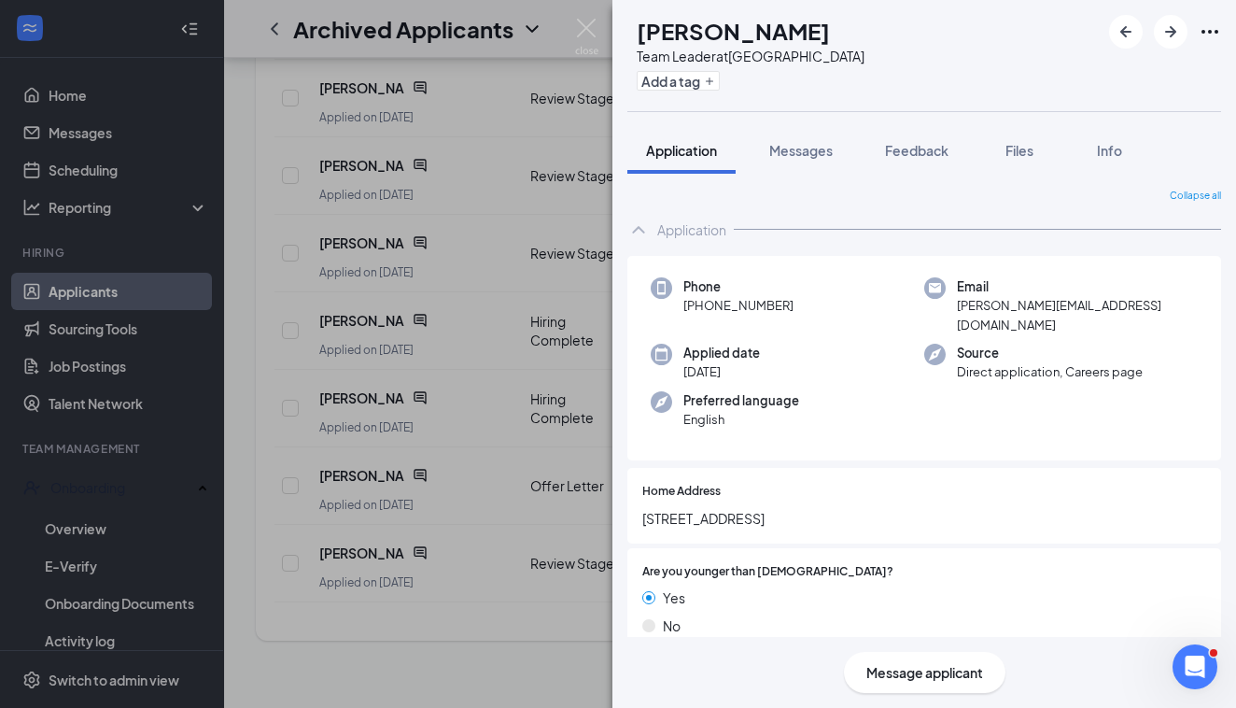
click at [689, 155] on span "Application" at bounding box center [681, 150] width 71 height 17
click at [1206, 35] on icon "Ellipses" at bounding box center [1210, 32] width 22 height 22
click at [1108, 72] on link "View full application" at bounding box center [1109, 74] width 202 height 19
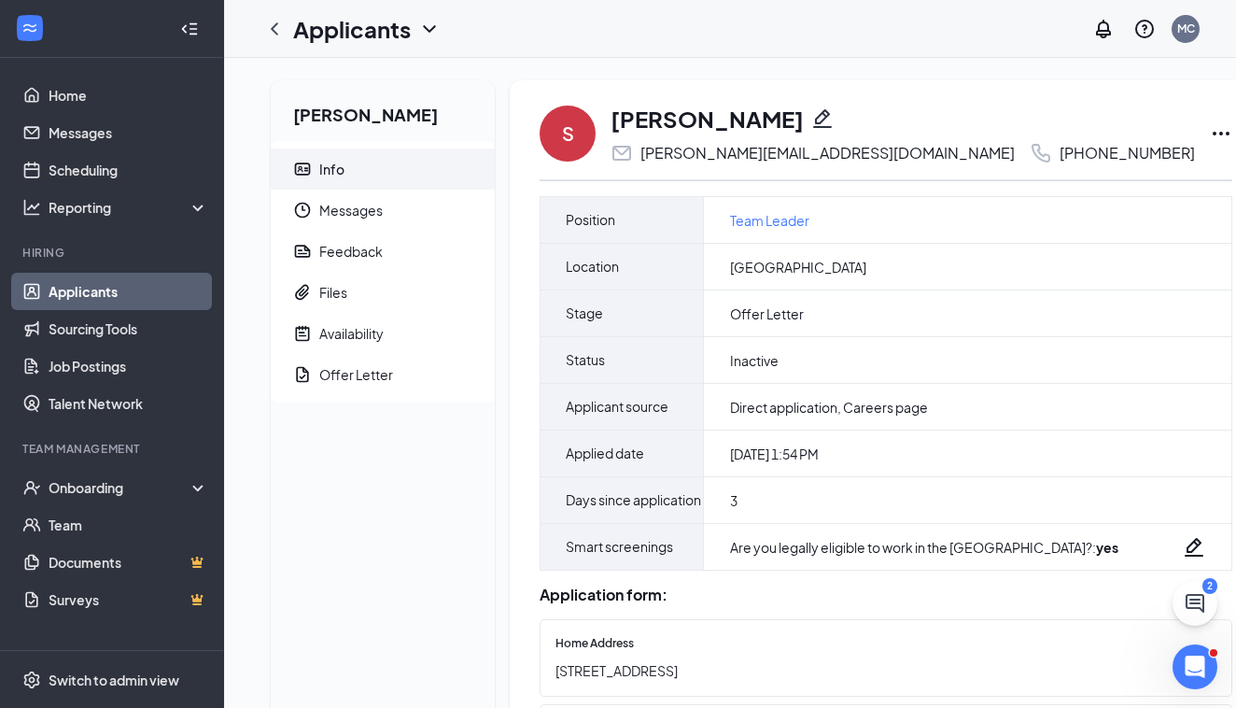
click at [1210, 134] on icon "Ellipses" at bounding box center [1221, 133] width 22 height 22
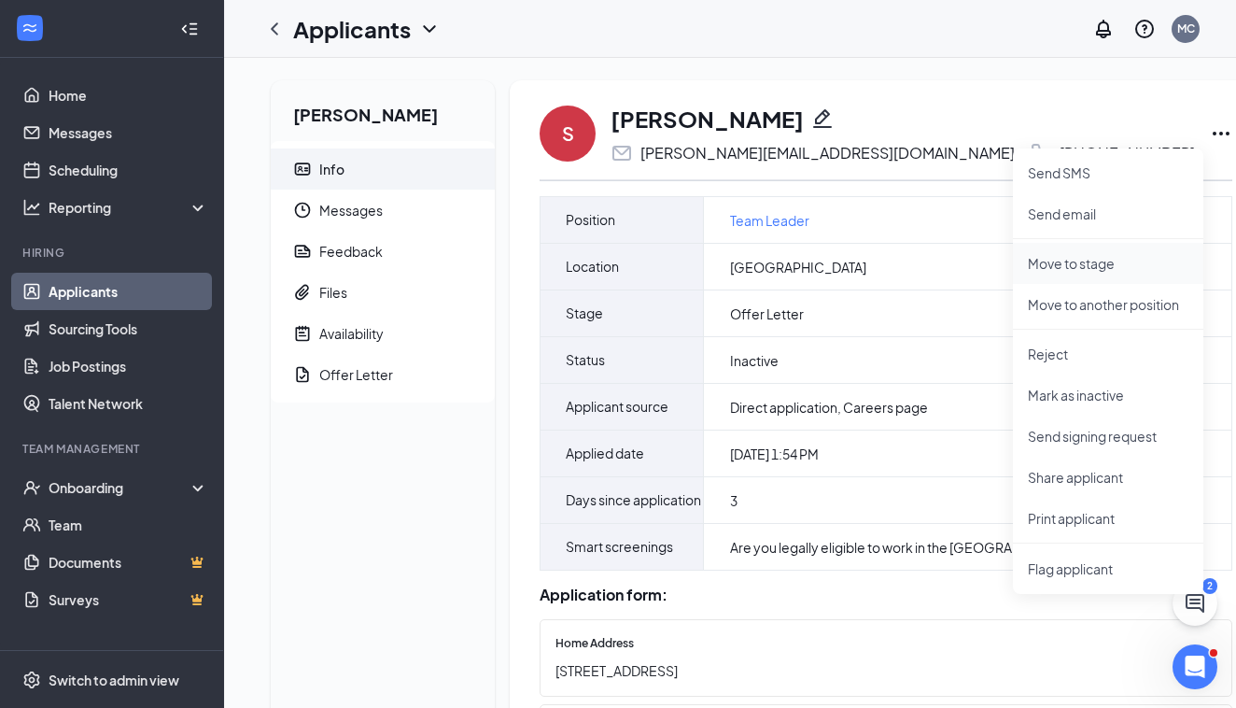
click at [1056, 256] on p "Move to stage" at bounding box center [1108, 263] width 161 height 19
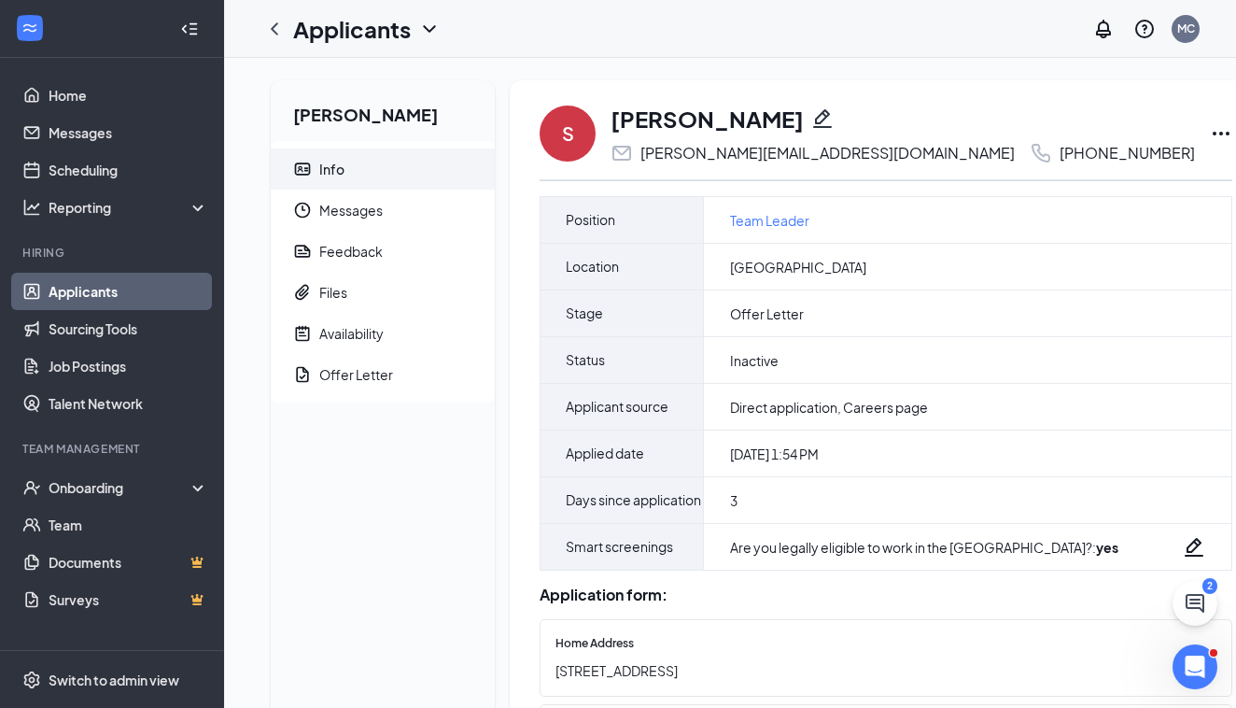
click at [1210, 128] on icon "Ellipses" at bounding box center [1221, 133] width 22 height 22
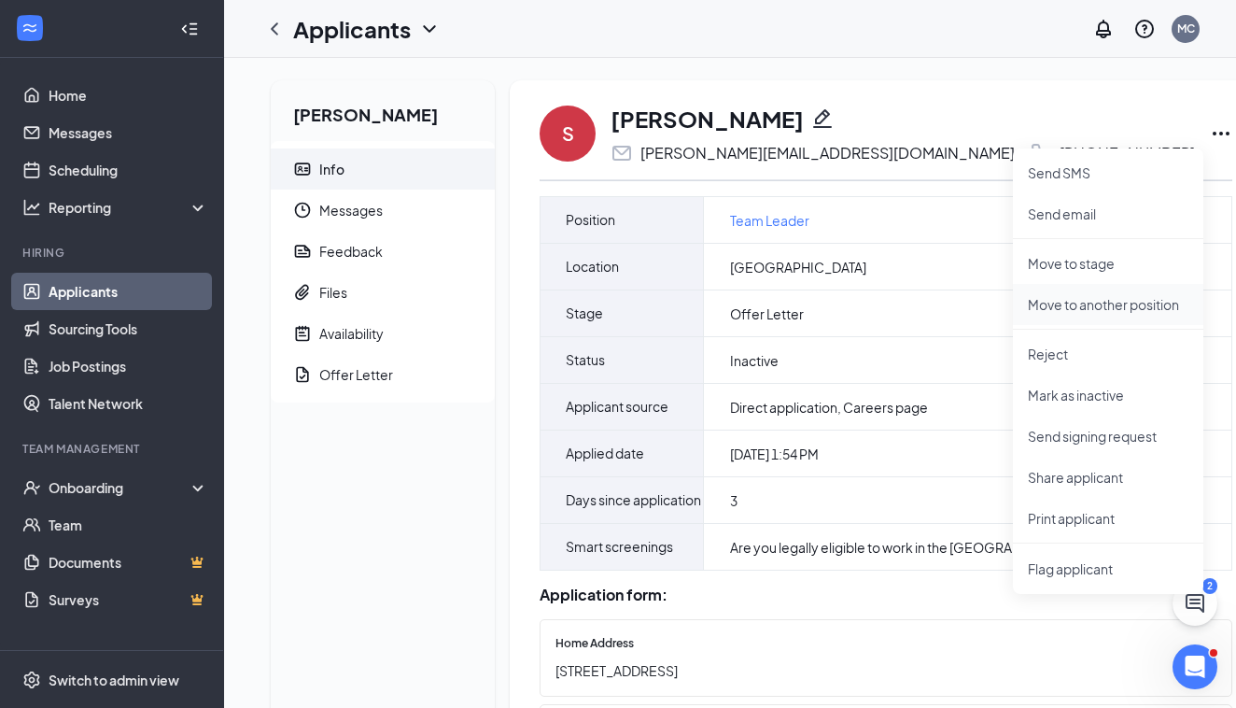
click at [1050, 313] on p "Move to another position" at bounding box center [1108, 304] width 161 height 19
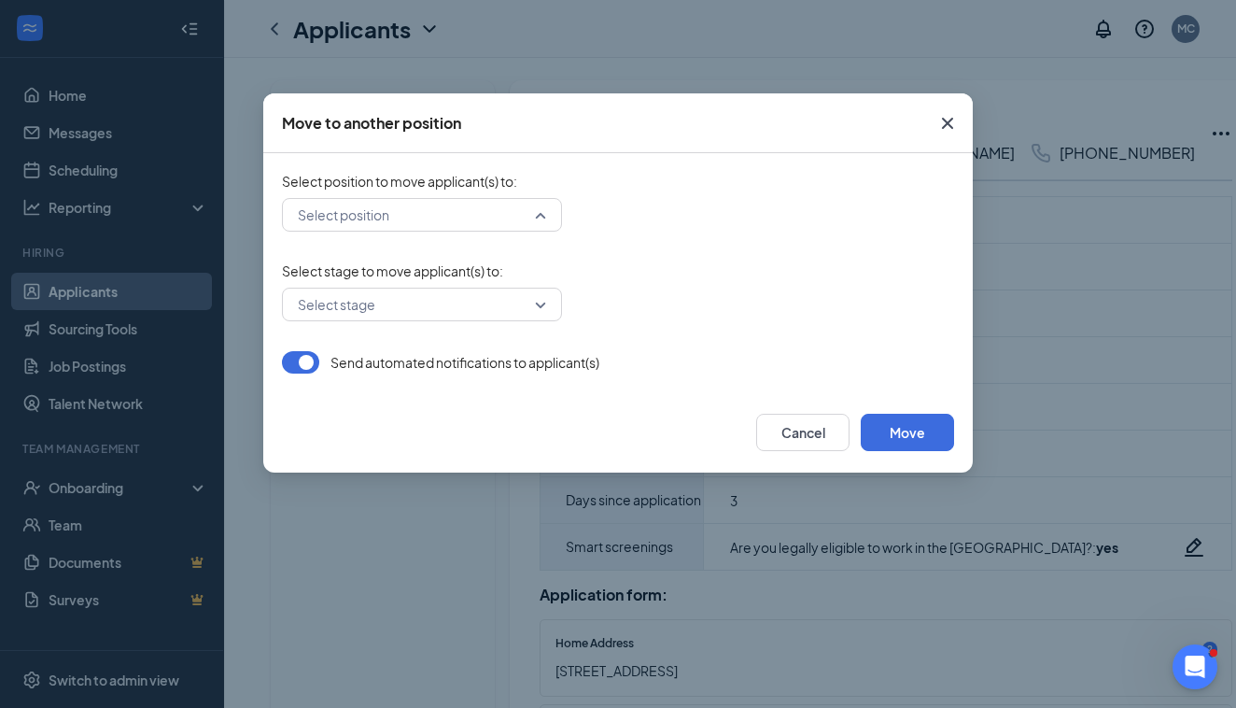
click at [504, 209] on input "search" at bounding box center [415, 215] width 245 height 32
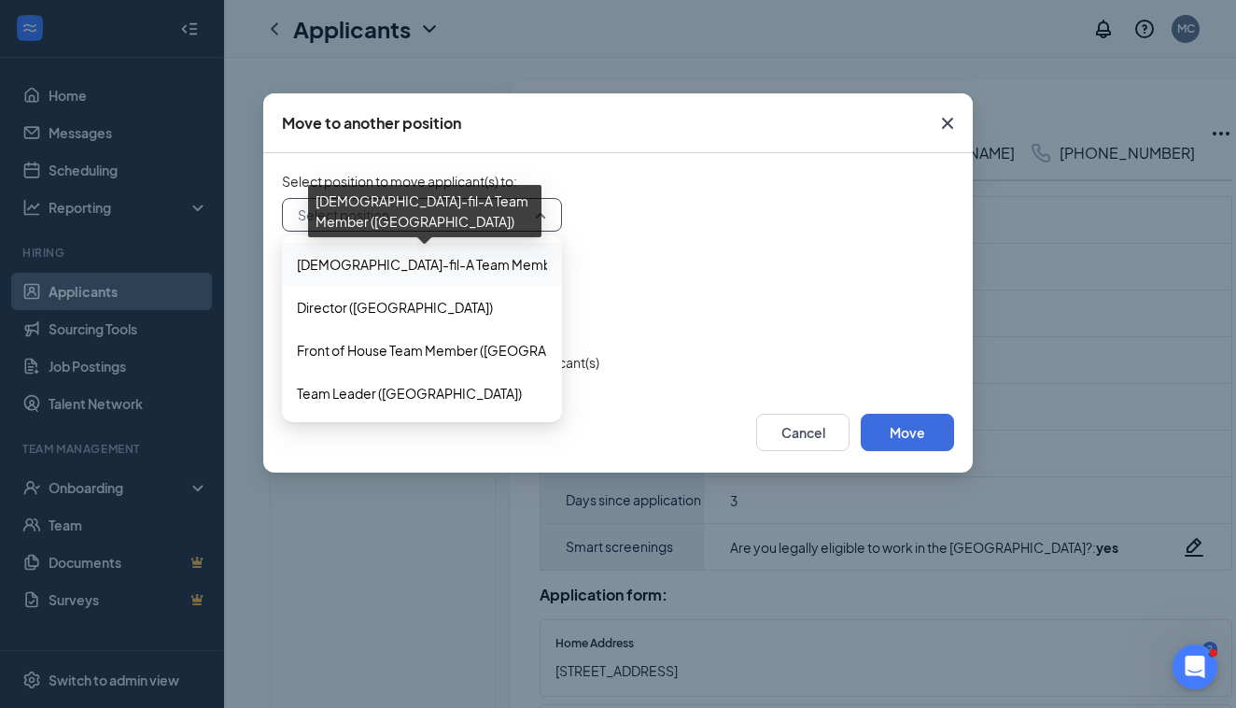
click at [456, 261] on span "[DEMOGRAPHIC_DATA]-fil-A Team Member ([GEOGRAPHIC_DATA])" at bounding box center [504, 264] width 414 height 21
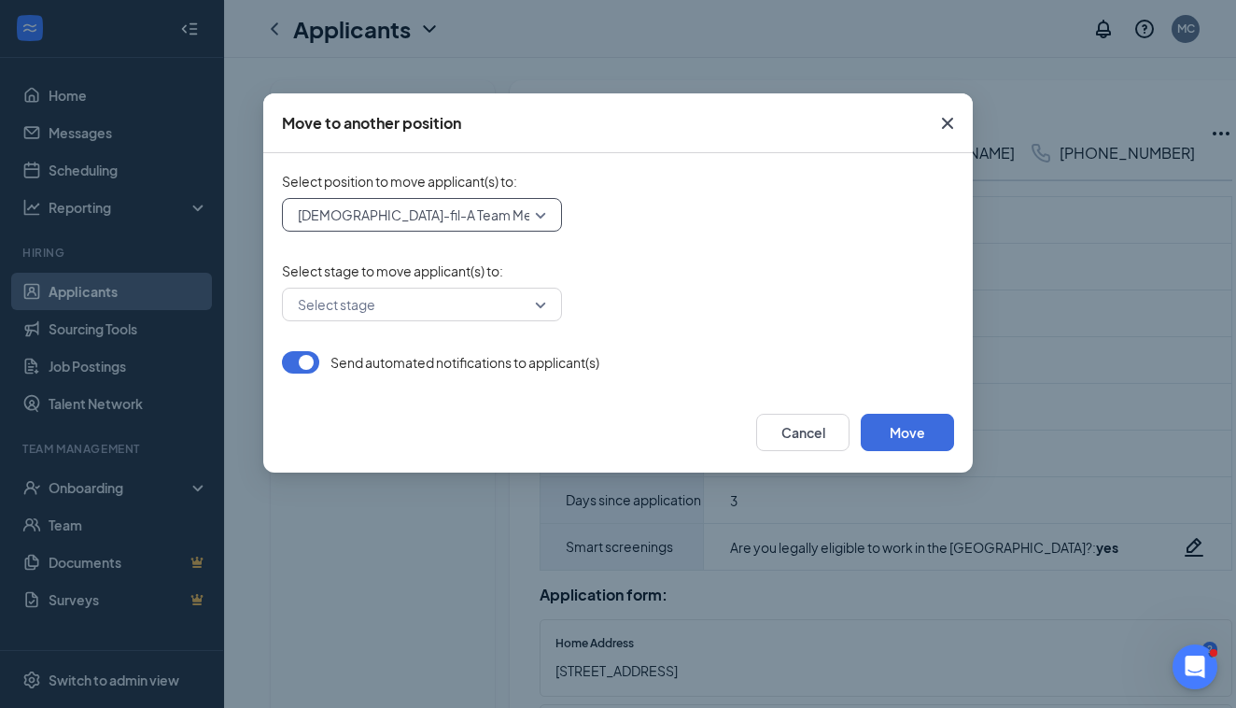
click at [537, 301] on input "search" at bounding box center [415, 305] width 245 height 32
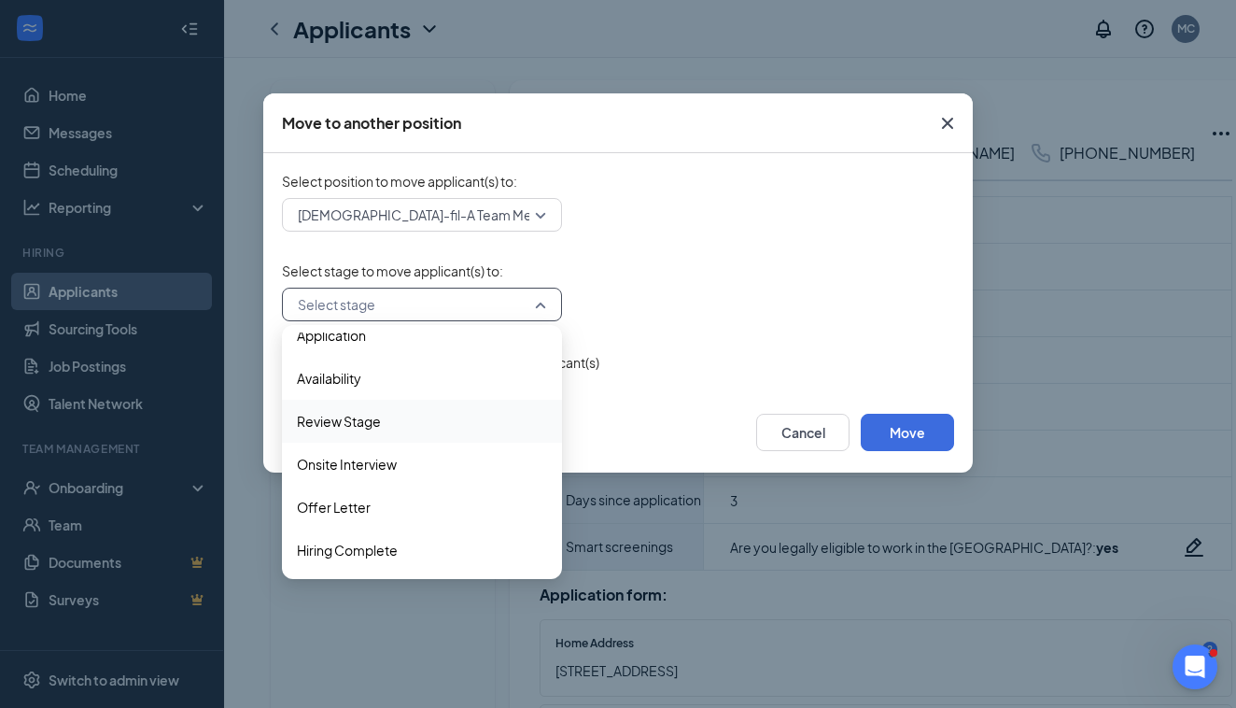
scroll to position [19, 0]
click at [383, 507] on span "Offer Letter" at bounding box center [422, 507] width 250 height 21
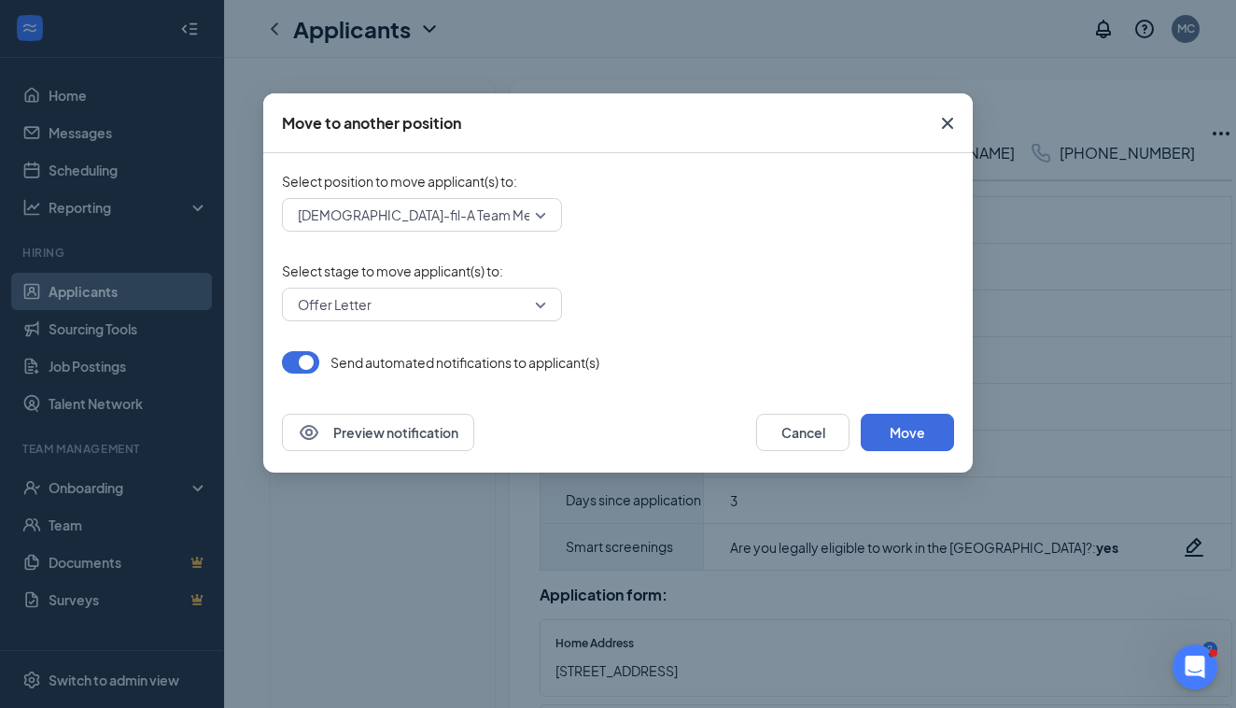
drag, startPoint x: 885, startPoint y: 130, endPoint x: 891, endPoint y: 153, distance: 24.0
click at [887, 167] on div "Move to another position Select position to move applicant(s) to : Chick-fil-A …" at bounding box center [618, 282] width 710 height 379
click at [938, 133] on icon "Cross" at bounding box center [948, 123] width 22 height 22
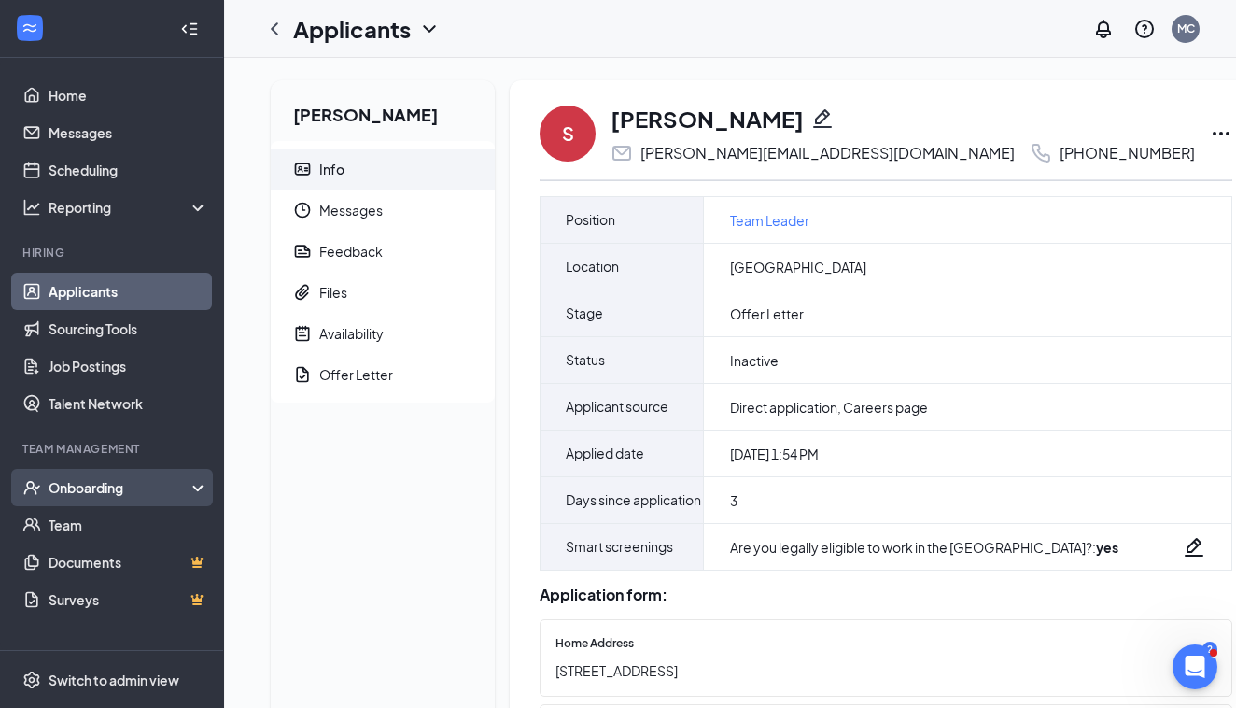
click at [89, 493] on div "Onboarding" at bounding box center [121, 487] width 144 height 19
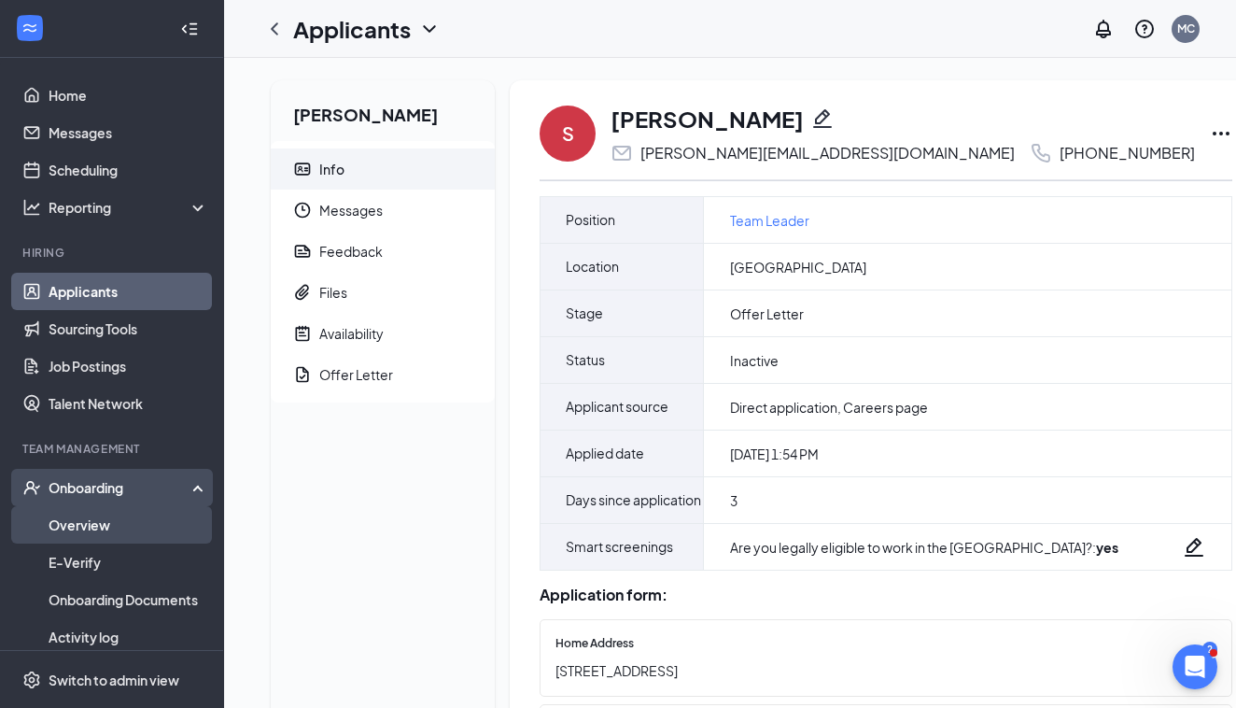
click at [95, 521] on link "Overview" at bounding box center [129, 524] width 160 height 37
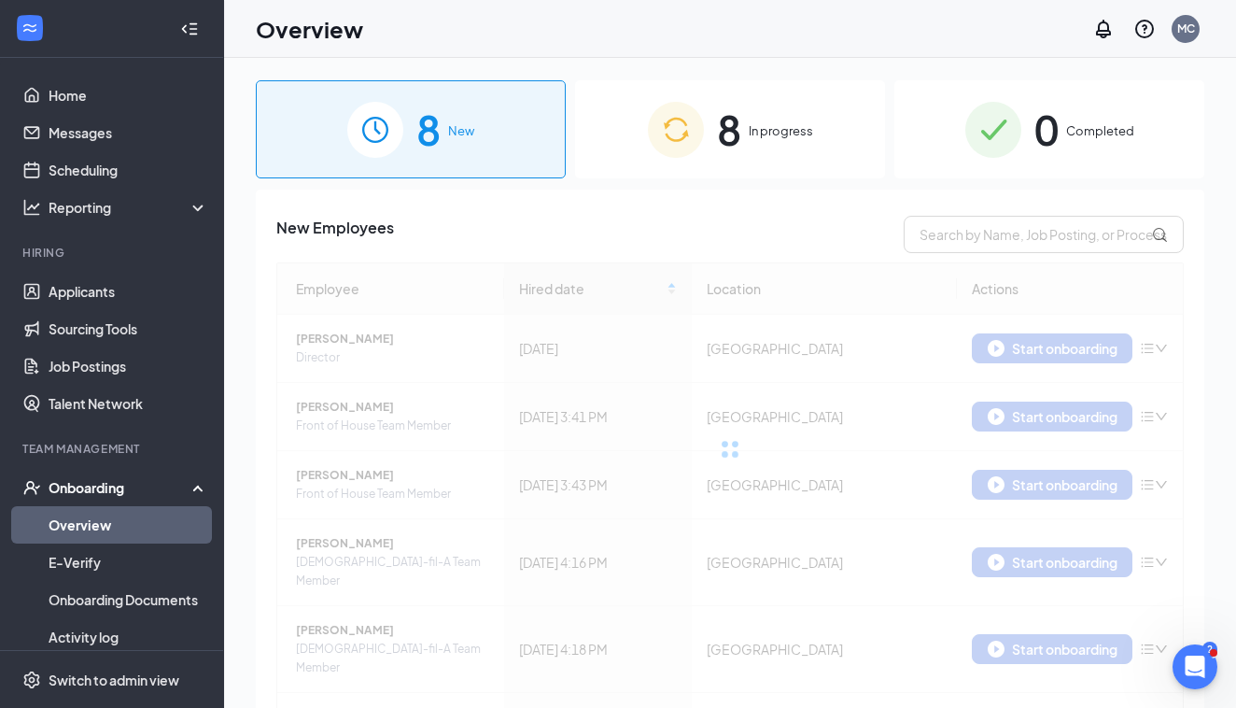
click at [735, 139] on span "8" at bounding box center [729, 129] width 24 height 64
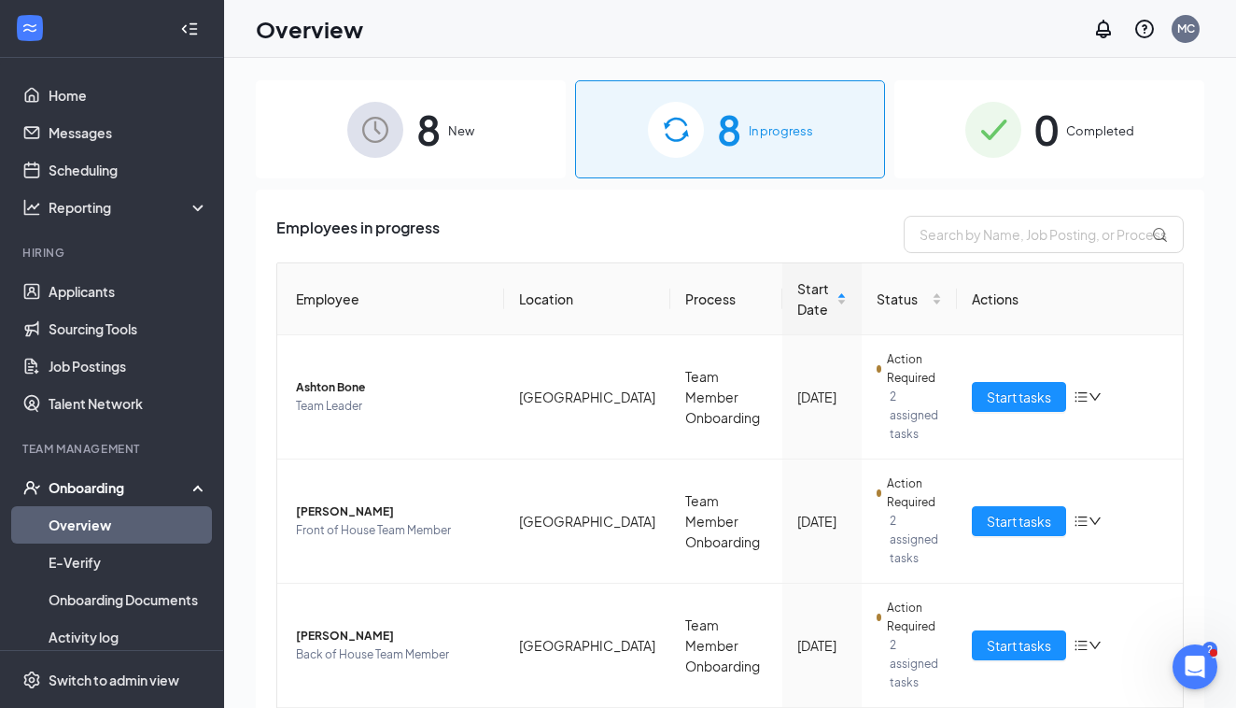
click at [439, 122] on span "8" at bounding box center [428, 129] width 24 height 64
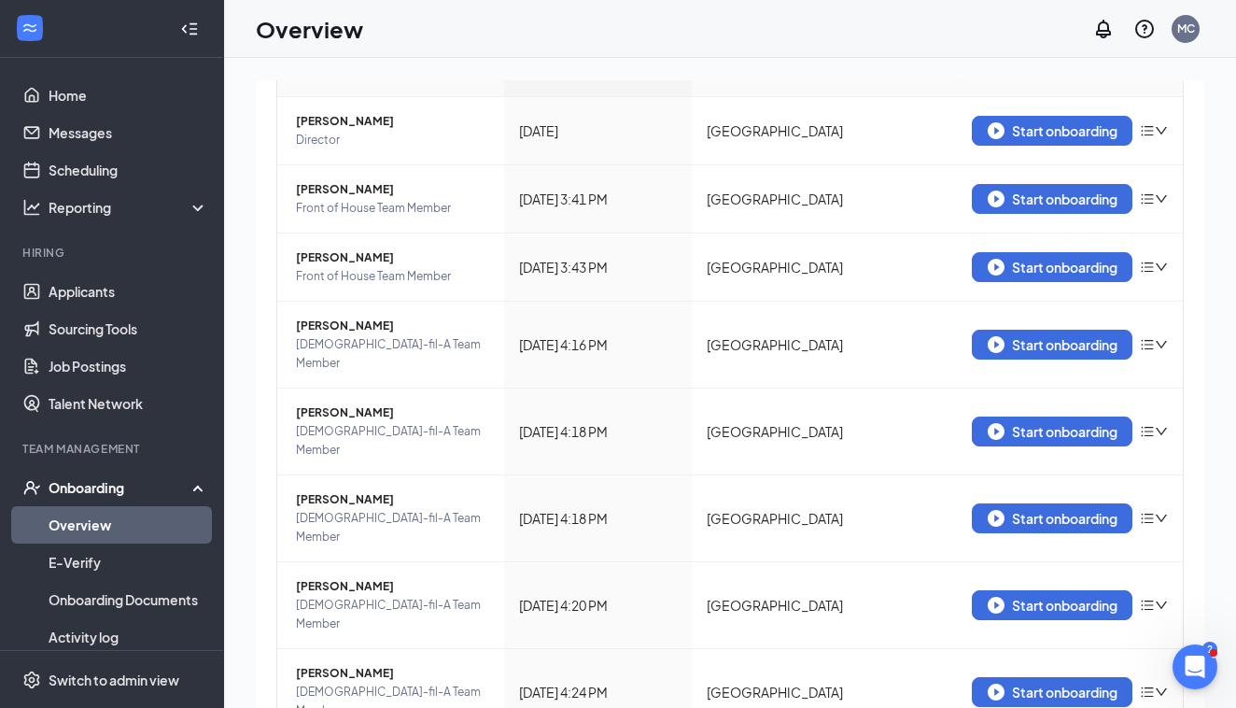
scroll to position [217, 0]
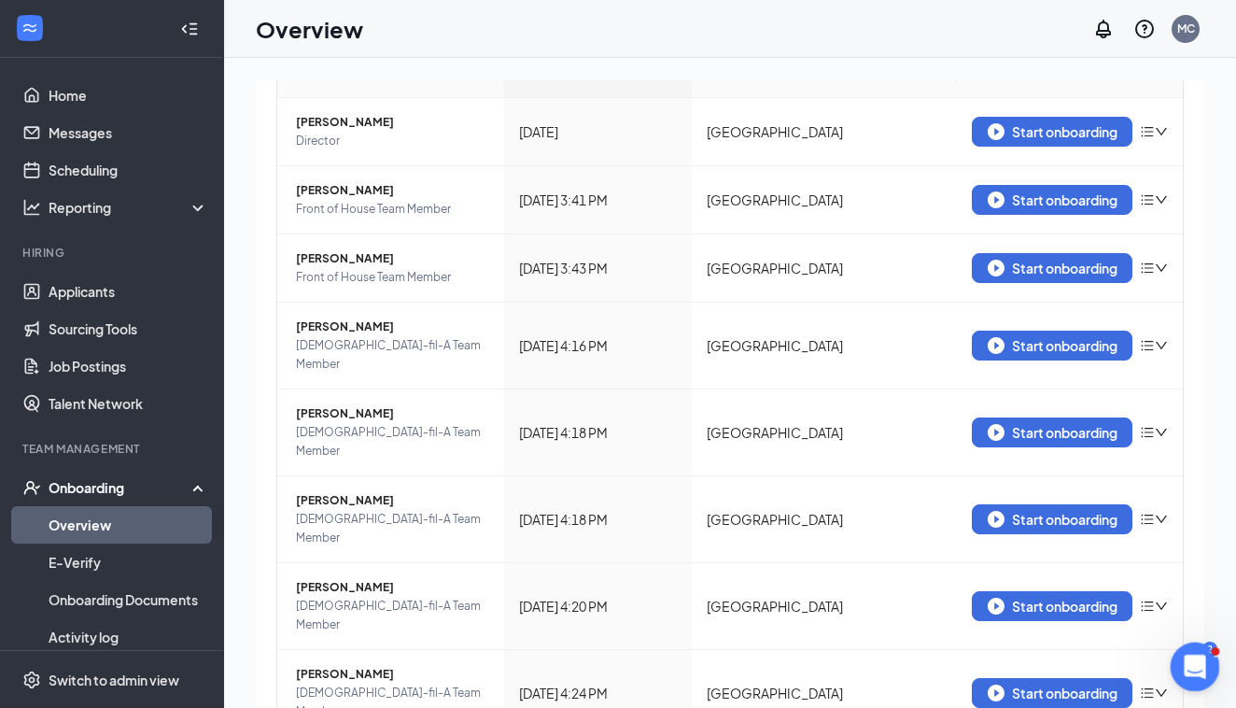
click at [1179, 671] on div "Open Intercom Messenger" at bounding box center [1193, 664] width 62 height 62
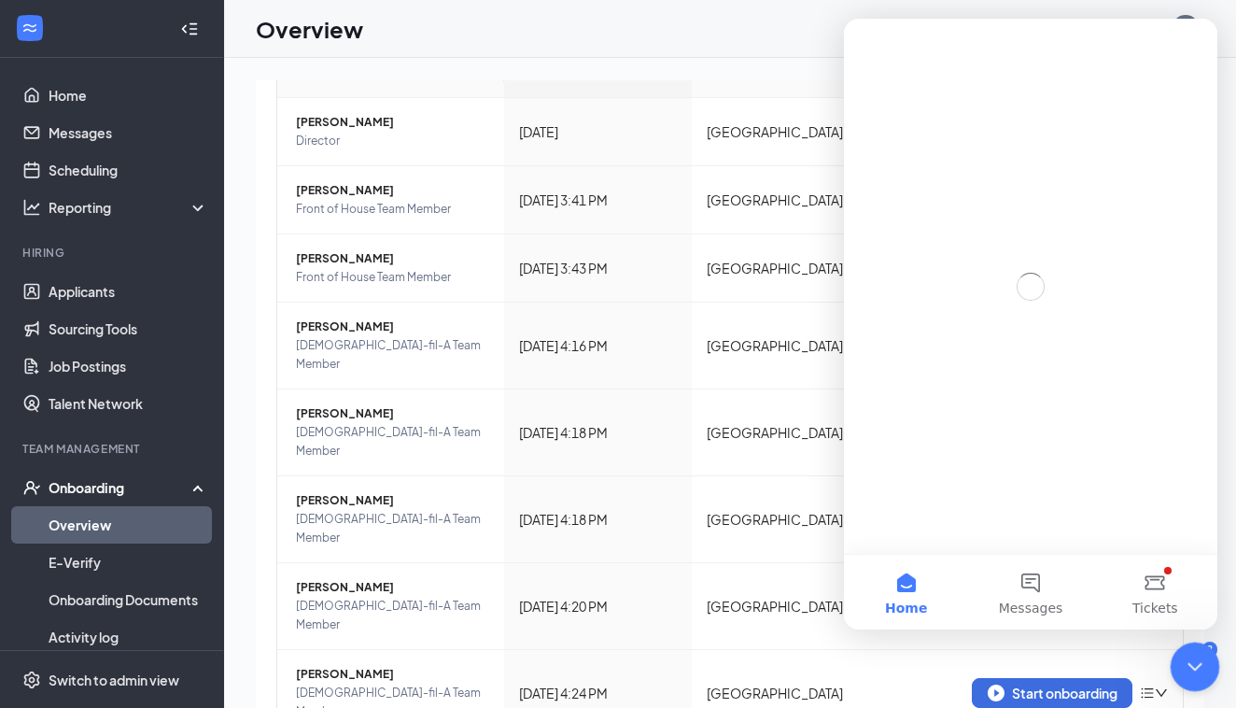
scroll to position [0, 0]
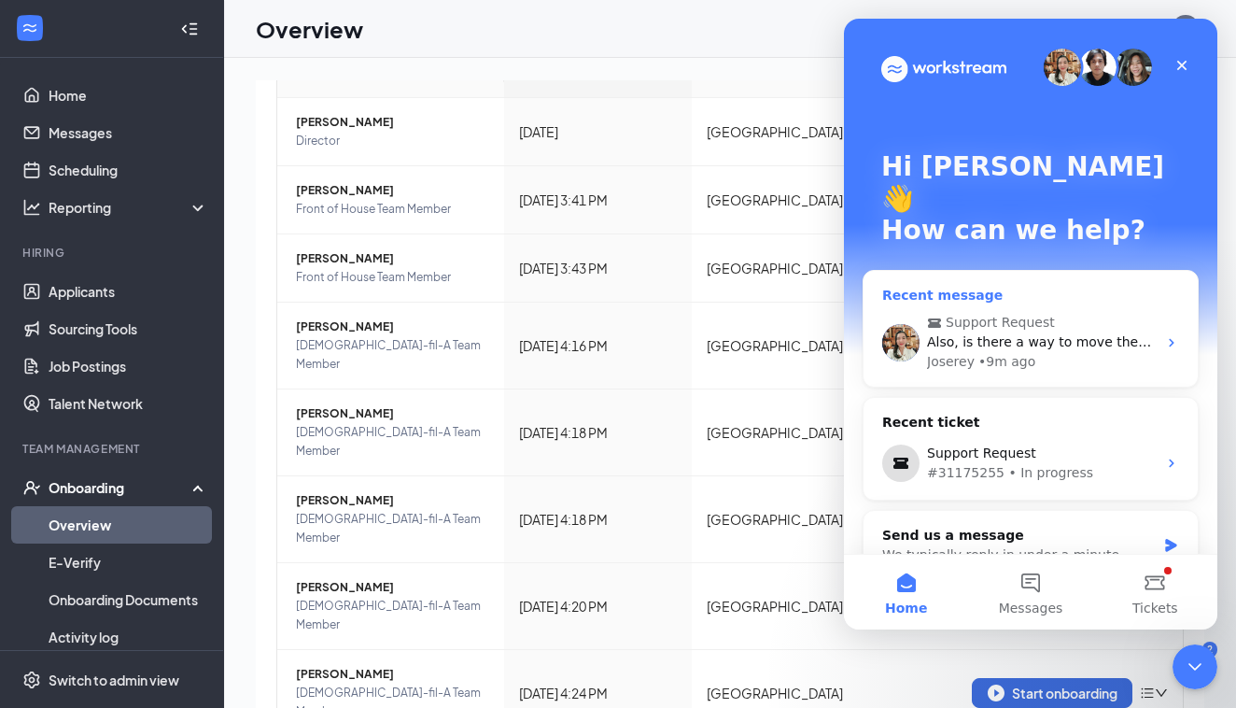
click at [1112, 332] on div "Also, is there a way to move them one at a time, rather than bulk?" at bounding box center [1042, 342] width 230 height 20
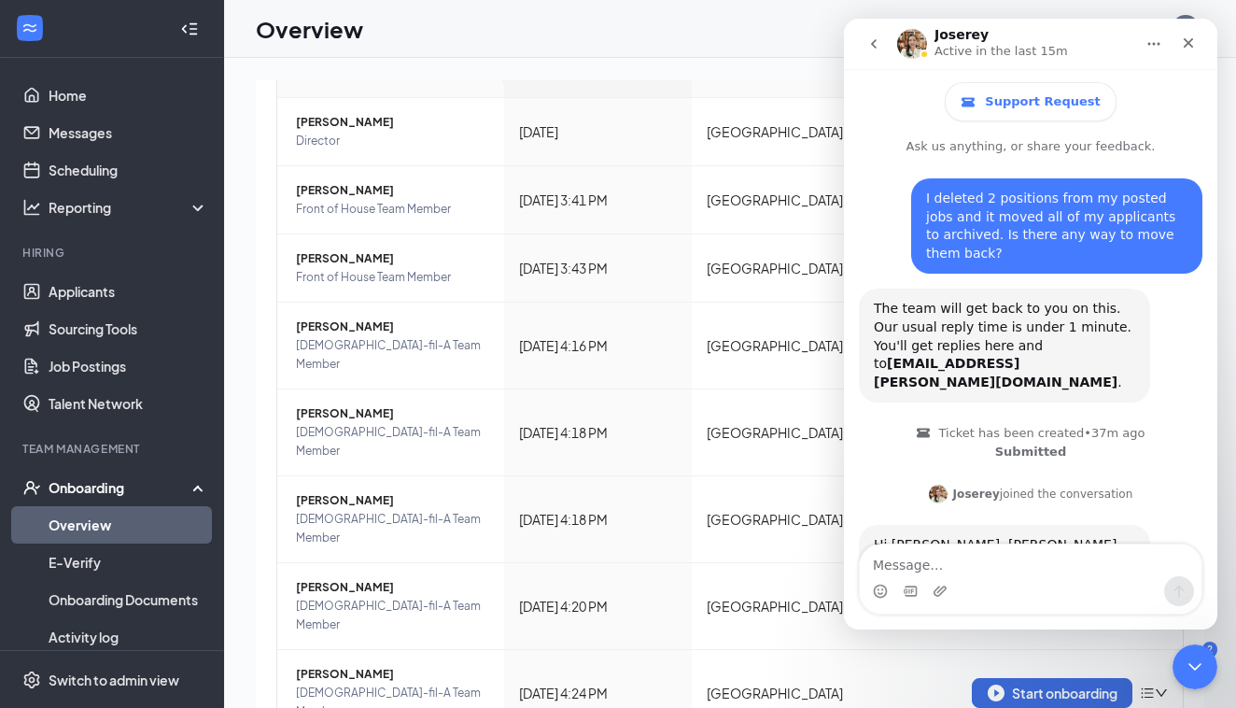
scroll to position [1588, 0]
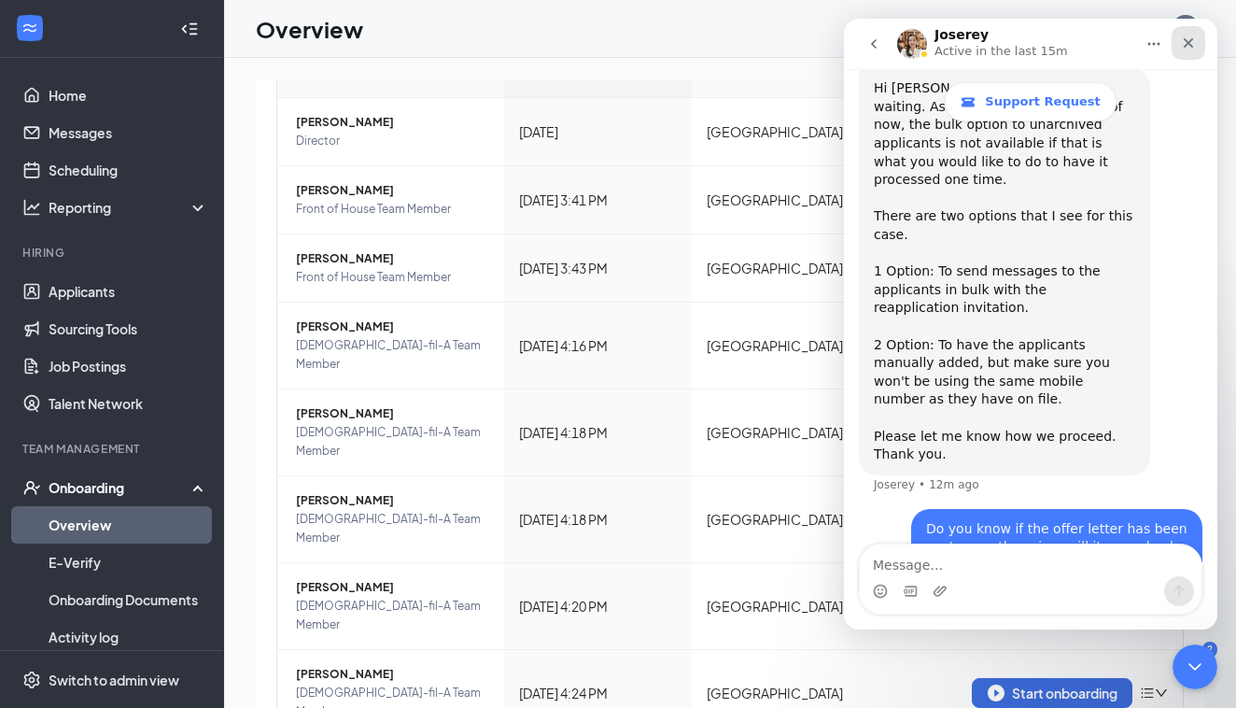
click at [1179, 43] on div "Close" at bounding box center [1189, 43] width 34 height 34
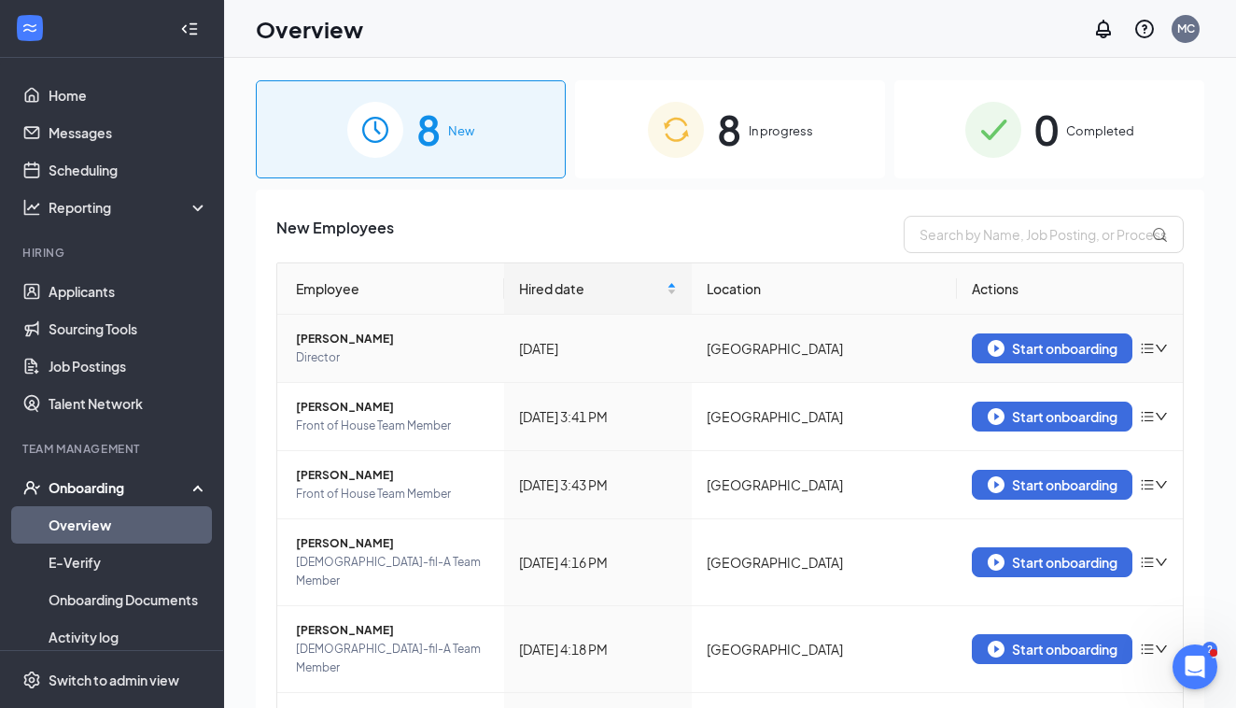
scroll to position [0, 0]
click at [142, 301] on link "Applicants" at bounding box center [129, 291] width 160 height 37
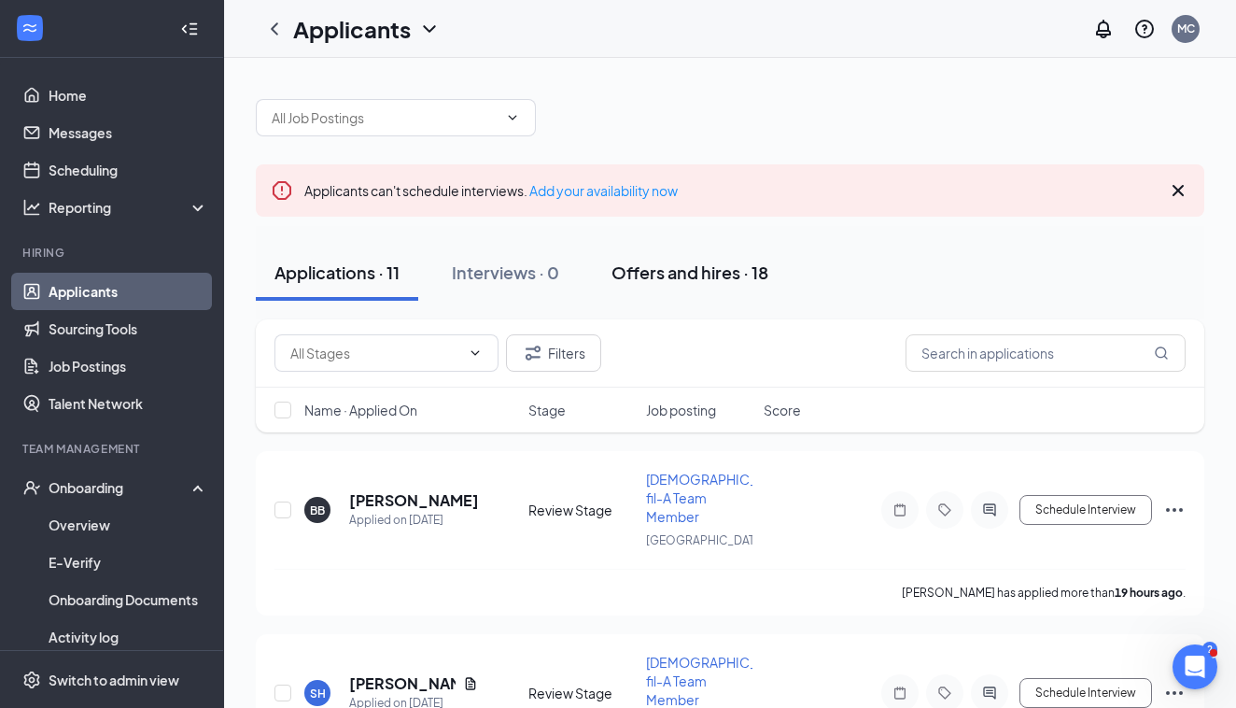
click at [657, 276] on div "Offers and hires · 18" at bounding box center [690, 272] width 157 height 23
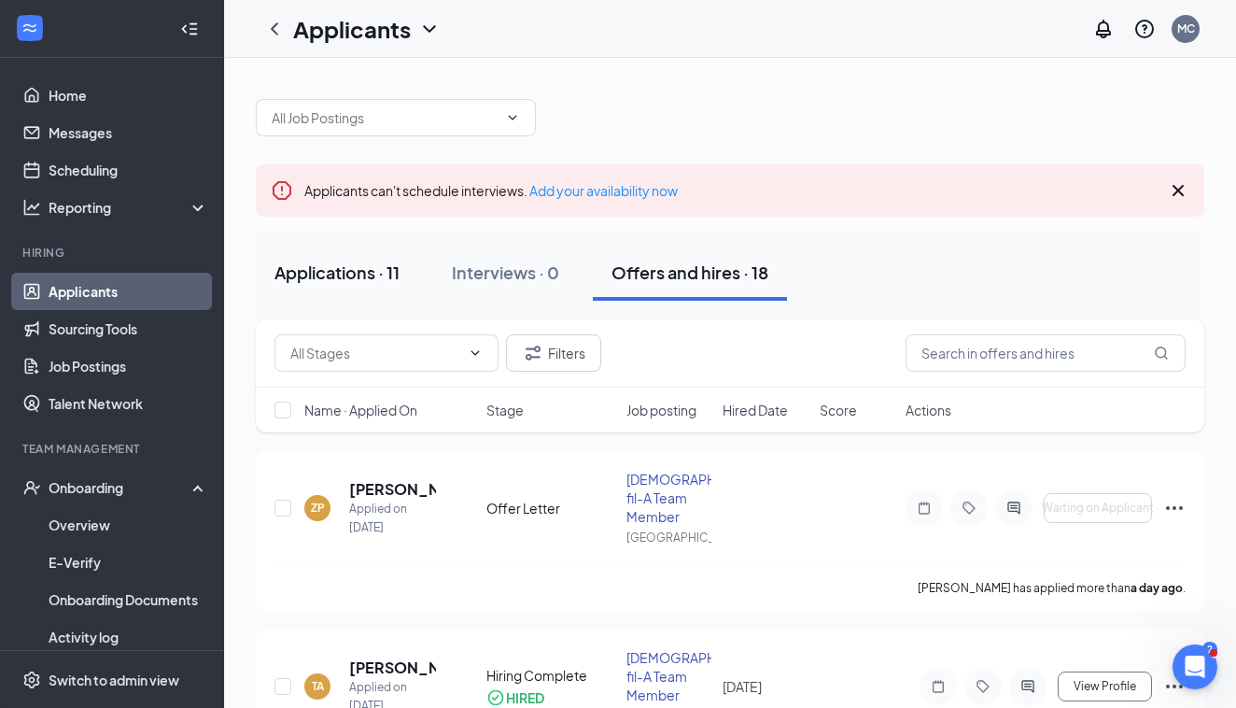
click at [376, 261] on div "Applications · 11" at bounding box center [337, 272] width 125 height 23
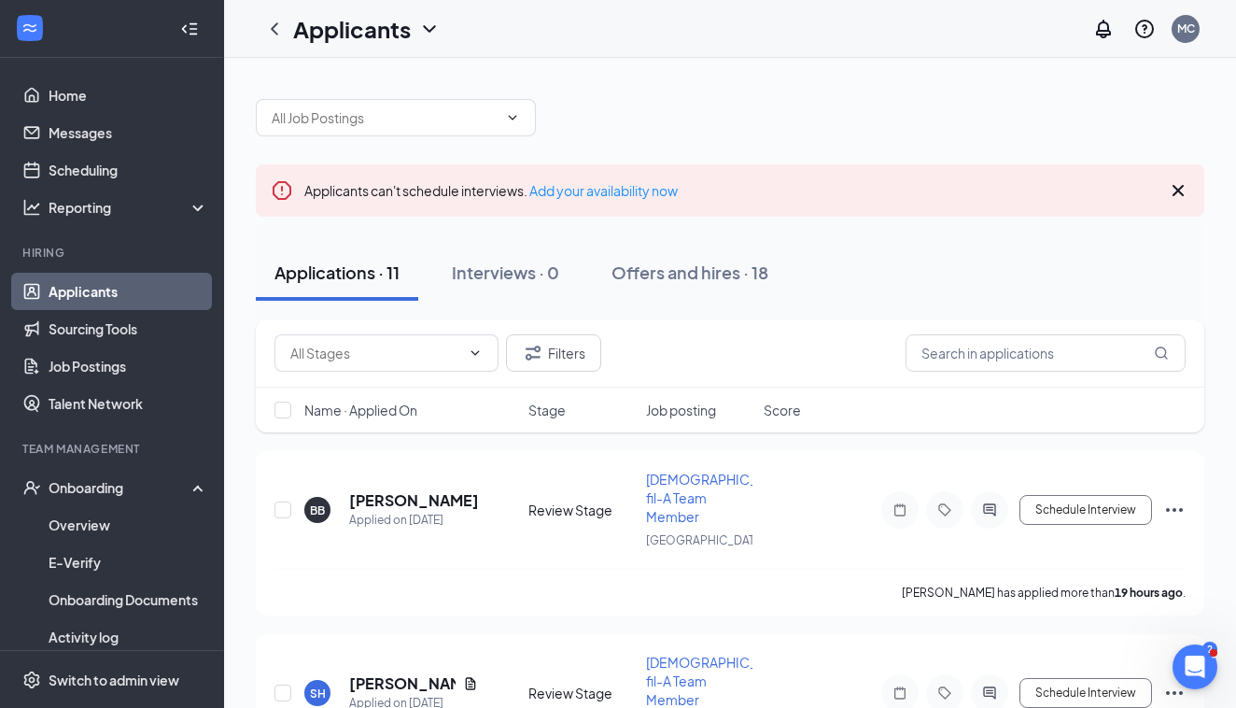
click at [420, 23] on icon "ChevronDown" at bounding box center [429, 29] width 22 height 22
click at [361, 116] on link "Archived applicants" at bounding box center [405, 122] width 202 height 19
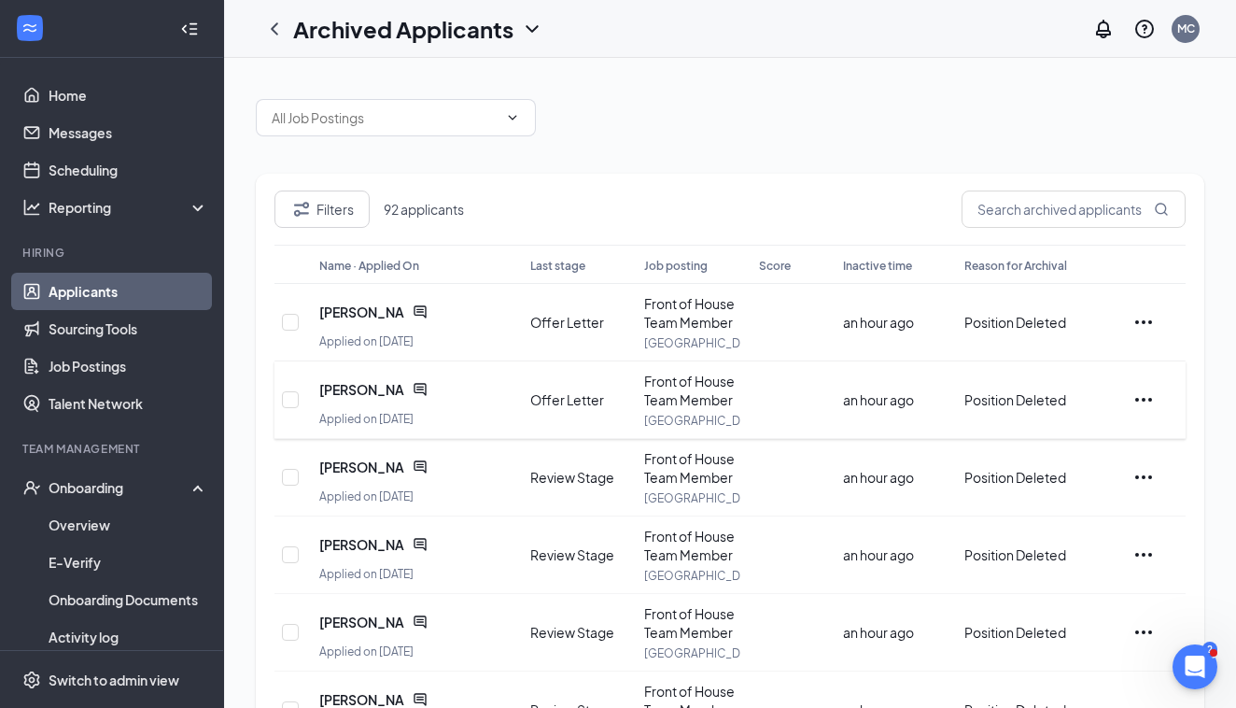
click at [1136, 398] on icon "Ellipses" at bounding box center [1144, 399] width 22 height 22
click at [355, 390] on span "Nicholas Hall" at bounding box center [362, 389] width 86 height 19
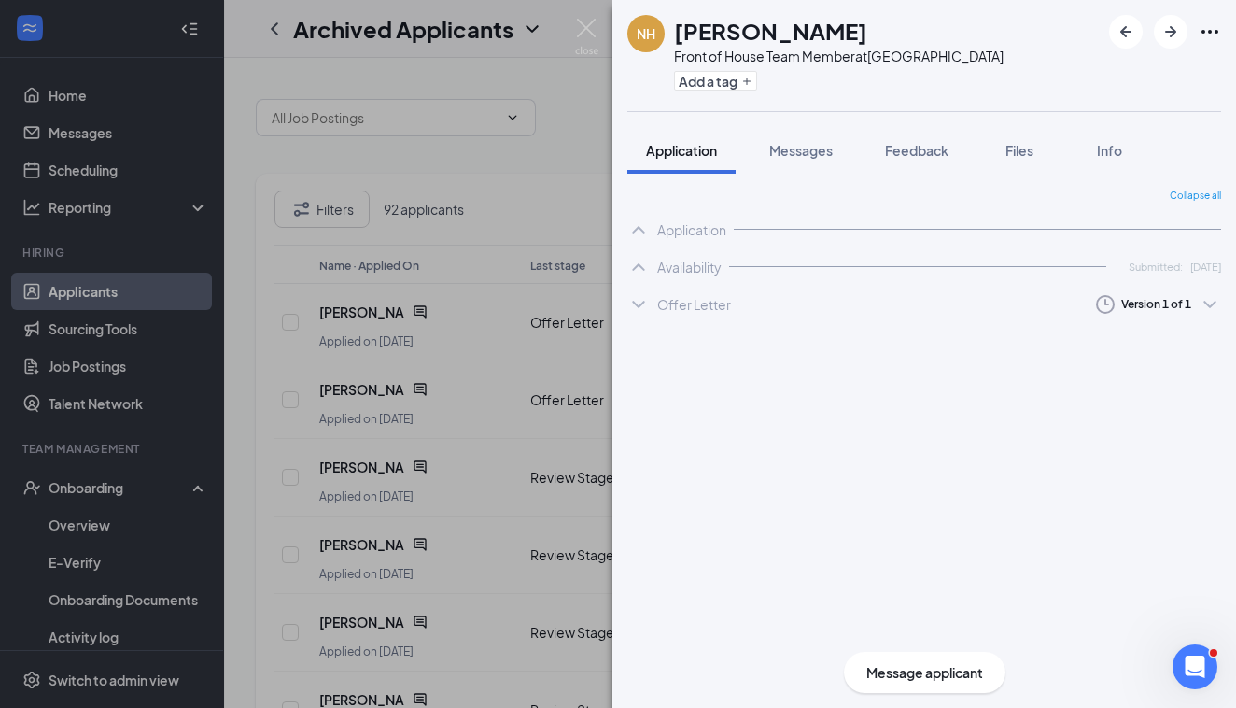
click at [1207, 29] on icon "Ellipses" at bounding box center [1210, 32] width 22 height 22
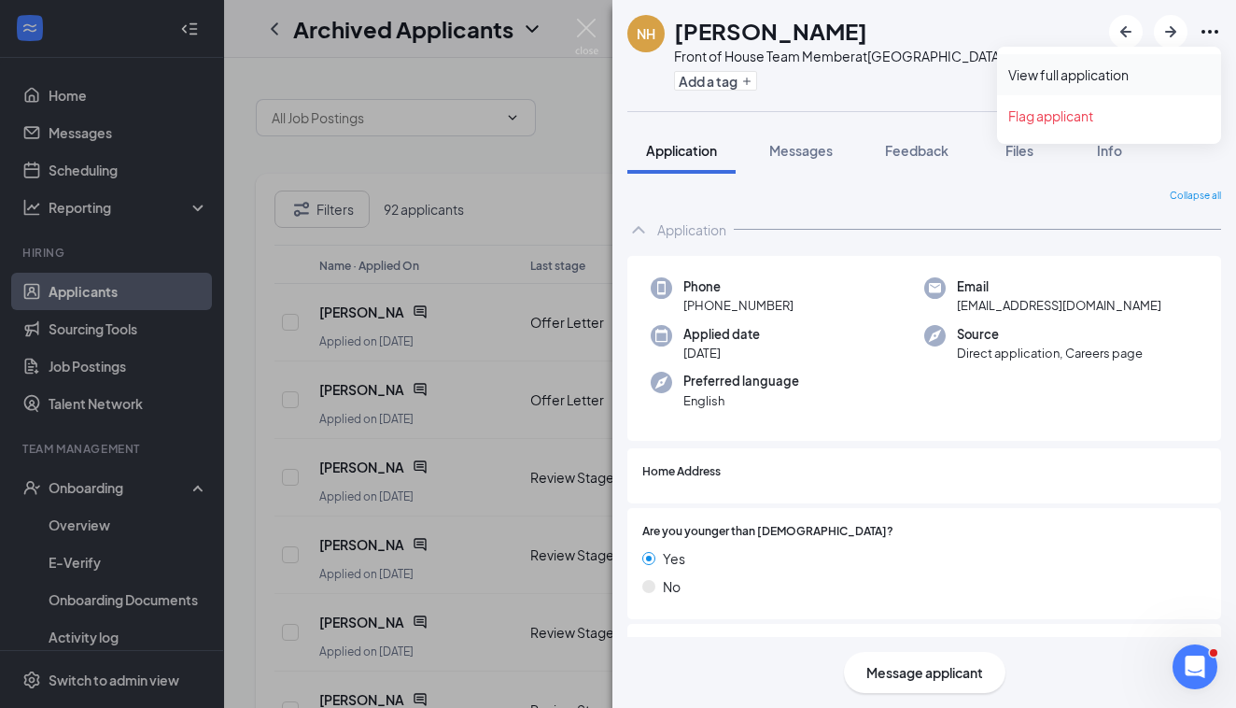
click at [1107, 69] on link "View full application" at bounding box center [1109, 74] width 202 height 19
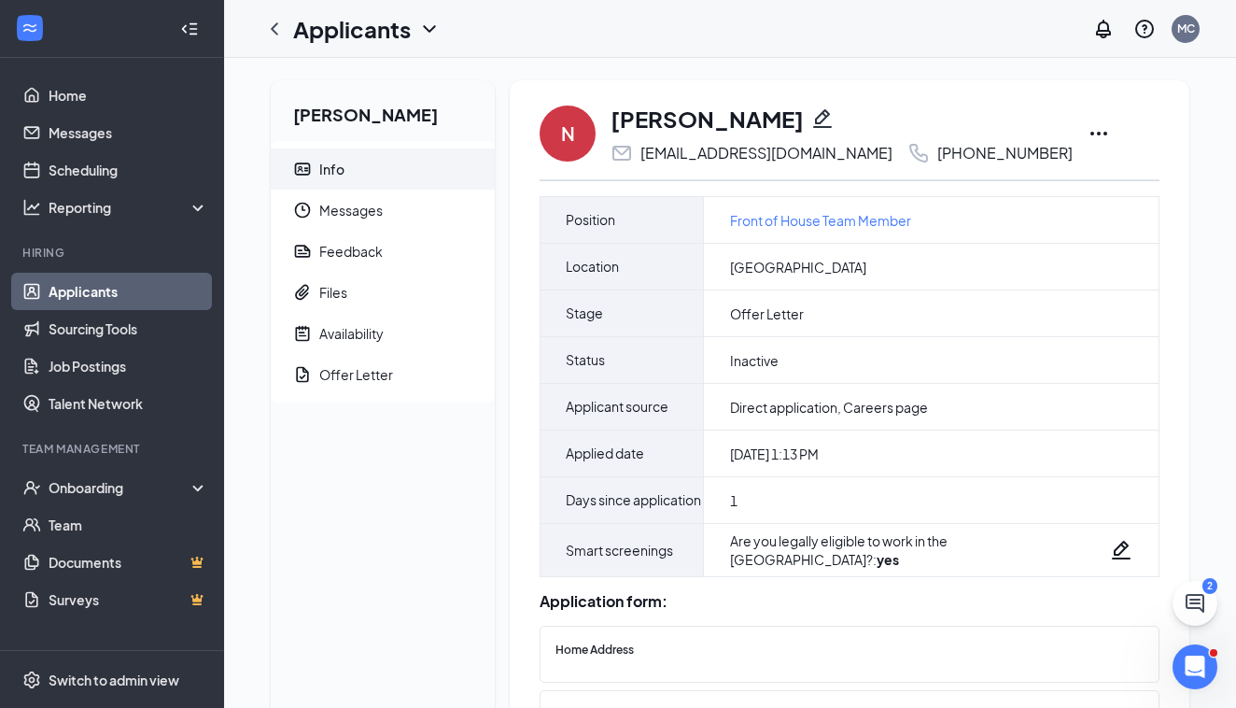
click at [1088, 130] on icon "Ellipses" at bounding box center [1099, 133] width 22 height 22
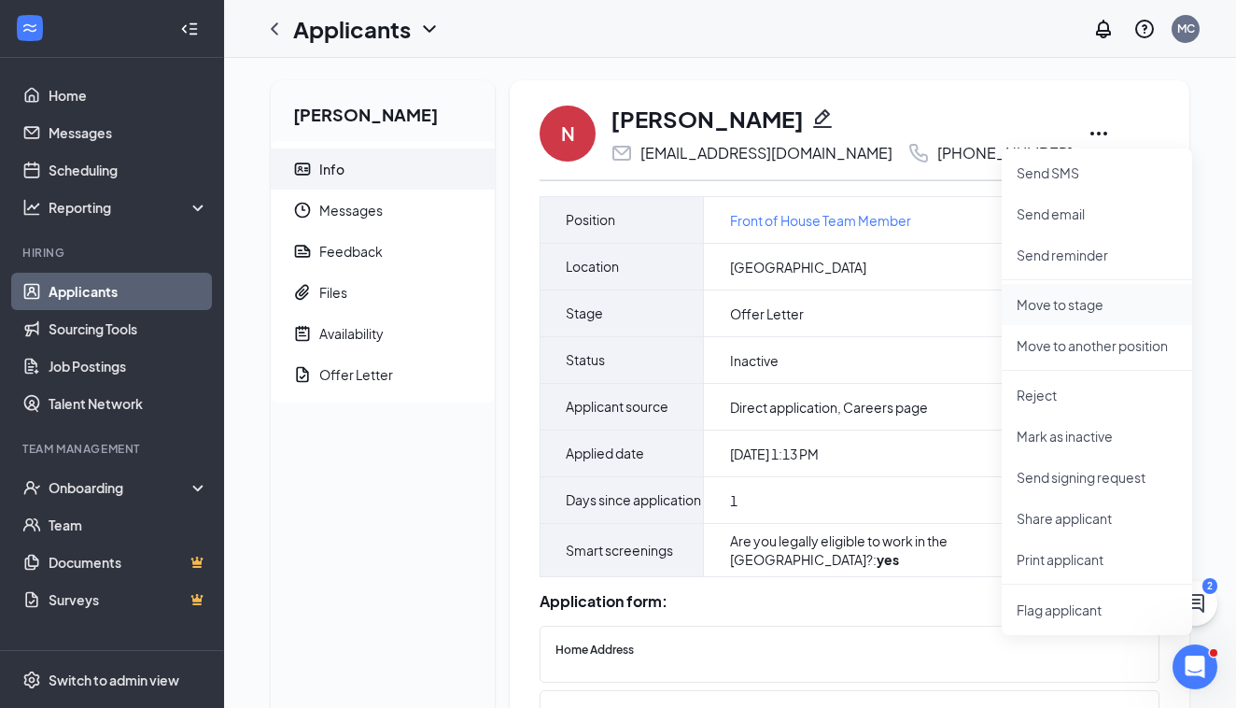
click at [1045, 305] on p "Move to stage" at bounding box center [1097, 304] width 161 height 19
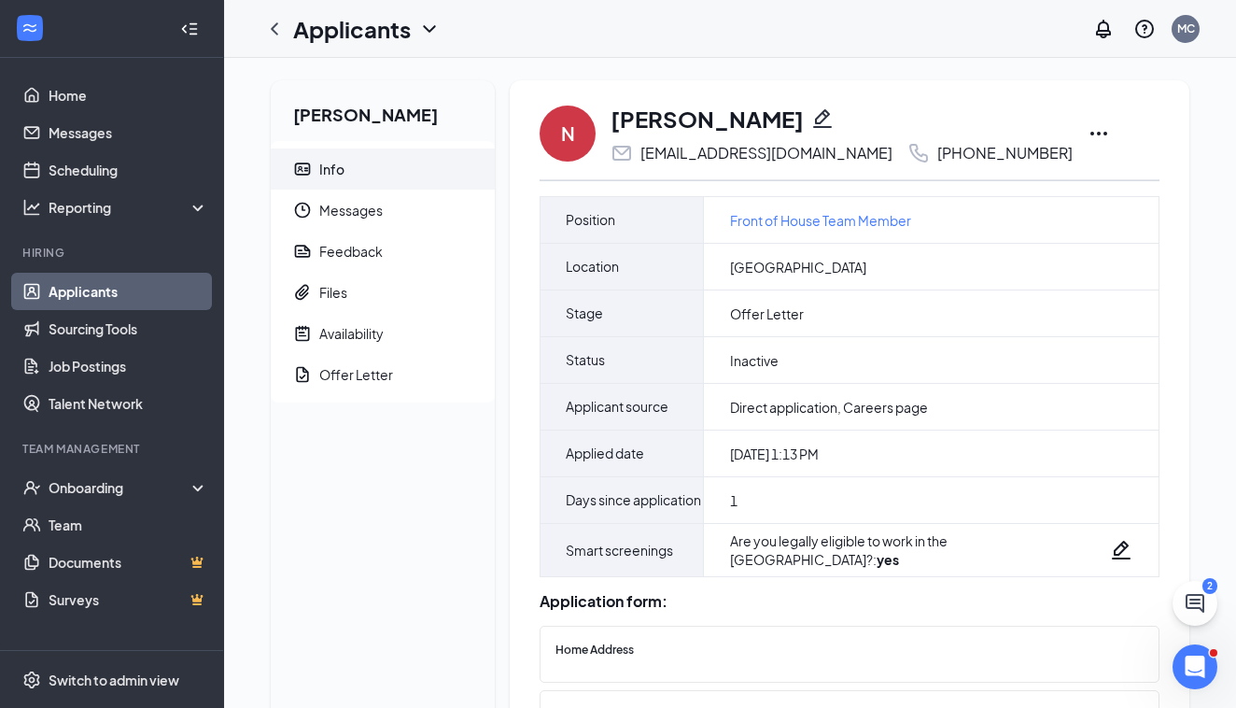
click at [1088, 135] on icon "Ellipses" at bounding box center [1099, 133] width 22 height 22
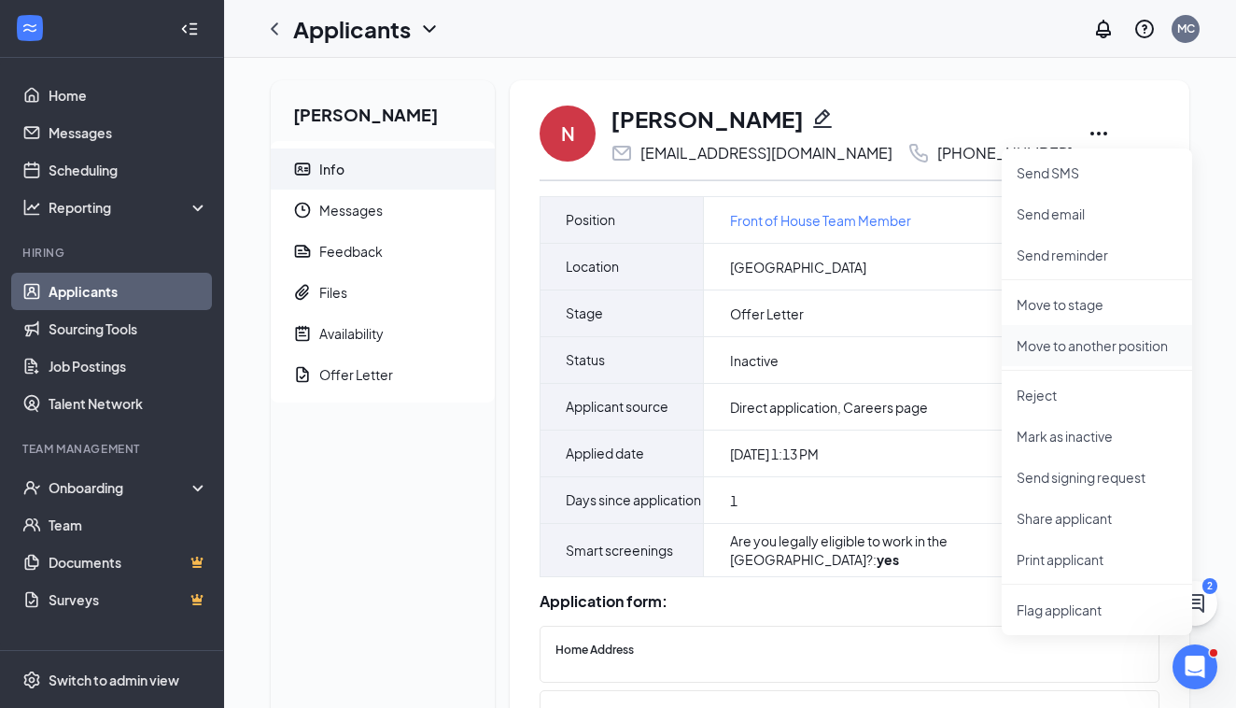
click at [1040, 339] on p "Move to another position" at bounding box center [1097, 345] width 161 height 19
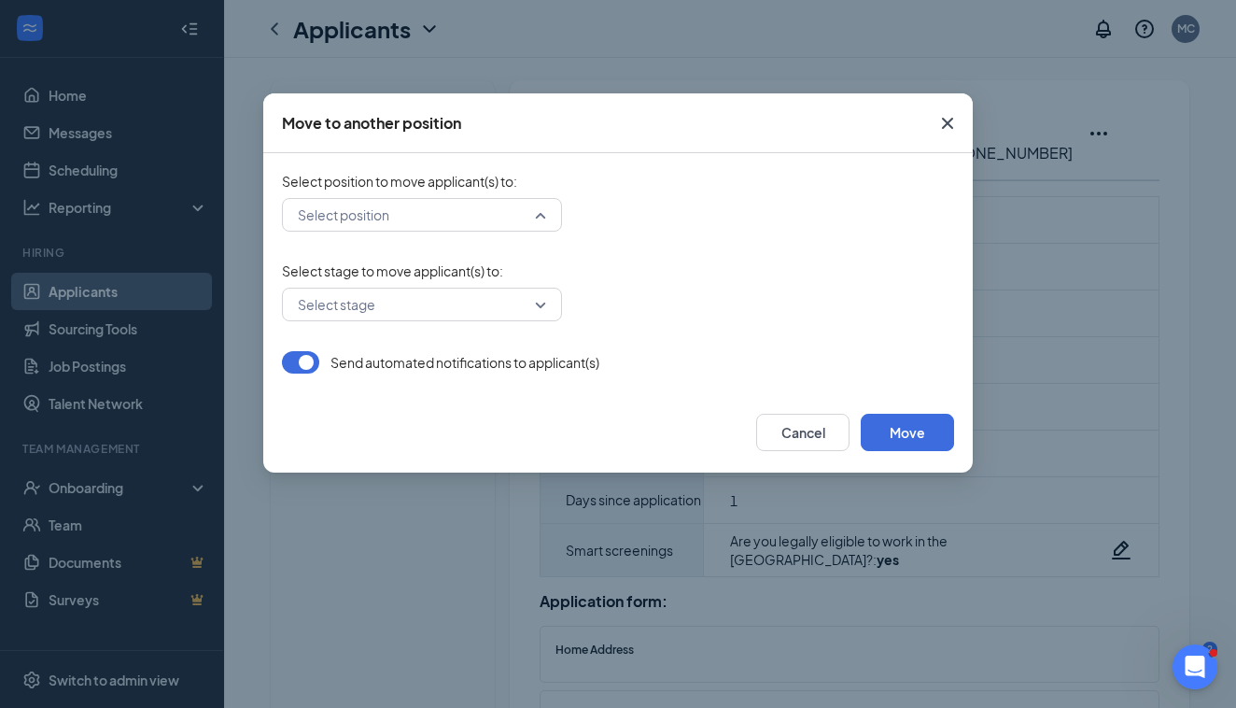
click at [465, 223] on input "search" at bounding box center [415, 215] width 245 height 32
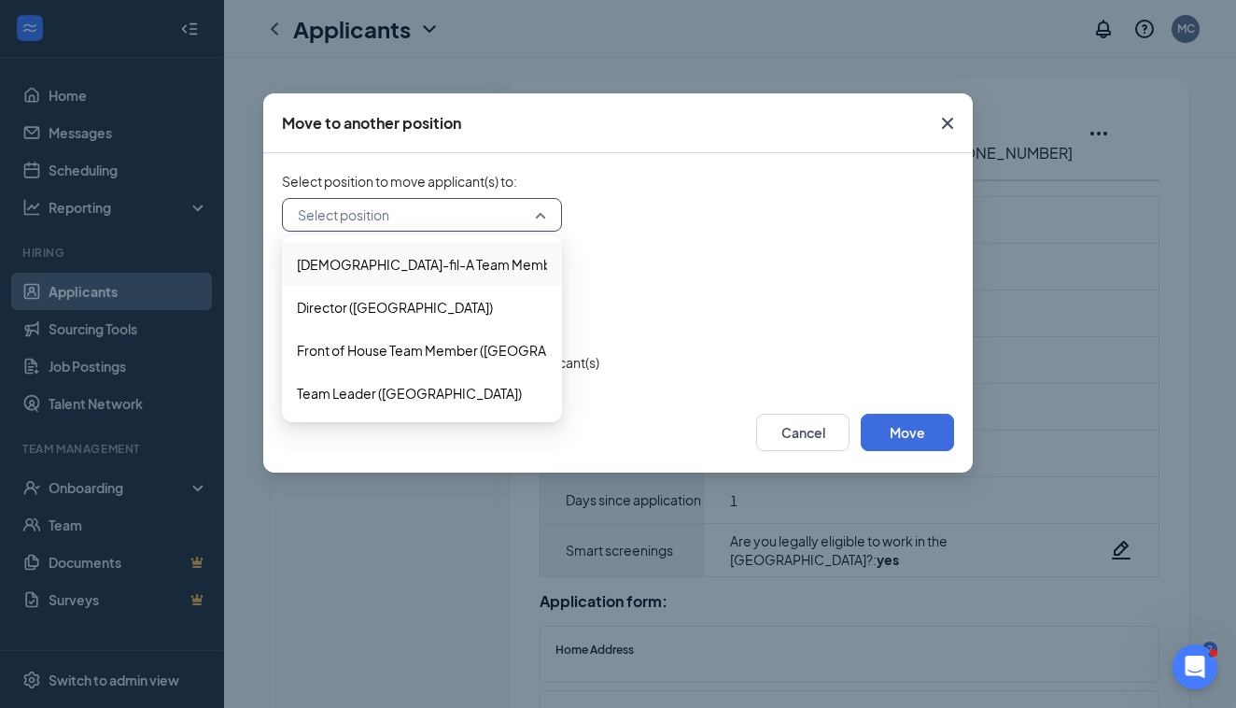
click at [381, 275] on div "[DEMOGRAPHIC_DATA]-fil-A Team Member ([GEOGRAPHIC_DATA])" at bounding box center [422, 264] width 280 height 43
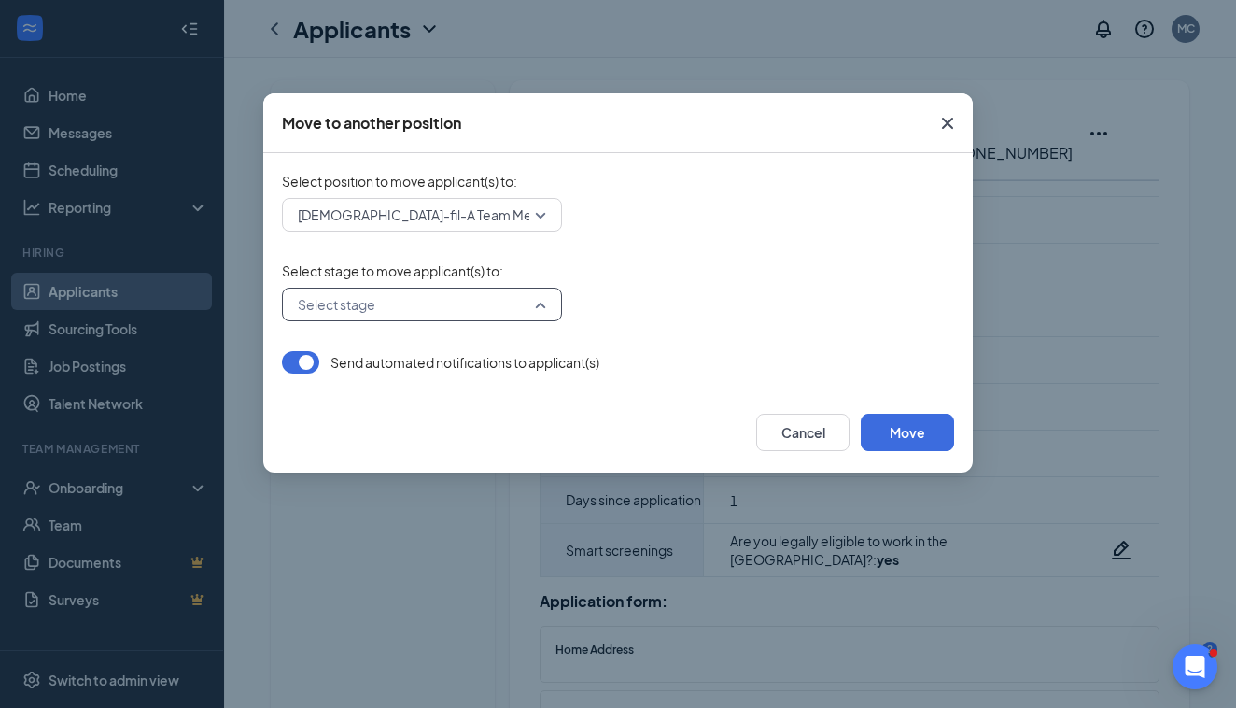
click at [366, 305] on input "search" at bounding box center [415, 305] width 245 height 32
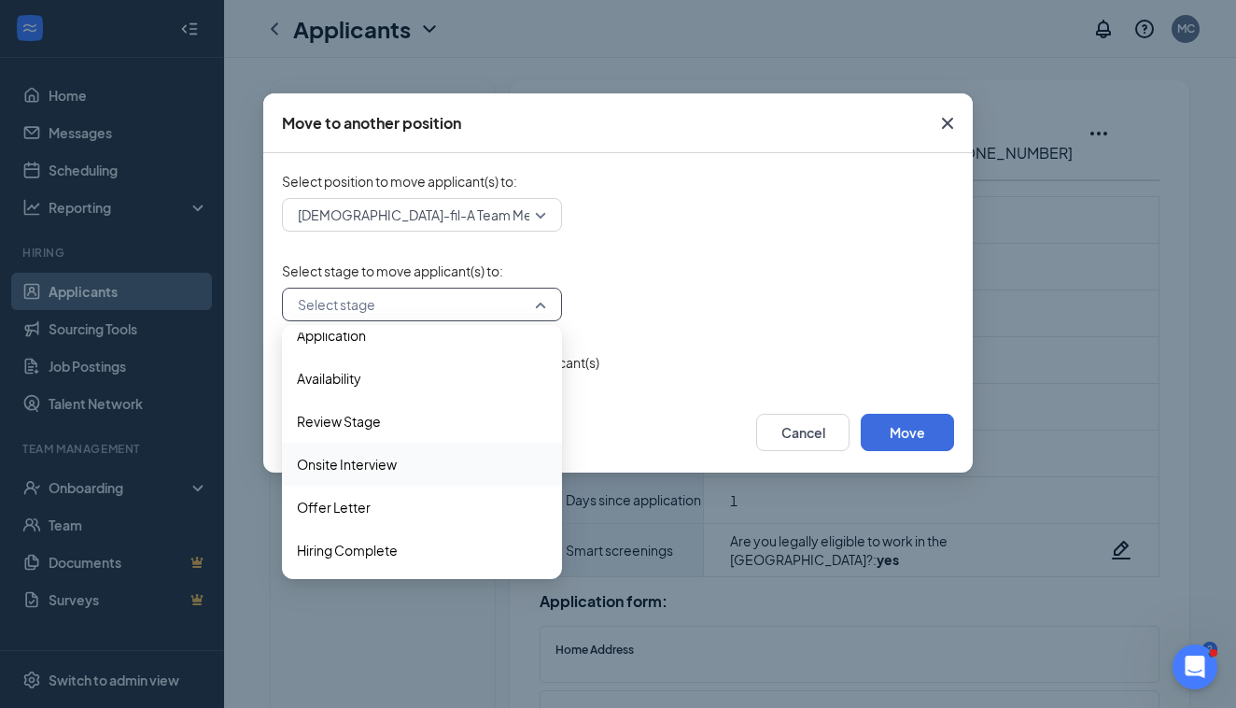
scroll to position [19, 0]
click at [338, 502] on span "Offer Letter" at bounding box center [334, 507] width 74 height 21
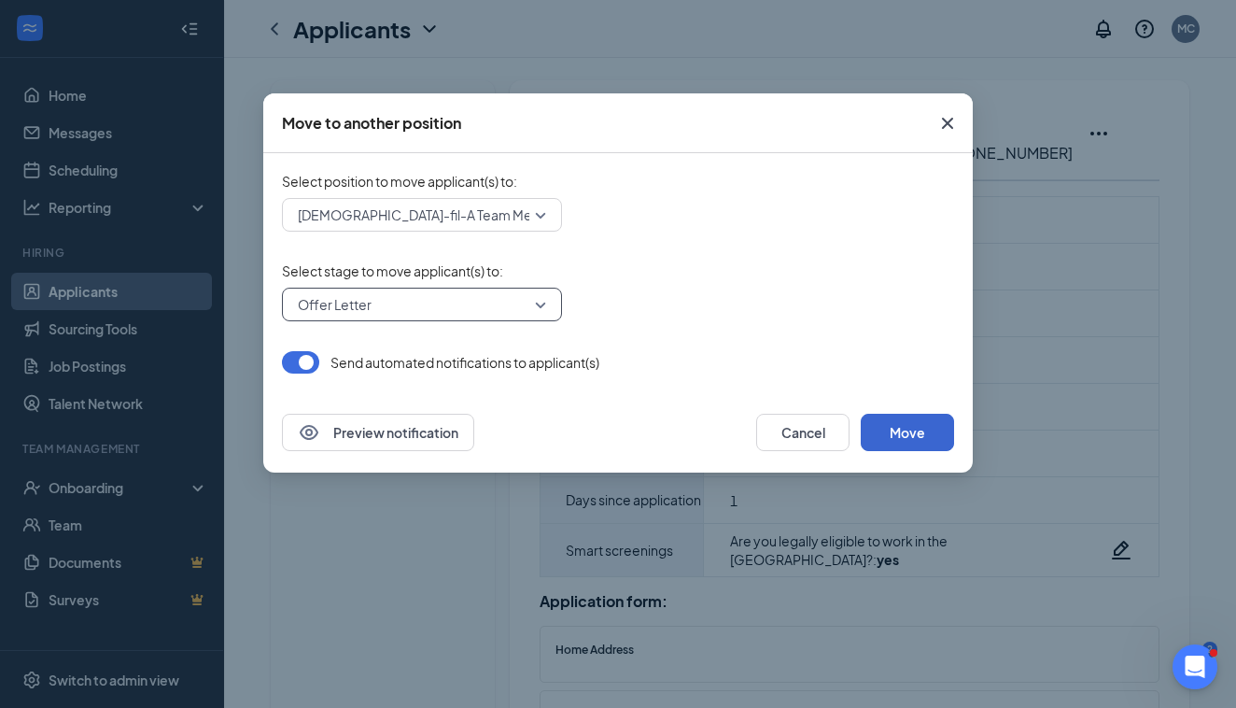
click at [901, 437] on button "Move" at bounding box center [907, 432] width 93 height 37
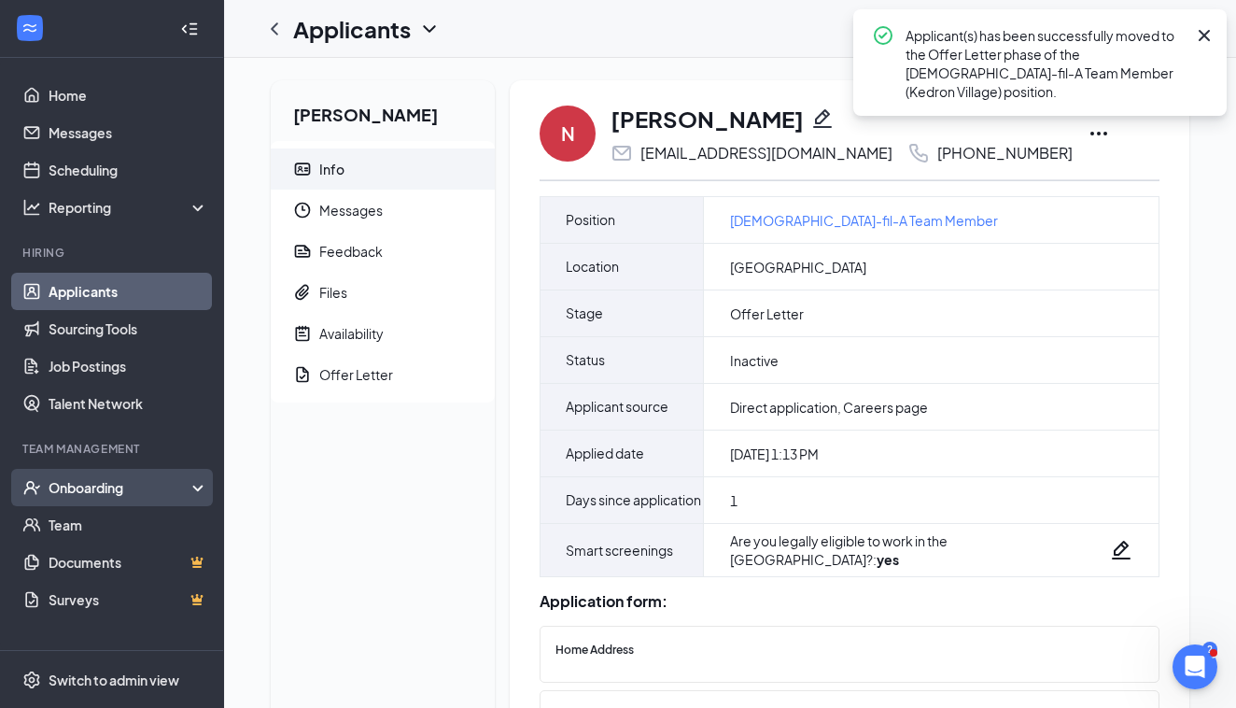
click at [83, 487] on div "Onboarding" at bounding box center [121, 487] width 144 height 19
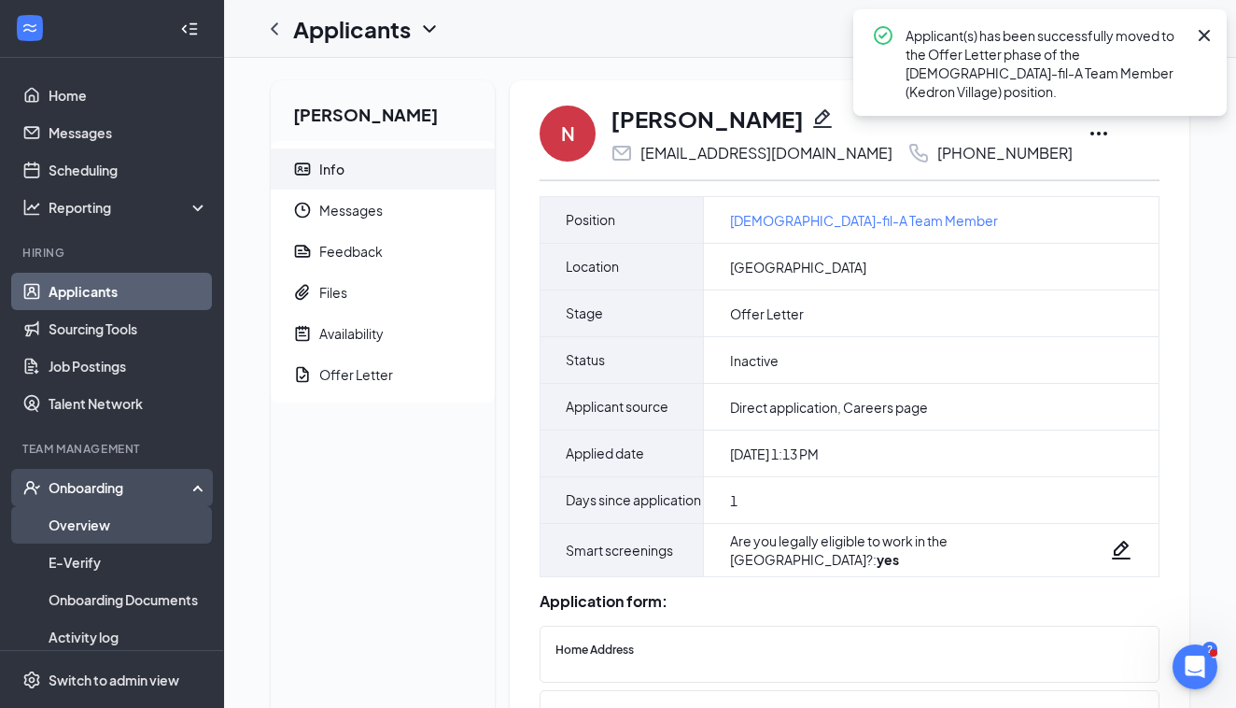
click at [72, 524] on link "Overview" at bounding box center [129, 524] width 160 height 37
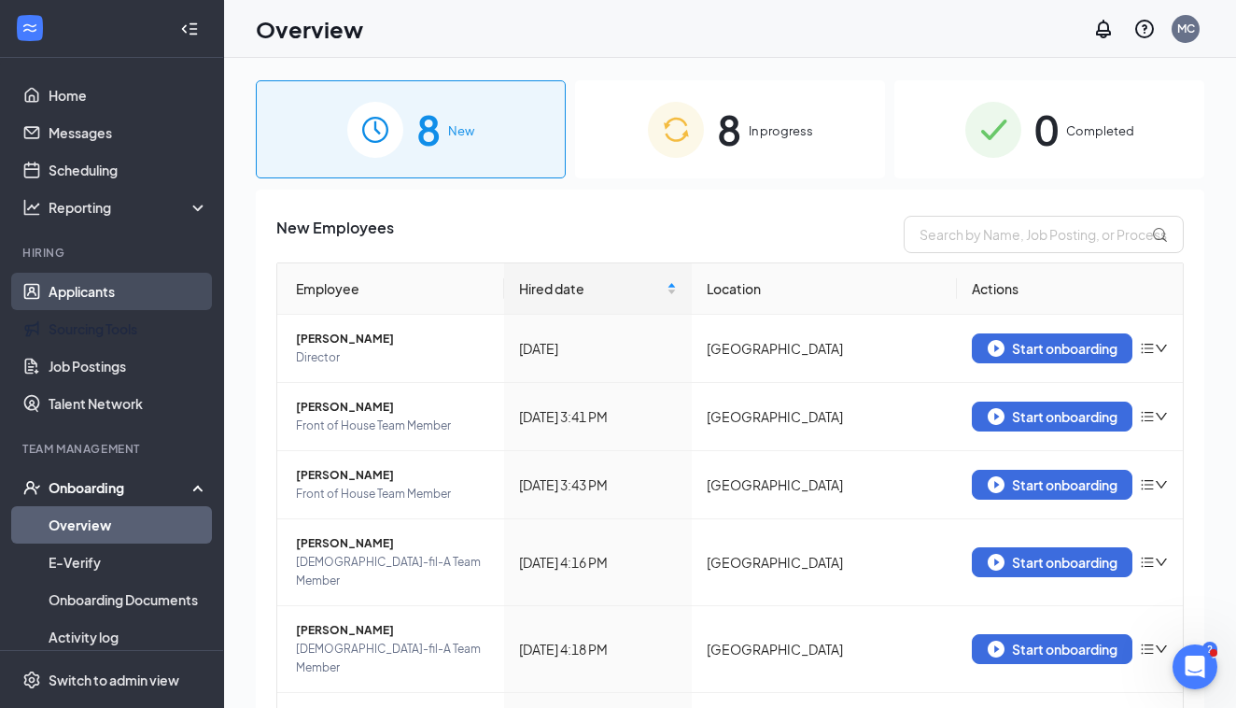
scroll to position [2, 0]
click at [78, 300] on link "Applicants" at bounding box center [129, 289] width 160 height 37
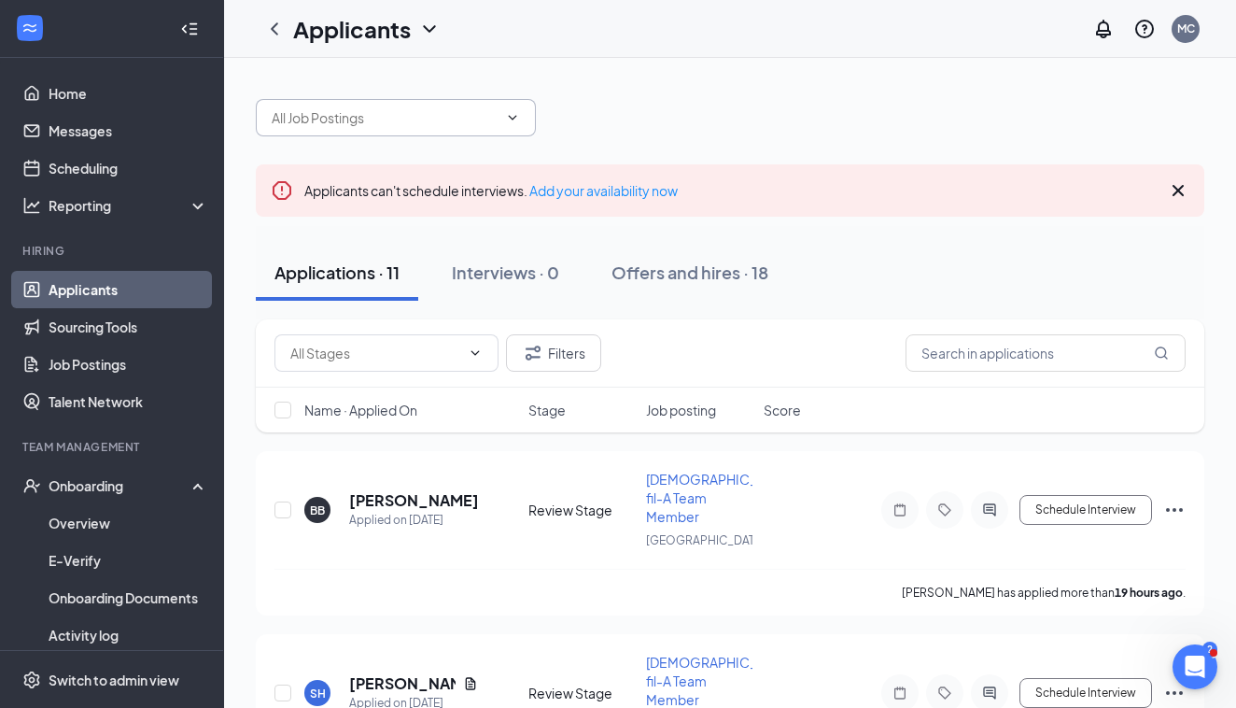
click at [424, 120] on input "text" at bounding box center [385, 117] width 226 height 21
type input "n"
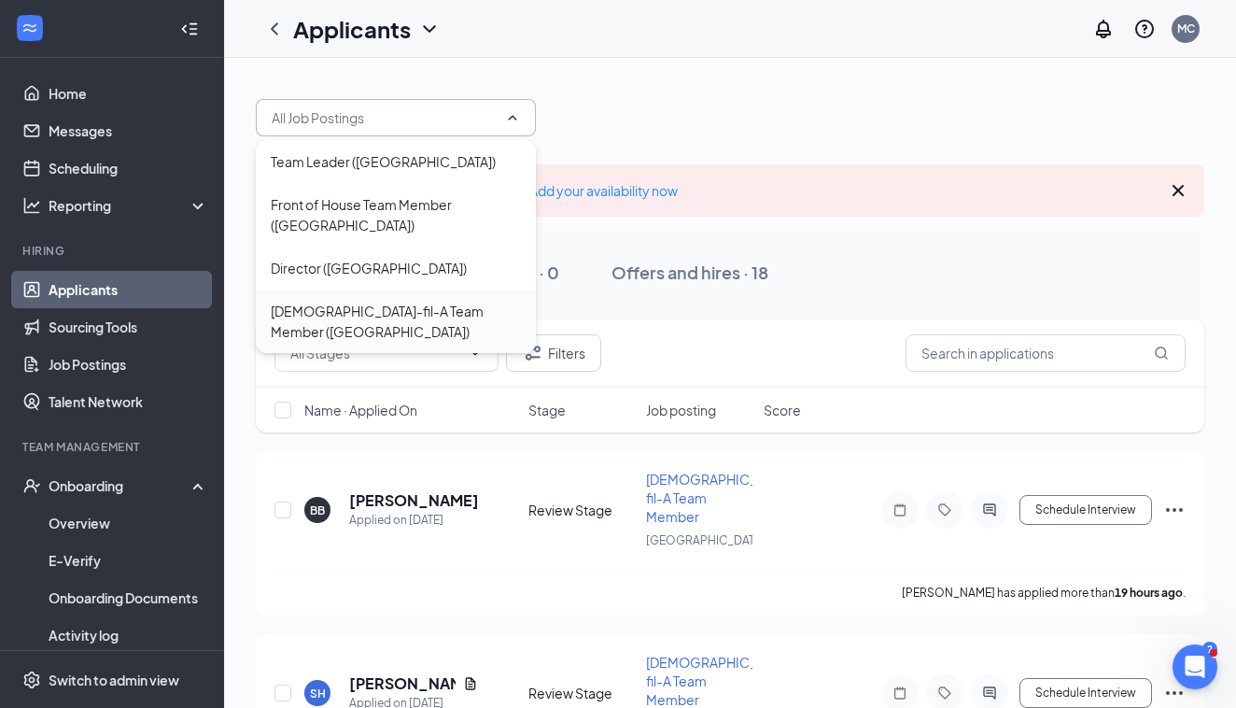
click at [383, 311] on div "[DEMOGRAPHIC_DATA]-fil-A Team Member ([GEOGRAPHIC_DATA])" at bounding box center [396, 321] width 250 height 41
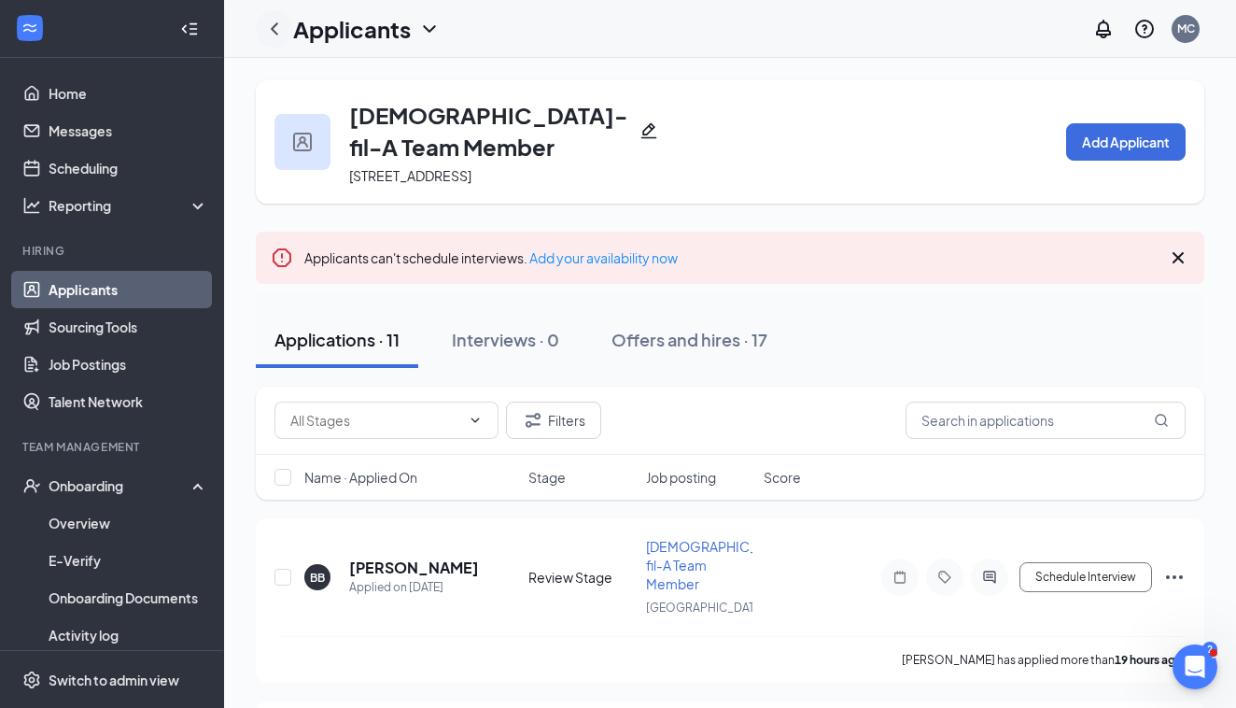
click at [274, 25] on icon "ChevronLeft" at bounding box center [274, 29] width 22 height 22
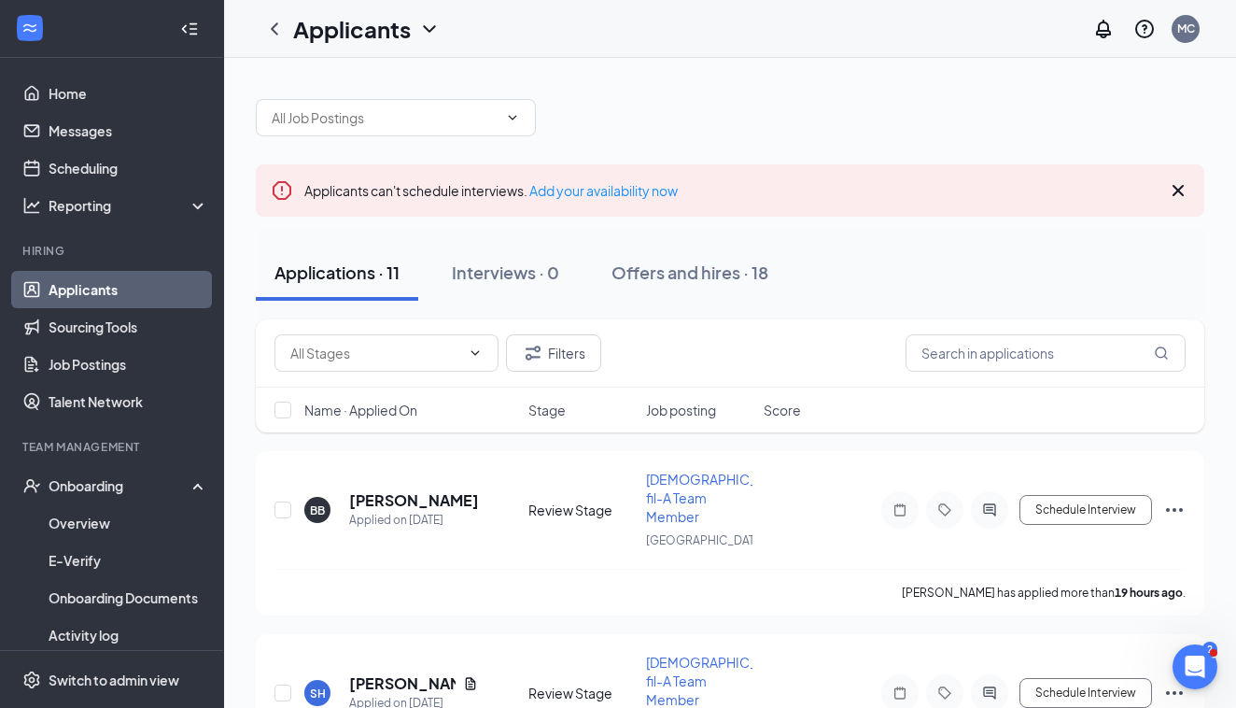
click at [389, 21] on h1 "Applicants" at bounding box center [352, 29] width 118 height 32
click at [421, 28] on icon "ChevronDown" at bounding box center [429, 29] width 22 height 22
click at [414, 32] on div "Applicants" at bounding box center [367, 29] width 148 height 32
click at [361, 124] on link "Archived applicants" at bounding box center [405, 122] width 202 height 19
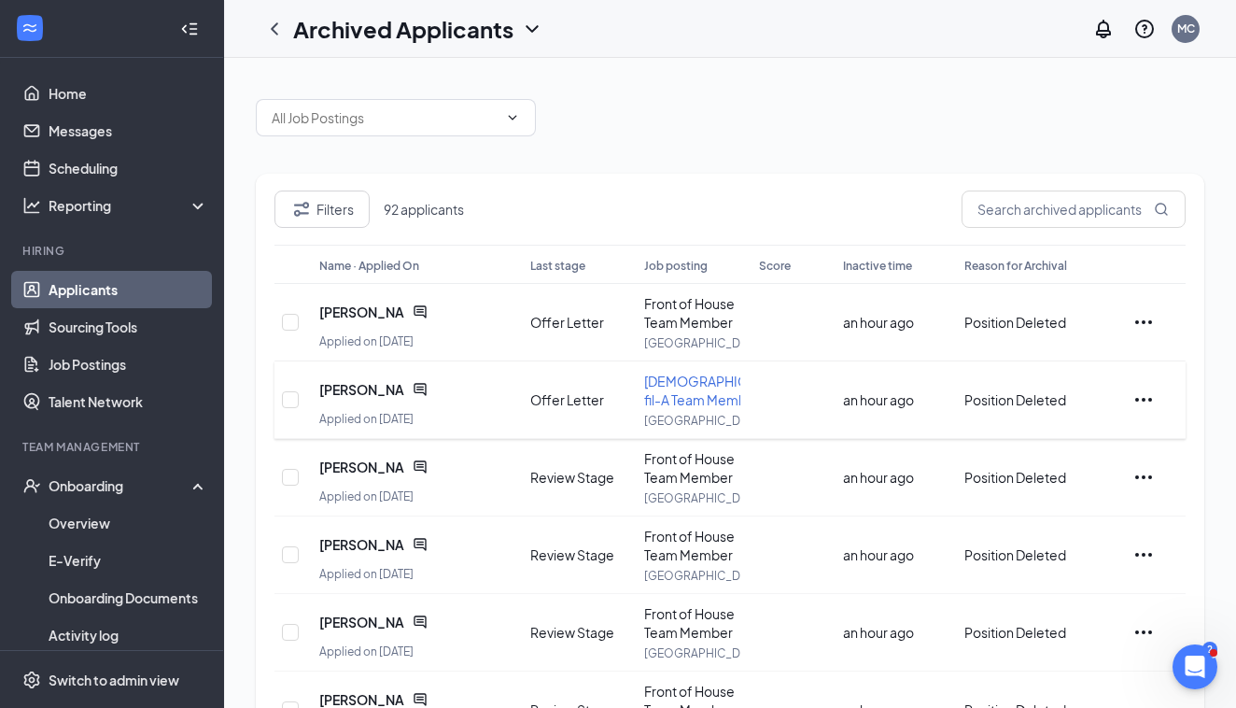
click at [1136, 402] on icon "Ellipses" at bounding box center [1144, 399] width 22 height 22
click at [288, 403] on input "checkbox" at bounding box center [290, 399] width 17 height 17
checkbox input "false"
click at [352, 389] on span "Nicholas Hall" at bounding box center [362, 389] width 86 height 19
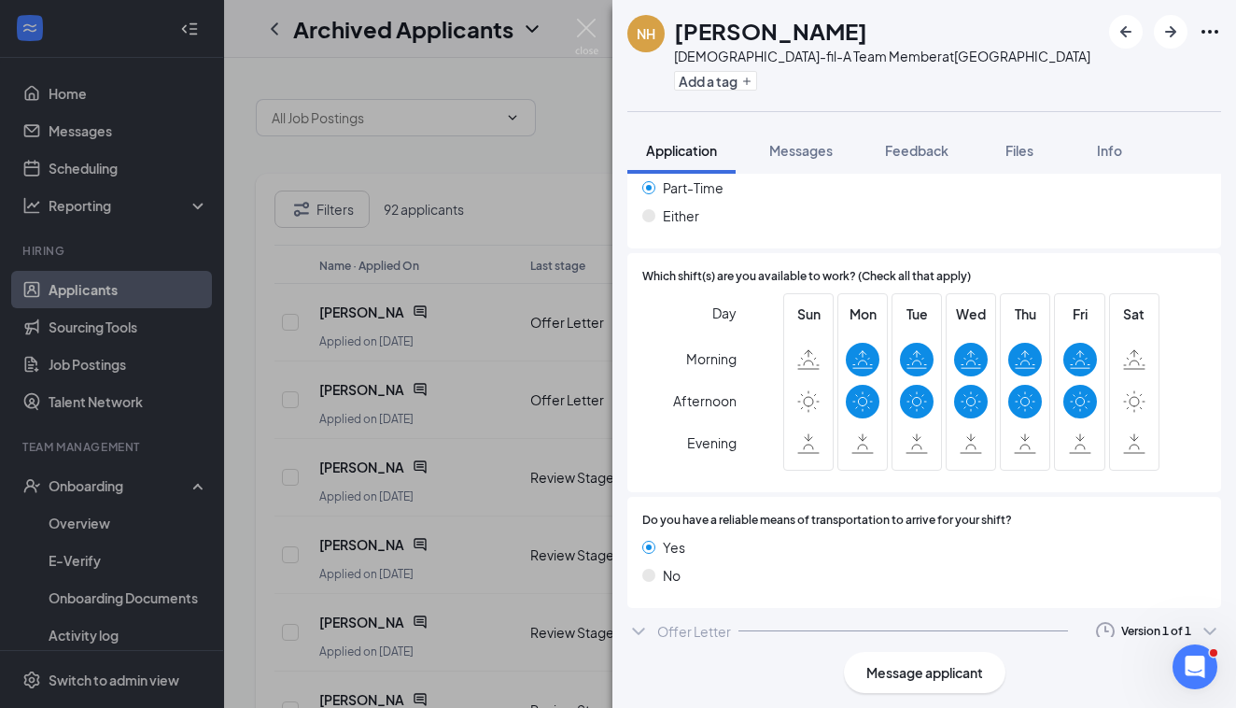
scroll to position [1207, 0]
click at [969, 613] on div "Offer Letter Version 1 of 1" at bounding box center [924, 631] width 594 height 37
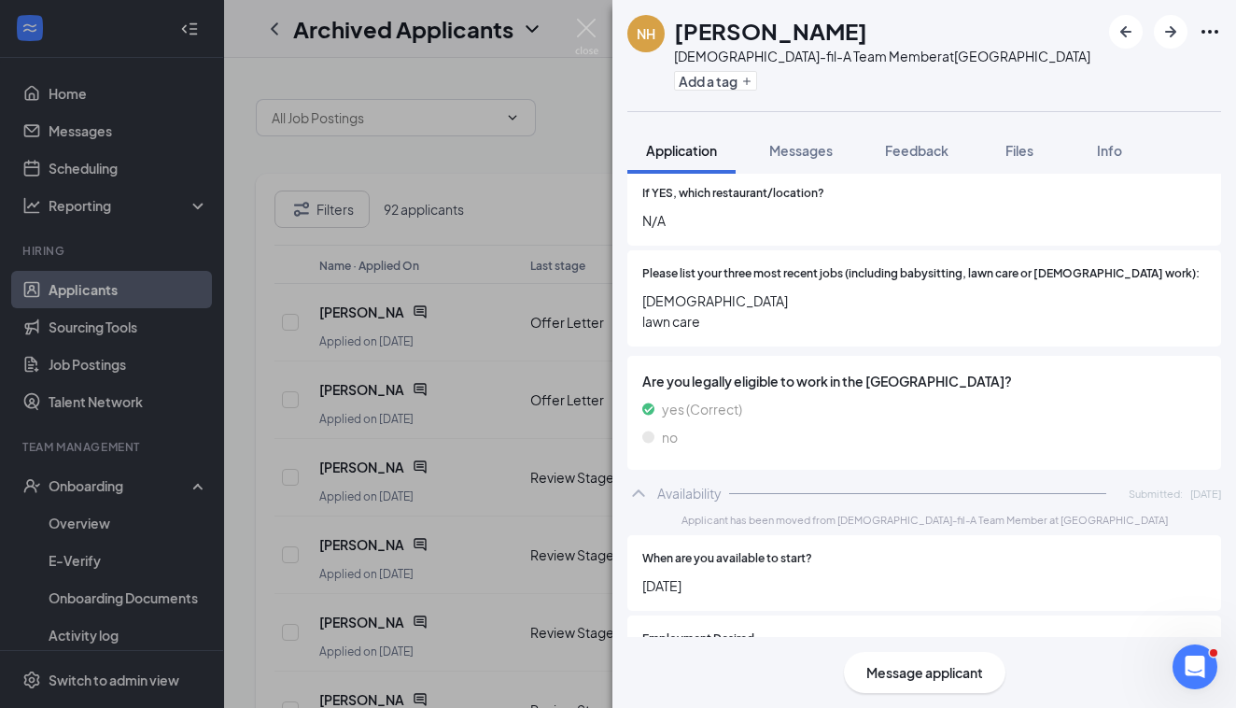
scroll to position [0, 0]
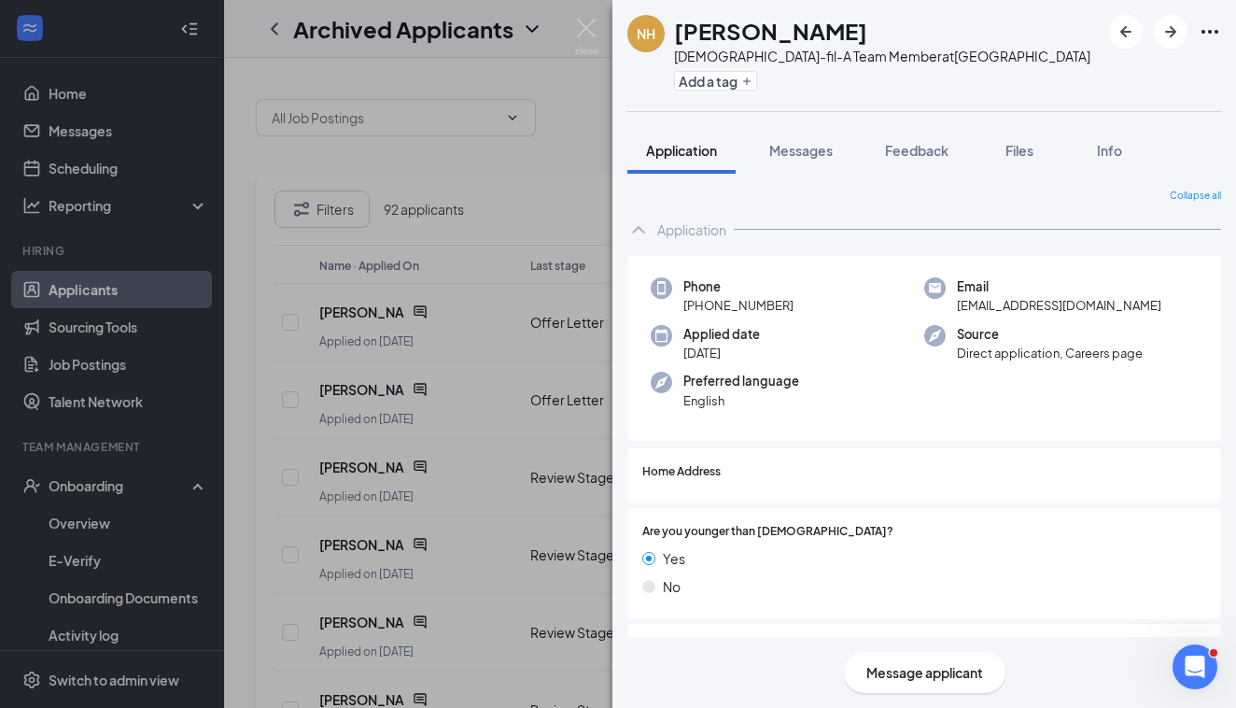
click at [594, 114] on div "NH Nicholas Hall Chick-fil-A Team Member at Kedron Village Add a tag Applicatio…" at bounding box center [618, 354] width 1236 height 708
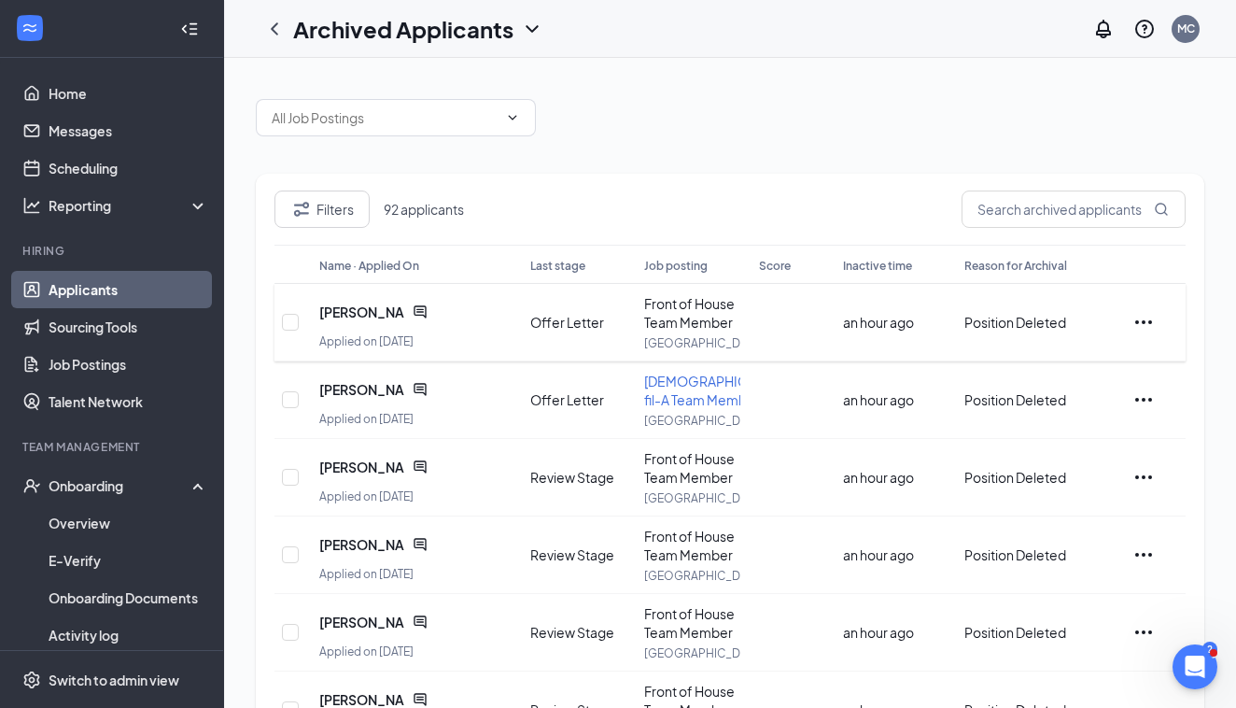
click at [1149, 317] on icon "Ellipses" at bounding box center [1144, 322] width 22 height 22
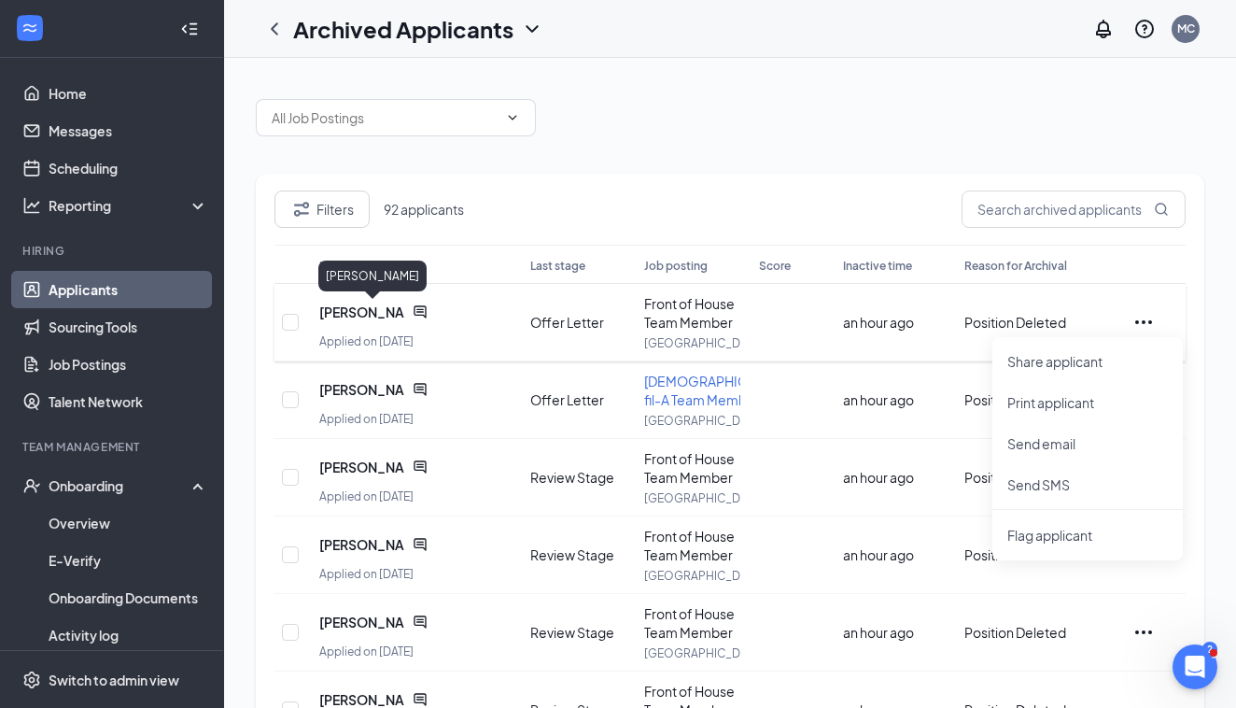
click at [385, 306] on span "[PERSON_NAME]" at bounding box center [362, 312] width 86 height 19
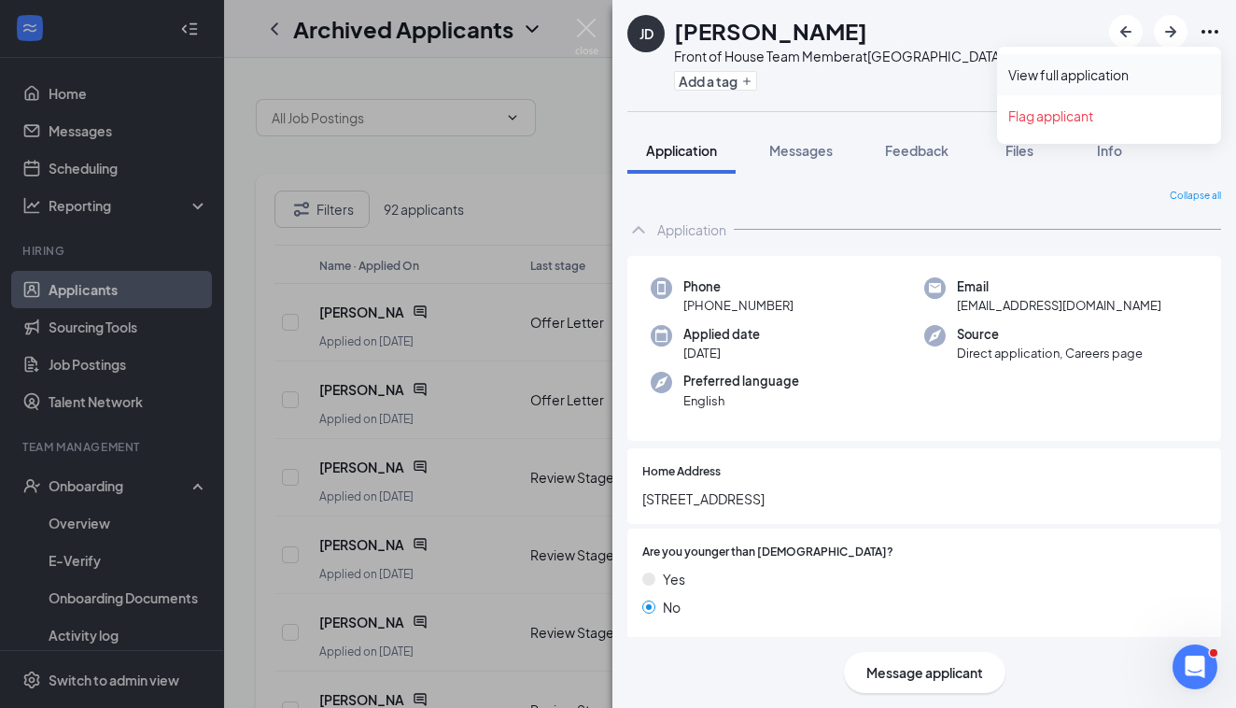
click at [1121, 70] on link "View full application" at bounding box center [1109, 74] width 202 height 19
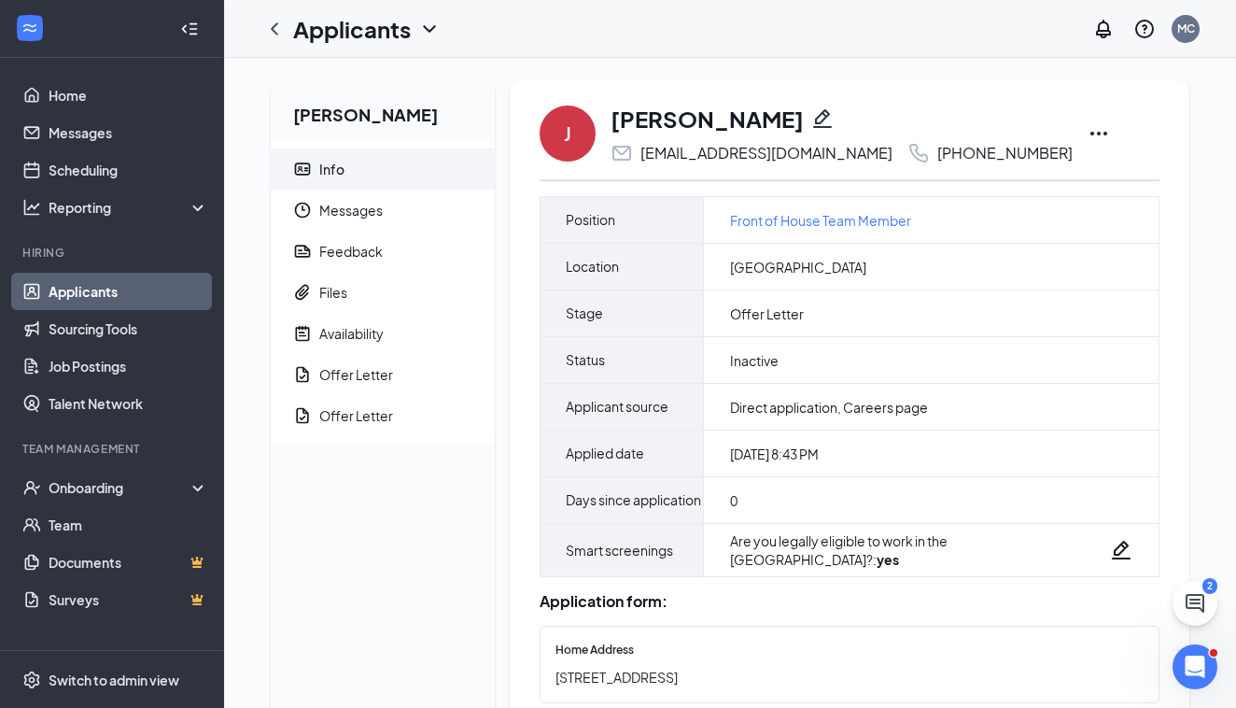
click at [1091, 134] on icon "Ellipses" at bounding box center [1099, 134] width 17 height 4
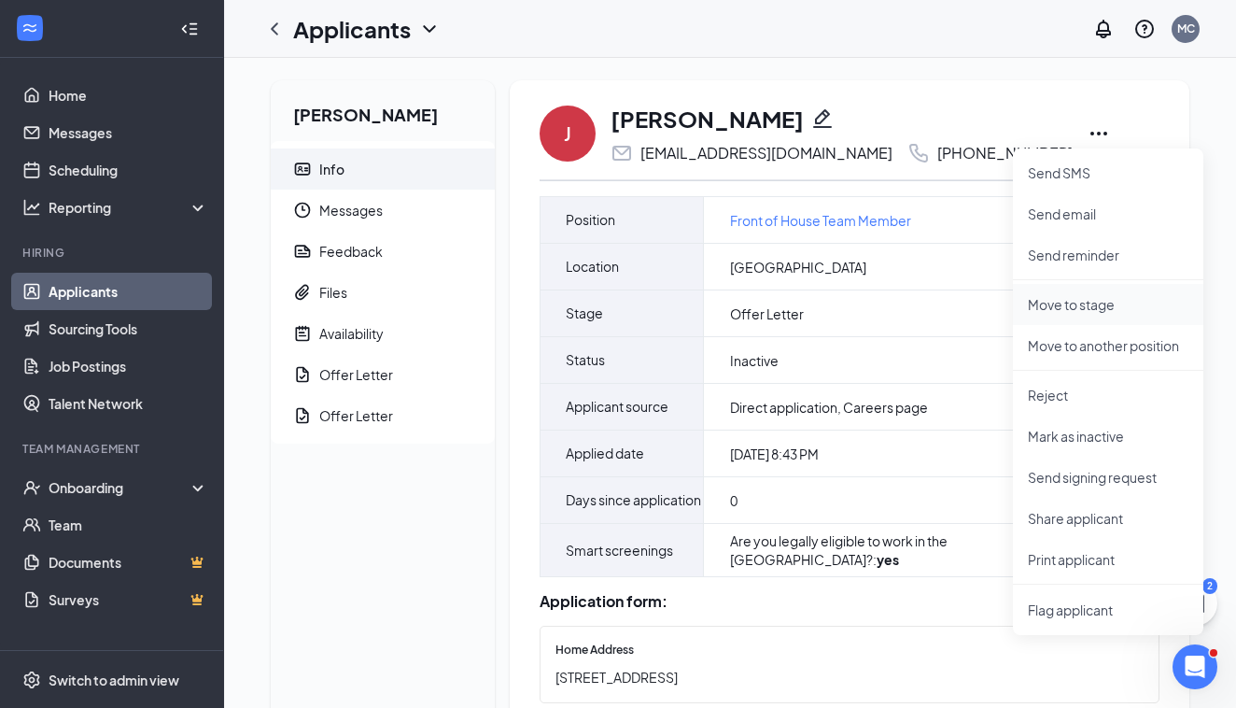
click at [1097, 311] on p "Move to stage" at bounding box center [1108, 304] width 161 height 19
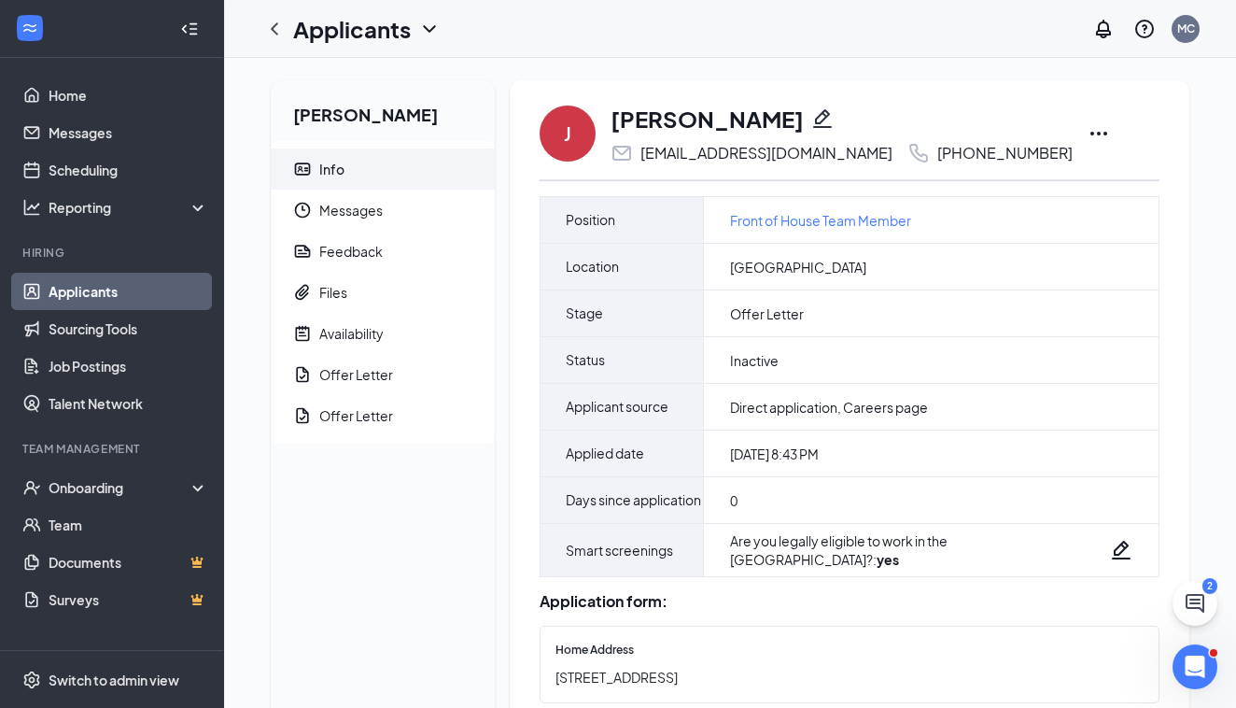
click at [1088, 132] on icon "Ellipses" at bounding box center [1099, 133] width 22 height 22
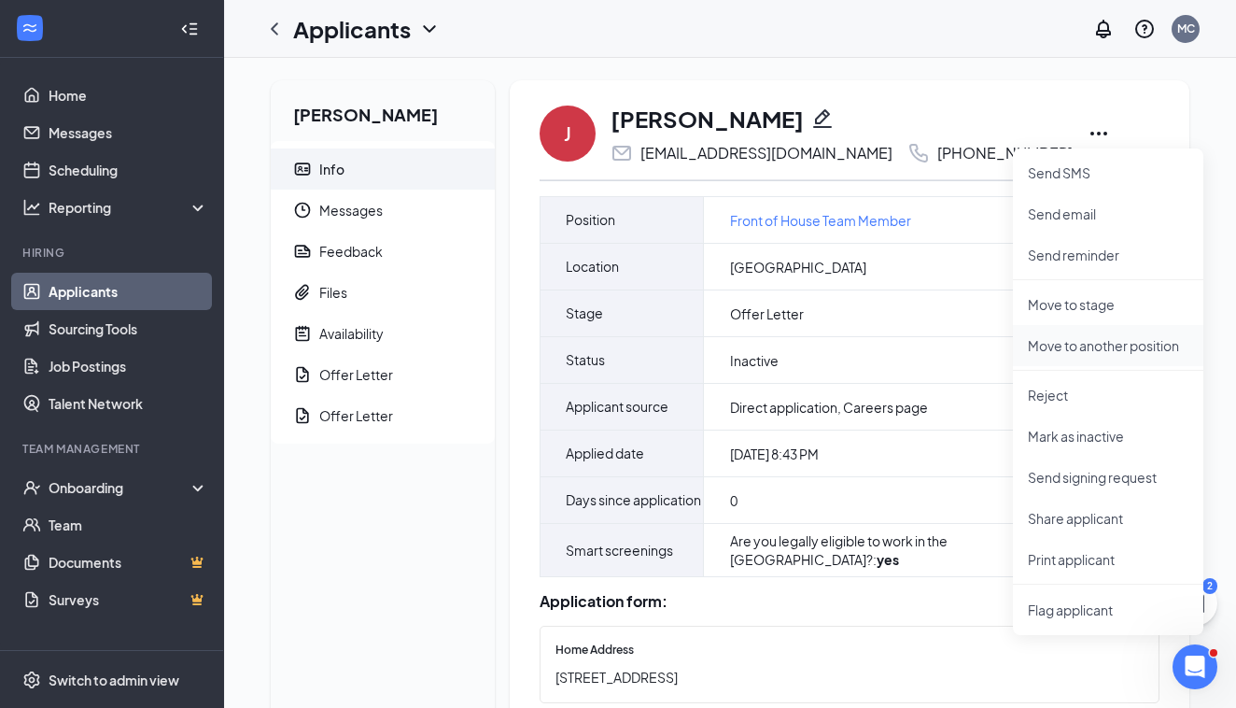
click at [1068, 346] on p "Move to another position" at bounding box center [1108, 345] width 161 height 19
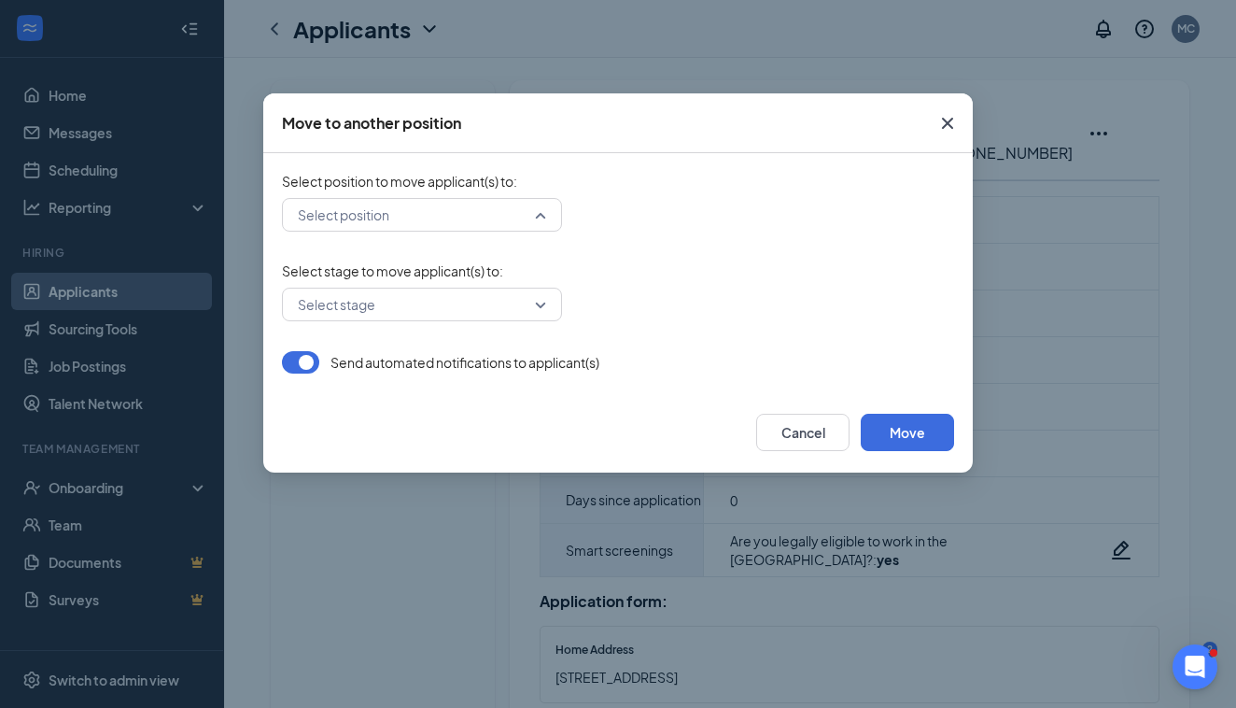
click at [538, 219] on div "Select position" at bounding box center [422, 215] width 280 height 34
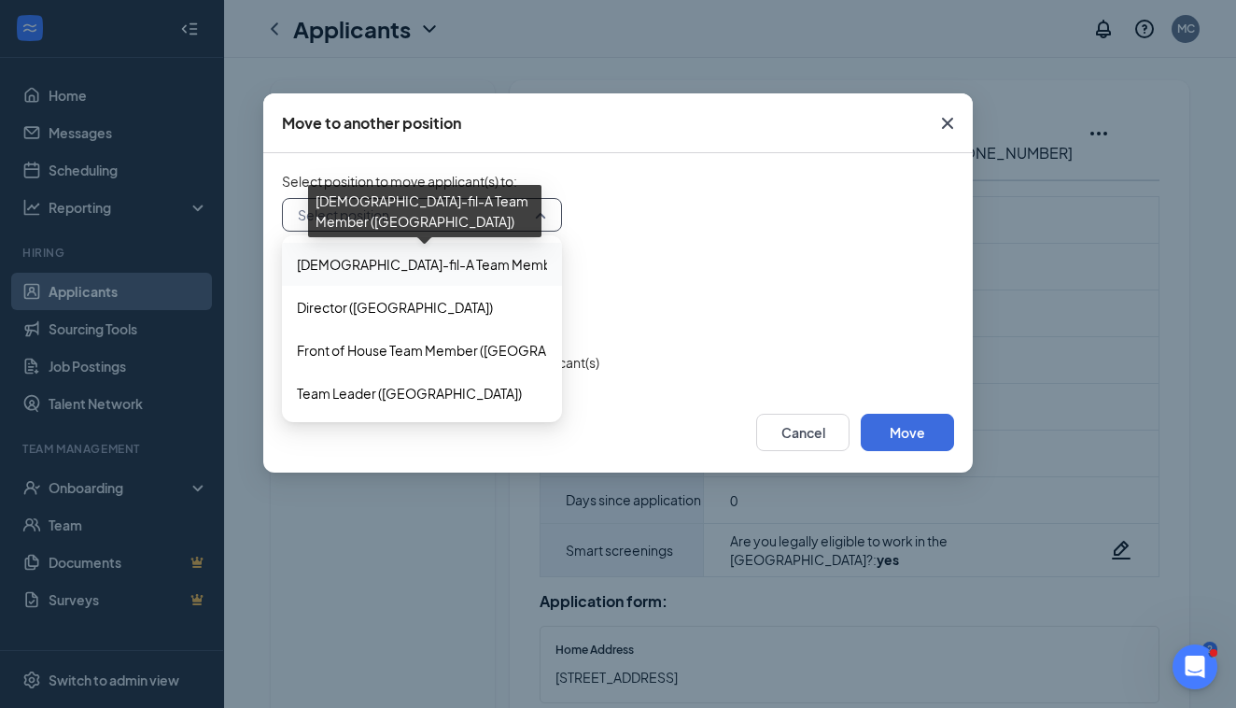
click at [425, 273] on span "[DEMOGRAPHIC_DATA]-fil-A Team Member ([GEOGRAPHIC_DATA])" at bounding box center [504, 264] width 414 height 21
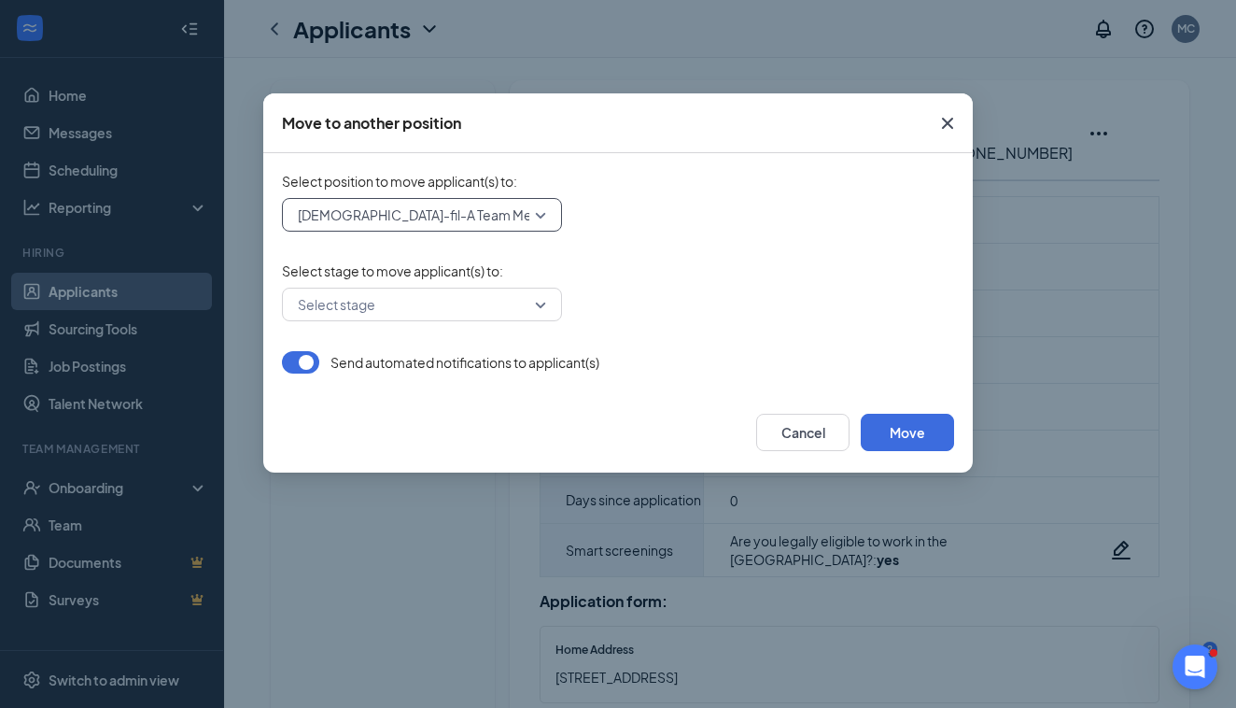
click at [402, 305] on input "search" at bounding box center [415, 305] width 245 height 32
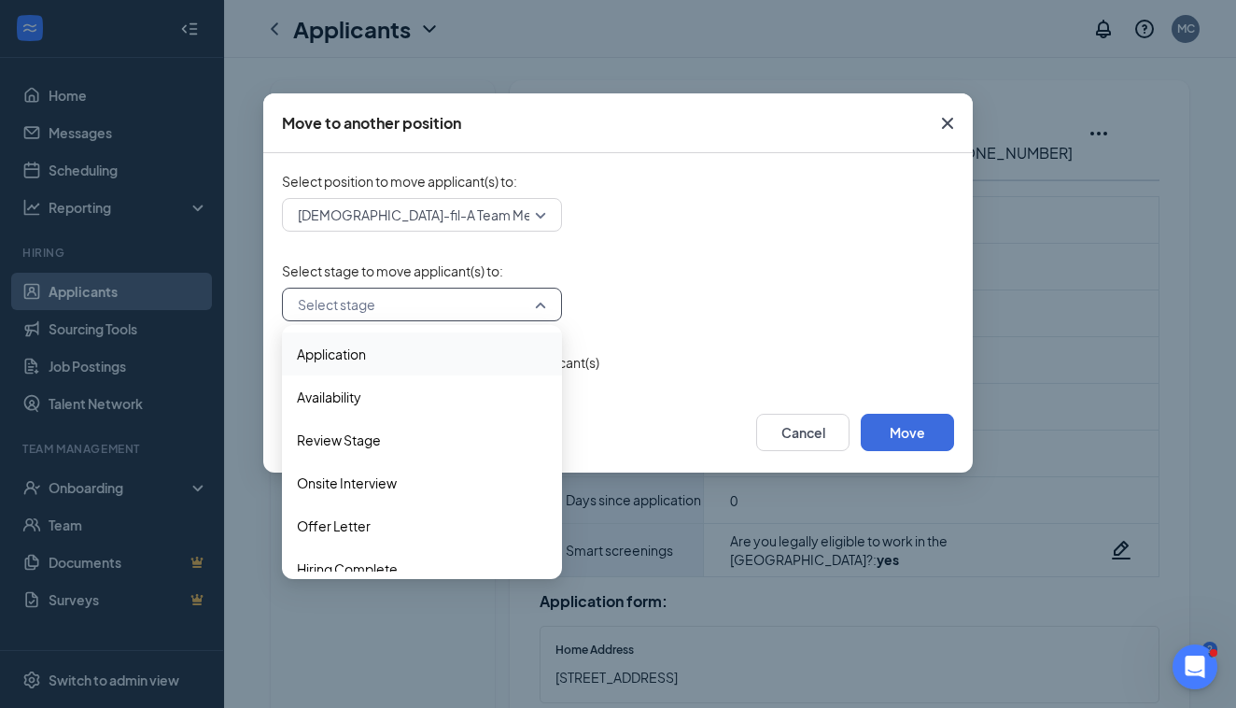
click at [364, 348] on span "Application" at bounding box center [331, 354] width 69 height 21
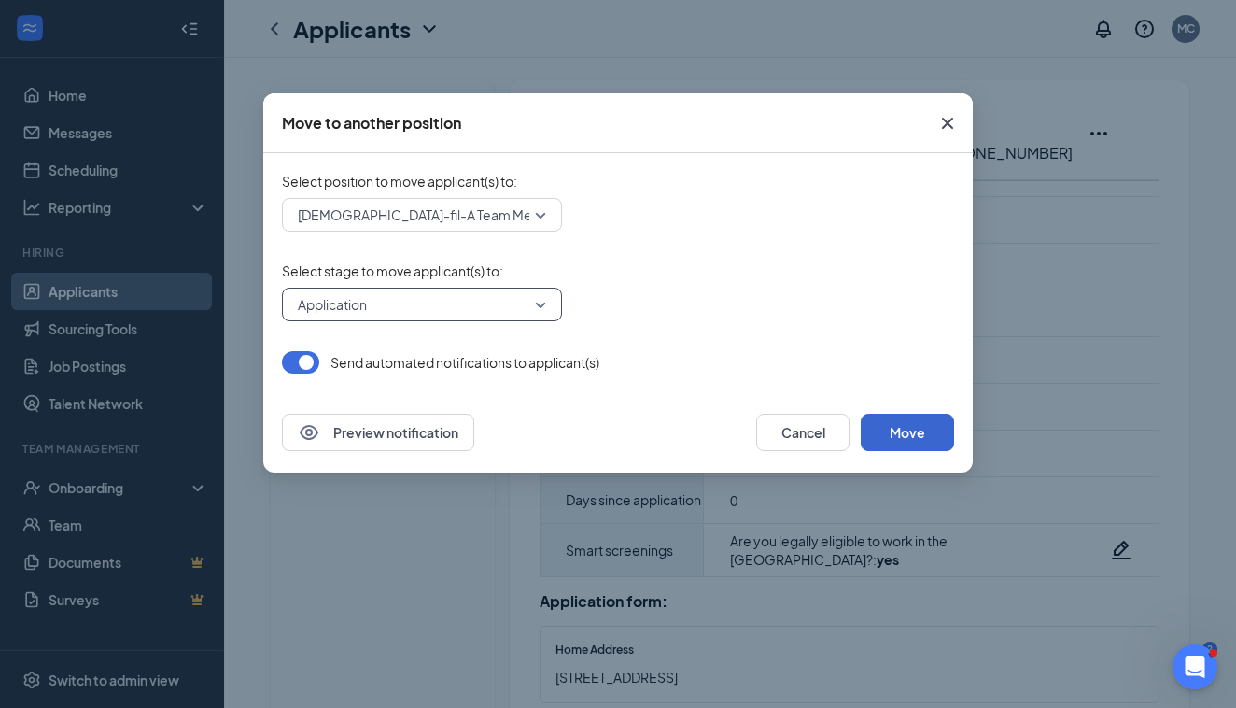
click at [895, 430] on button "Move" at bounding box center [907, 432] width 93 height 37
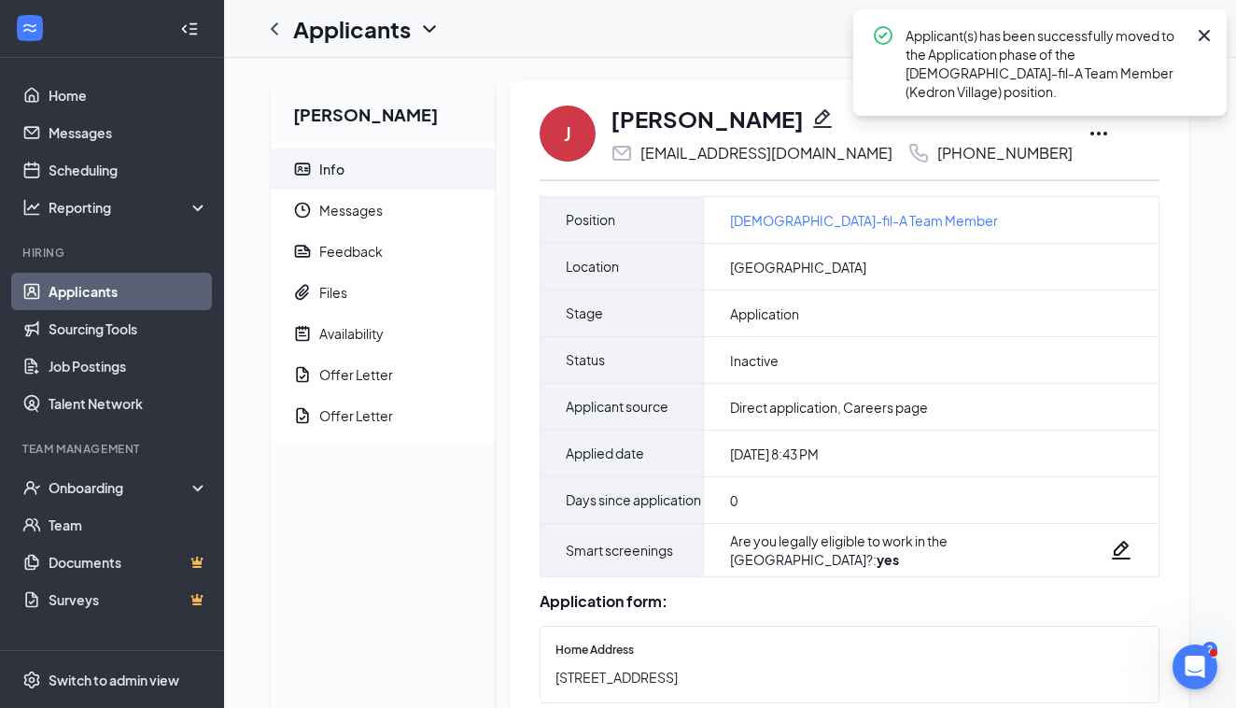
click at [108, 293] on link "Applicants" at bounding box center [129, 291] width 160 height 37
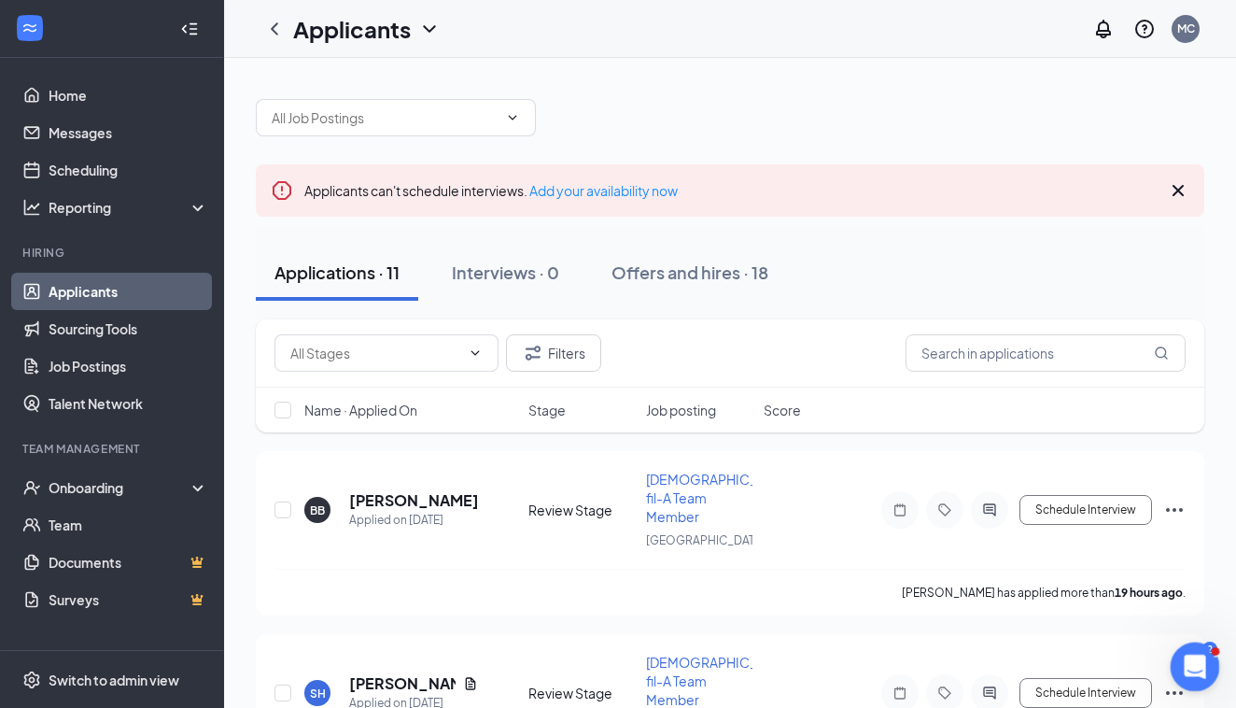
click at [1196, 672] on icon "Open Intercom Messenger" at bounding box center [1192, 664] width 31 height 31
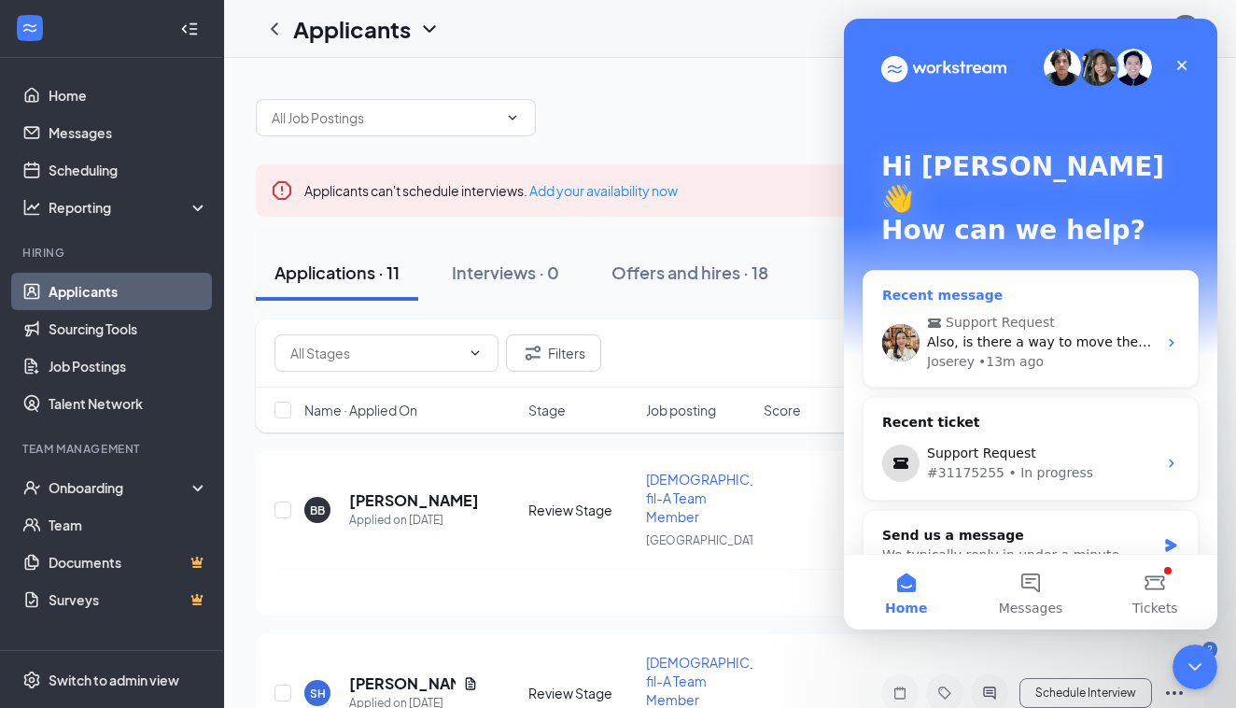
click at [999, 313] on span "Support Request" at bounding box center [1000, 323] width 109 height 20
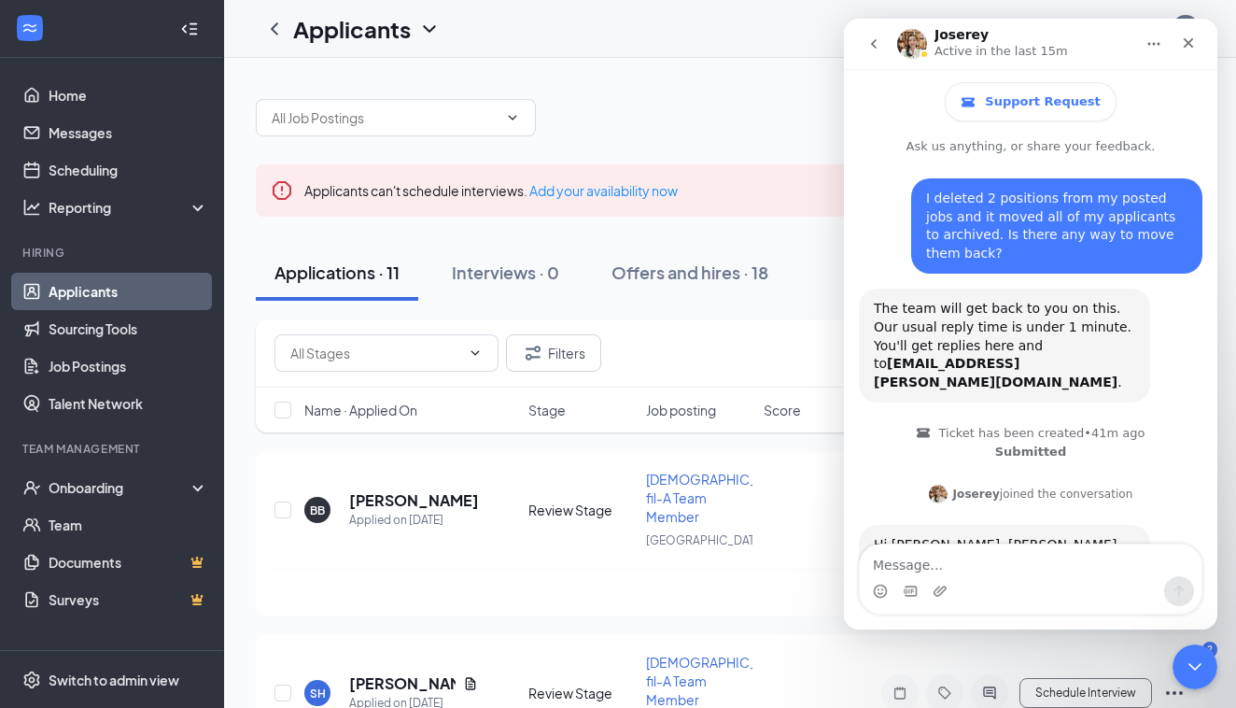
scroll to position [1588, 0]
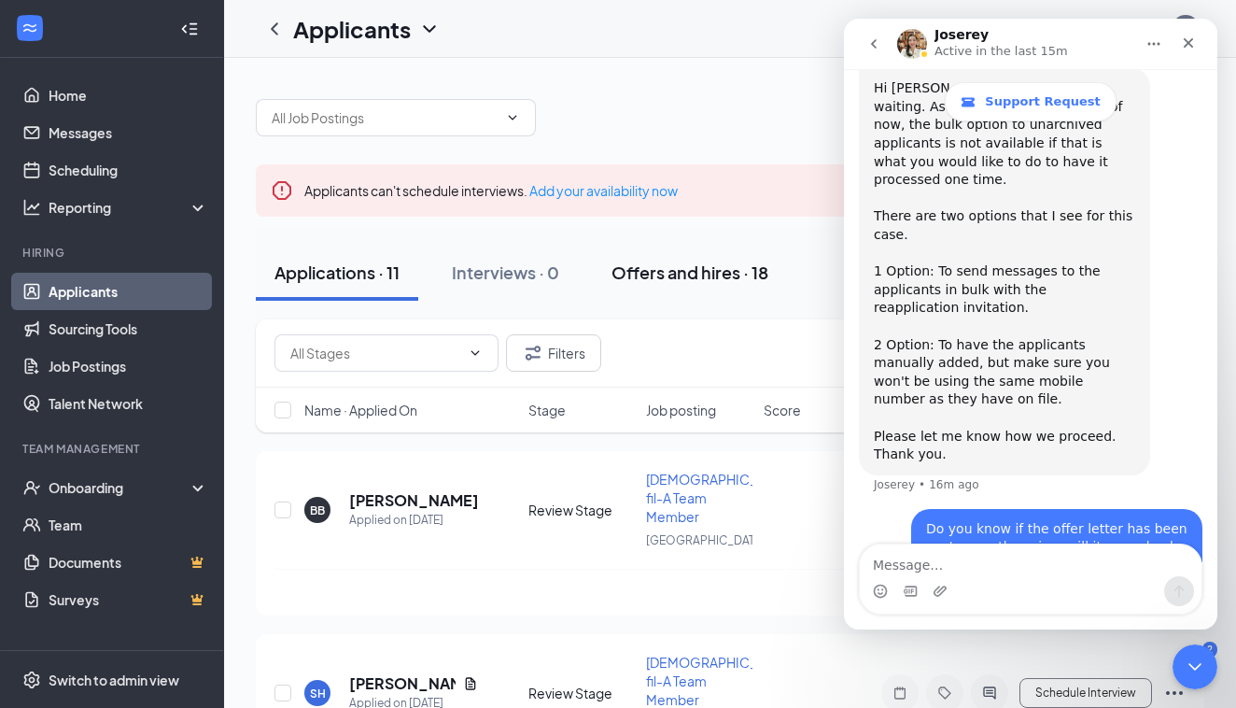
click at [784, 247] on button "Offers and hires · 18" at bounding box center [690, 273] width 194 height 56
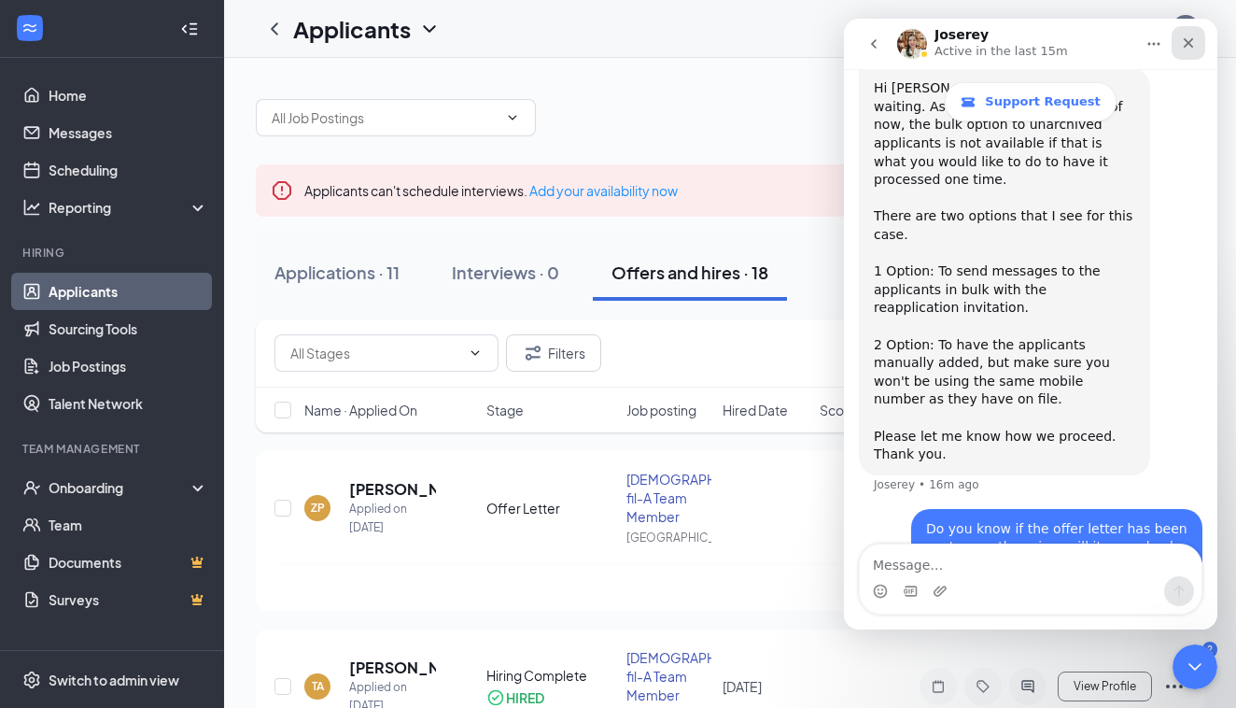
click at [1193, 49] on icon "Close" at bounding box center [1188, 42] width 15 height 15
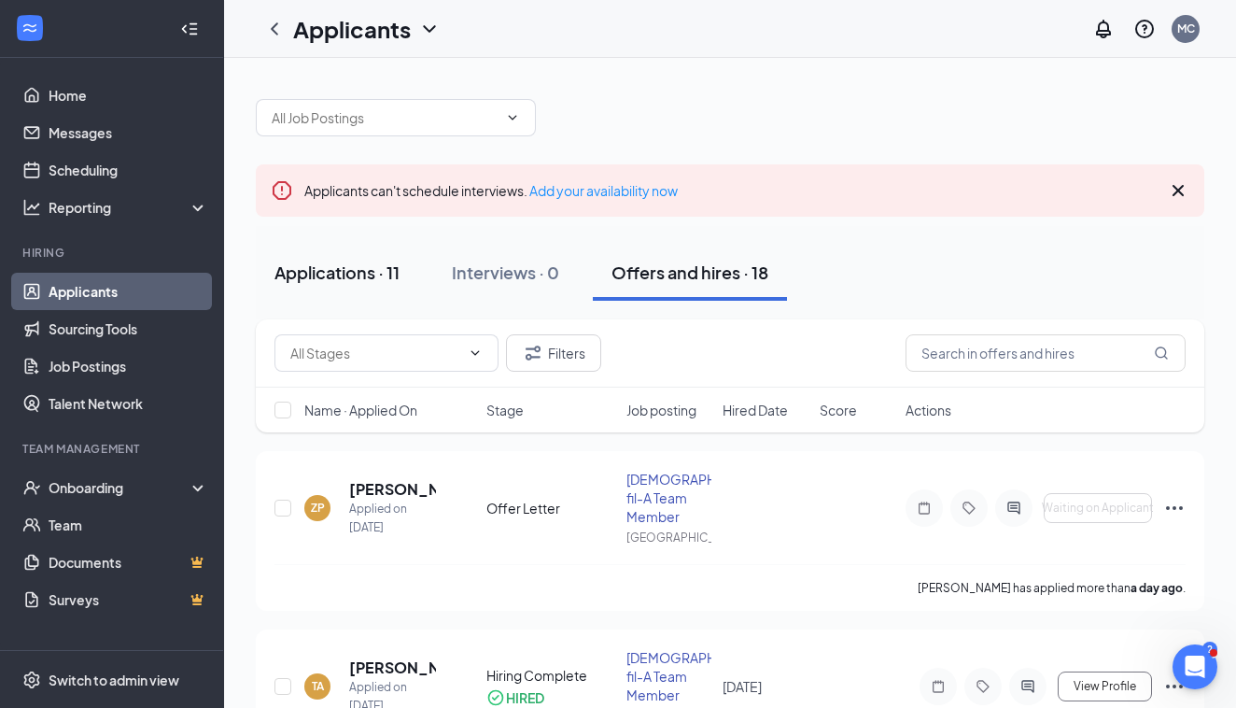
click at [374, 283] on div "Applications · 11" at bounding box center [337, 272] width 125 height 23
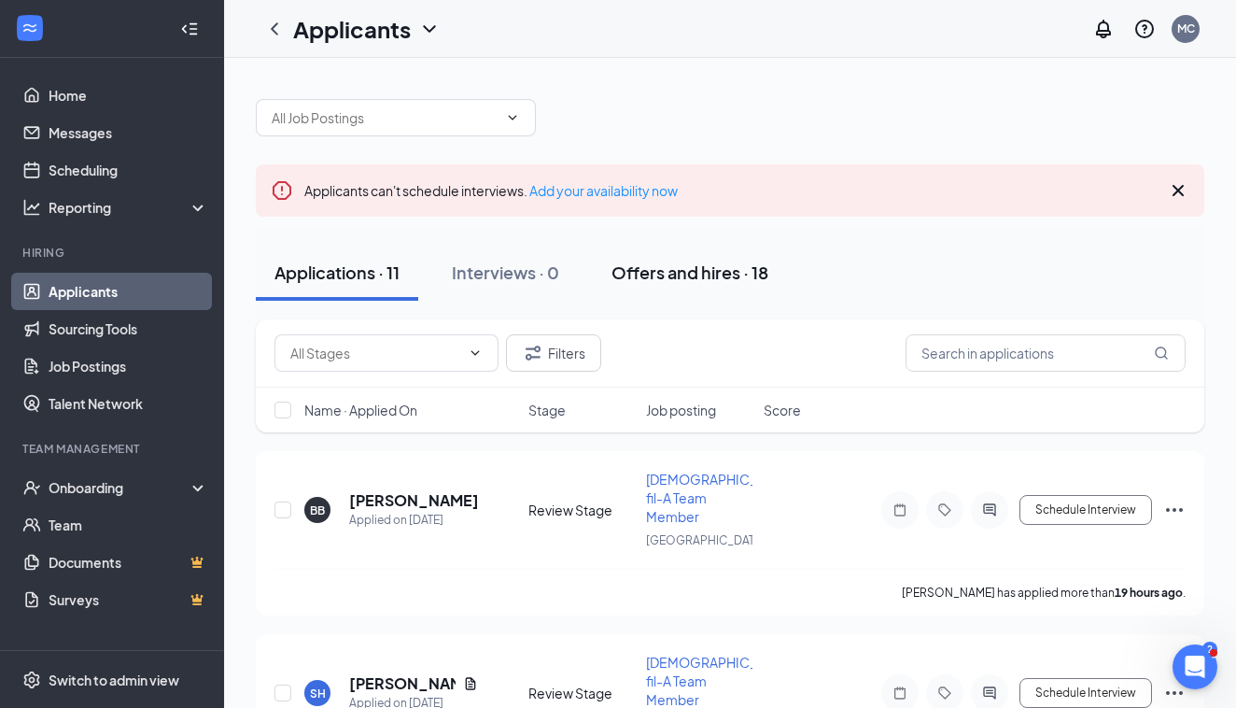
click at [756, 276] on div "Offers and hires · 18" at bounding box center [690, 272] width 157 height 23
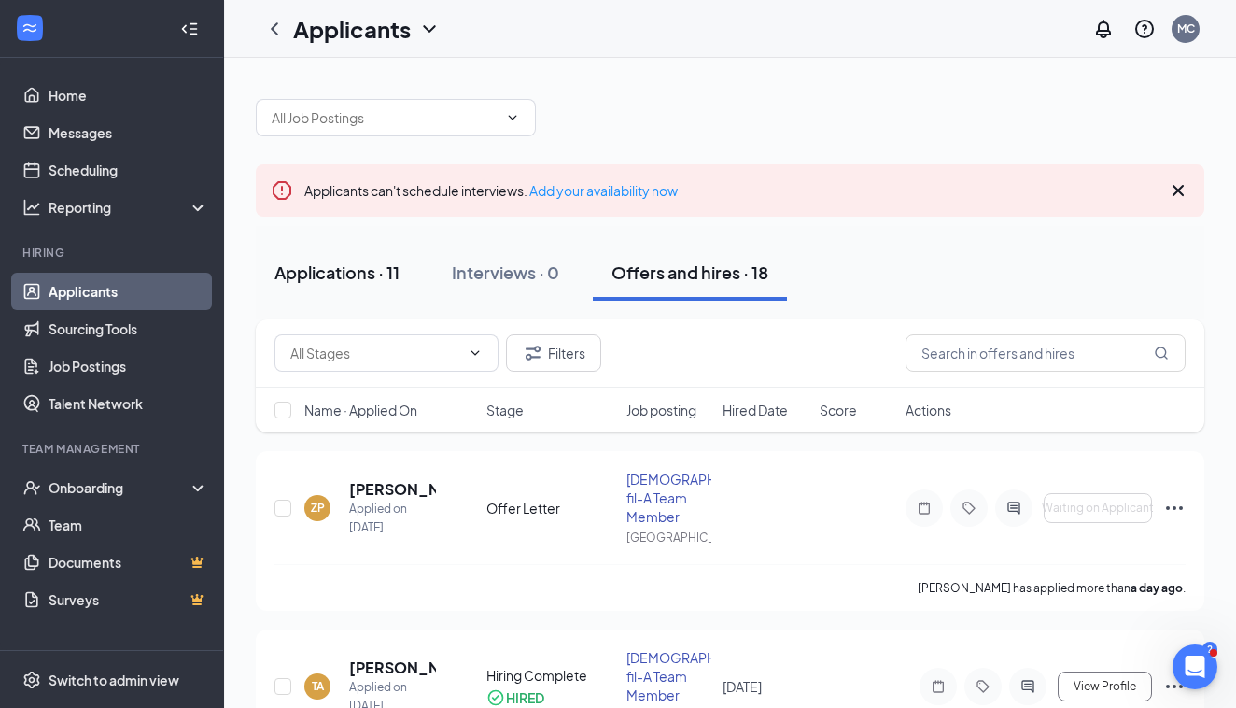
click at [316, 265] on div "Applications · 11" at bounding box center [337, 272] width 125 height 23
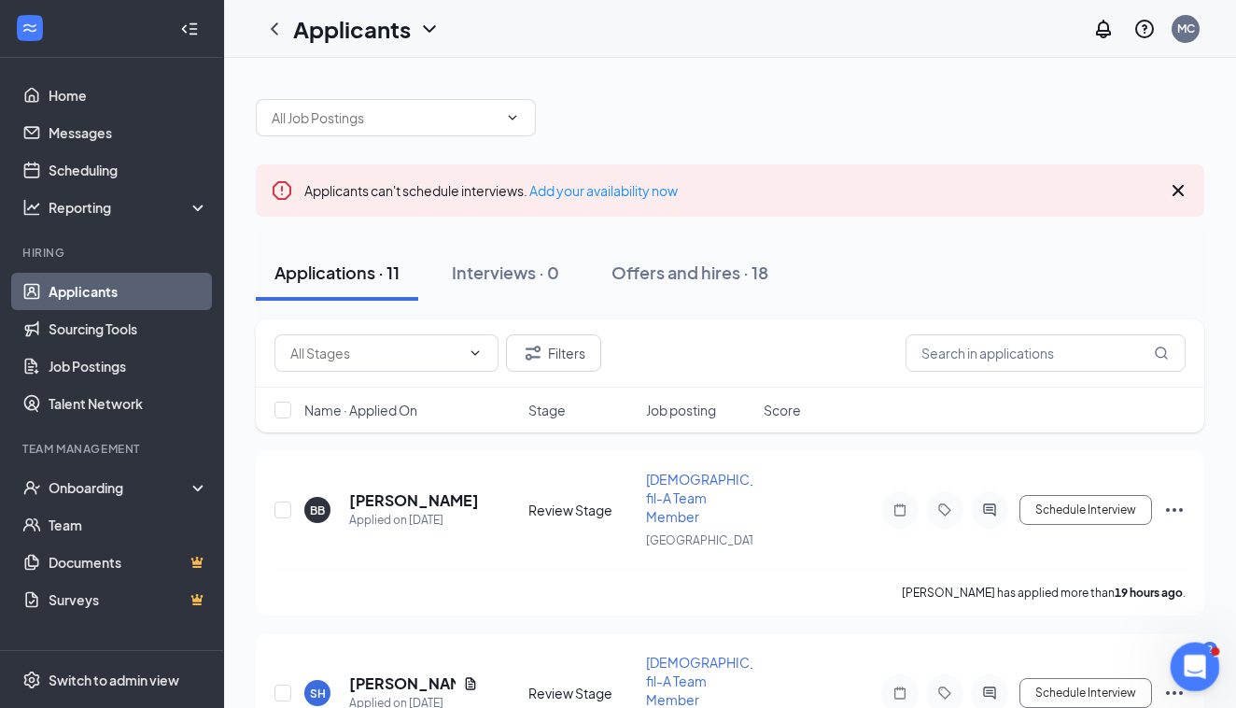
click at [1199, 665] on icon "Open Intercom Messenger" at bounding box center [1192, 664] width 31 height 31
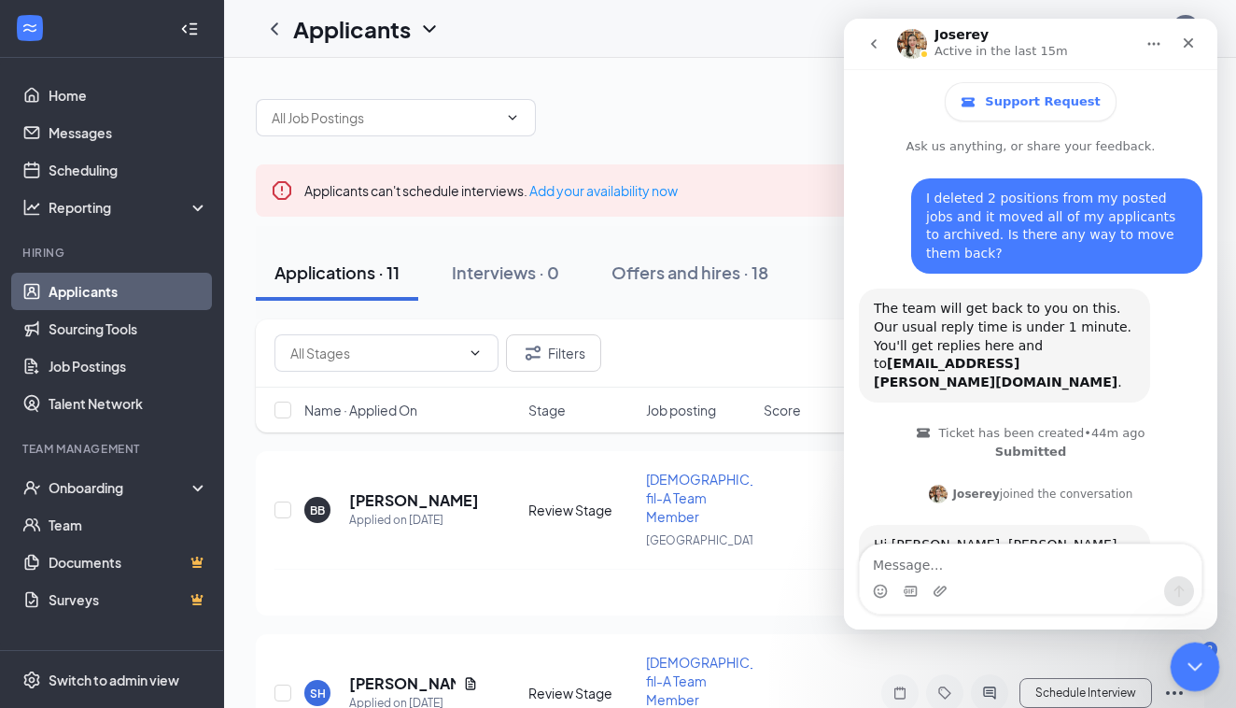
scroll to position [1588, 0]
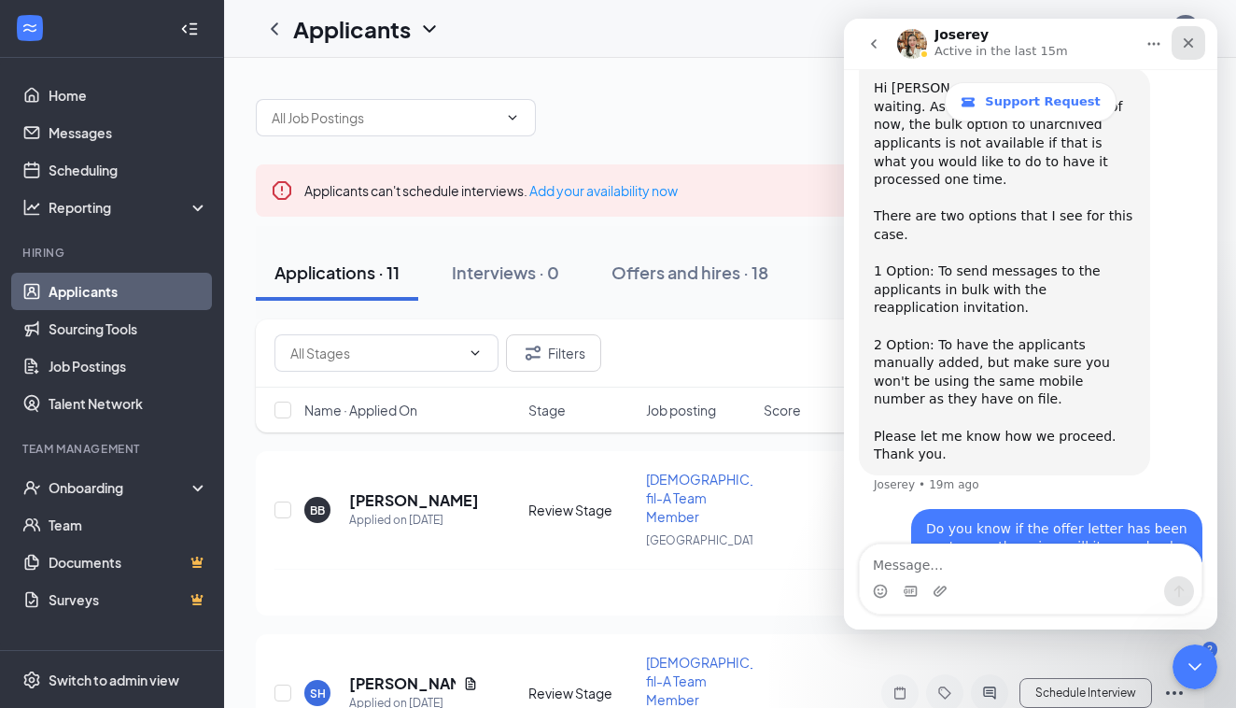
click at [1193, 44] on icon "Close" at bounding box center [1188, 42] width 15 height 15
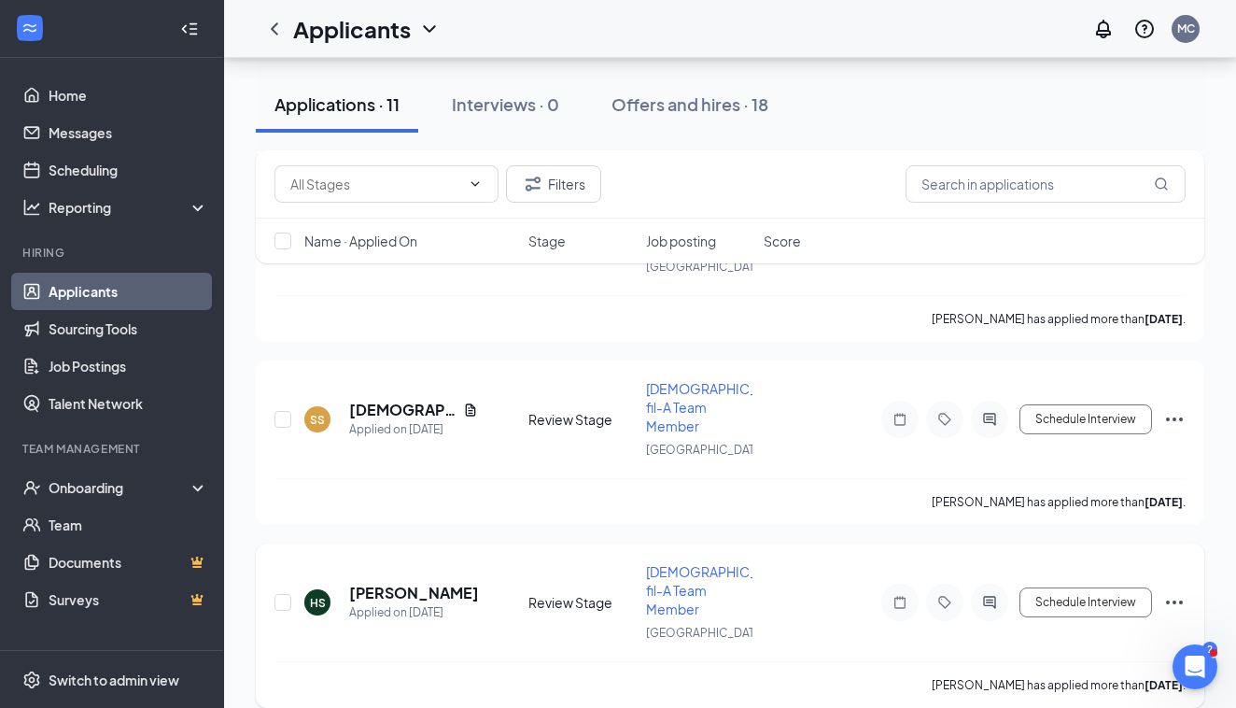
scroll to position [1526, 0]
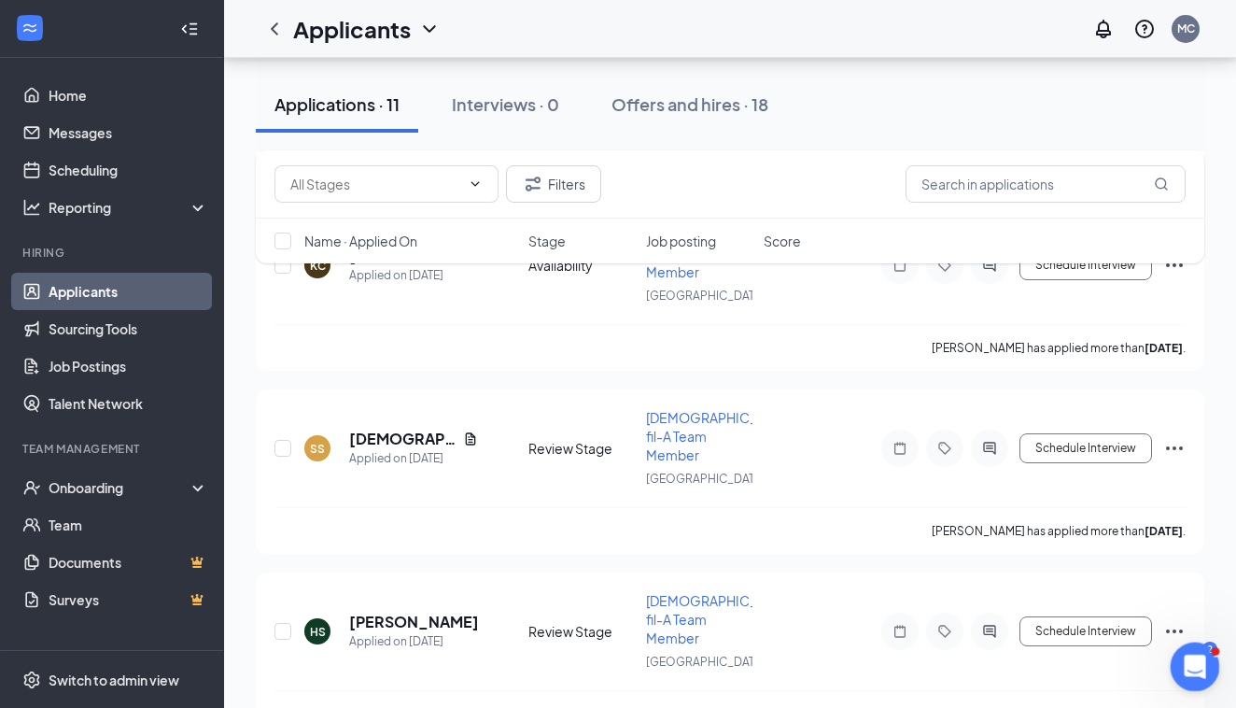
click at [1191, 658] on icon "Open Intercom Messenger" at bounding box center [1192, 664] width 31 height 31
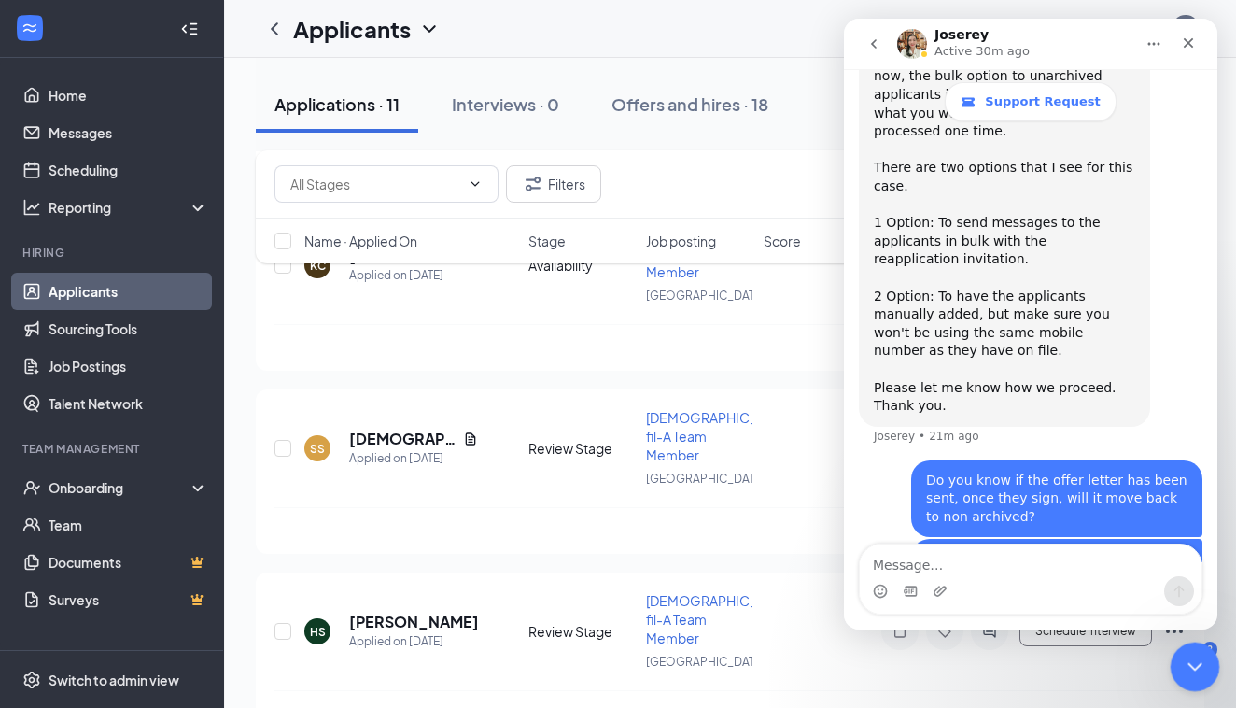
scroll to position [1588, 0]
